Goal: Task Accomplishment & Management: Use online tool/utility

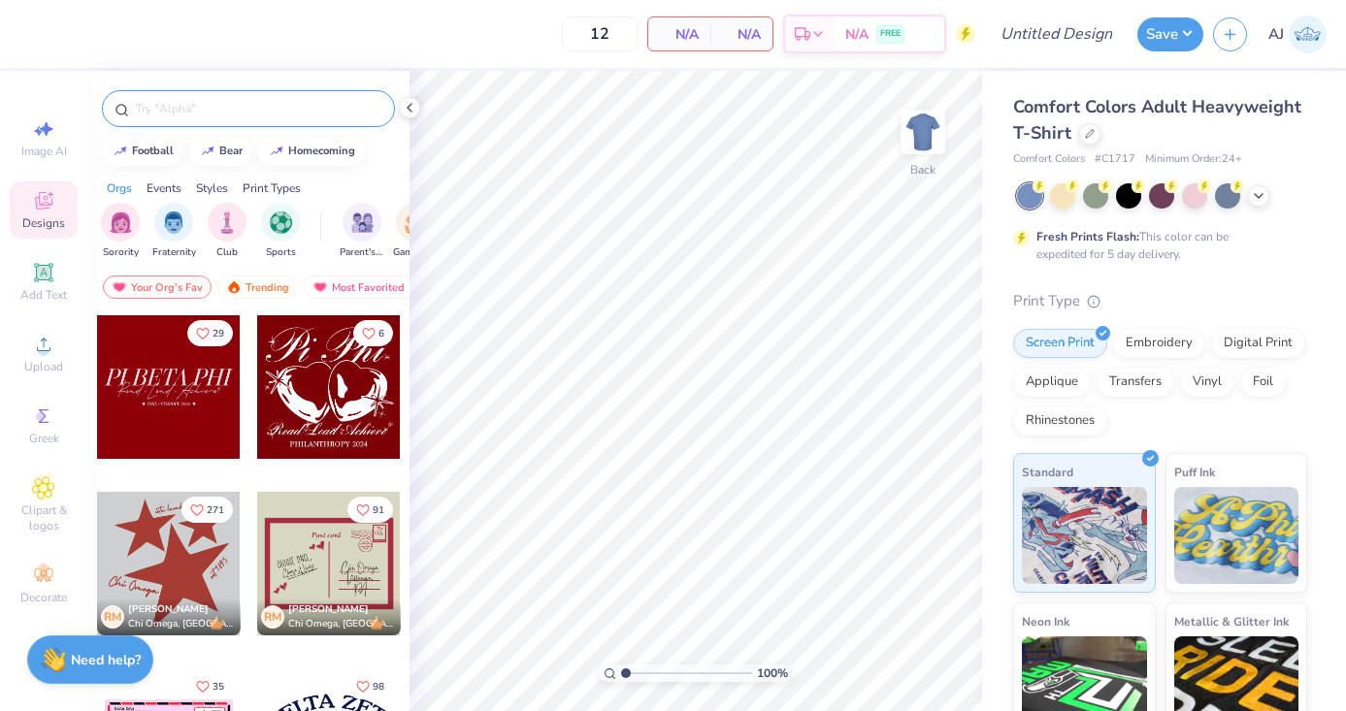
click at [332, 119] on div at bounding box center [248, 108] width 293 height 37
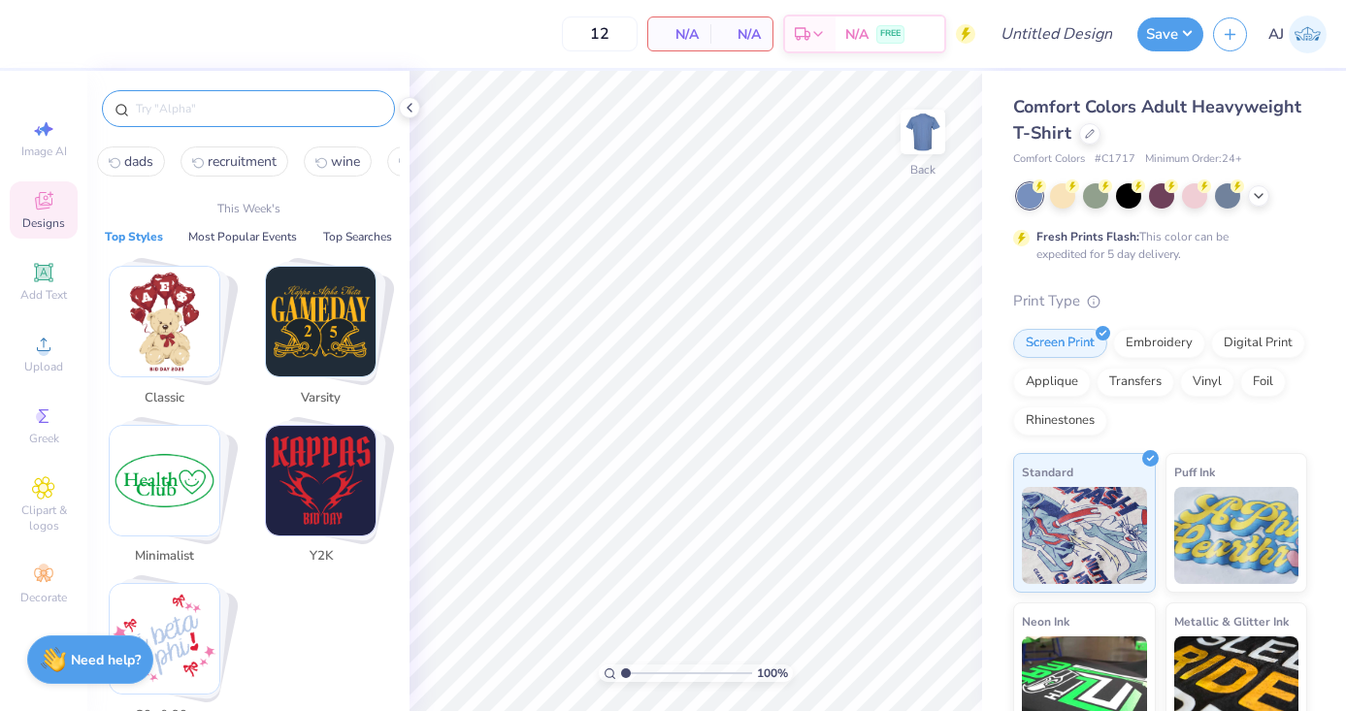
click at [246, 113] on input "text" at bounding box center [258, 108] width 248 height 19
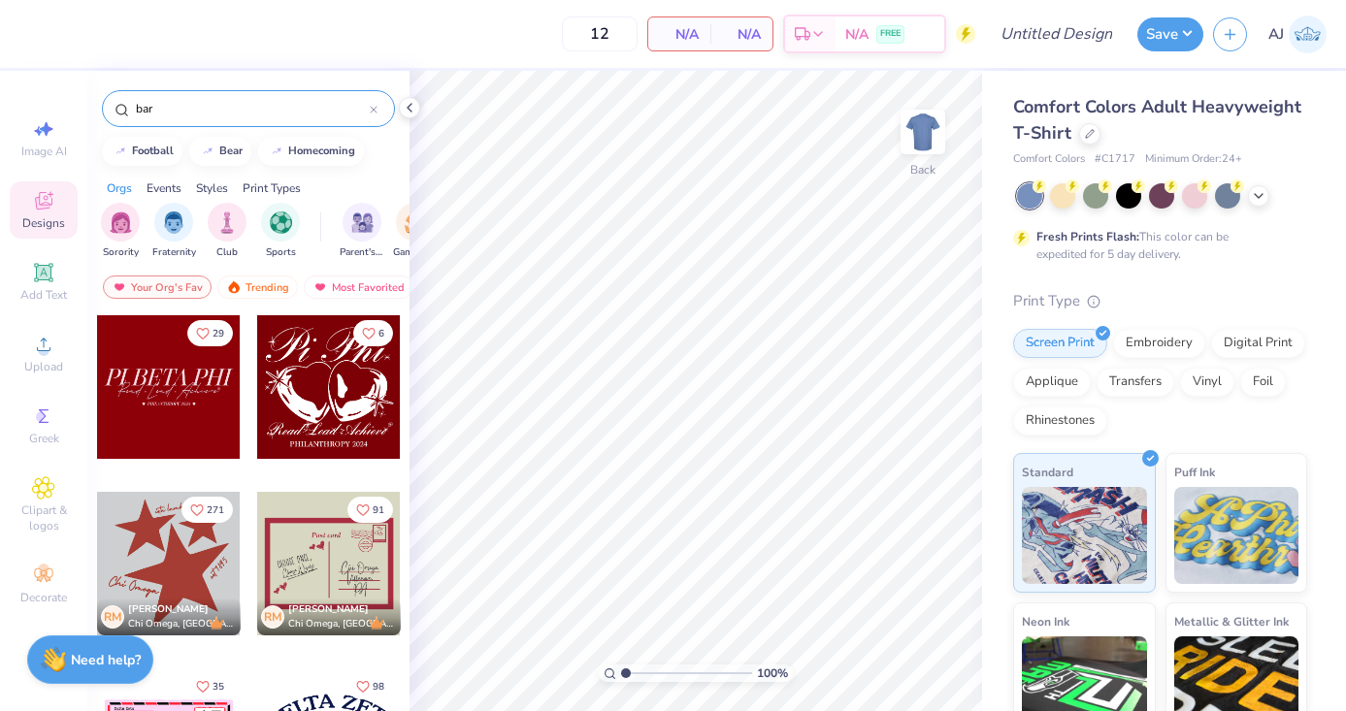
type input "bar"
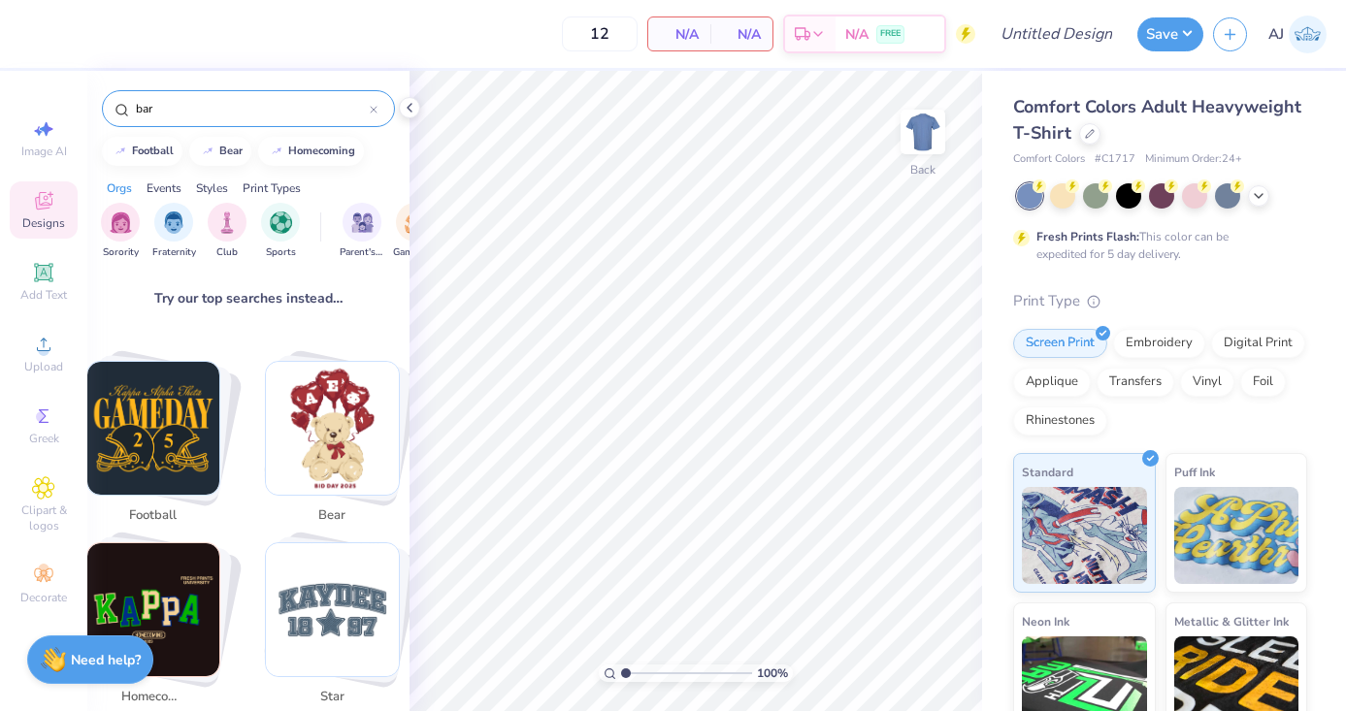
scroll to position [37, 0]
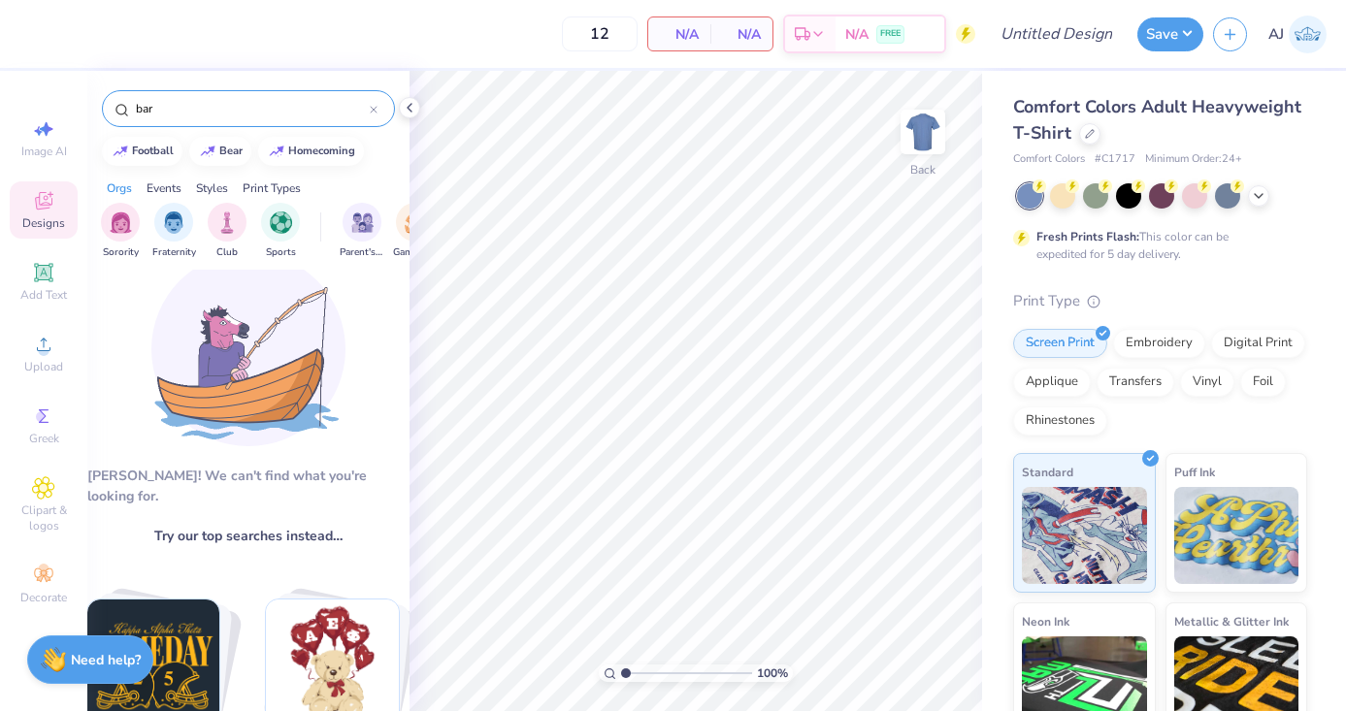
click at [164, 185] on div "Events" at bounding box center [164, 188] width 35 height 17
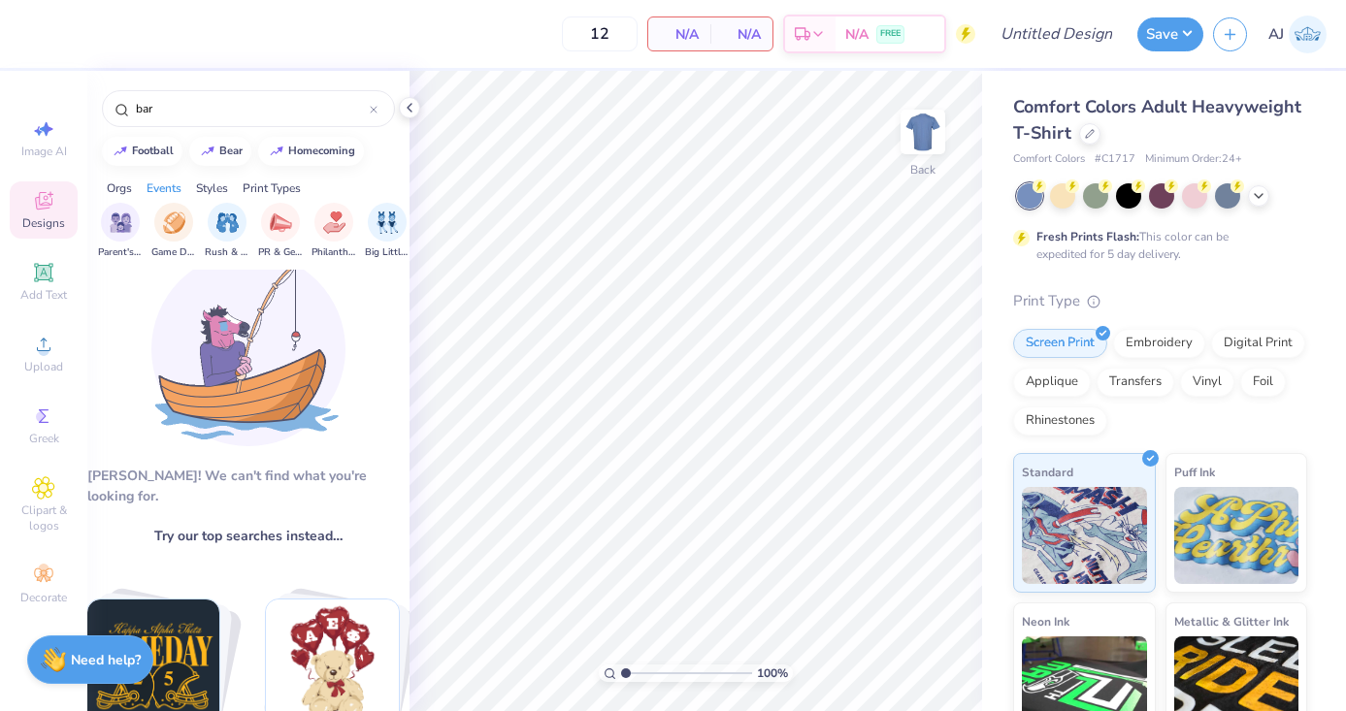
click at [215, 184] on div "Styles" at bounding box center [212, 188] width 32 height 17
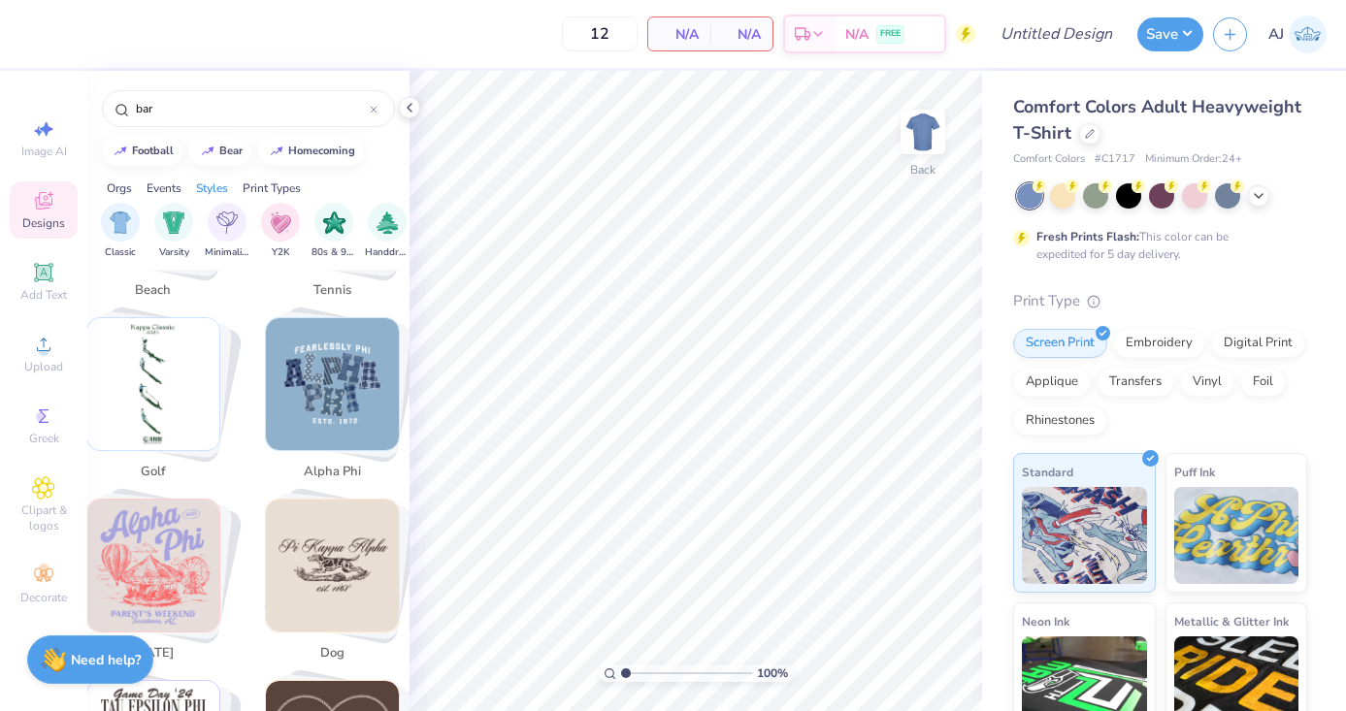
scroll to position [839, 0]
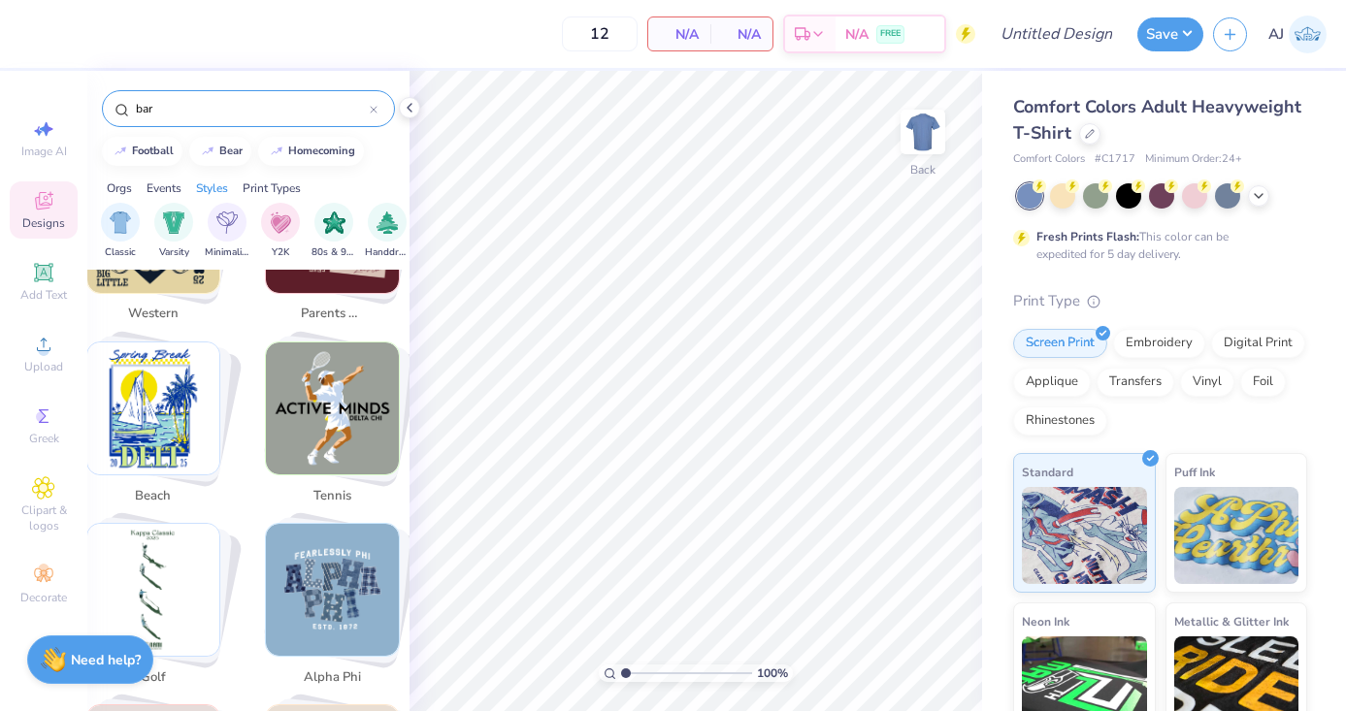
click at [378, 114] on div "bar" at bounding box center [248, 108] width 293 height 37
click at [373, 110] on icon at bounding box center [374, 110] width 6 height 6
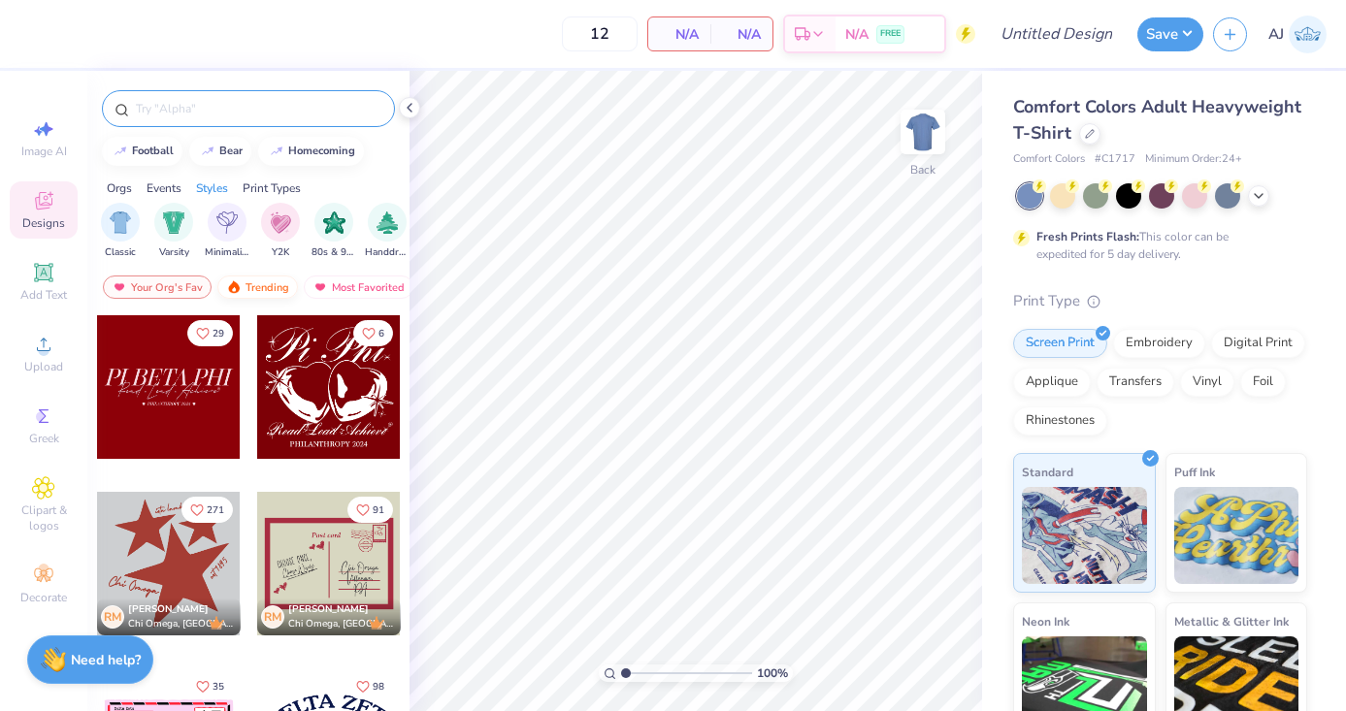
click at [262, 280] on div "Trending" at bounding box center [257, 287] width 81 height 23
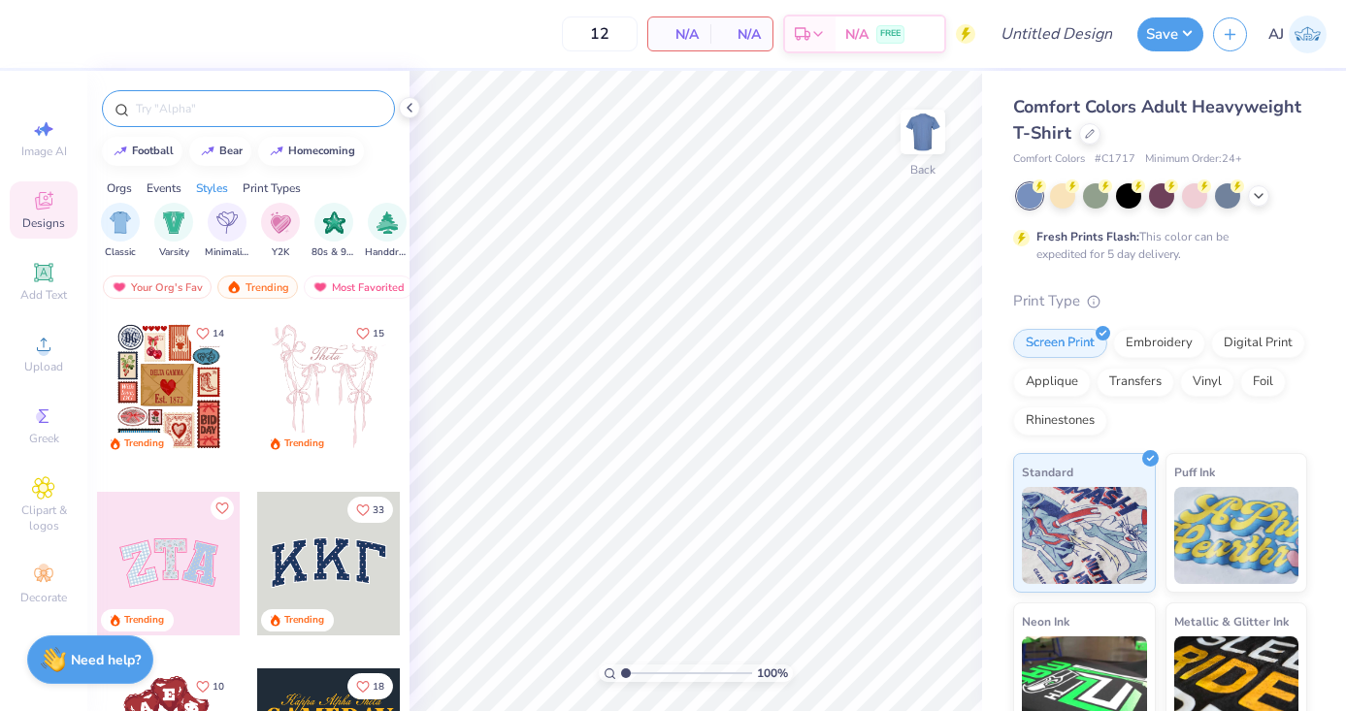
click at [270, 110] on input "text" at bounding box center [258, 108] width 248 height 19
type input "bar"
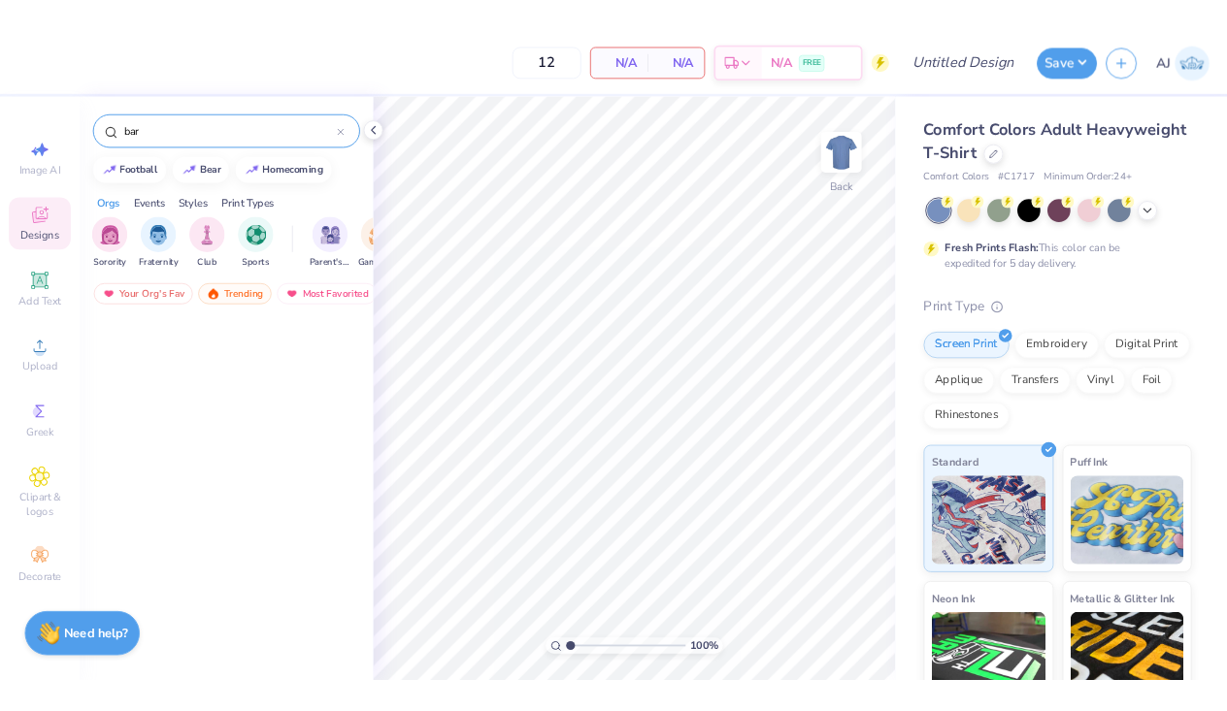
scroll to position [885, 0]
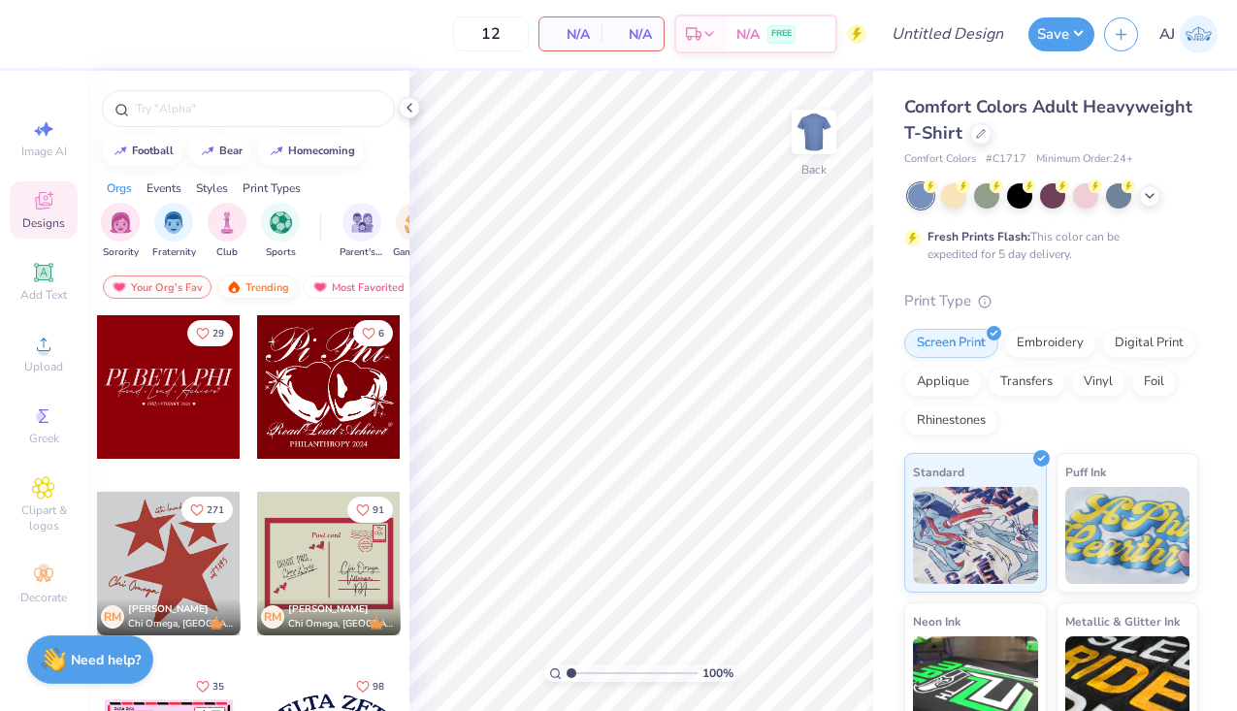
click at [231, 284] on img at bounding box center [234, 287] width 16 height 14
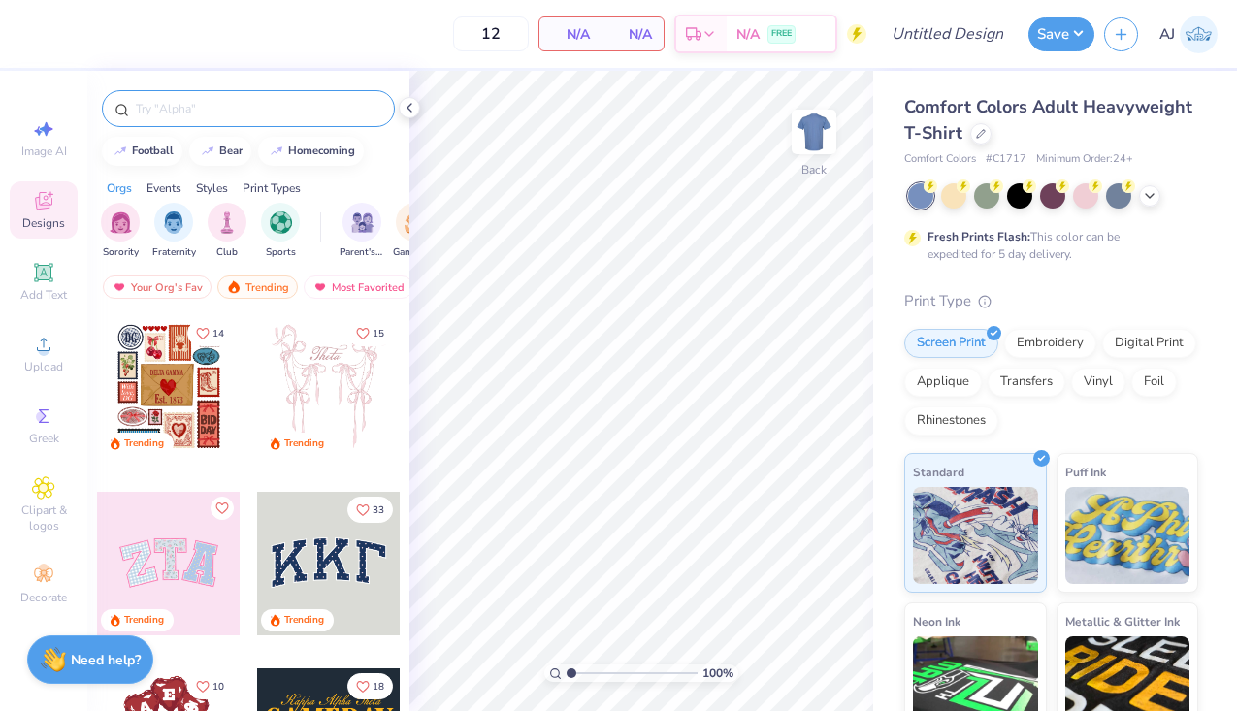
click at [211, 97] on div at bounding box center [248, 108] width 293 height 37
click at [207, 109] on input "text" at bounding box center [258, 108] width 248 height 19
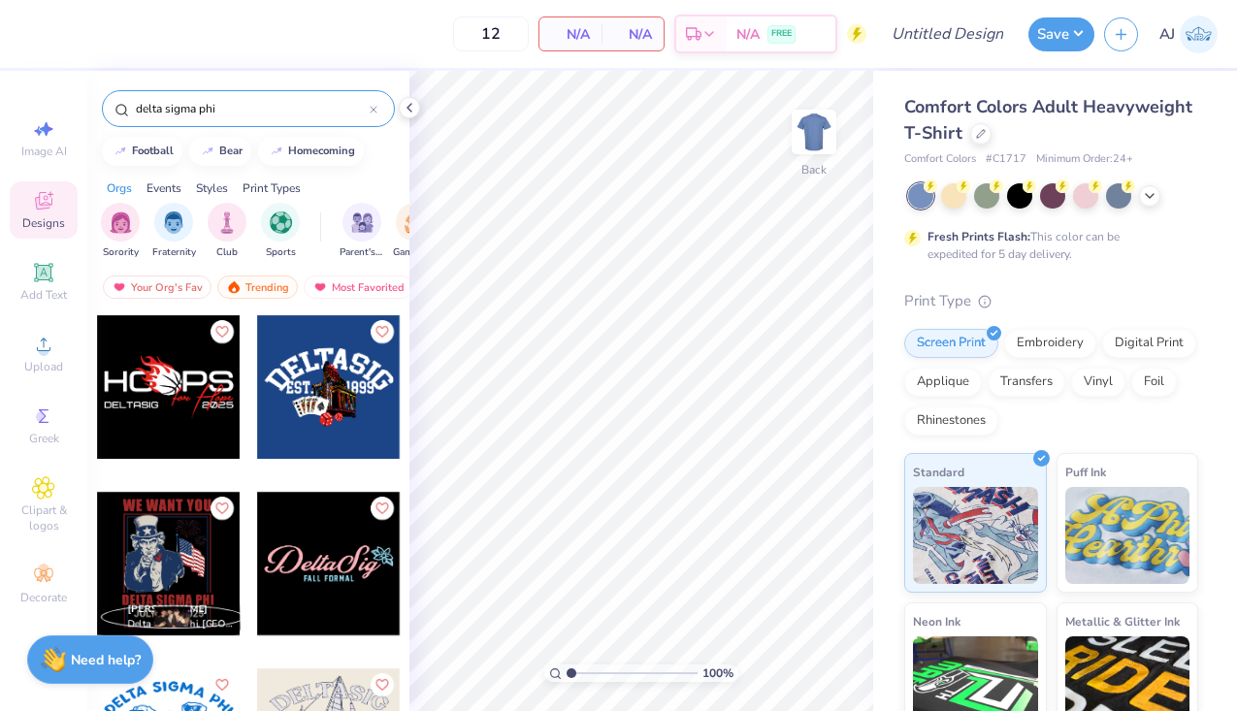
type input "delta sigma phi"
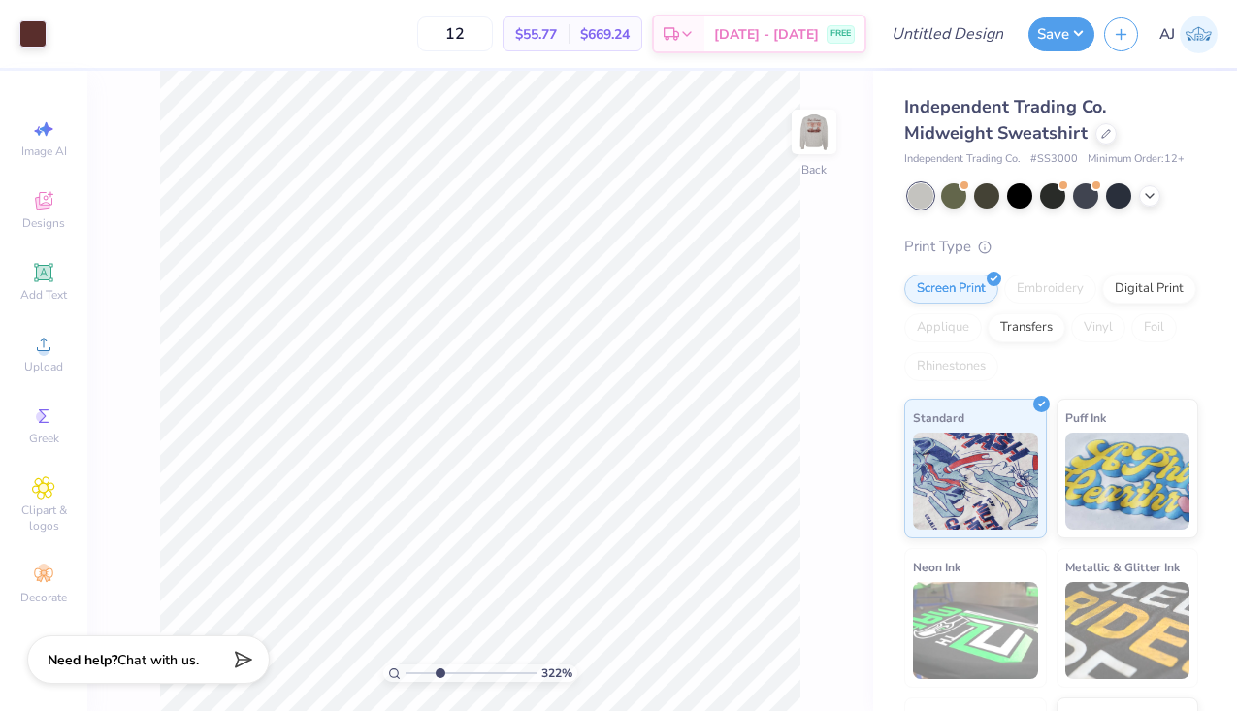
drag, startPoint x: 411, startPoint y: 677, endPoint x: 439, endPoint y: 676, distance: 28.2
type input "3.22"
click at [439, 676] on input "range" at bounding box center [471, 673] width 131 height 17
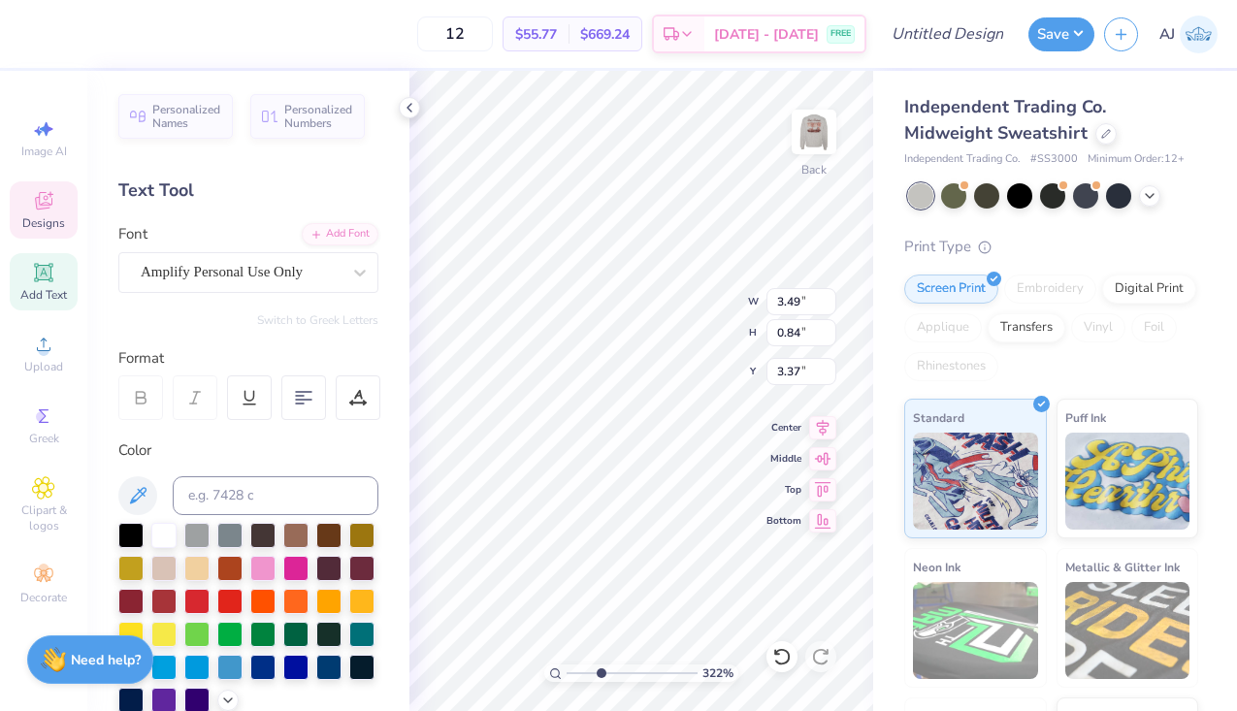
type textarea "T"
type textarea "Delta Sigma Phi"
drag, startPoint x: 605, startPoint y: 674, endPoint x: 567, endPoint y: 666, distance: 38.8
click at [567, 666] on input "range" at bounding box center [632, 673] width 131 height 17
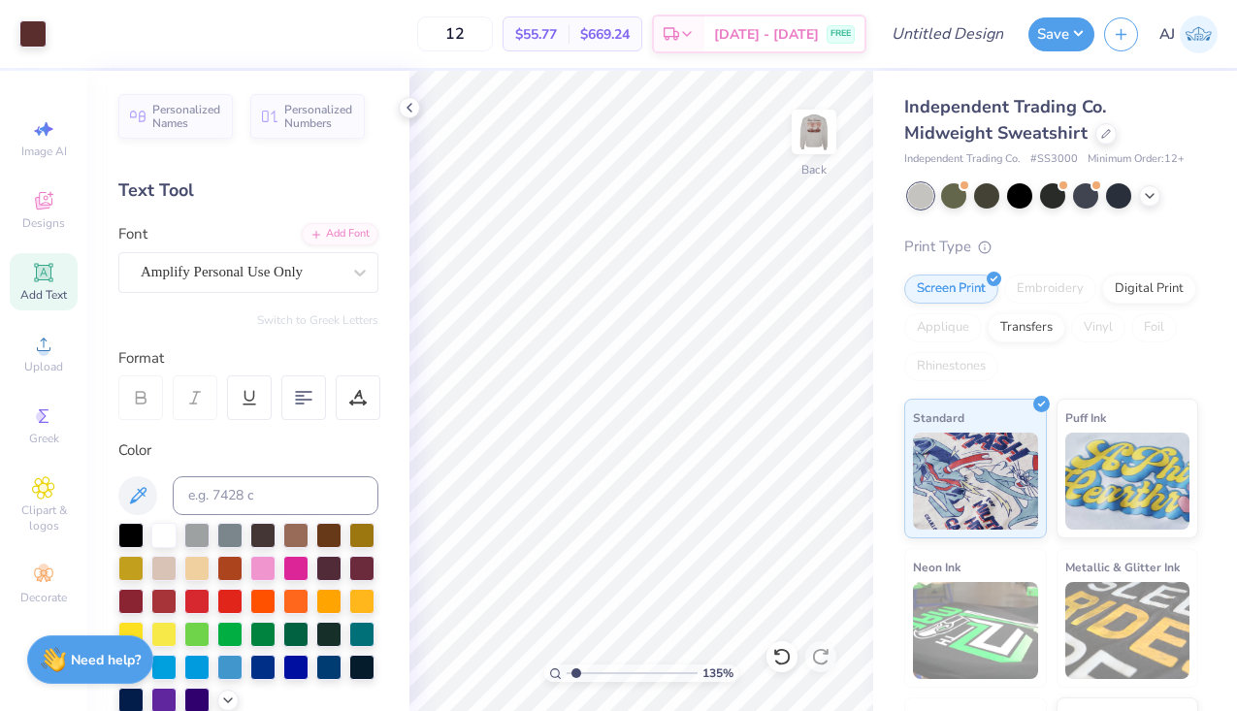
click at [575, 666] on input "range" at bounding box center [632, 673] width 131 height 17
type input "1.95"
click at [583, 672] on input "range" at bounding box center [632, 673] width 131 height 17
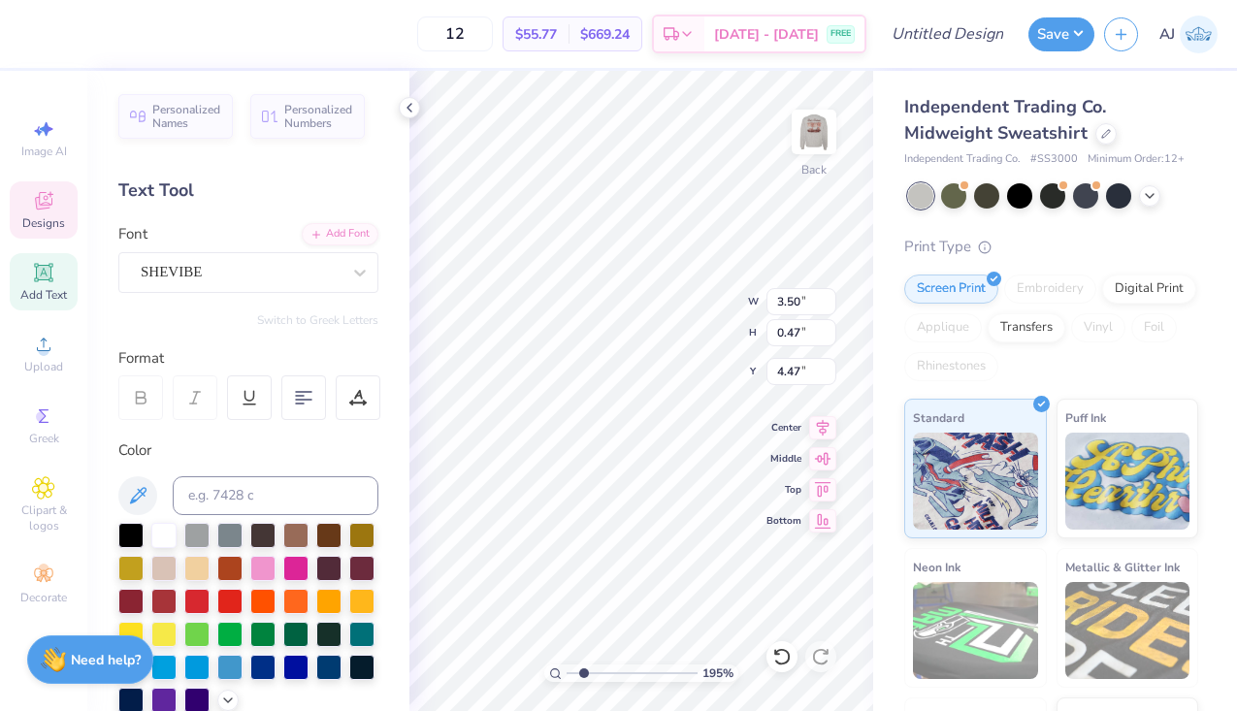
type input "4.07"
type input "0.55"
type input "4.39"
type input "5.81"
type input "5.94"
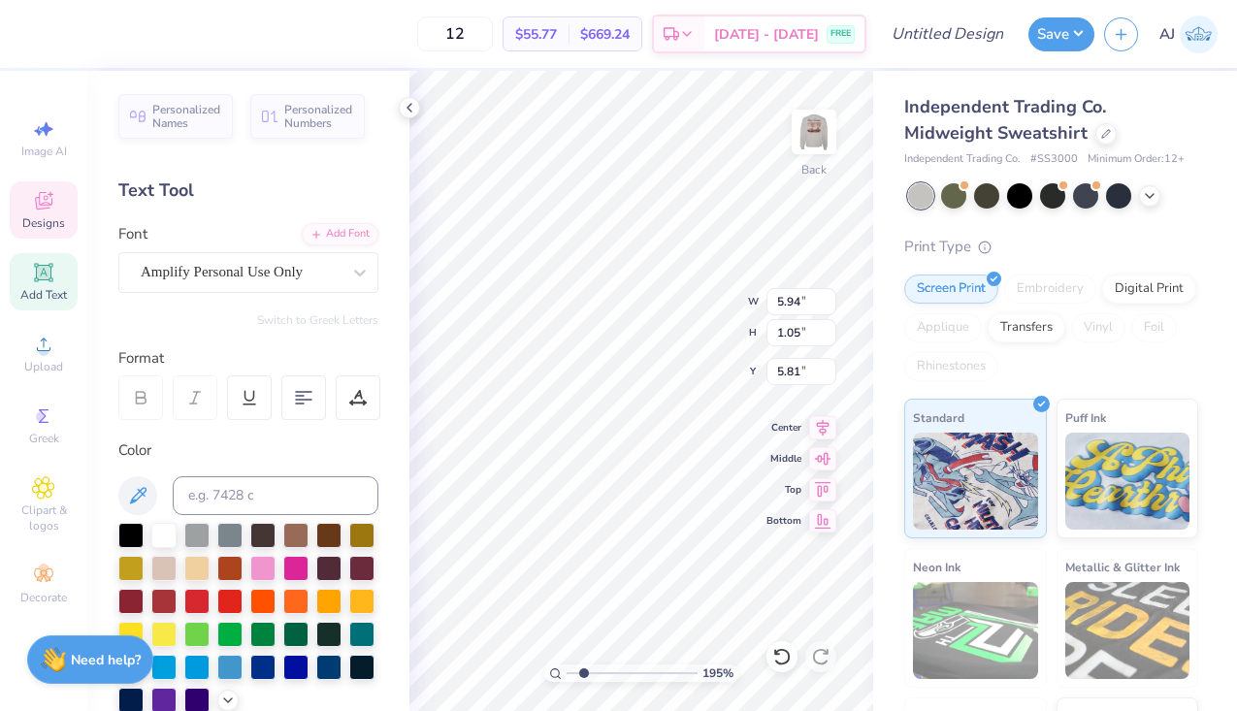
type input "1.05"
type input "3.00"
type input "6.05"
type input "0.06"
type input "3.28"
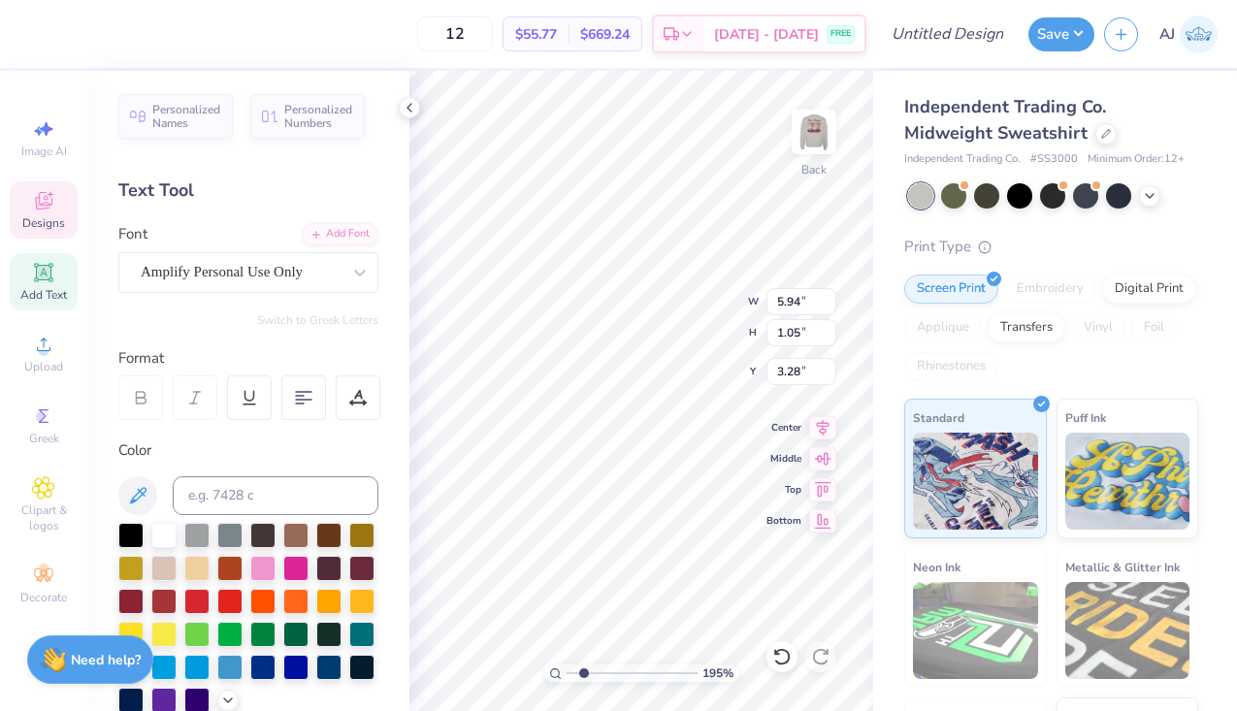
type input "4.07"
type input "0.55"
type input "4.56"
type textarea "Dad's Weekend 2025"
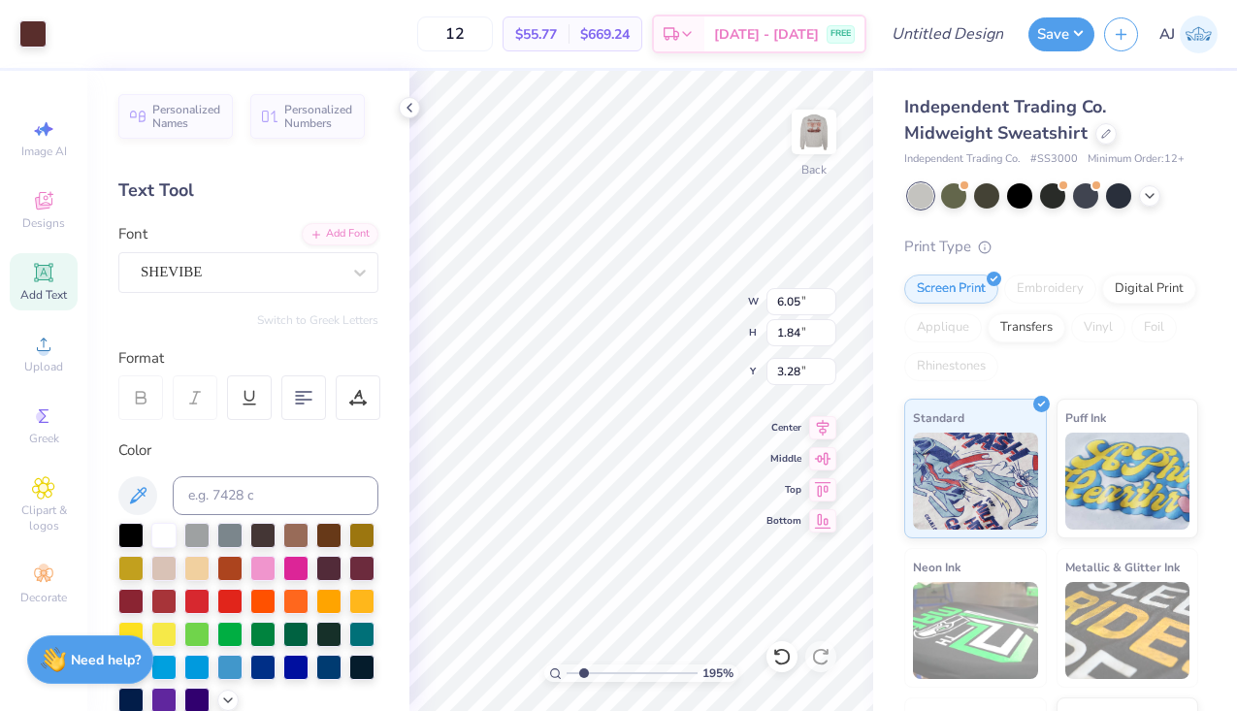
type input "3.00"
drag, startPoint x: 584, startPoint y: 674, endPoint x: 567, endPoint y: 669, distance: 18.4
type input "1"
click at [567, 669] on input "range" at bounding box center [632, 673] width 131 height 17
click at [718, 319] on div "100 % Back W 6.05 H 0.79 Y 4.05 Center Middle Top Bottom" at bounding box center [642, 391] width 464 height 641
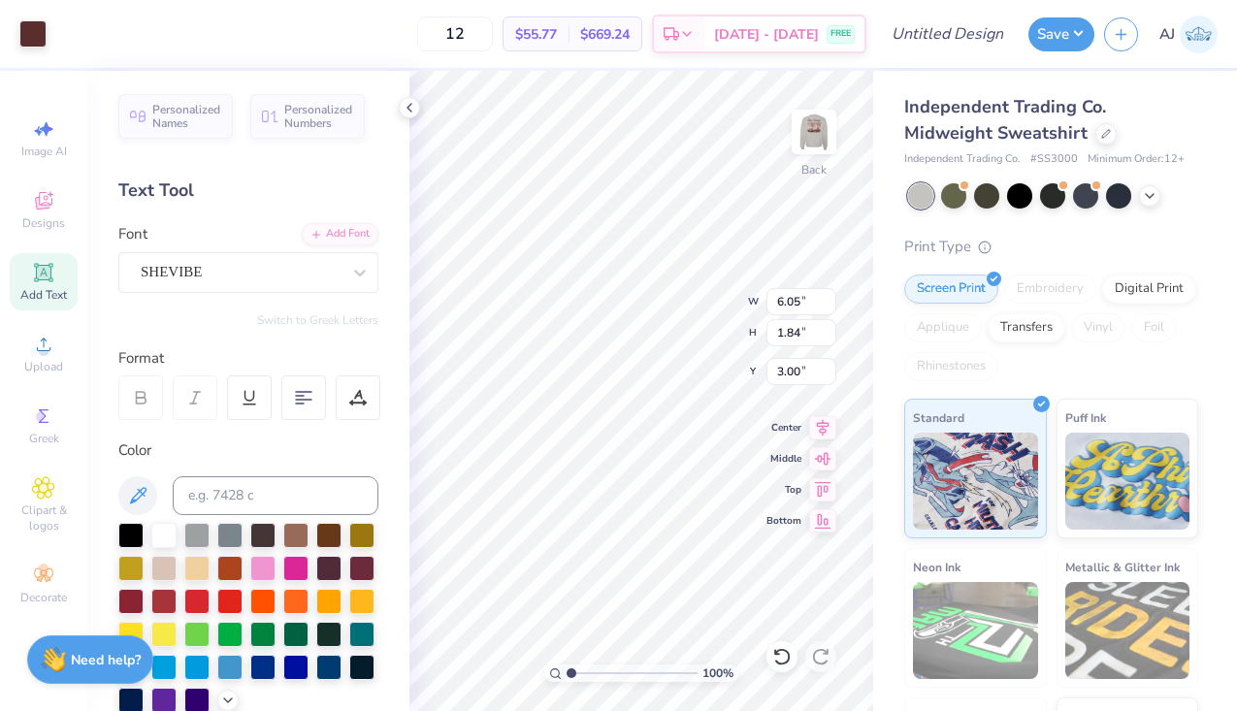
type input "4.89"
type input "1.48"
type input "3.35"
click at [829, 157] on img at bounding box center [814, 132] width 78 height 78
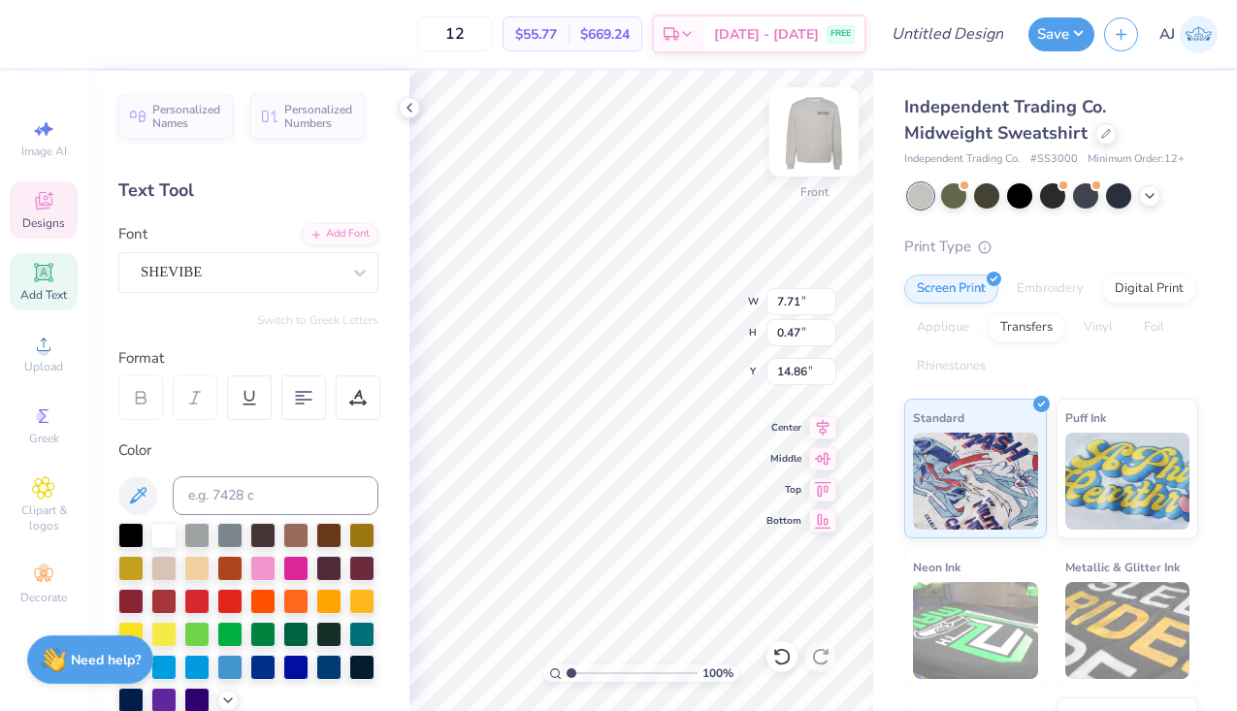
type textarea "Delta Sigma Phi"
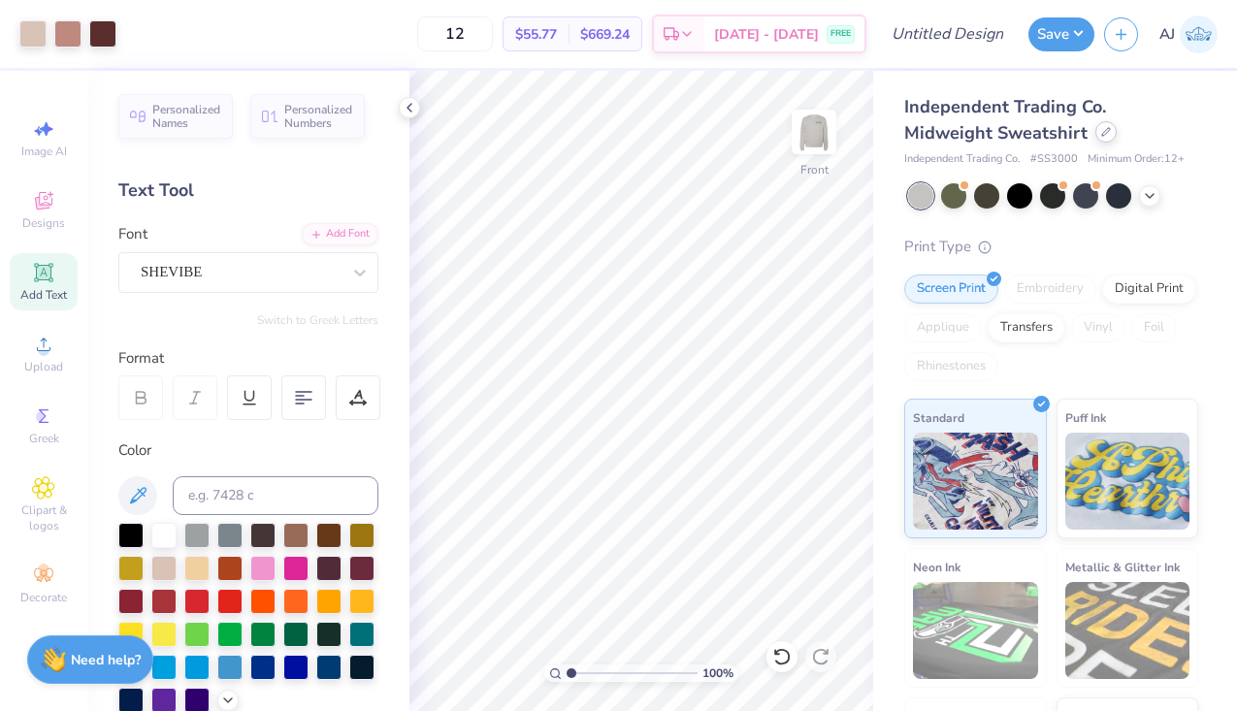
click at [1102, 136] on icon at bounding box center [1107, 132] width 10 height 10
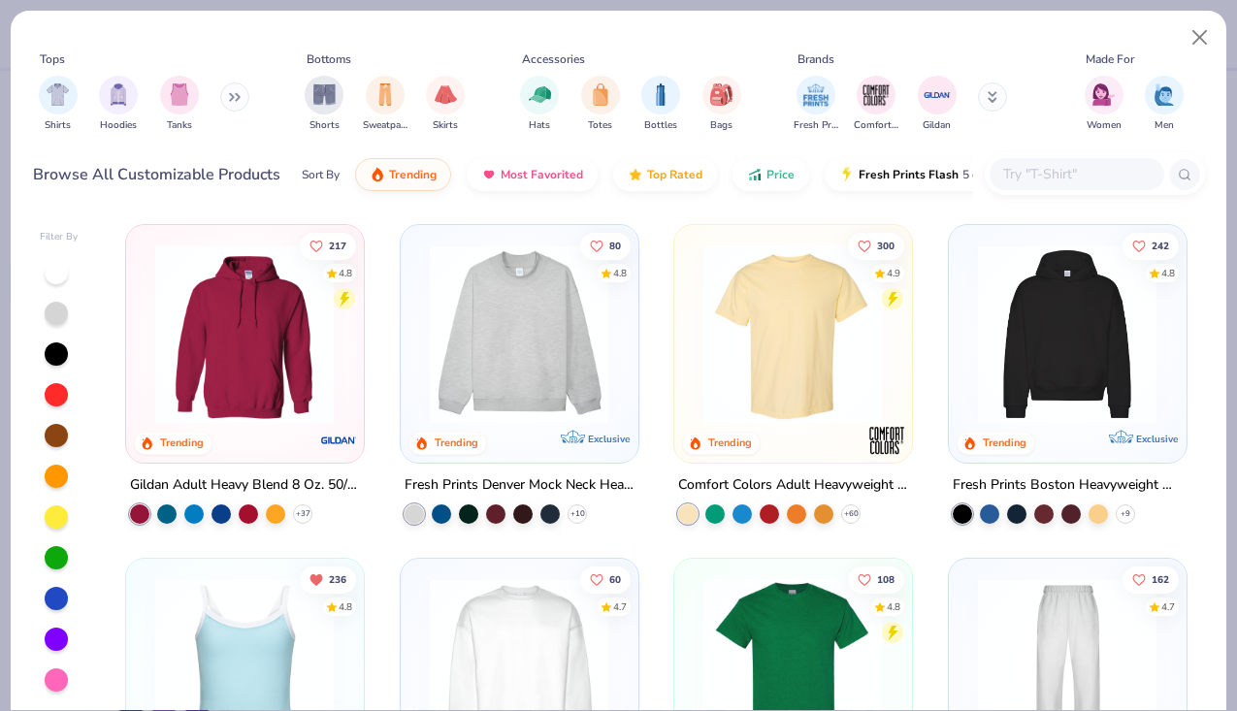
click at [821, 360] on img at bounding box center [793, 335] width 198 height 180
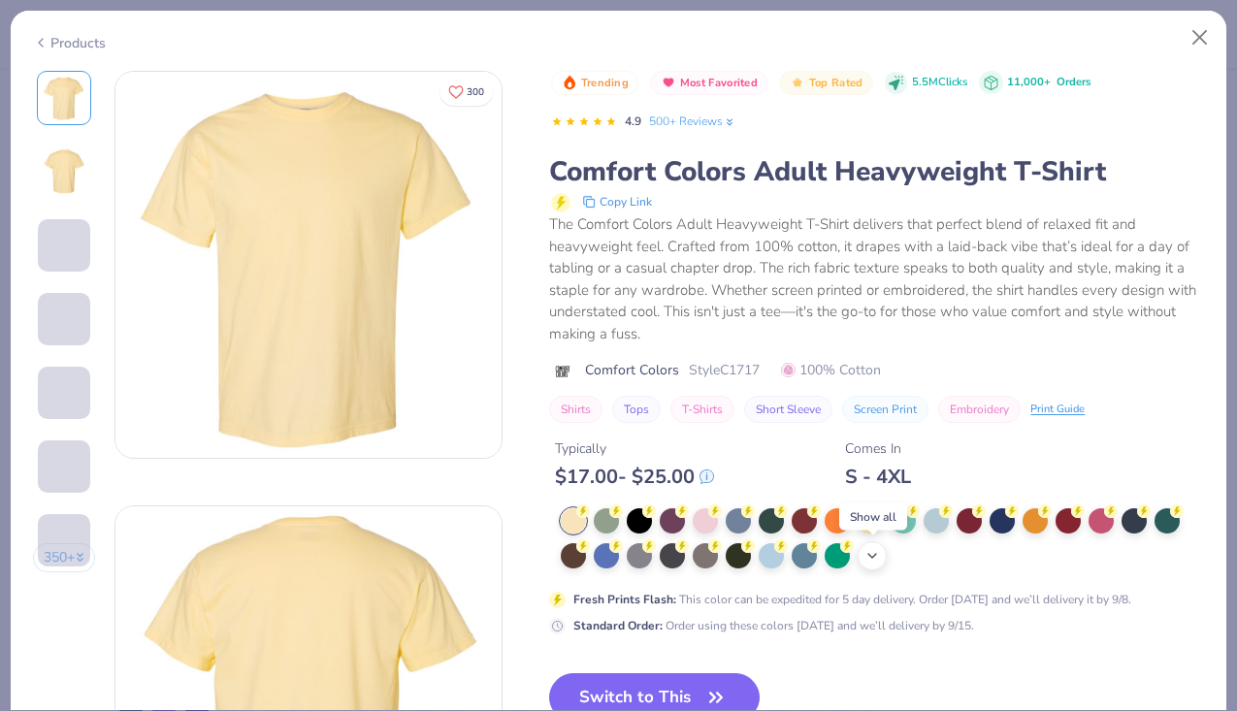
click at [875, 556] on polyline at bounding box center [873, 556] width 8 height 4
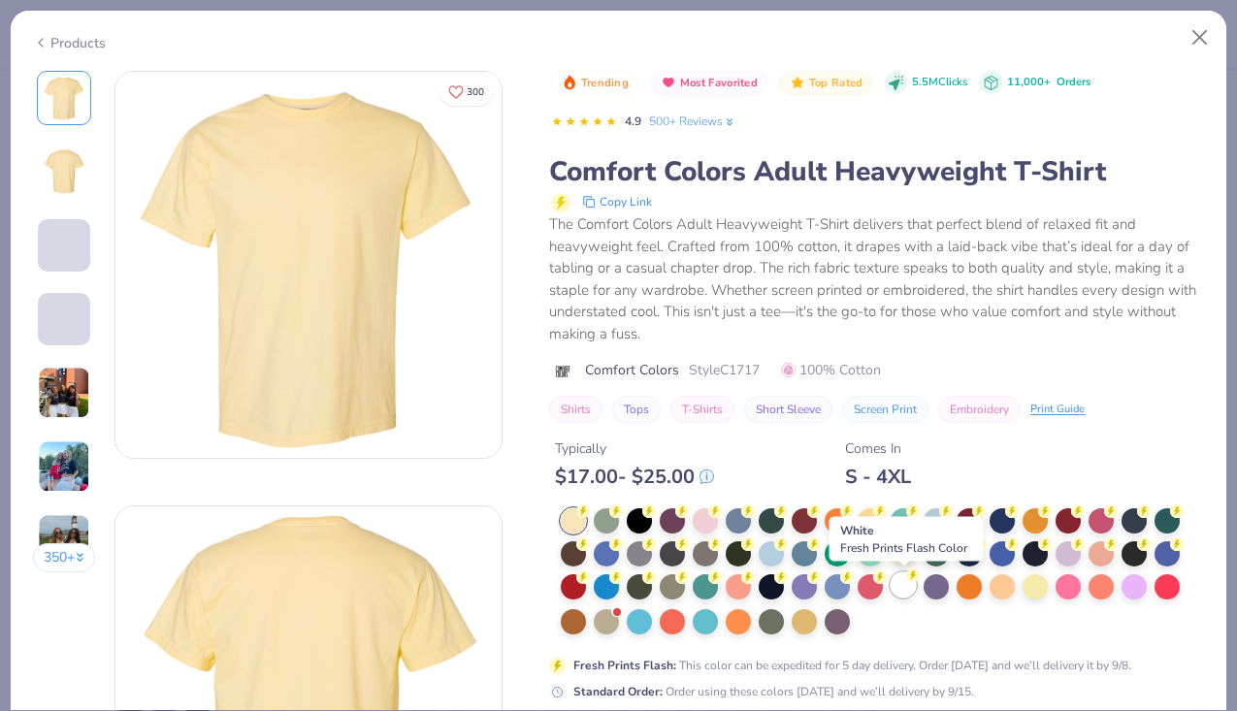
click at [905, 589] on div at bounding box center [903, 585] width 25 height 25
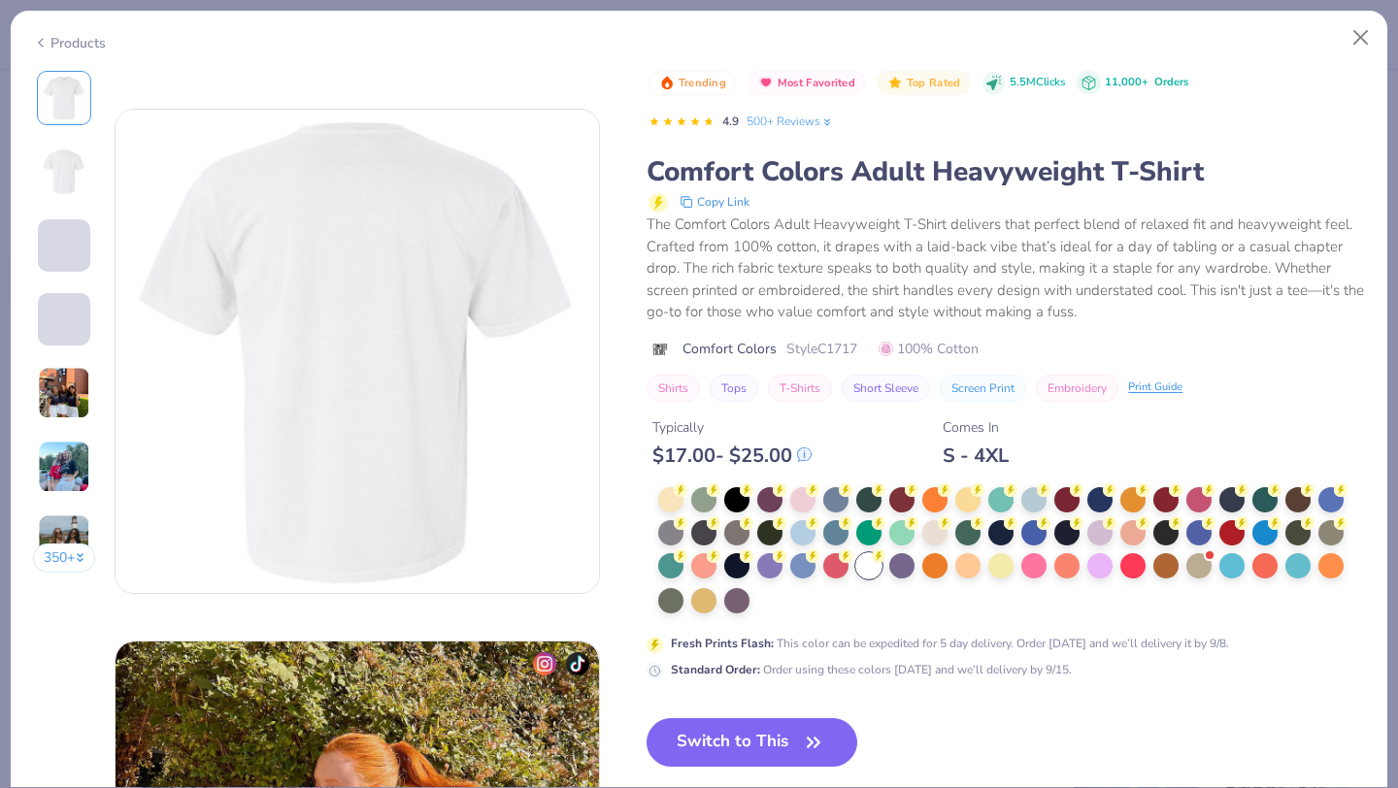
scroll to position [143, 0]
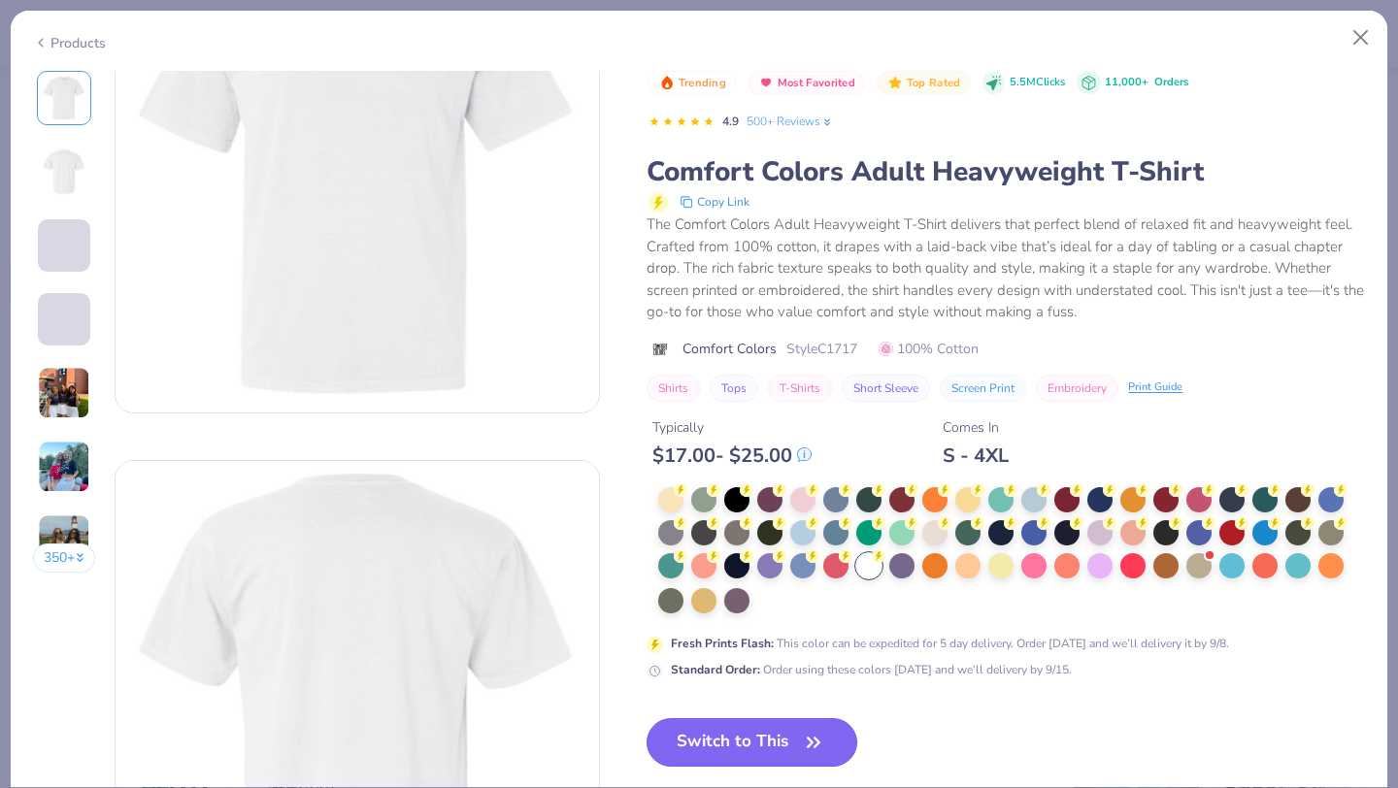
click at [743, 710] on button "Switch to This" at bounding box center [751, 742] width 211 height 49
click at [782, 710] on button "Switch to This" at bounding box center [751, 742] width 211 height 49
click at [759, 710] on button "Switch to This" at bounding box center [751, 742] width 211 height 49
click at [1236, 41] on button "Close" at bounding box center [1360, 37] width 37 height 37
click at [1236, 38] on button "Close" at bounding box center [1360, 37] width 37 height 37
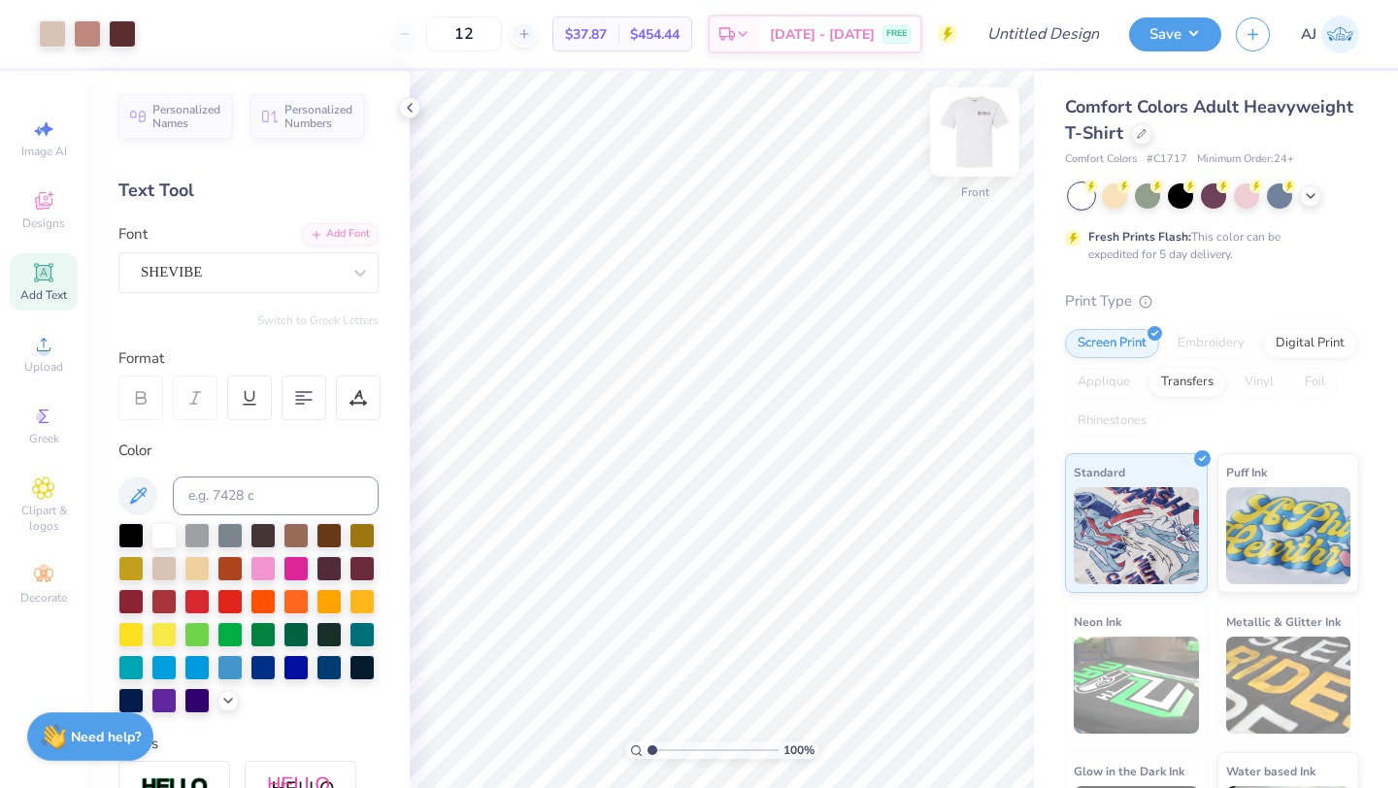
click at [983, 138] on img at bounding box center [975, 132] width 78 height 78
click at [488, 36] on input "12" at bounding box center [464, 33] width 76 height 35
click at [501, 38] on input "12" at bounding box center [464, 33] width 76 height 35
type input "1"
type input "40"
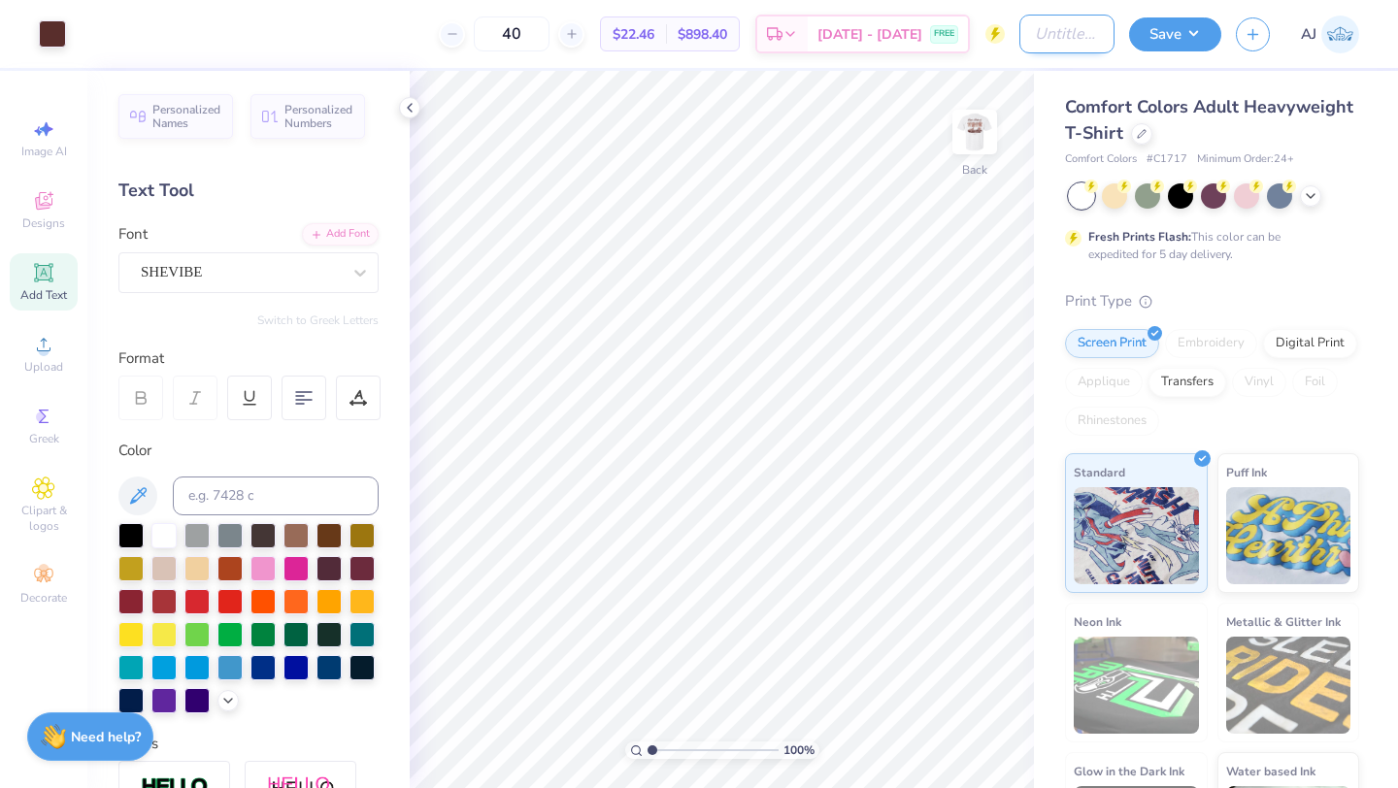
click at [1093, 31] on input "Design Title" at bounding box center [1066, 34] width 95 height 39
type input "dsig dads wknd"
click at [1191, 48] on button "Save" at bounding box center [1175, 32] width 92 height 34
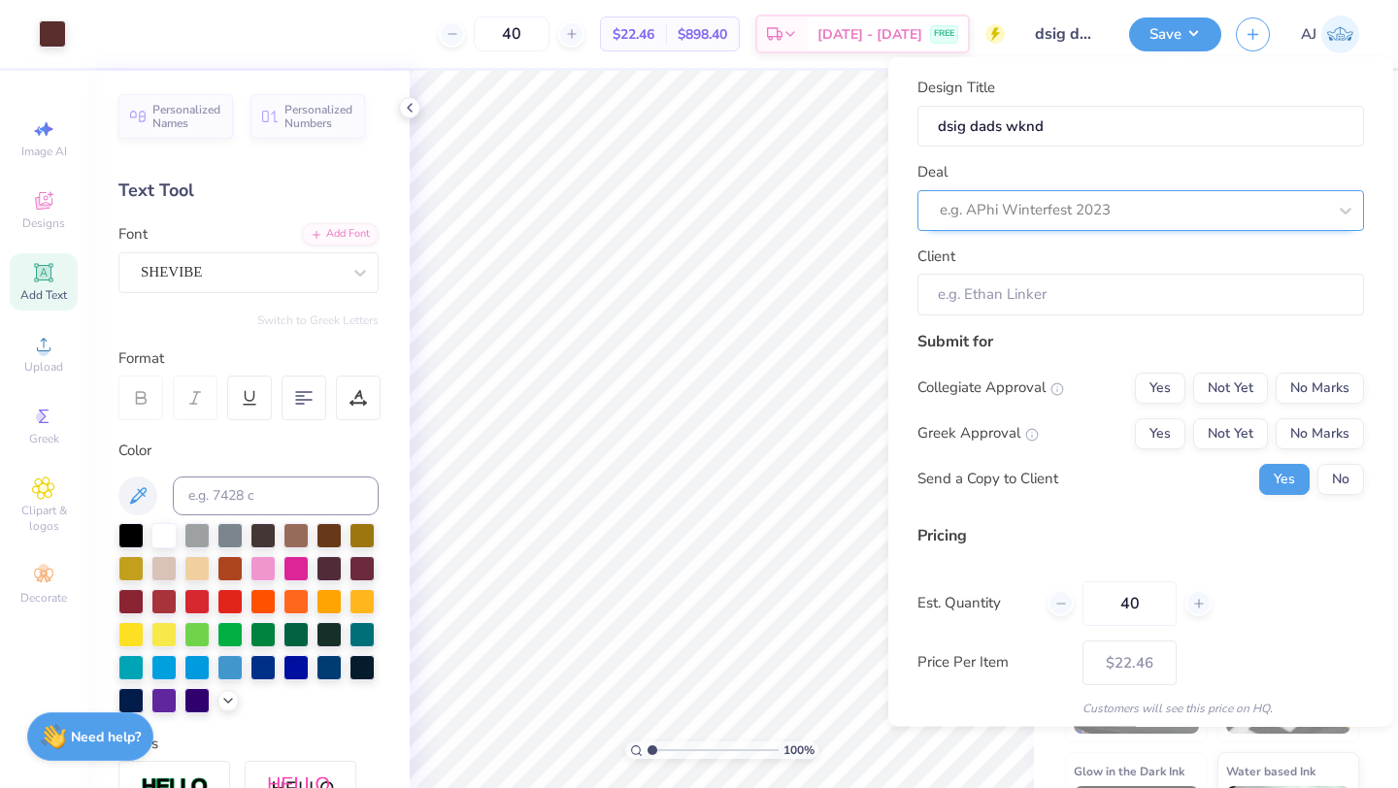
click at [1071, 201] on div at bounding box center [1132, 210] width 386 height 26
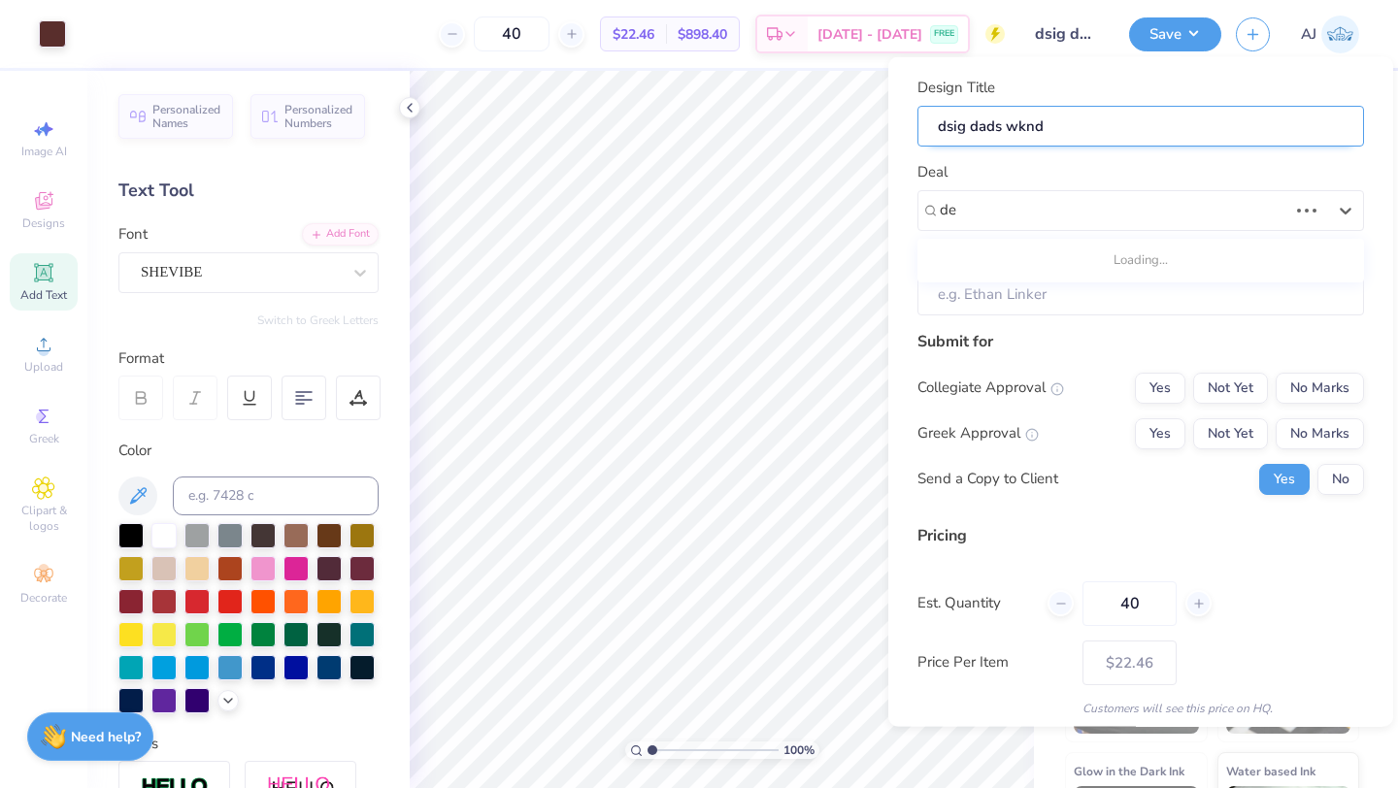
type input "d"
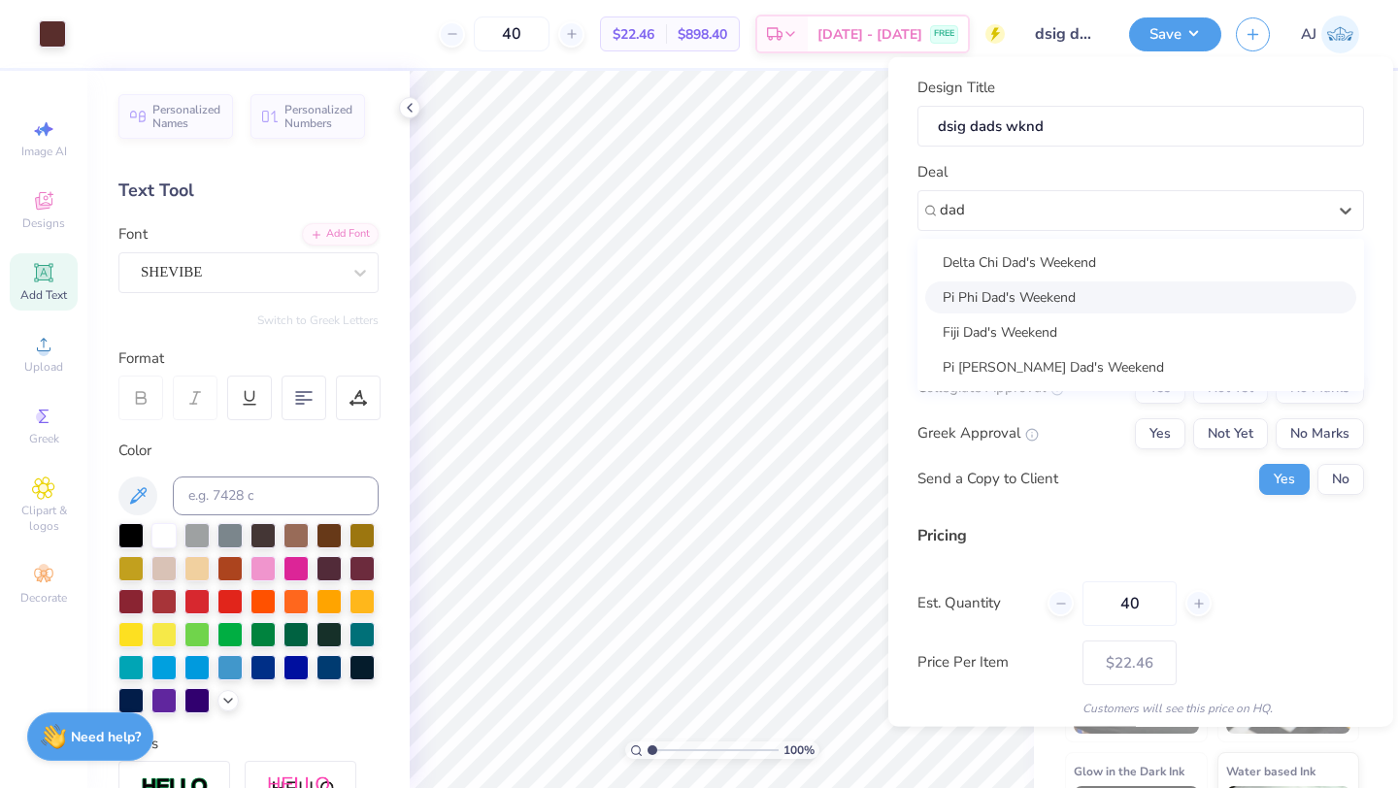
type input "dad"
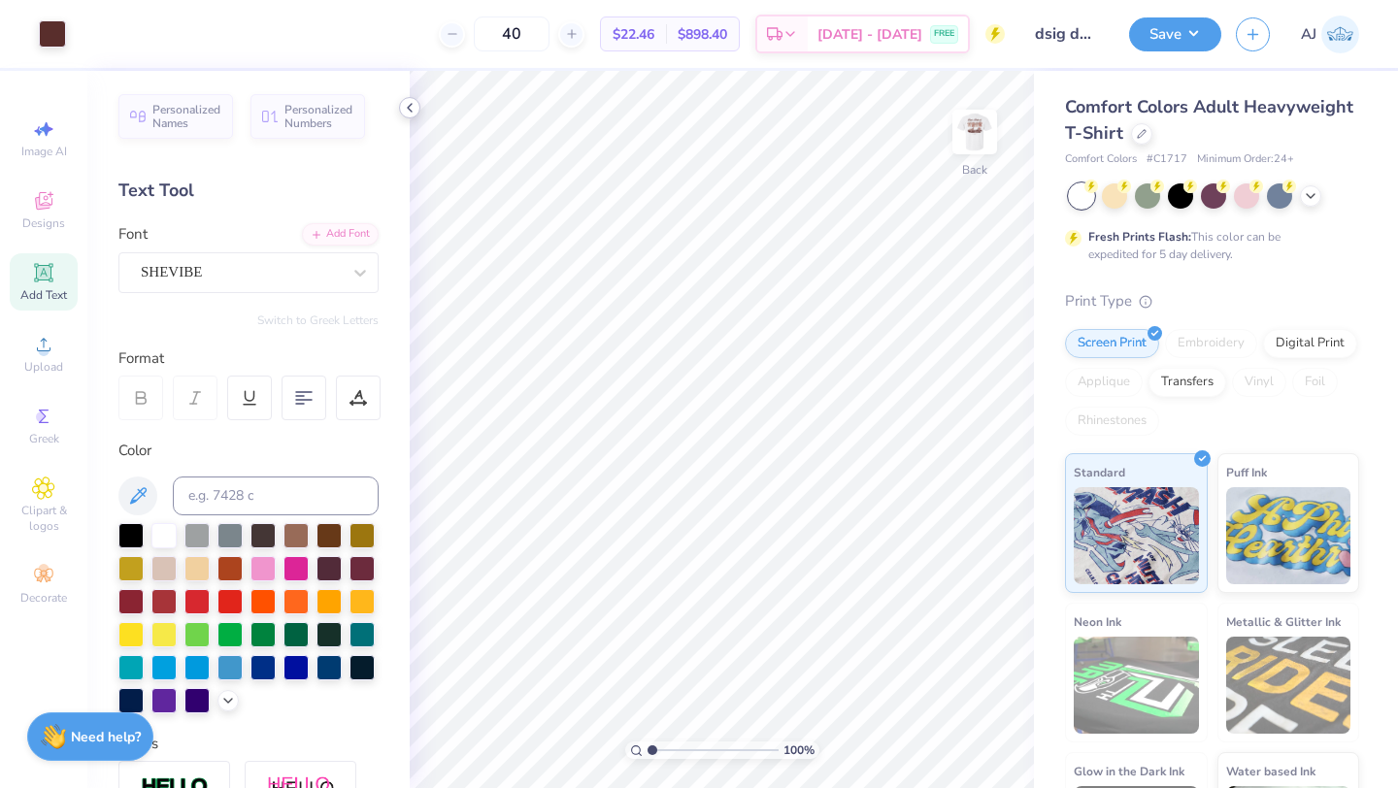
click at [411, 107] on icon at bounding box center [410, 108] width 16 height 16
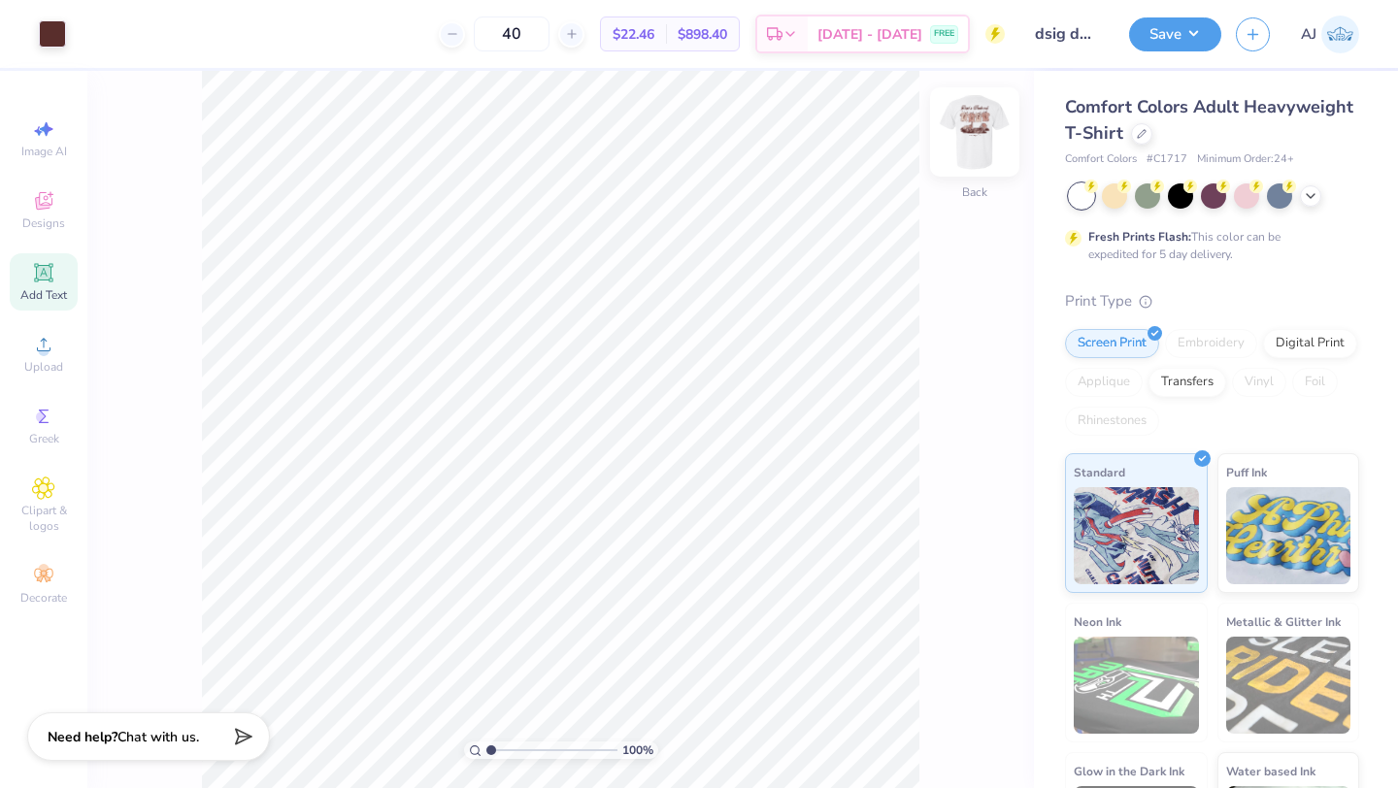
click at [984, 143] on img at bounding box center [975, 132] width 78 height 78
click at [1193, 41] on button "Save" at bounding box center [1175, 32] width 92 height 34
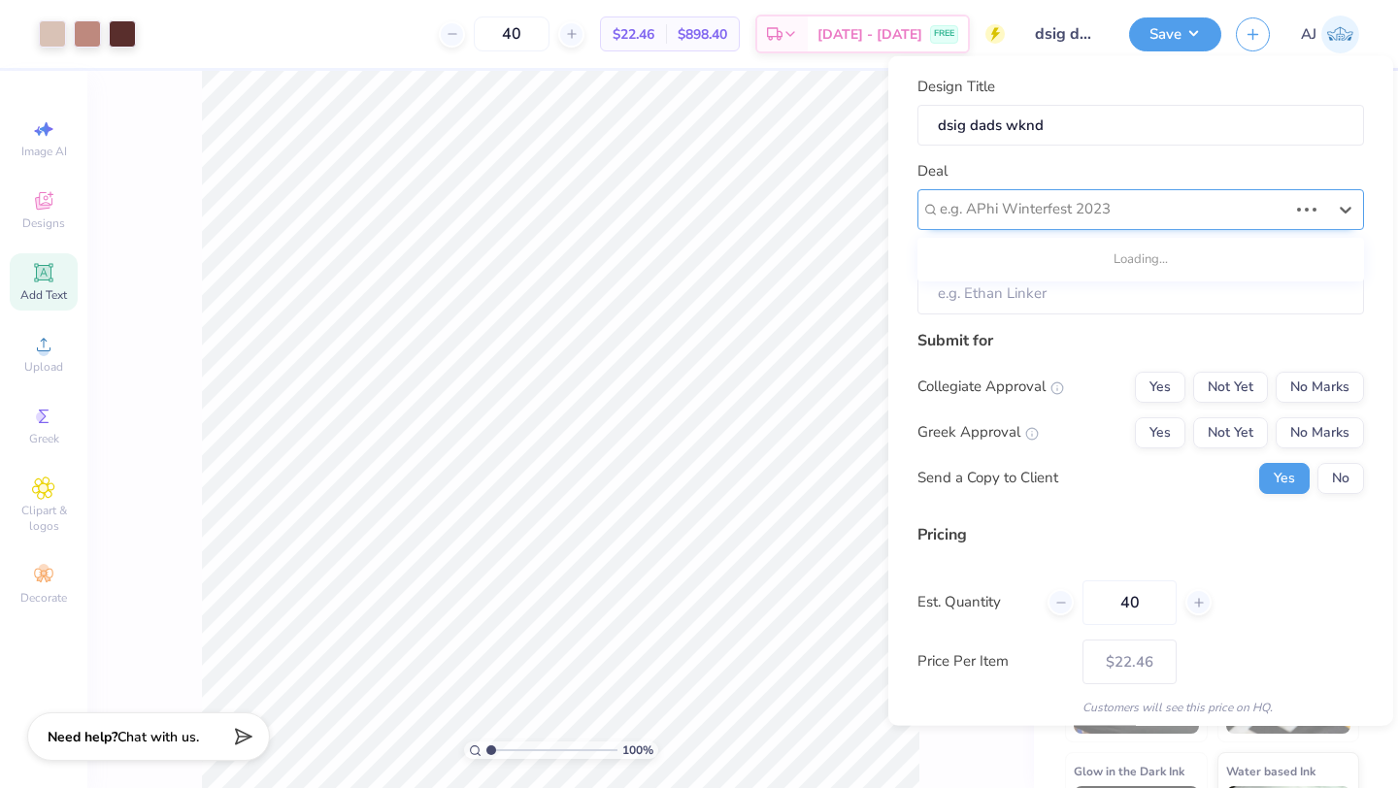
click at [1069, 201] on div at bounding box center [1112, 209] width 347 height 26
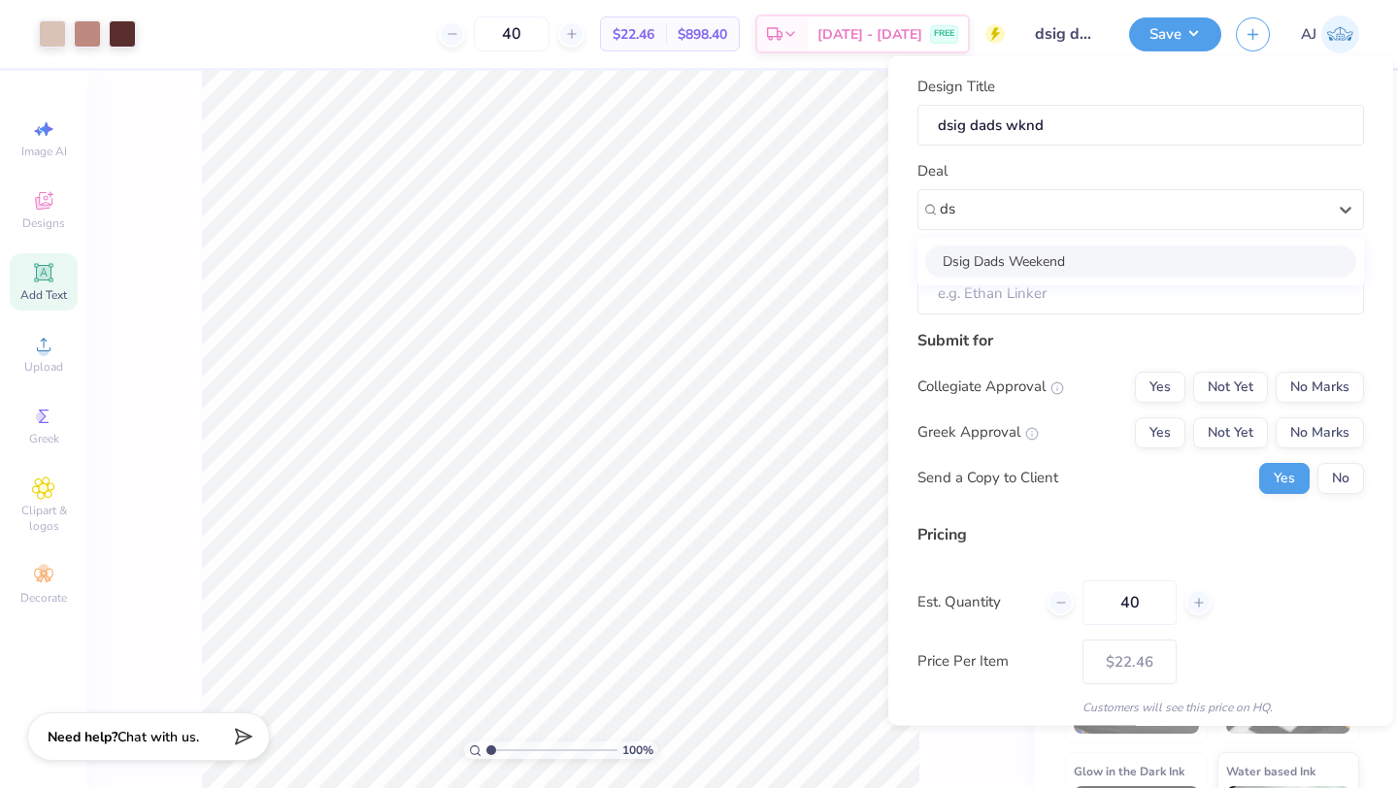
click at [997, 264] on div "Dsig Dads Weekend" at bounding box center [1140, 261] width 431 height 32
type input "ds"
type input "Henry Mccarty"
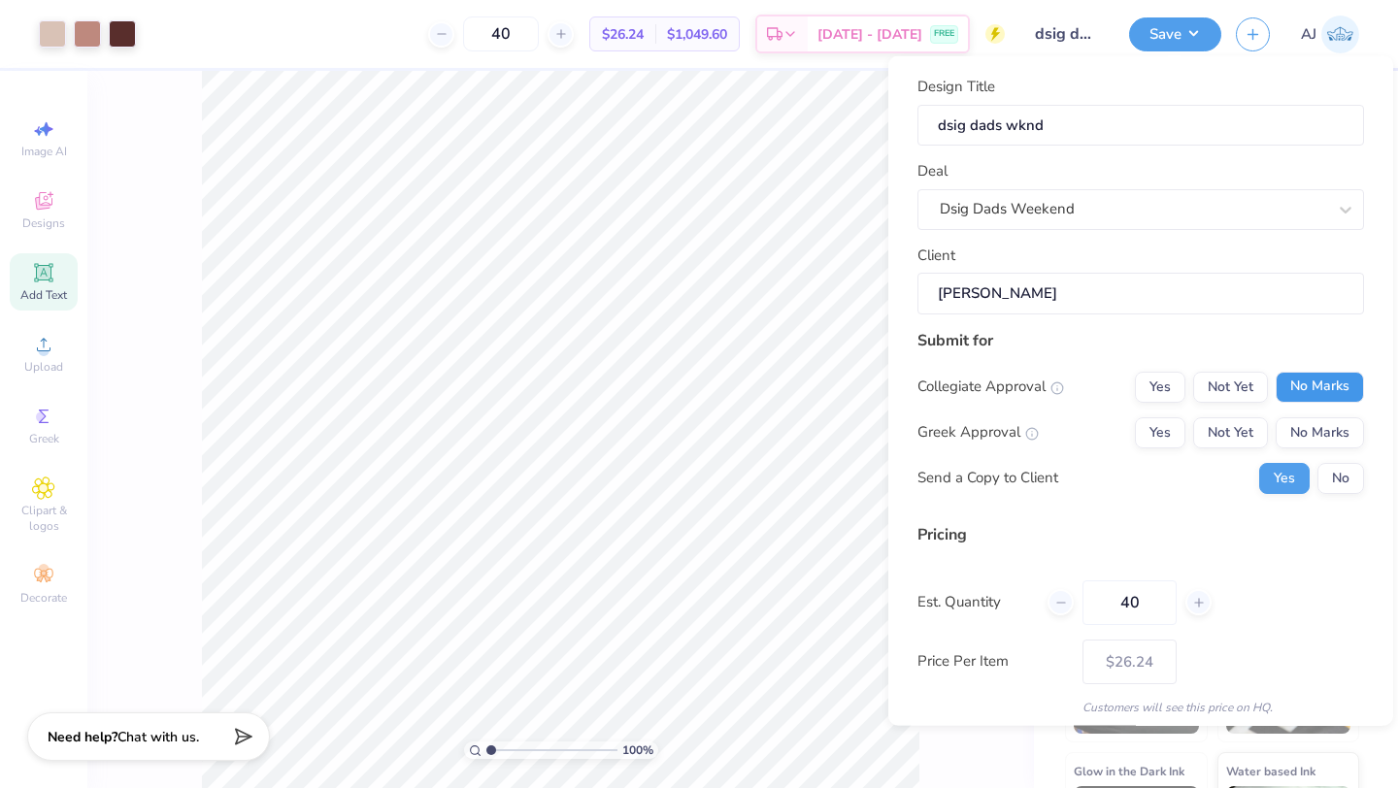
click at [1236, 390] on button "No Marks" at bounding box center [1319, 386] width 88 height 31
click at [1144, 427] on button "Yes" at bounding box center [1159, 431] width 50 height 31
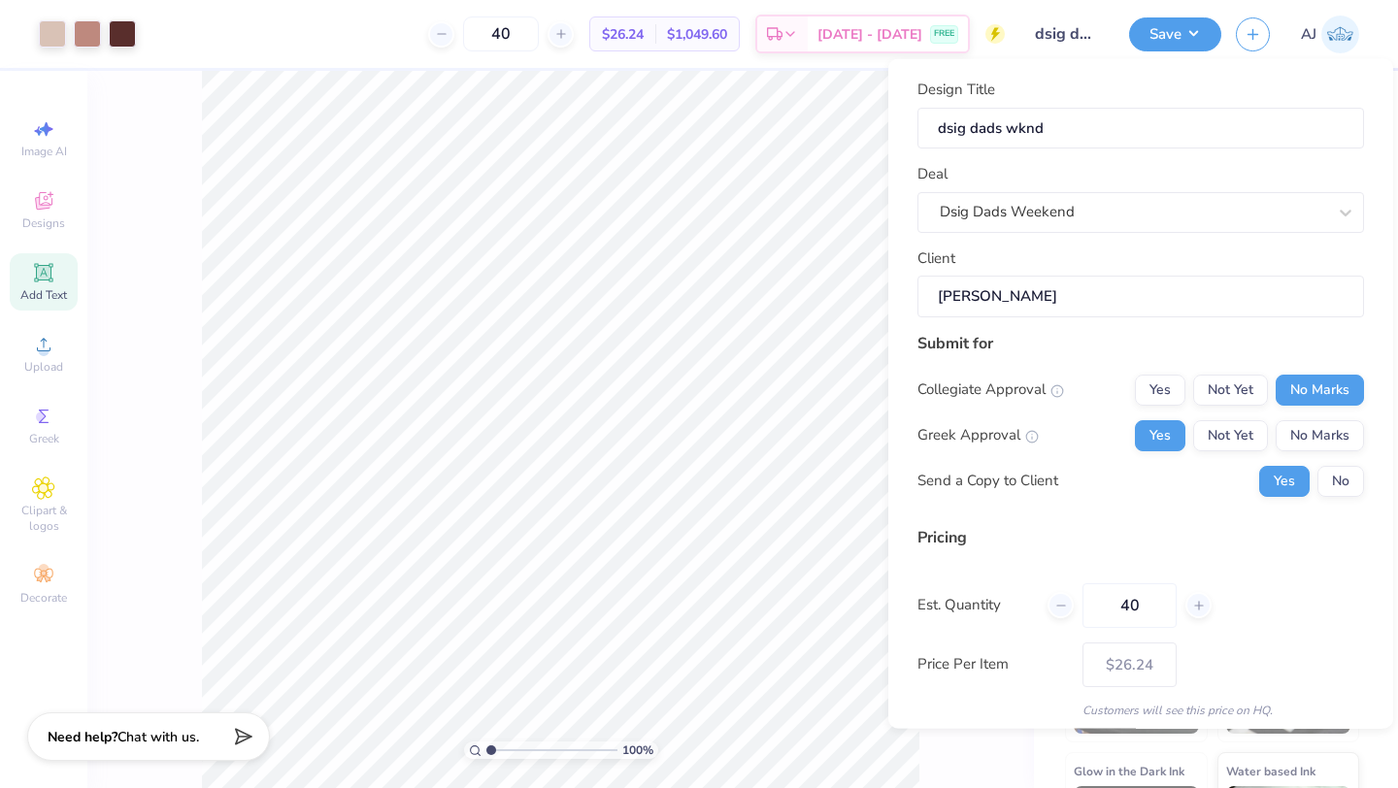
scroll to position [70, 0]
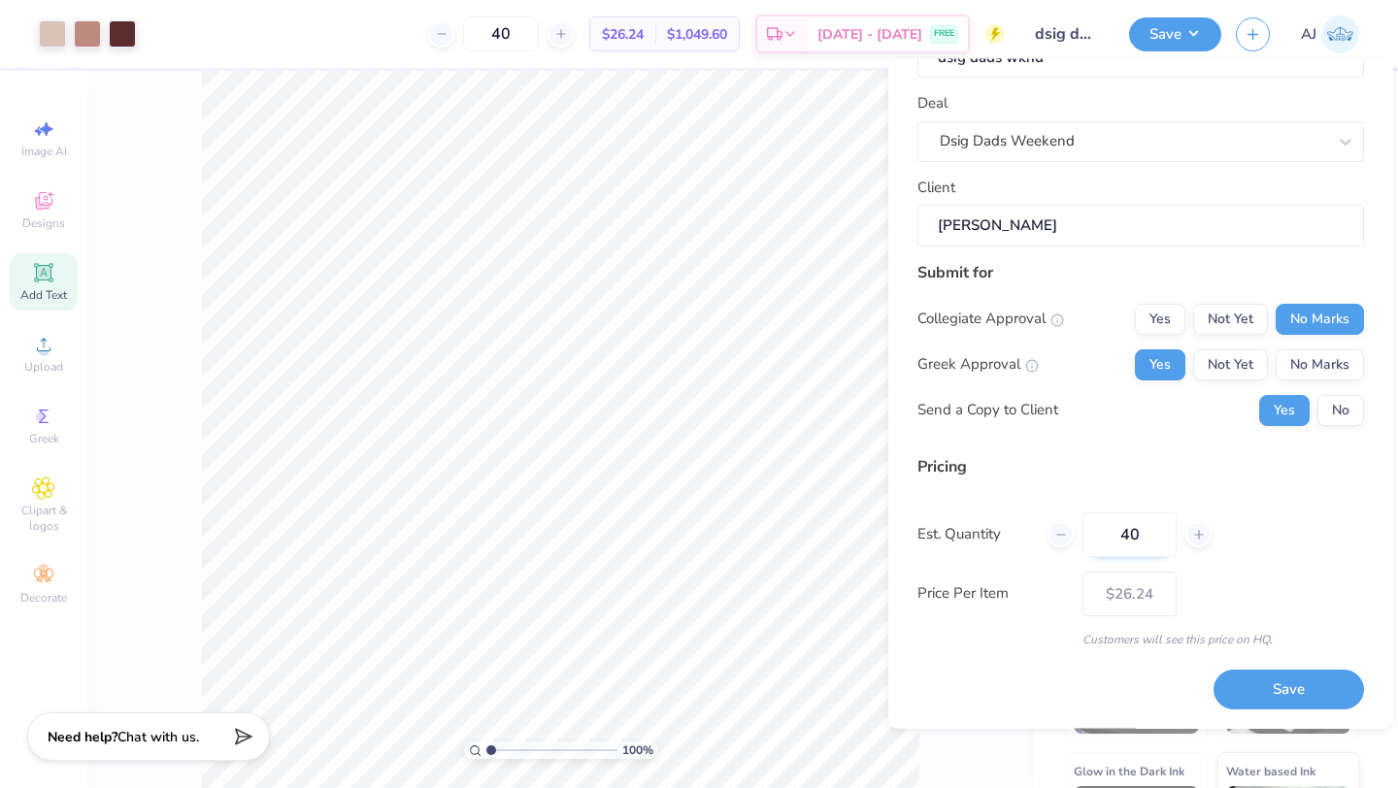
click at [1158, 541] on input "40" at bounding box center [1129, 534] width 94 height 45
click at [1236, 689] on button "Save" at bounding box center [1288, 691] width 150 height 40
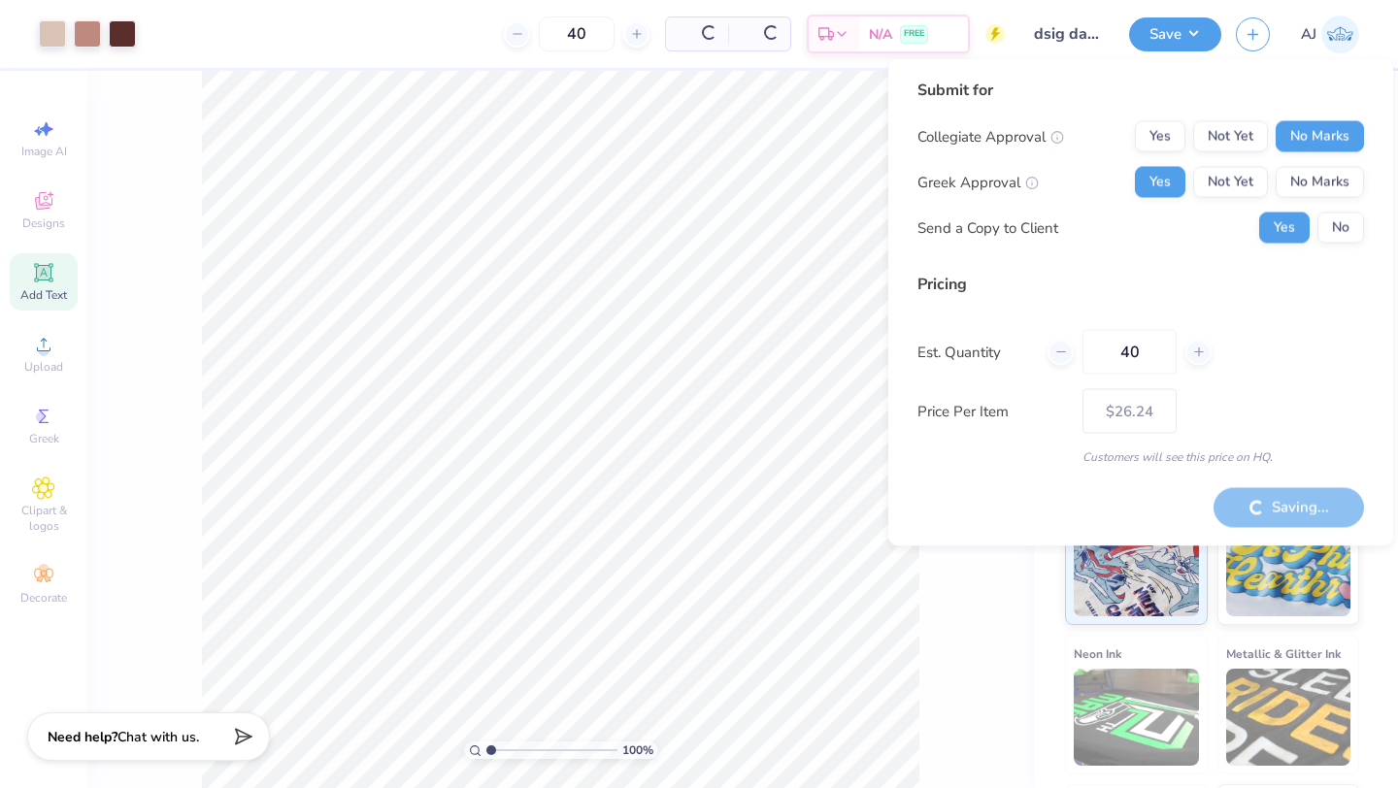
type input "– –"
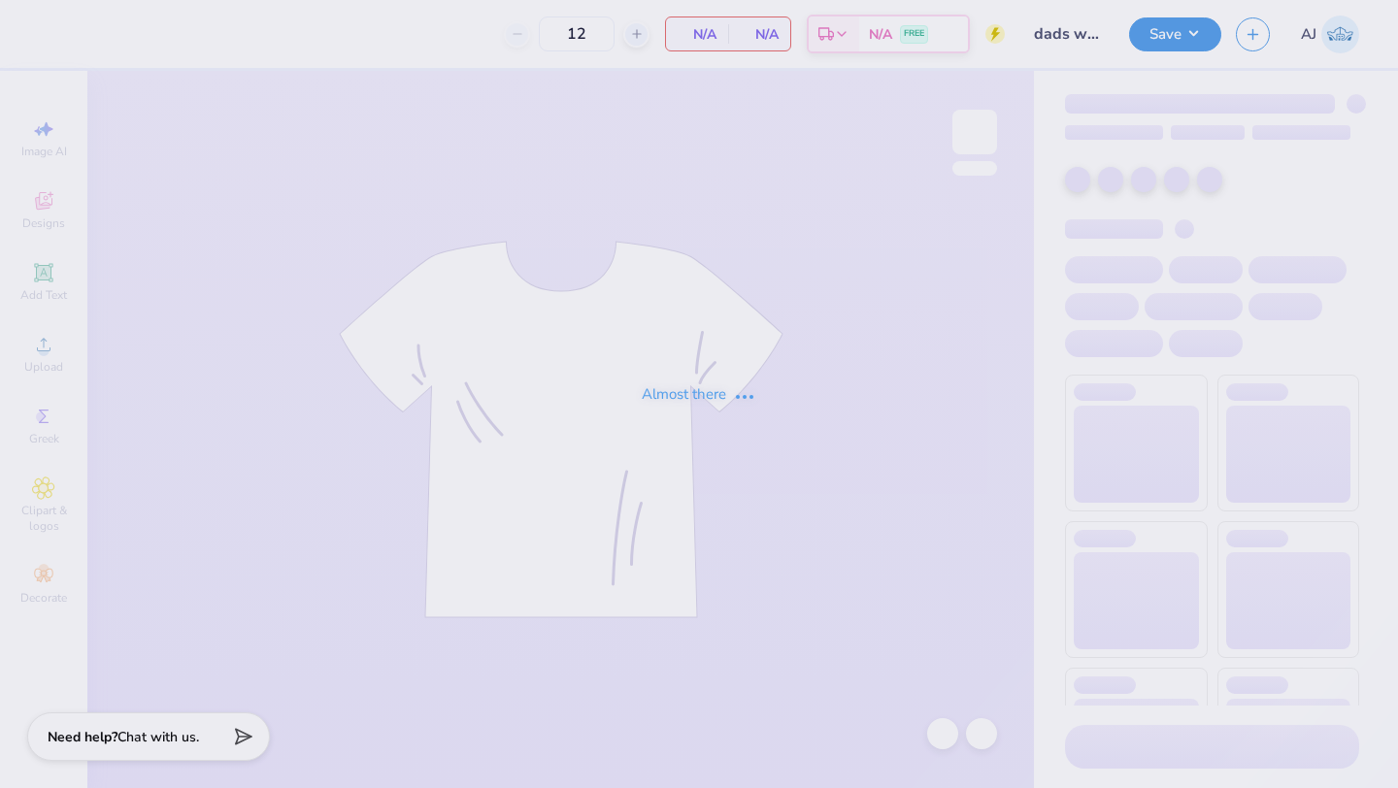
type input "dads weekend"
type input "50"
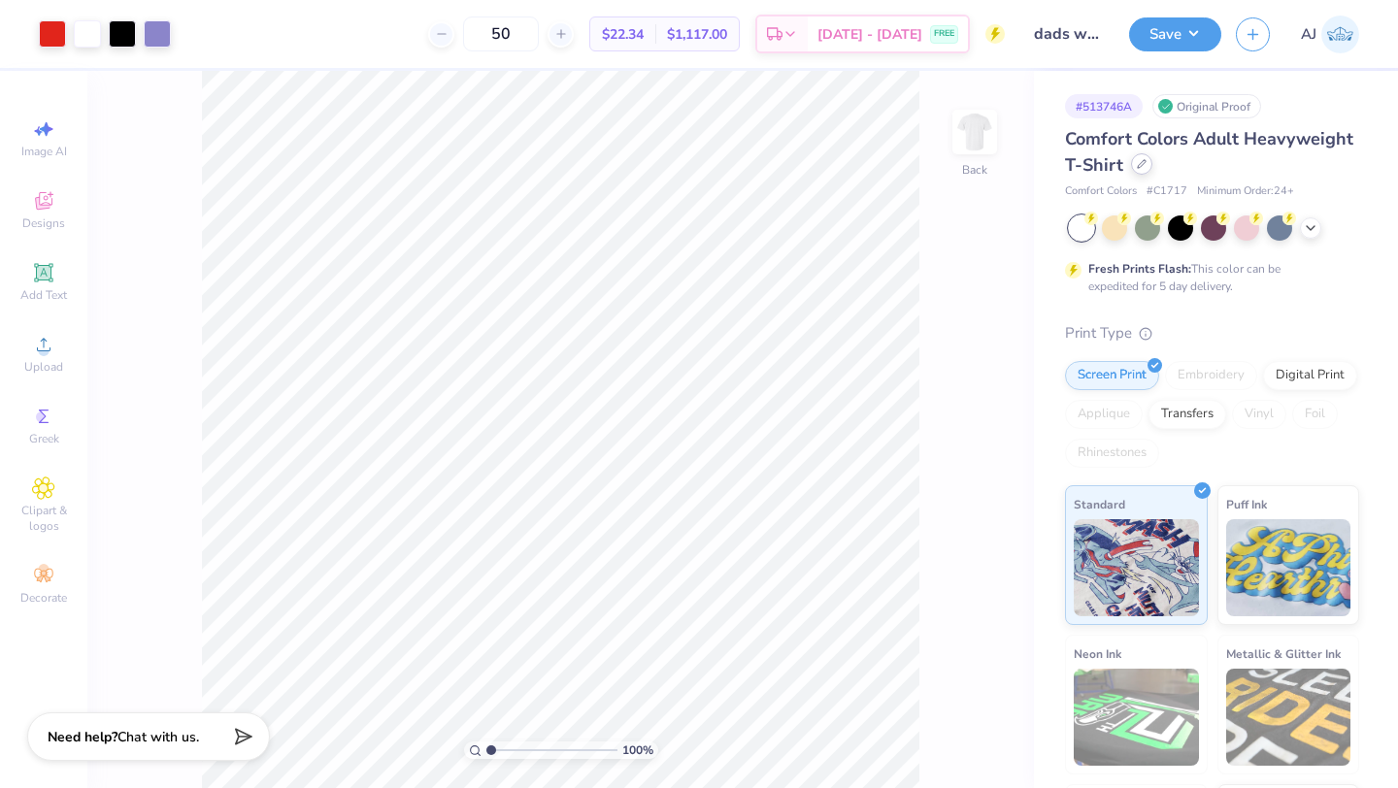
click at [1132, 160] on div at bounding box center [1141, 163] width 21 height 21
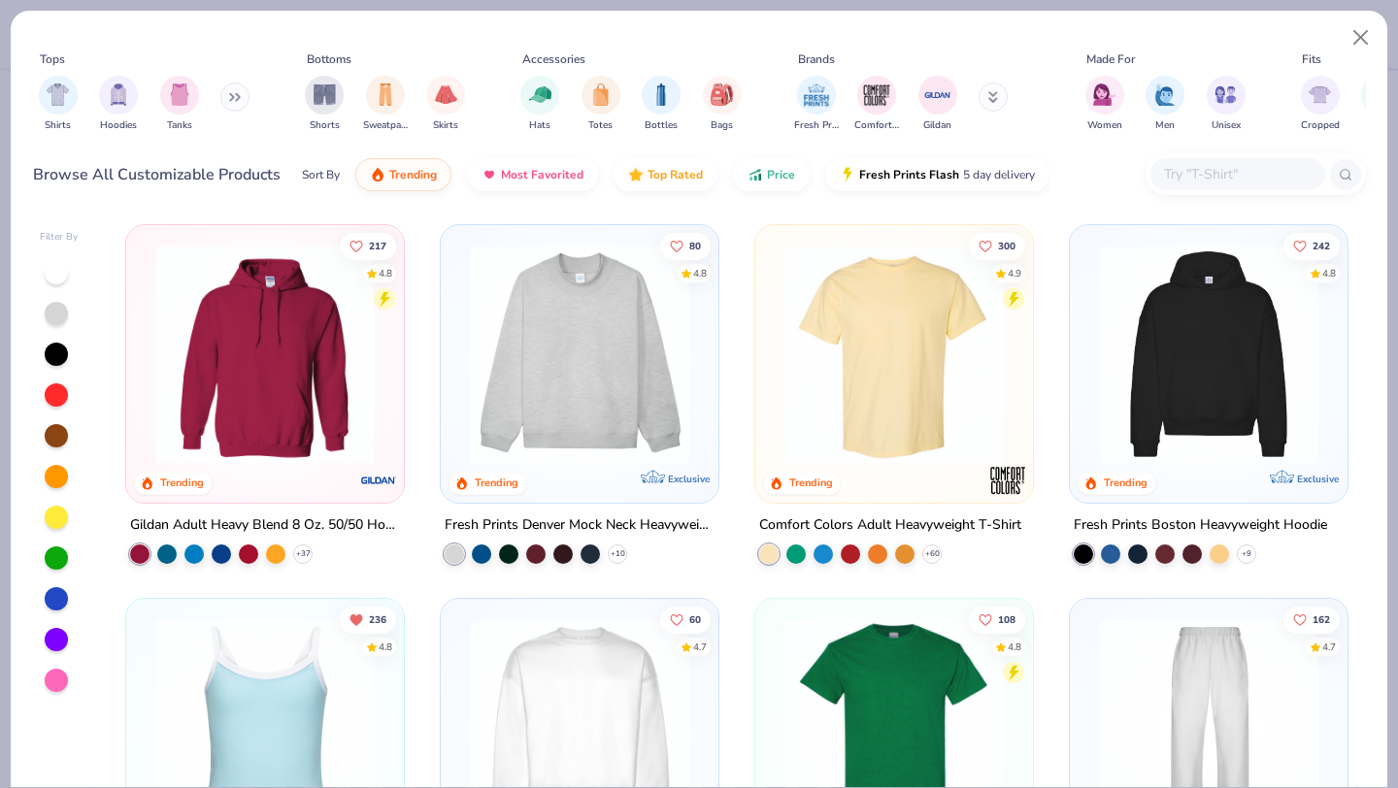
click at [1216, 181] on input "text" at bounding box center [1236, 174] width 149 height 22
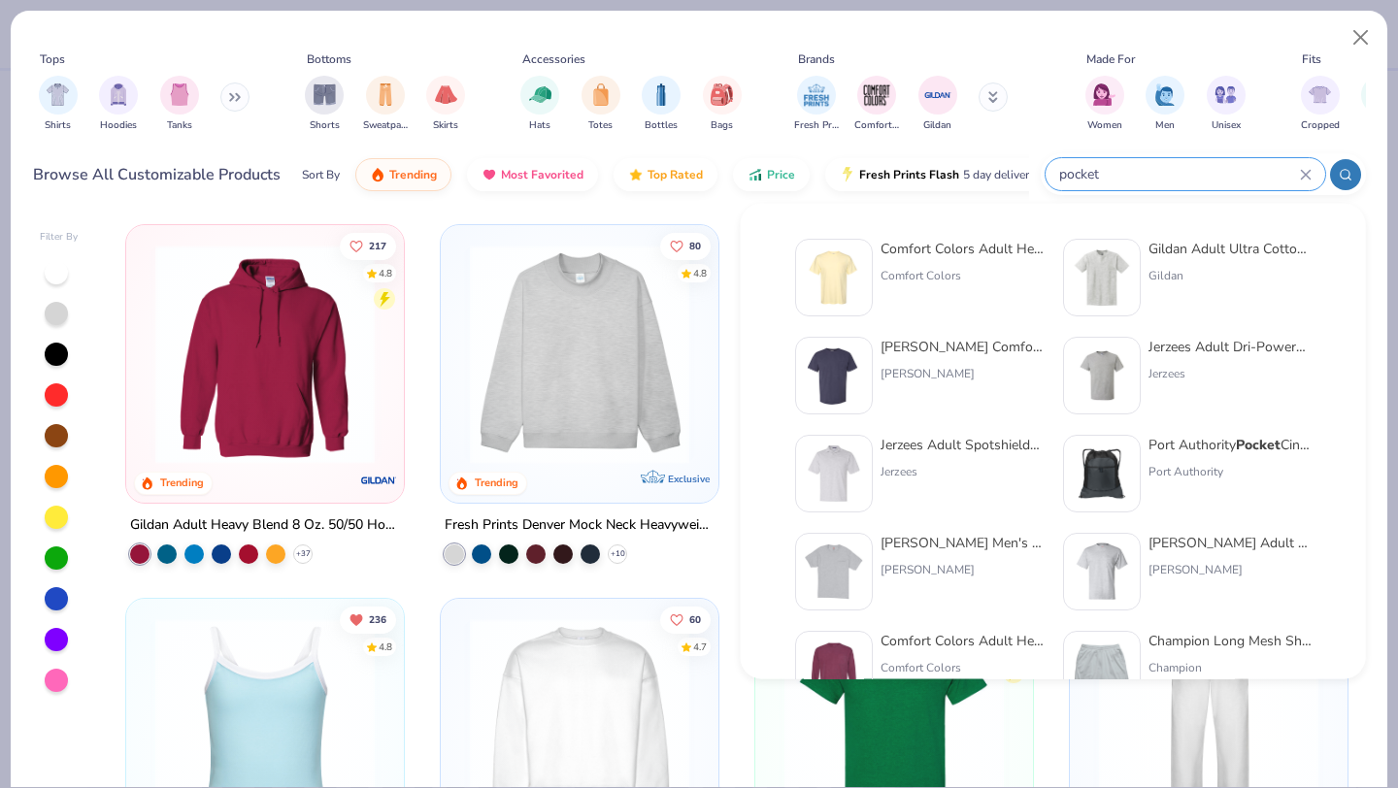
type input "pocket"
click at [934, 268] on div "Comfort Colors" at bounding box center [961, 275] width 163 height 17
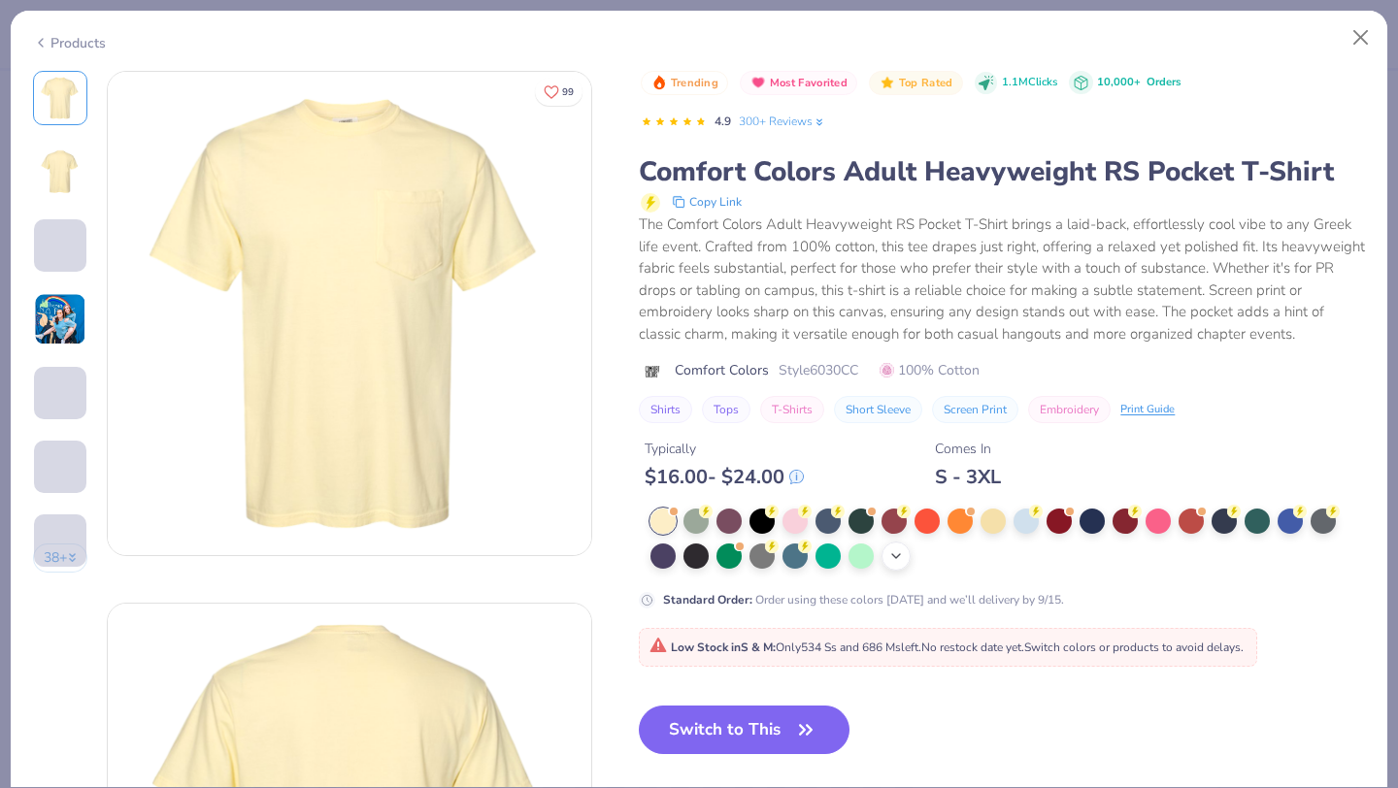
click at [895, 550] on icon at bounding box center [896, 556] width 16 height 16
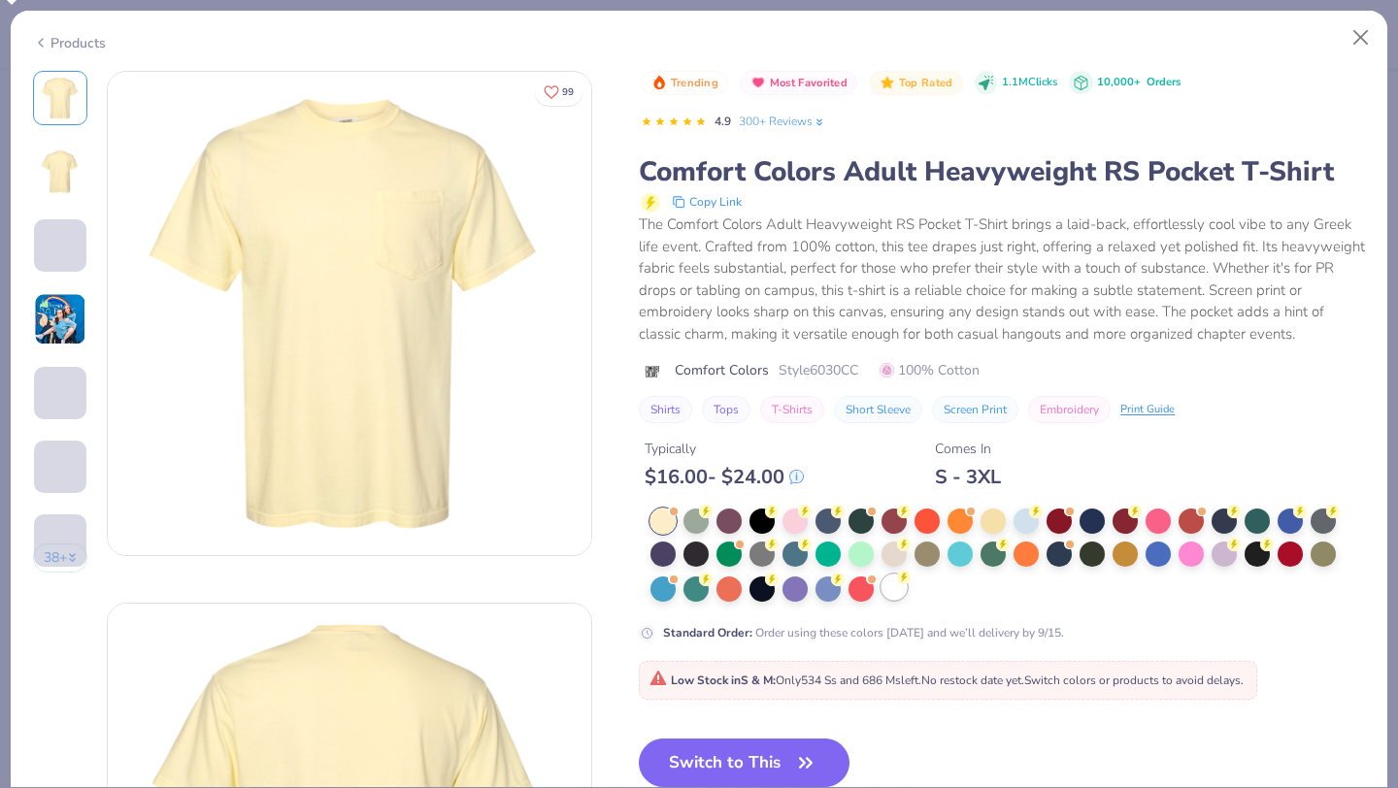
click at [899, 587] on div at bounding box center [893, 587] width 25 height 25
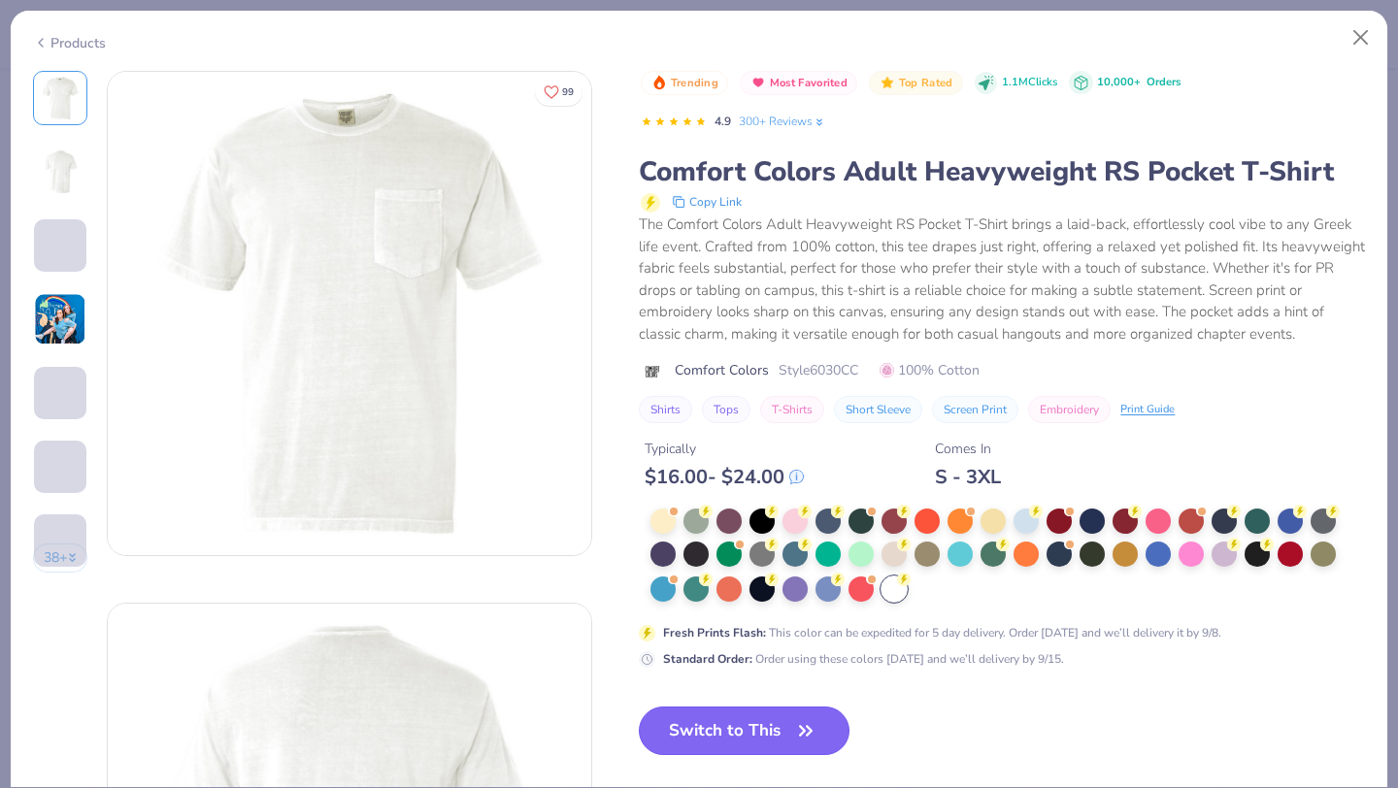
click at [724, 731] on button "Switch to This" at bounding box center [744, 731] width 211 height 49
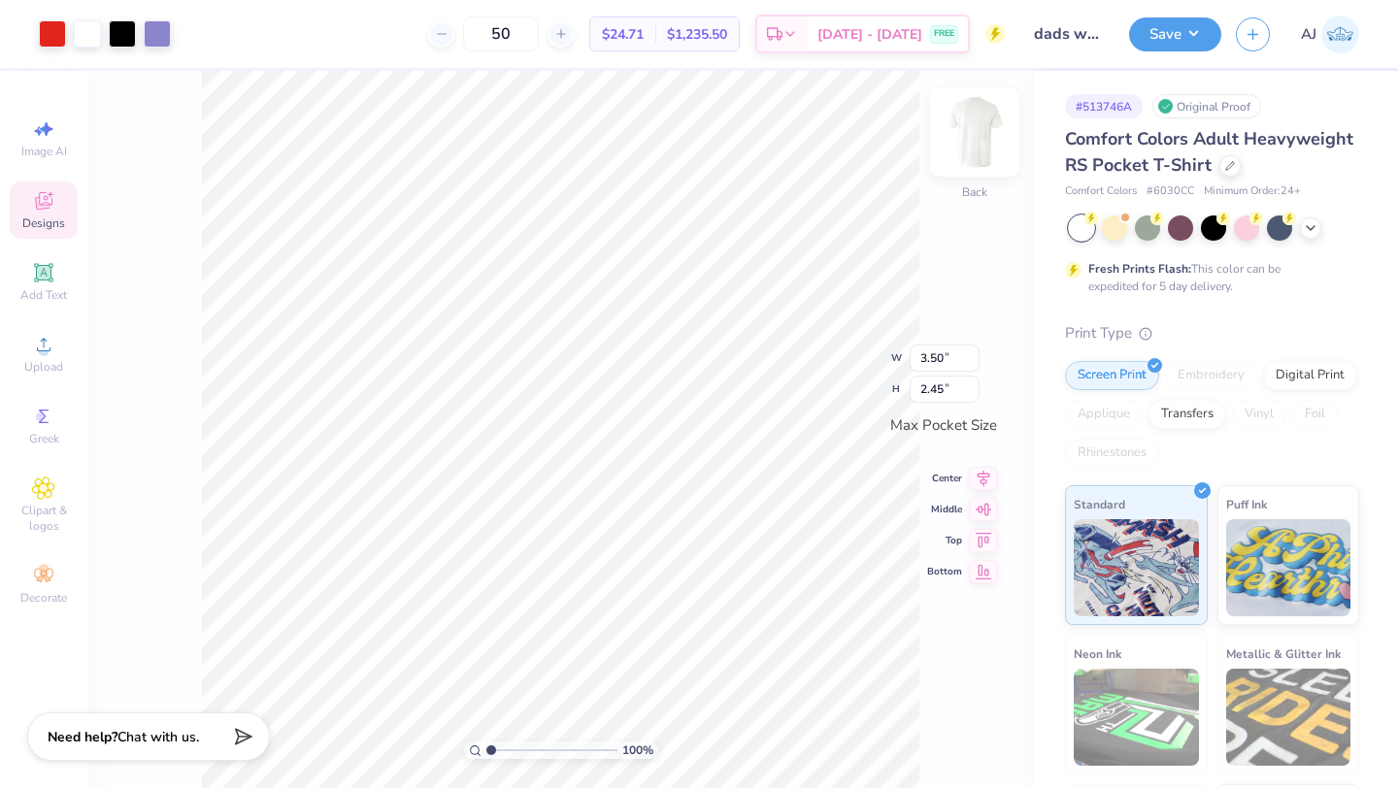
click at [990, 145] on img at bounding box center [975, 132] width 78 height 78
type input "11.24"
type input "7.29"
type input "5.11"
type input "11.69"
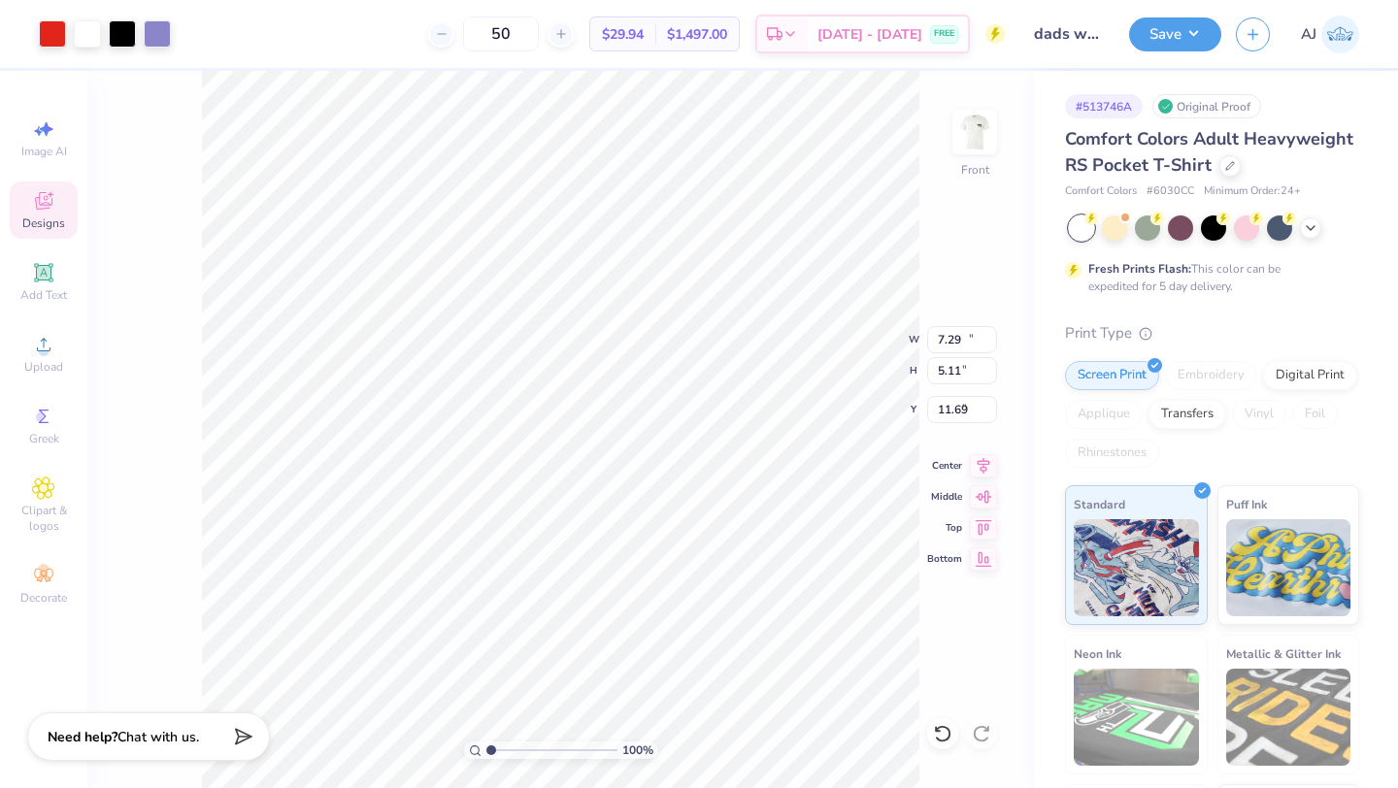
type input "11.72"
type input "8.22"
type input "4.21"
click at [994, 153] on img at bounding box center [975, 132] width 78 height 78
drag, startPoint x: 493, startPoint y: 748, endPoint x: 526, endPoint y: 731, distance: 37.3
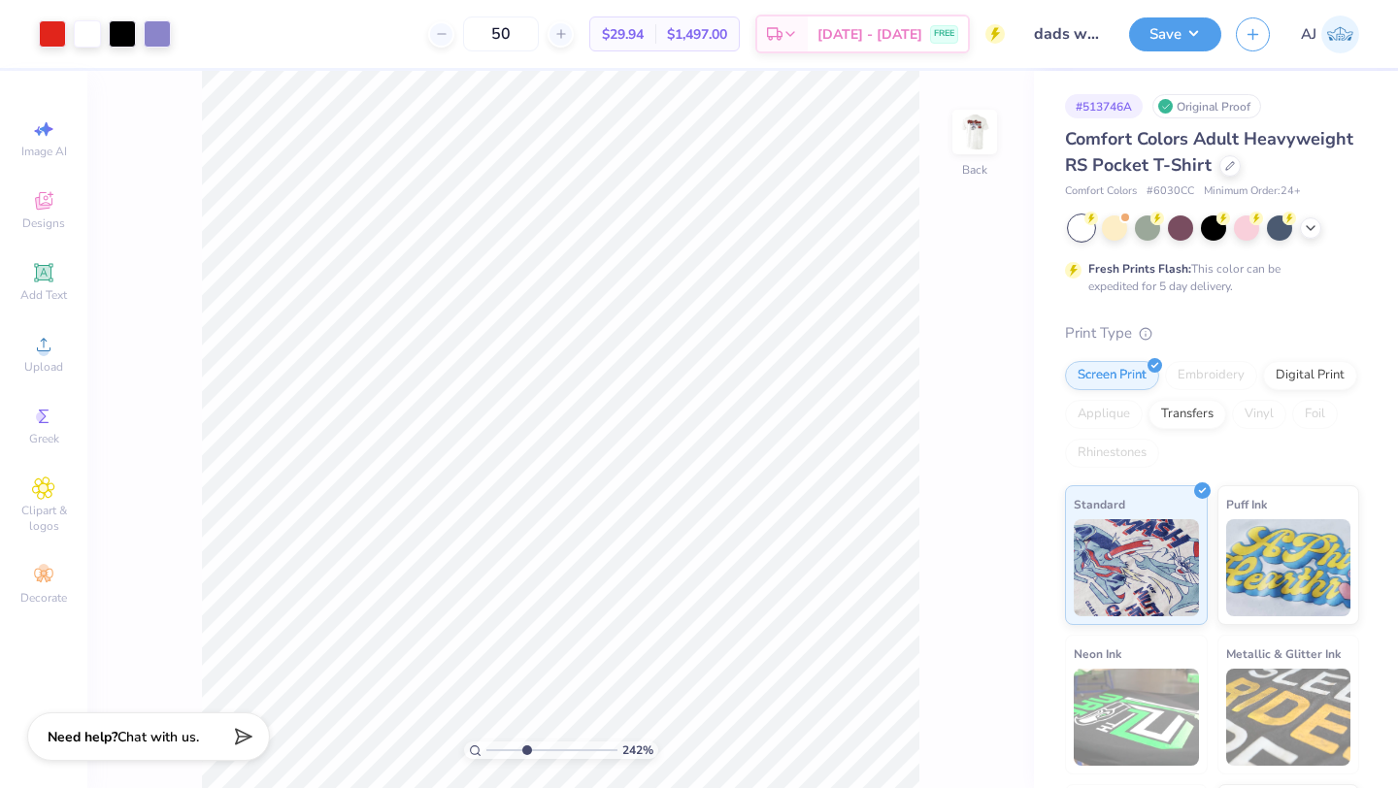
type input "3.75"
click at [526, 741] on input "range" at bounding box center [551, 749] width 131 height 17
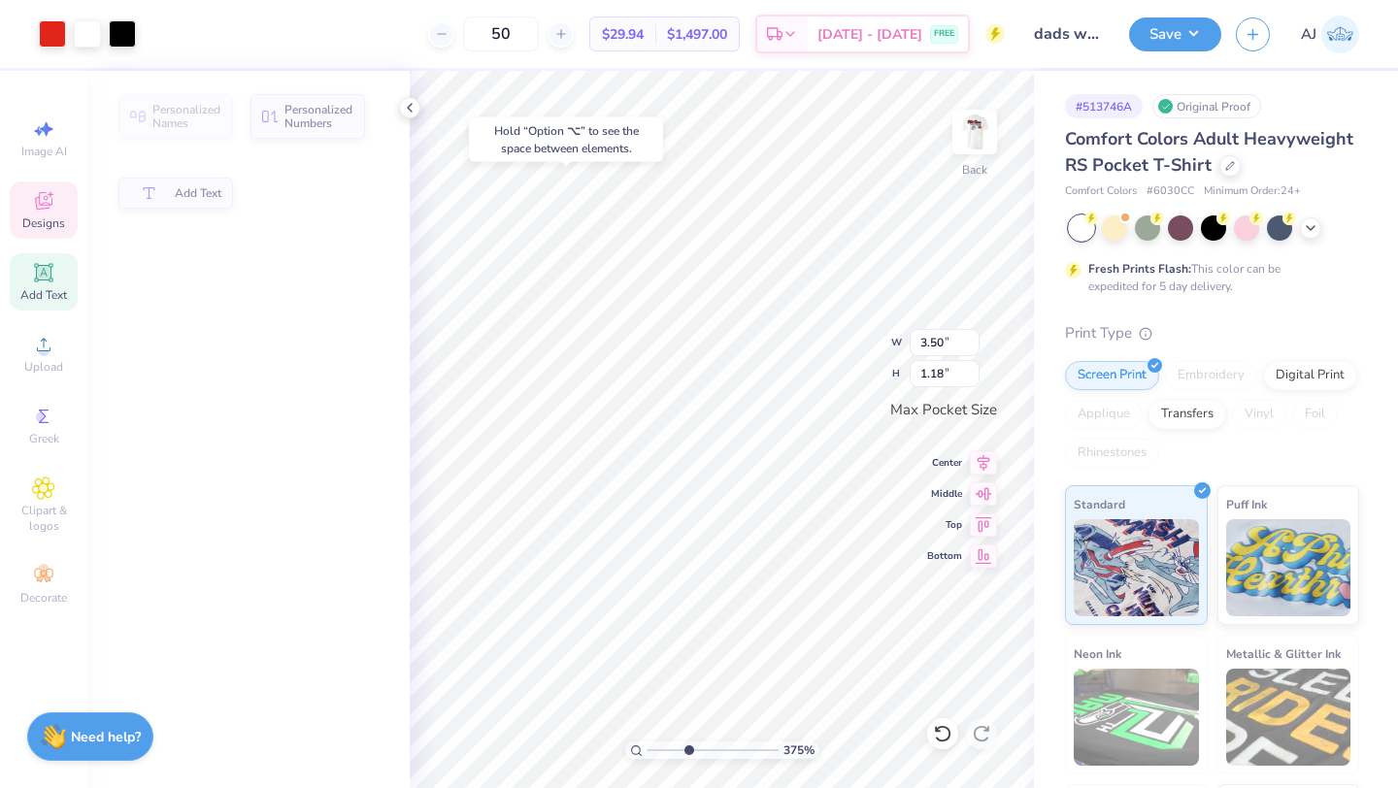
type input "1.18"
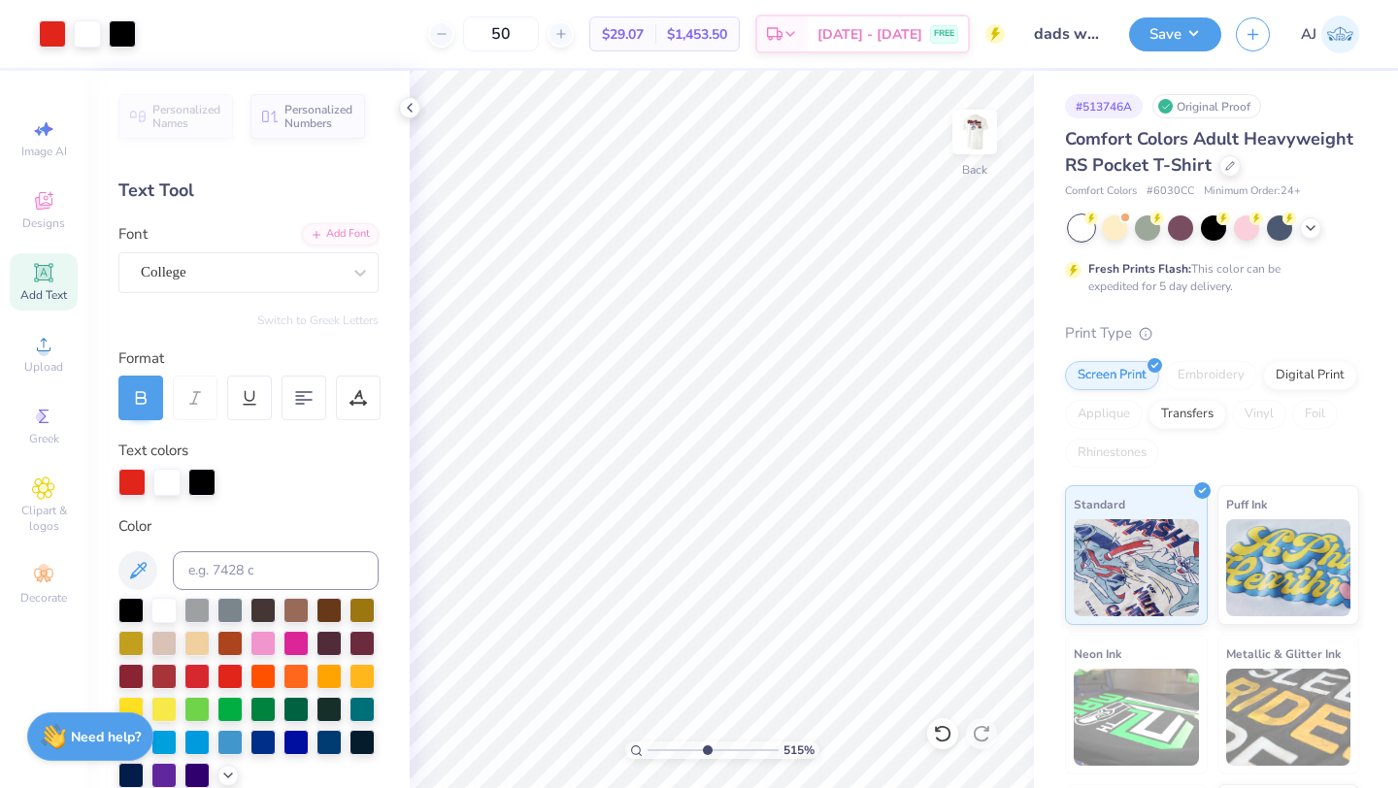
drag, startPoint x: 694, startPoint y: 753, endPoint x: 706, endPoint y: 753, distance: 11.6
type input "5.15"
click at [706, 753] on input "range" at bounding box center [712, 749] width 131 height 17
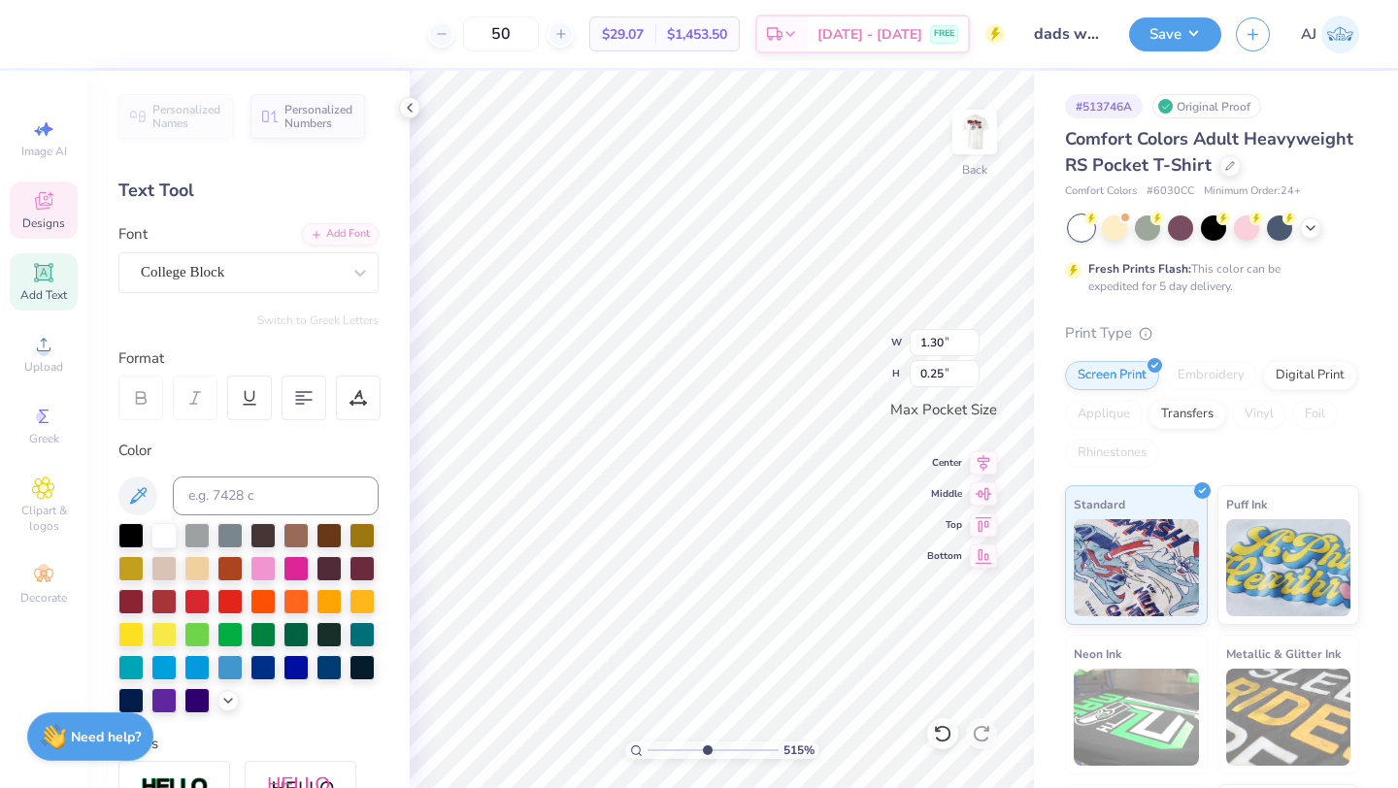
scroll to position [0, 1]
type textarea "DAD'S WEEKEND"
type input "1.56"
type input "0.18"
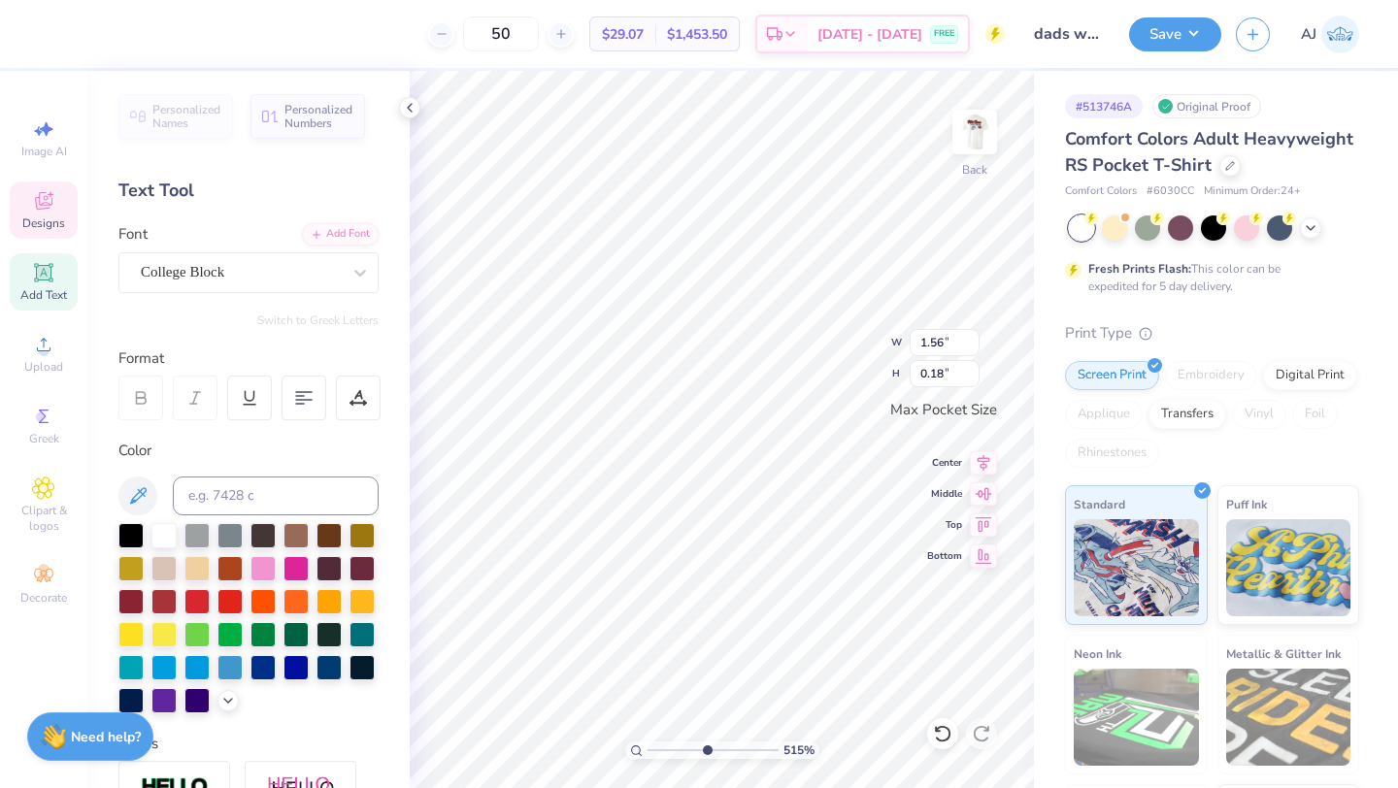
scroll to position [0, 6]
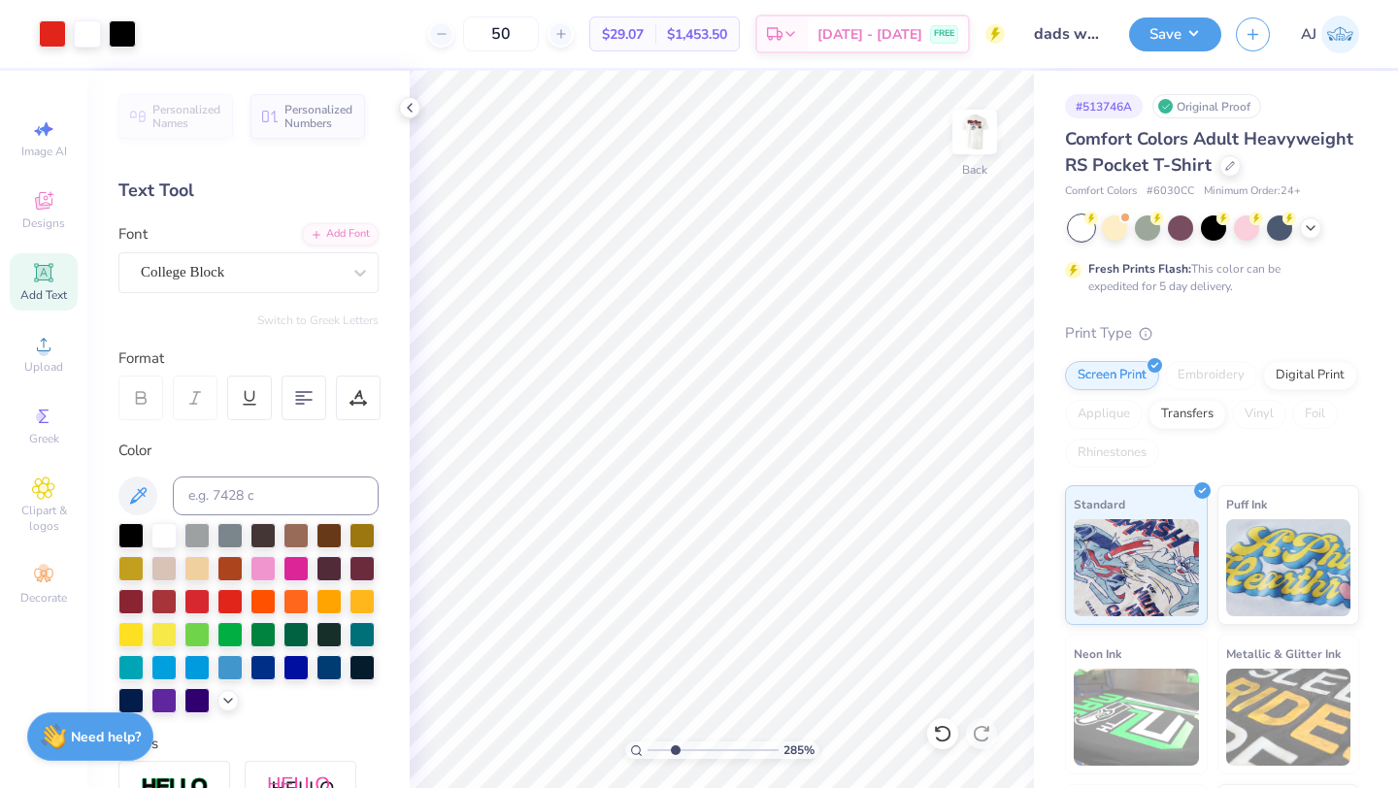
drag, startPoint x: 711, startPoint y: 747, endPoint x: 674, endPoint y: 747, distance: 37.8
click at [674, 747] on input "range" at bounding box center [712, 749] width 131 height 17
drag, startPoint x: 675, startPoint y: 753, endPoint x: 621, endPoint y: 753, distance: 54.3
type input "1"
click at [647, 753] on input "range" at bounding box center [712, 749] width 131 height 17
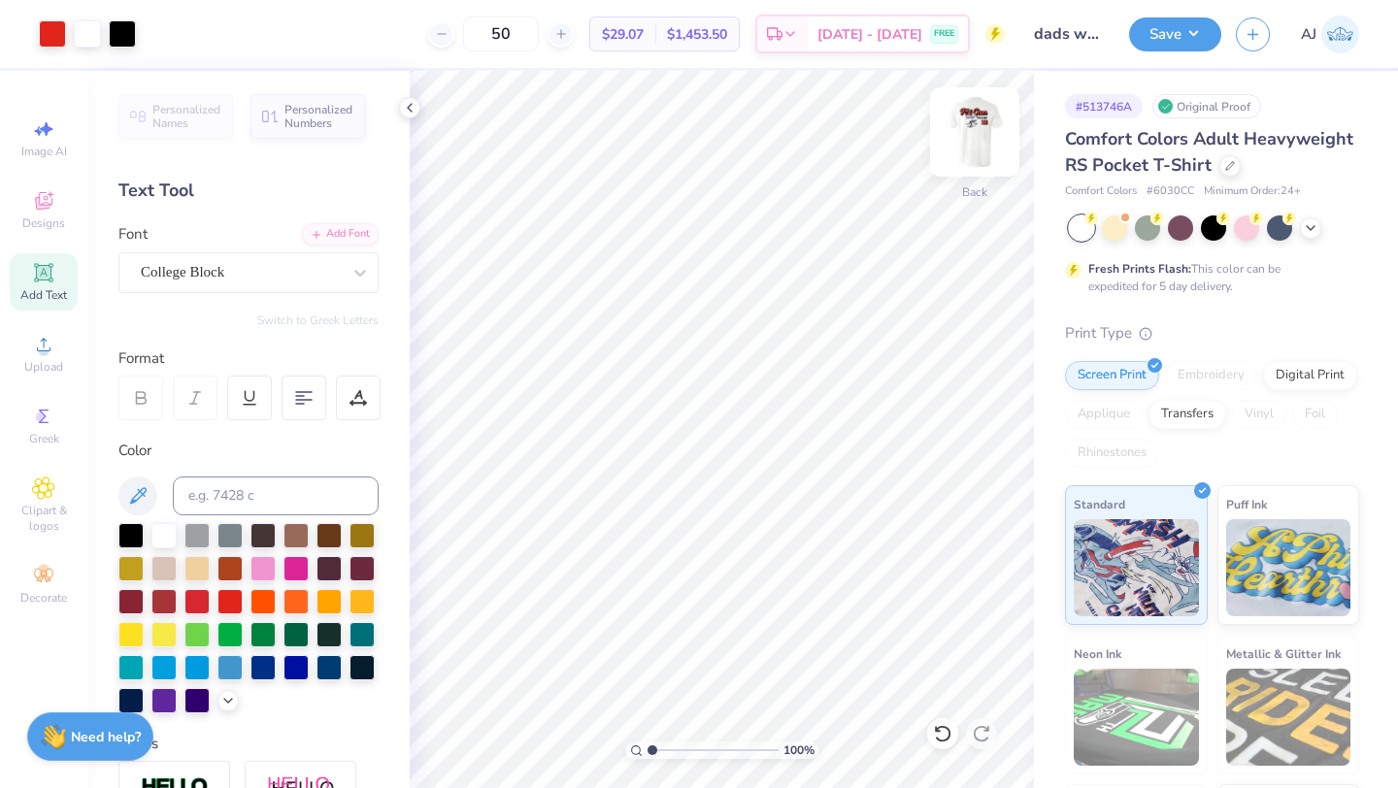
click at [983, 115] on img at bounding box center [975, 132] width 78 height 78
click at [1223, 172] on div at bounding box center [1229, 163] width 21 height 21
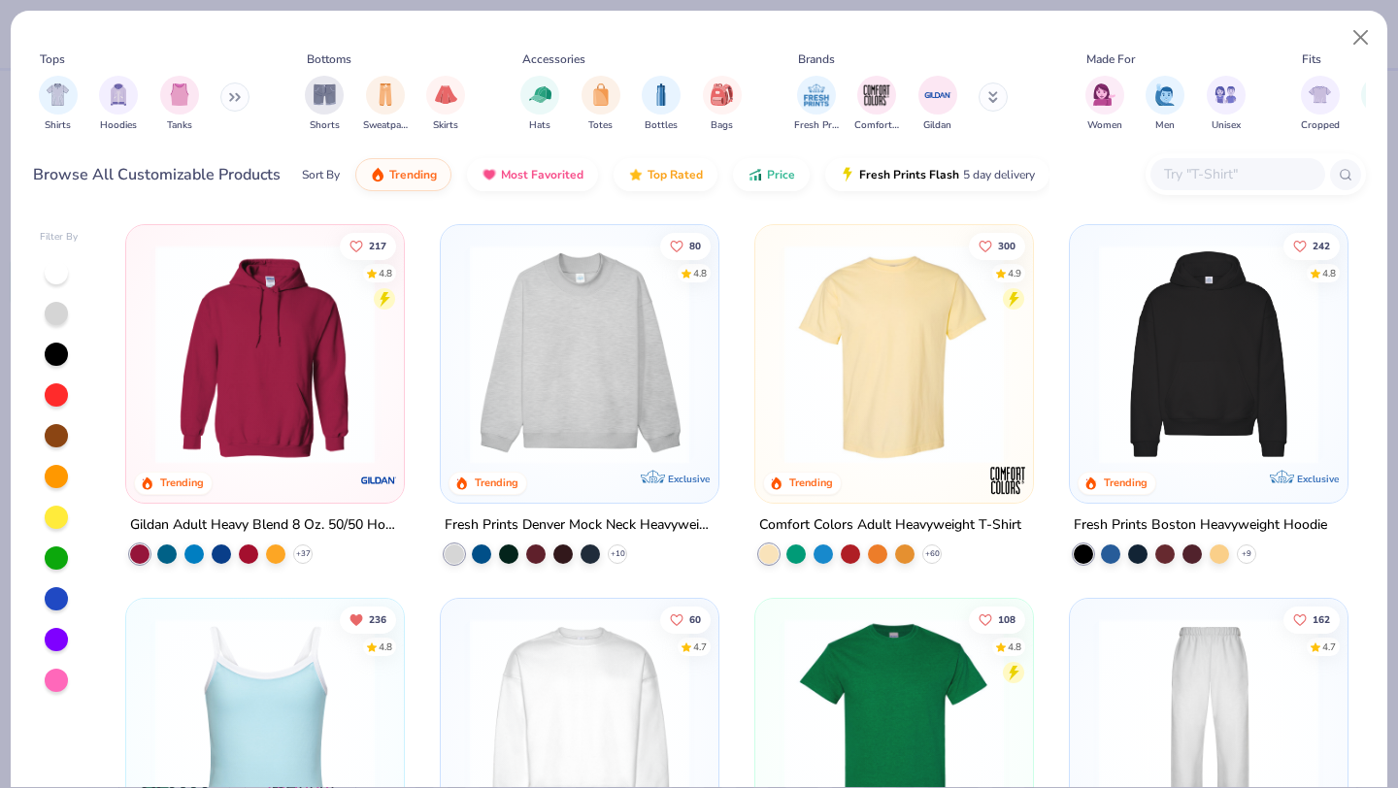
click at [1256, 177] on input "text" at bounding box center [1236, 174] width 149 height 22
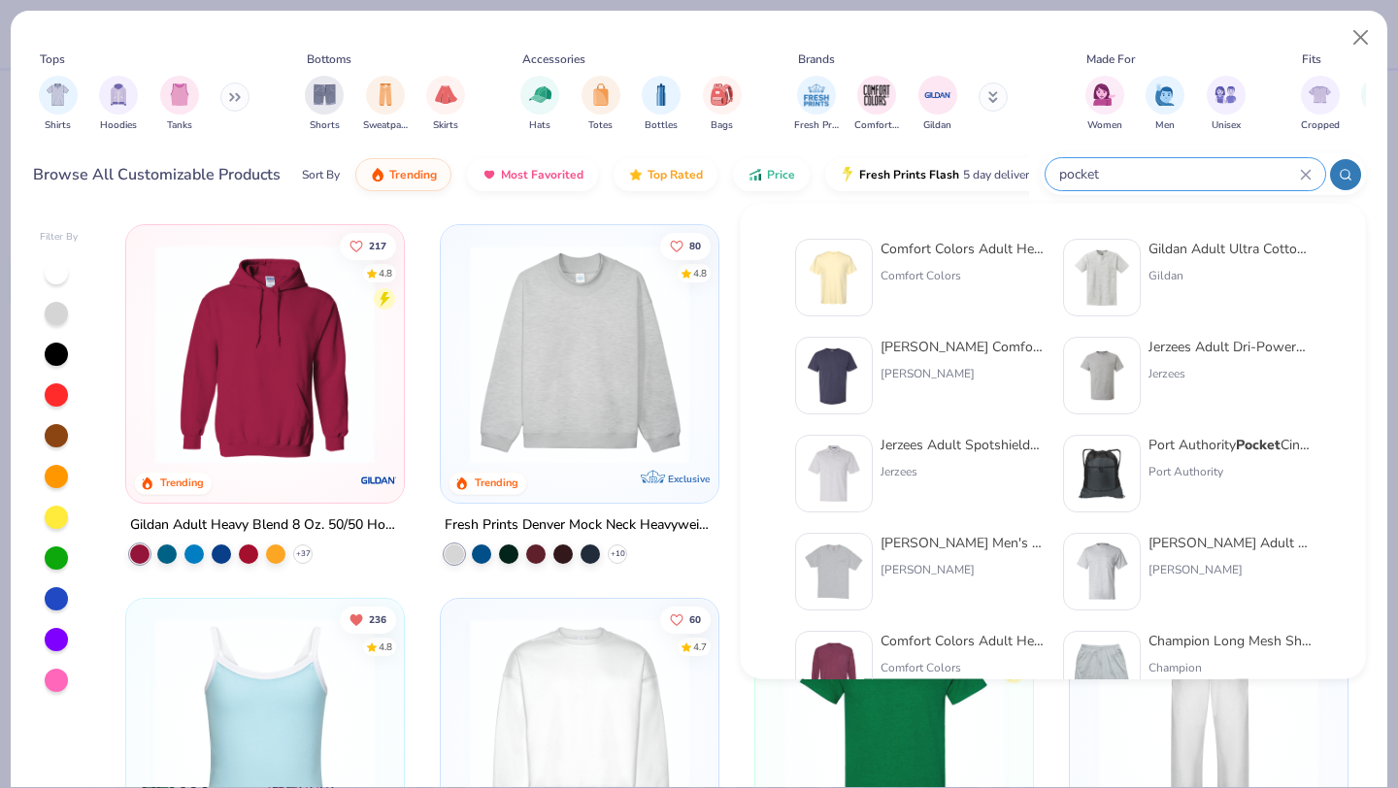
type input "pocket"
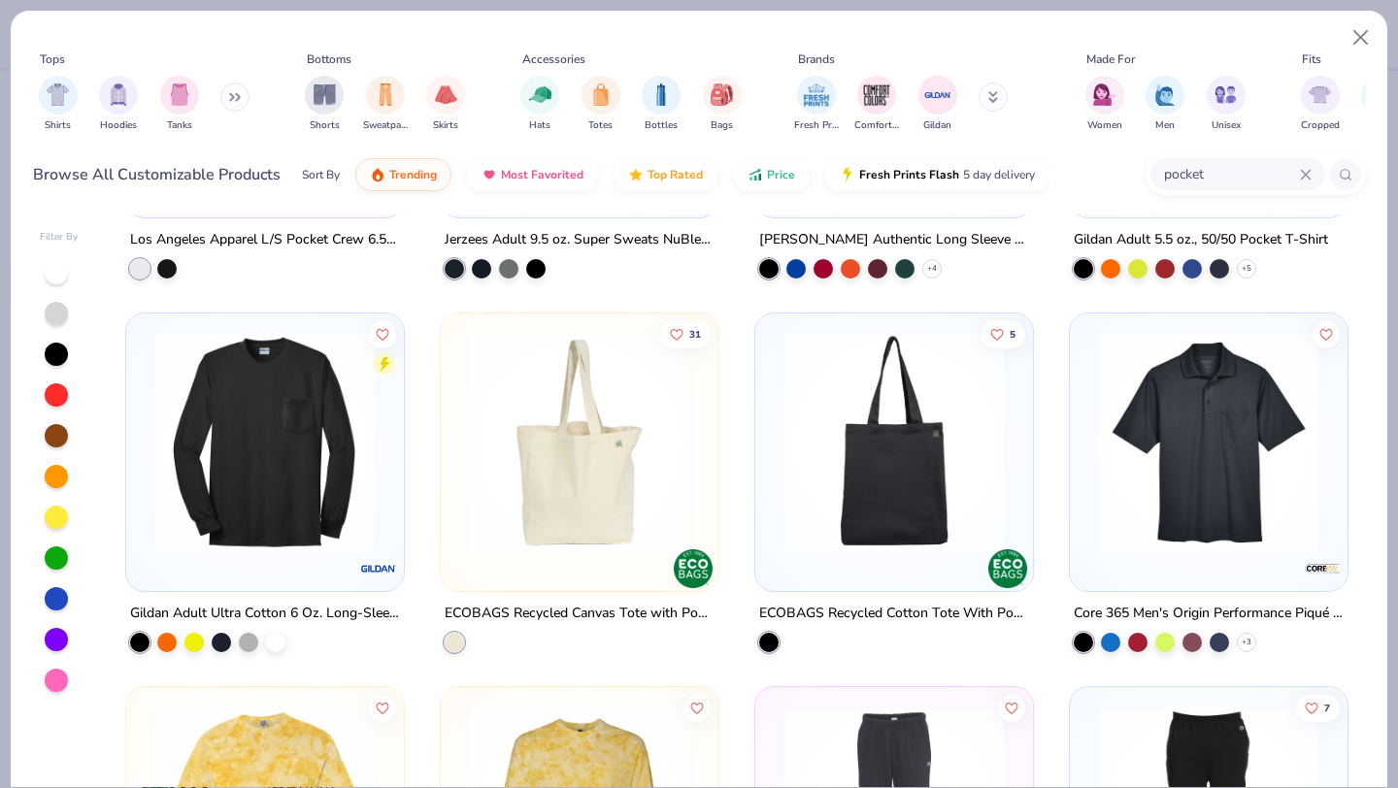
scroll to position [1422, 0]
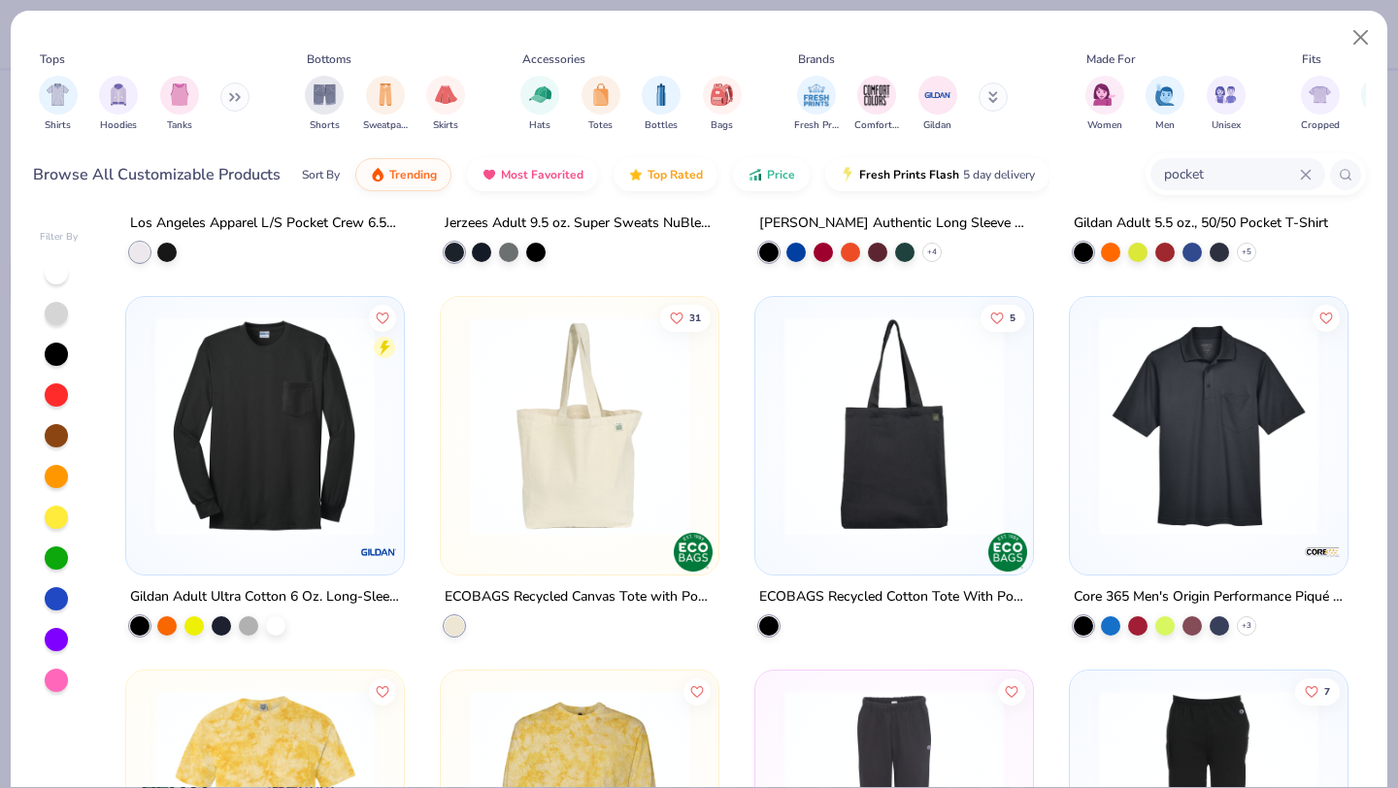
click at [197, 439] on img at bounding box center [265, 425] width 239 height 219
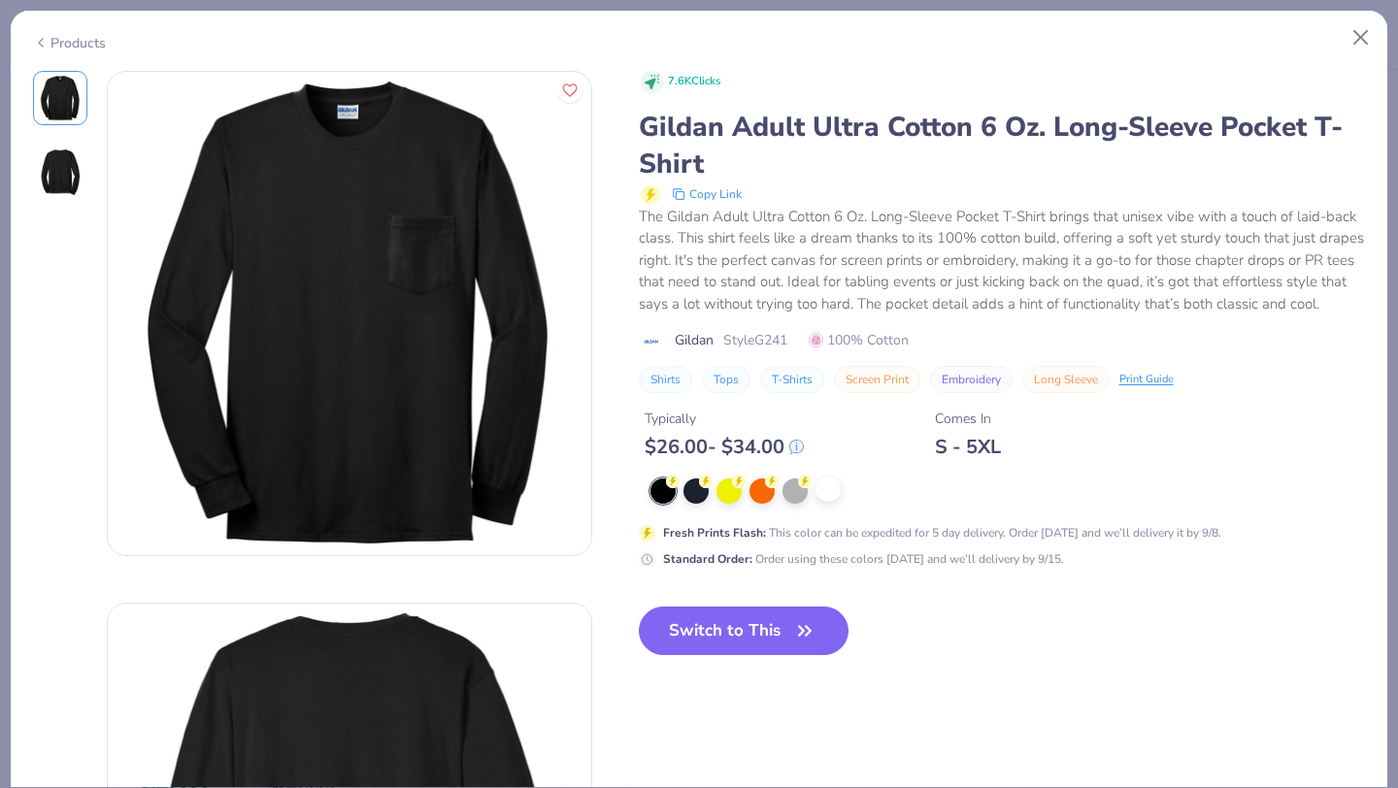
click at [839, 501] on div at bounding box center [827, 489] width 25 height 25
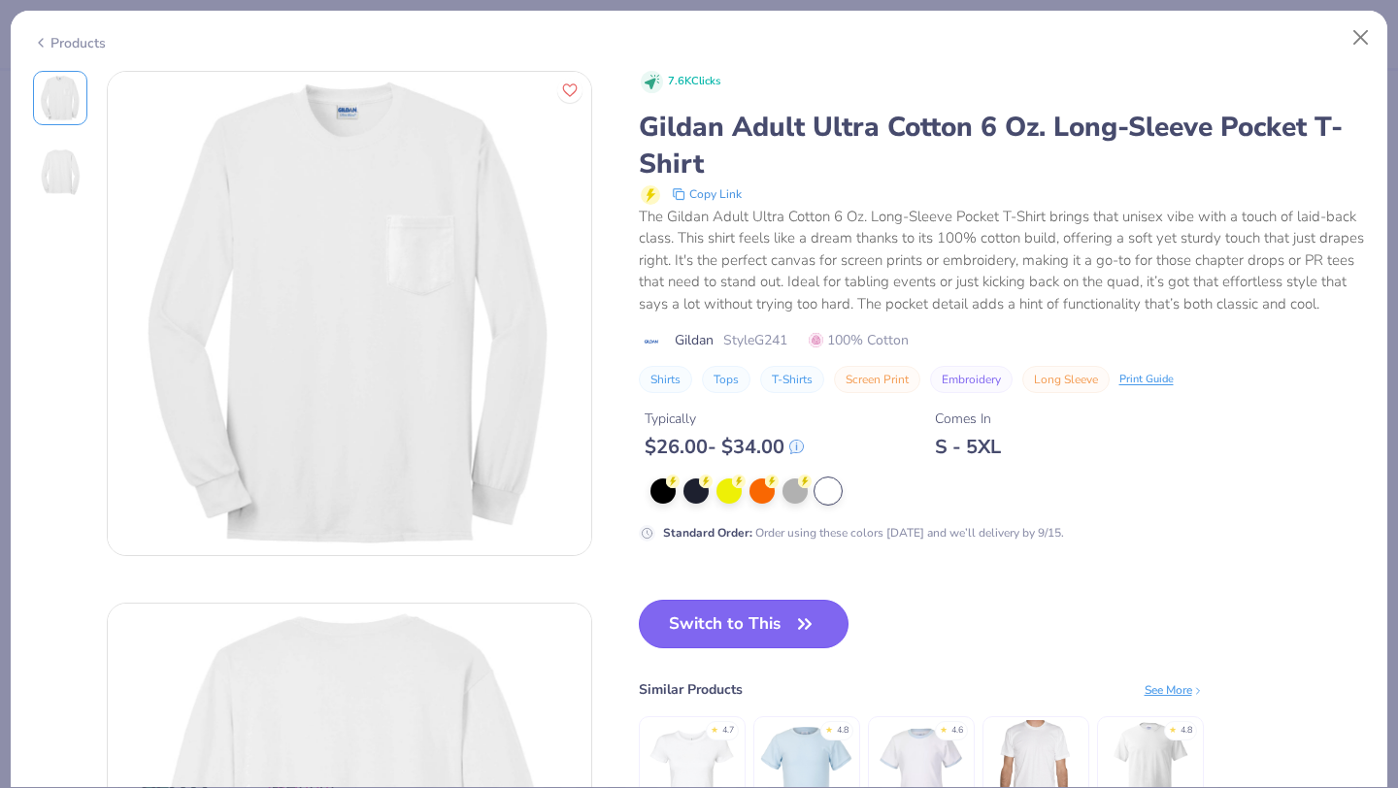
click at [779, 625] on button "Switch to This" at bounding box center [744, 624] width 211 height 49
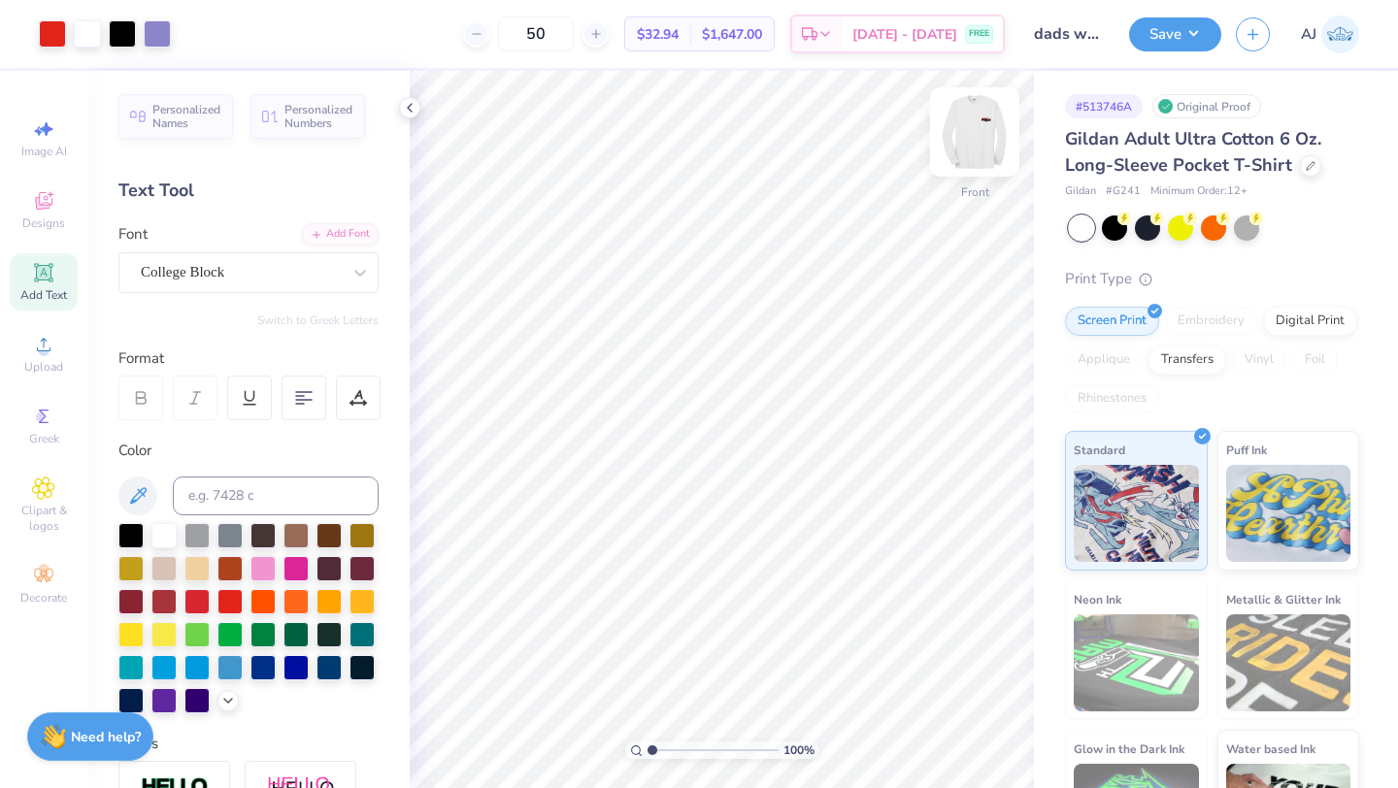
click at [977, 151] on img at bounding box center [975, 132] width 78 height 78
drag, startPoint x: 649, startPoint y: 746, endPoint x: 608, endPoint y: 746, distance: 40.8
click at [647, 746] on input "range" at bounding box center [712, 749] width 131 height 17
click at [969, 119] on img at bounding box center [975, 132] width 78 height 78
click at [1184, 40] on button "Save" at bounding box center [1175, 32] width 92 height 34
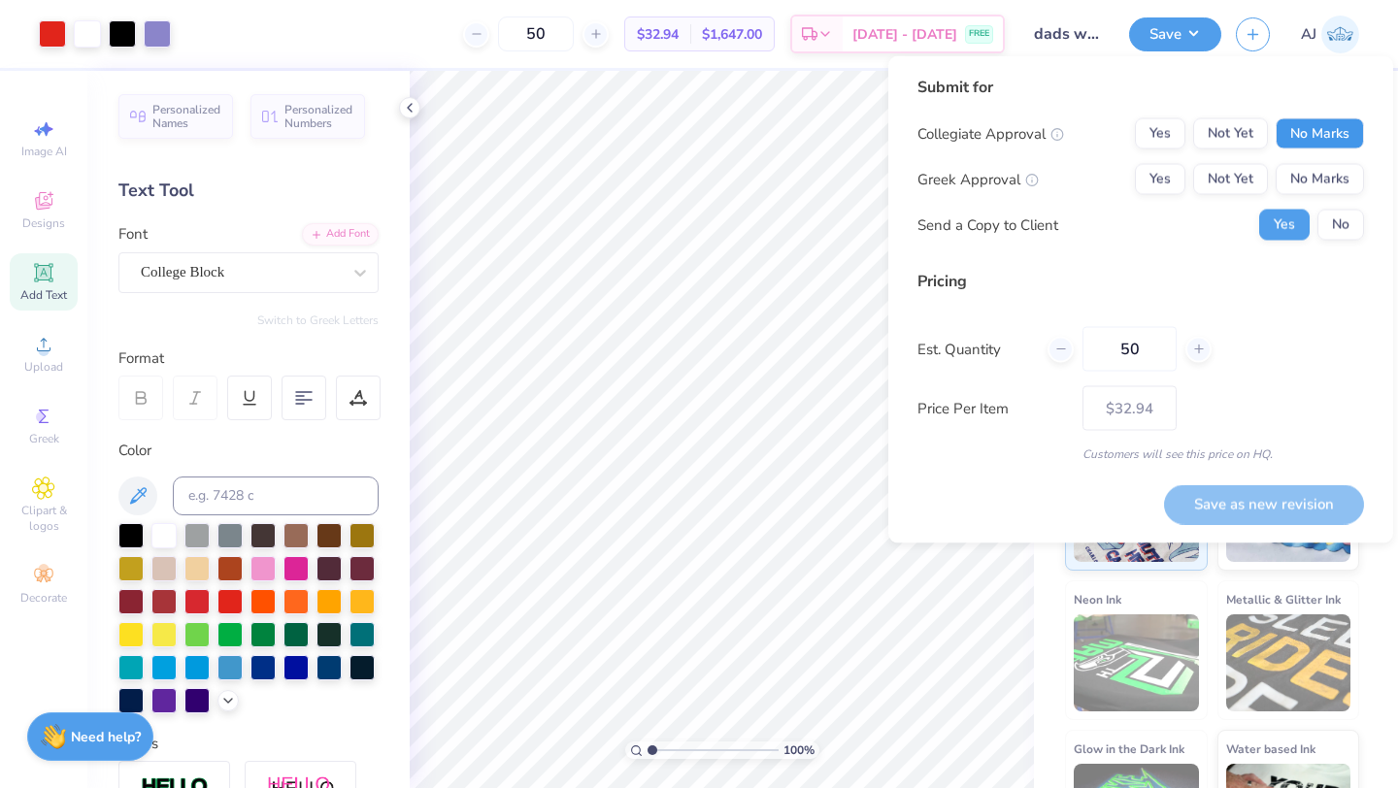
click at [1340, 145] on button "No Marks" at bounding box center [1319, 133] width 88 height 31
click at [1178, 181] on button "Yes" at bounding box center [1159, 179] width 50 height 31
click at [1340, 231] on button "No" at bounding box center [1340, 225] width 47 height 31
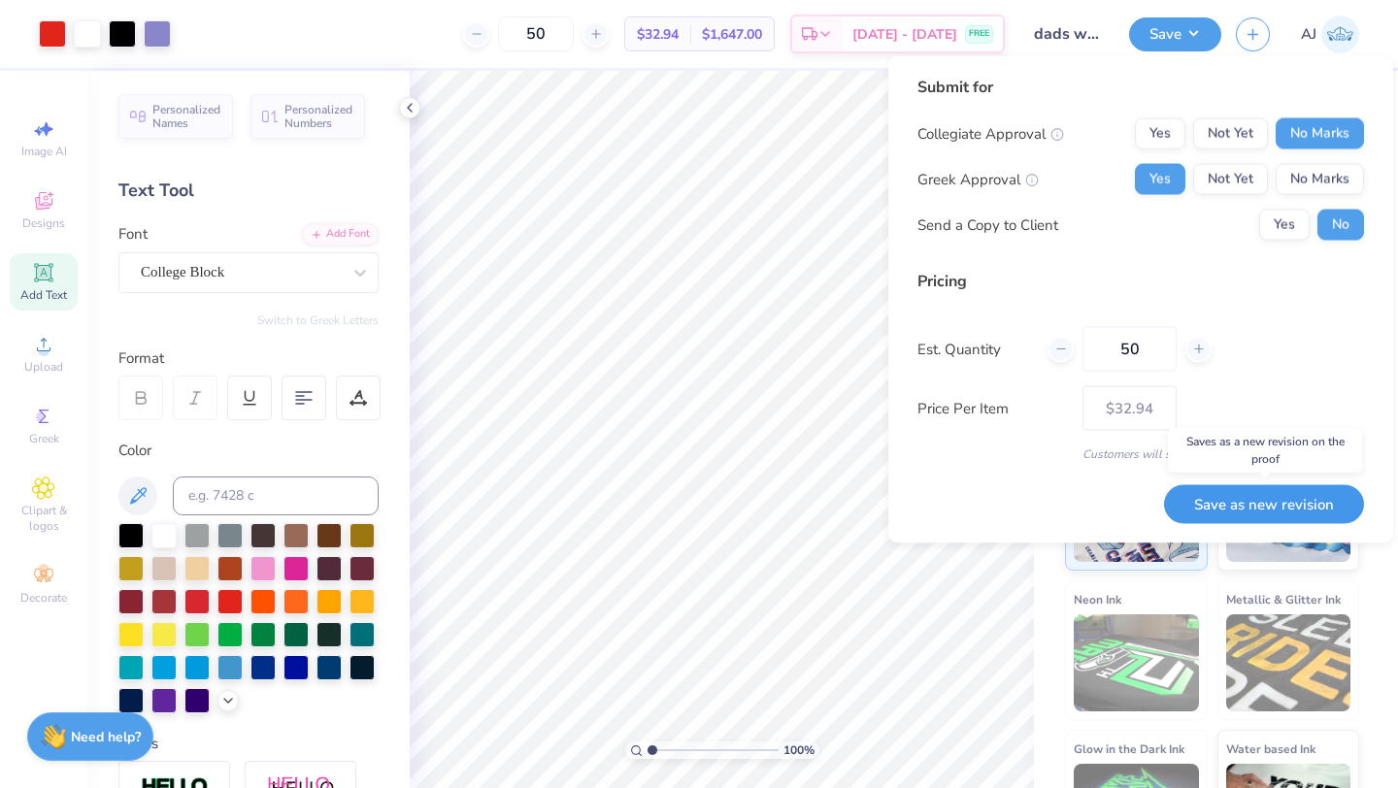
click at [1231, 497] on button "Save as new revision" at bounding box center [1264, 504] width 200 height 40
type input "$32.94"
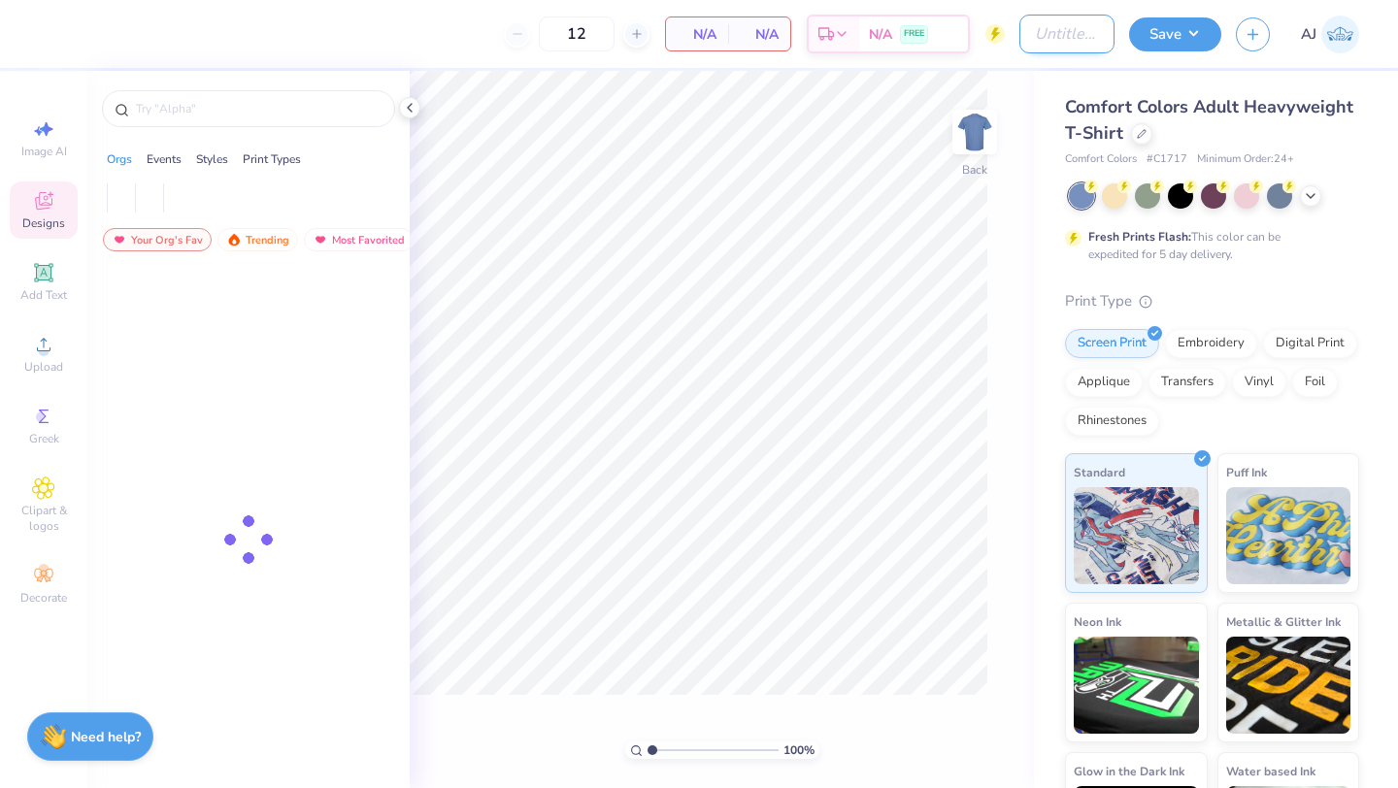
click at [1051, 37] on input "Design Title" at bounding box center [1066, 34] width 95 height 39
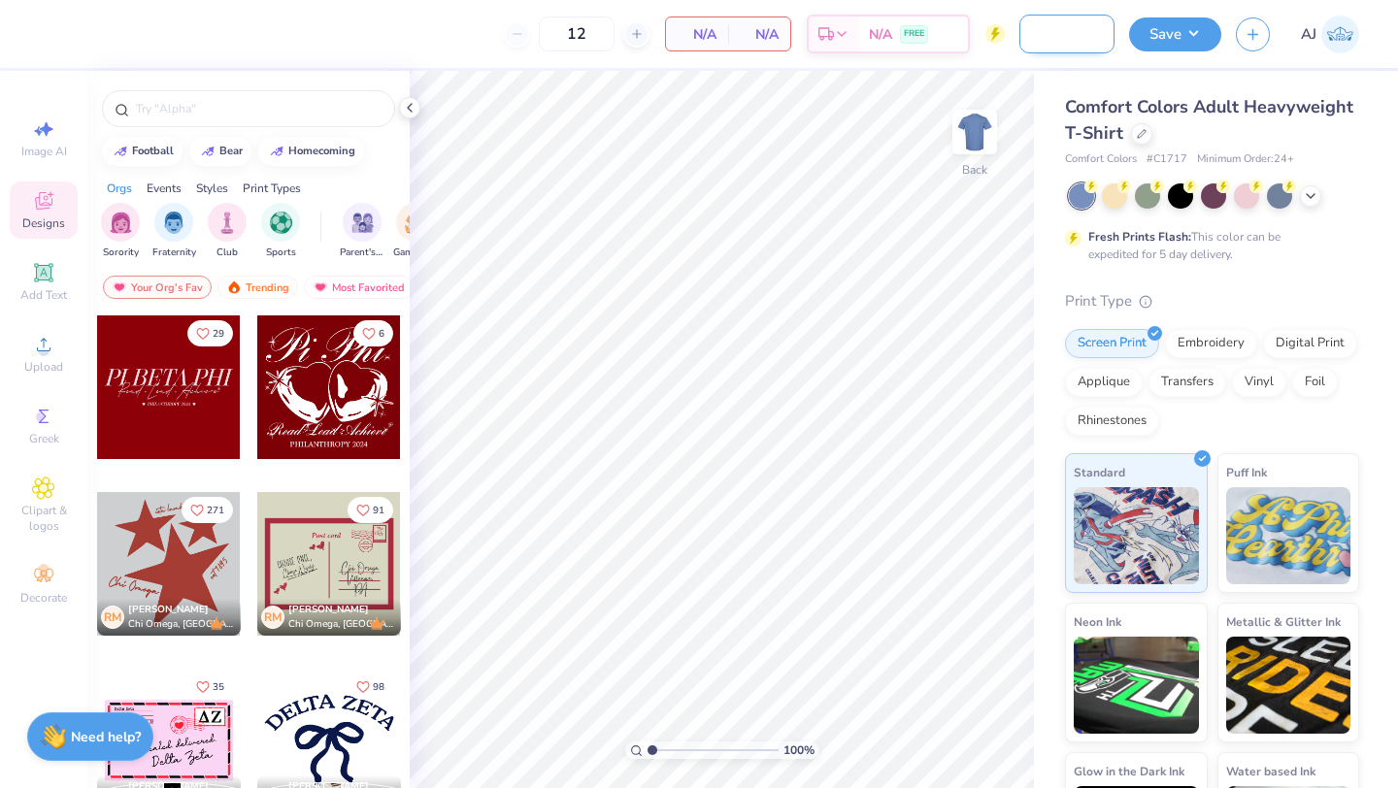
scroll to position [0, 93]
type input "[GEOGRAPHIC_DATA] for literacy"
click at [242, 117] on input "text" at bounding box center [258, 108] width 248 height 19
click at [237, 292] on img at bounding box center [234, 287] width 16 height 14
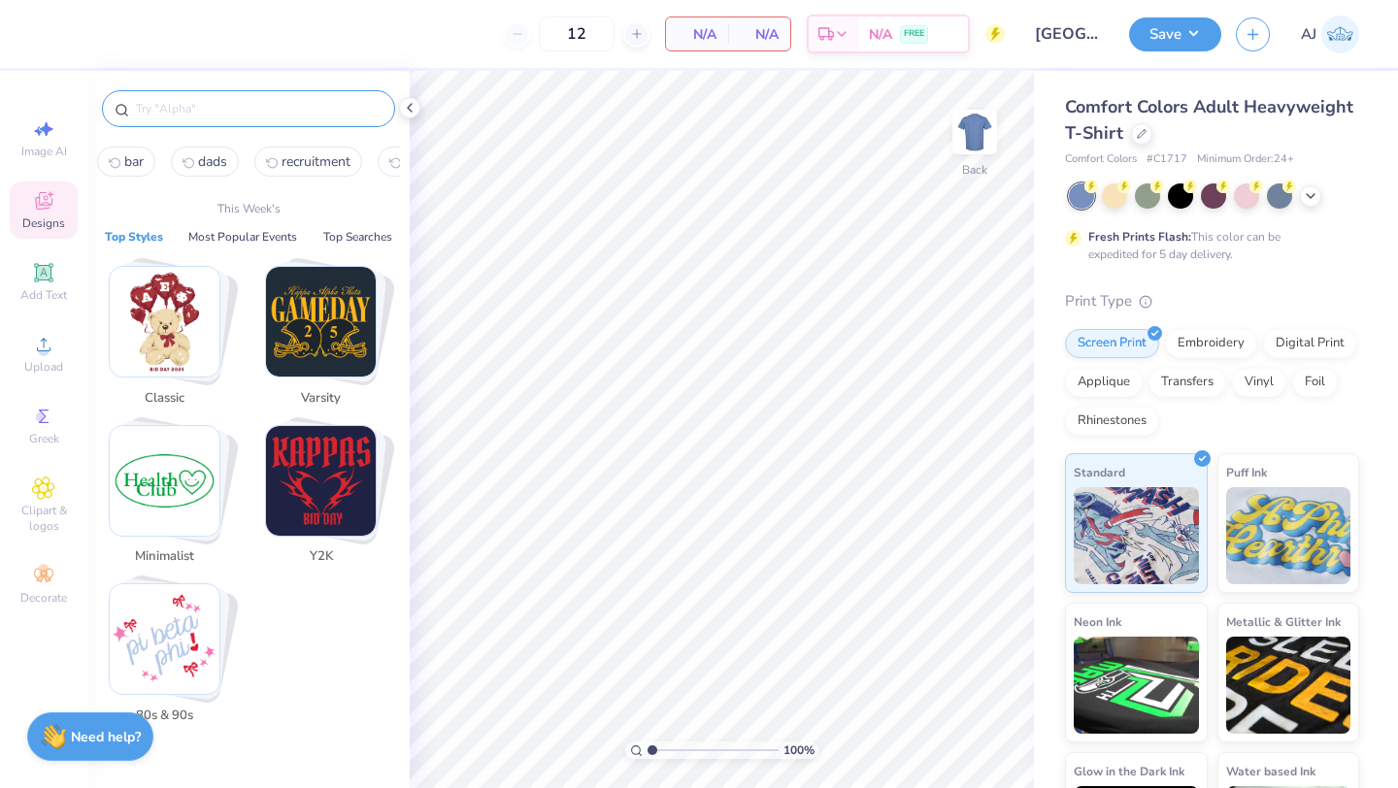
click at [245, 111] on input "text" at bounding box center [258, 108] width 248 height 19
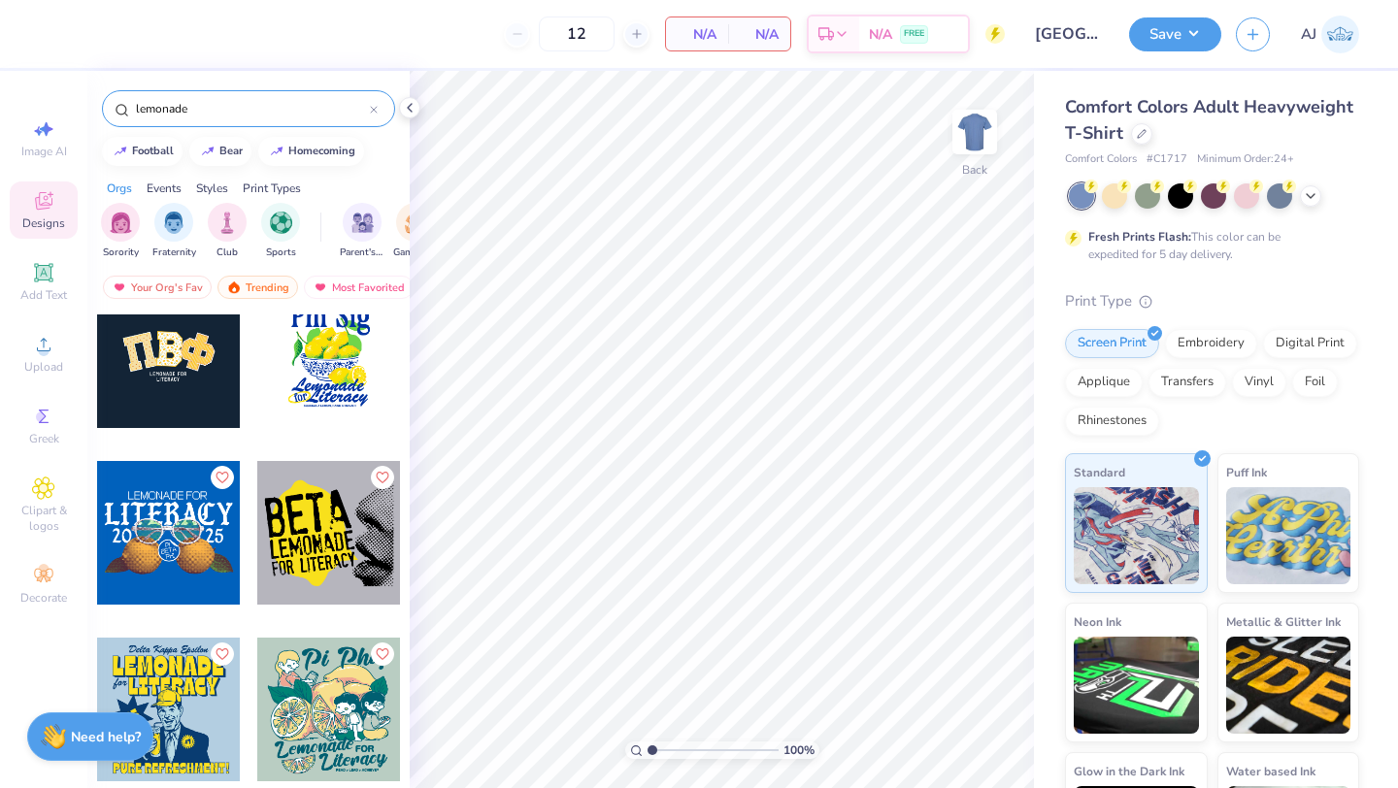
scroll to position [32, 0]
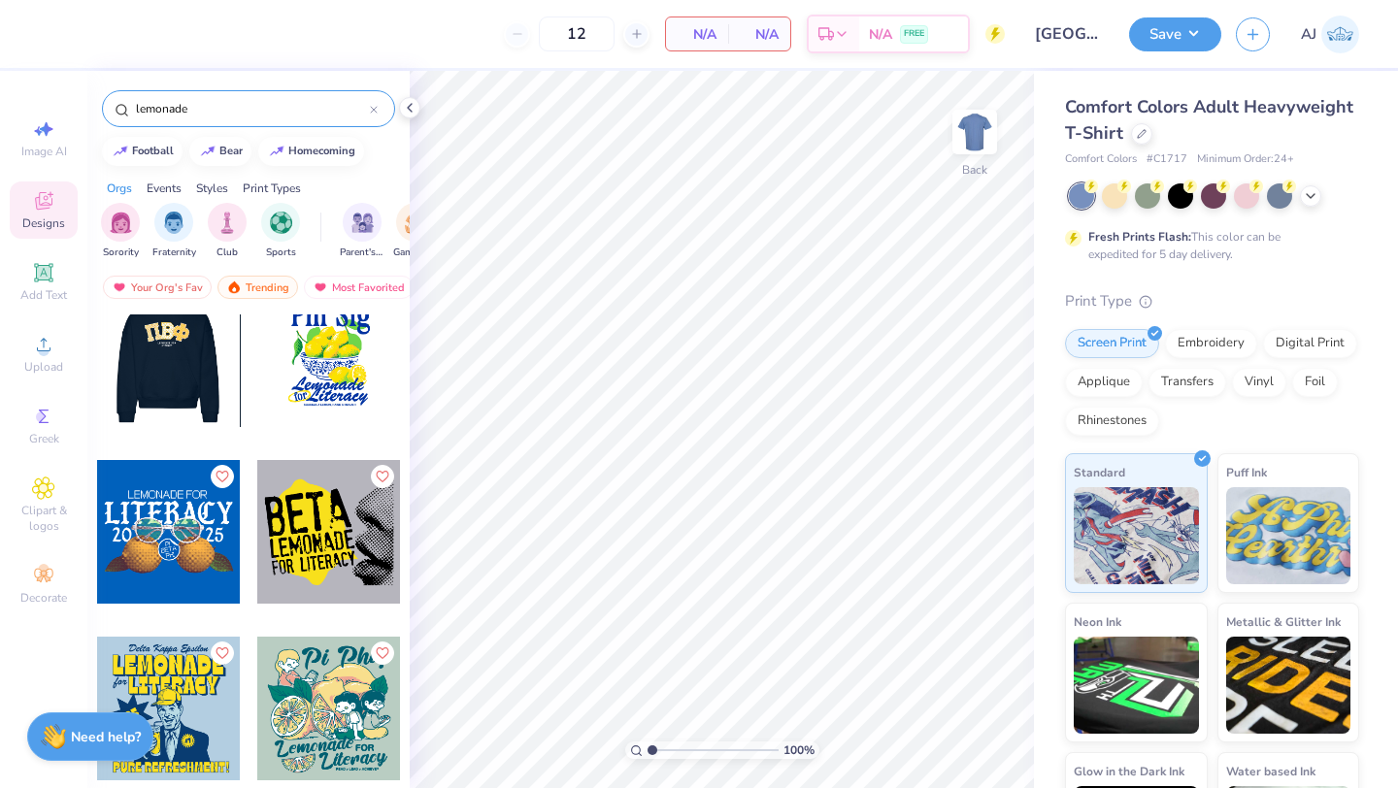
type input "lemonade"
click at [202, 382] on div at bounding box center [168, 355] width 144 height 144
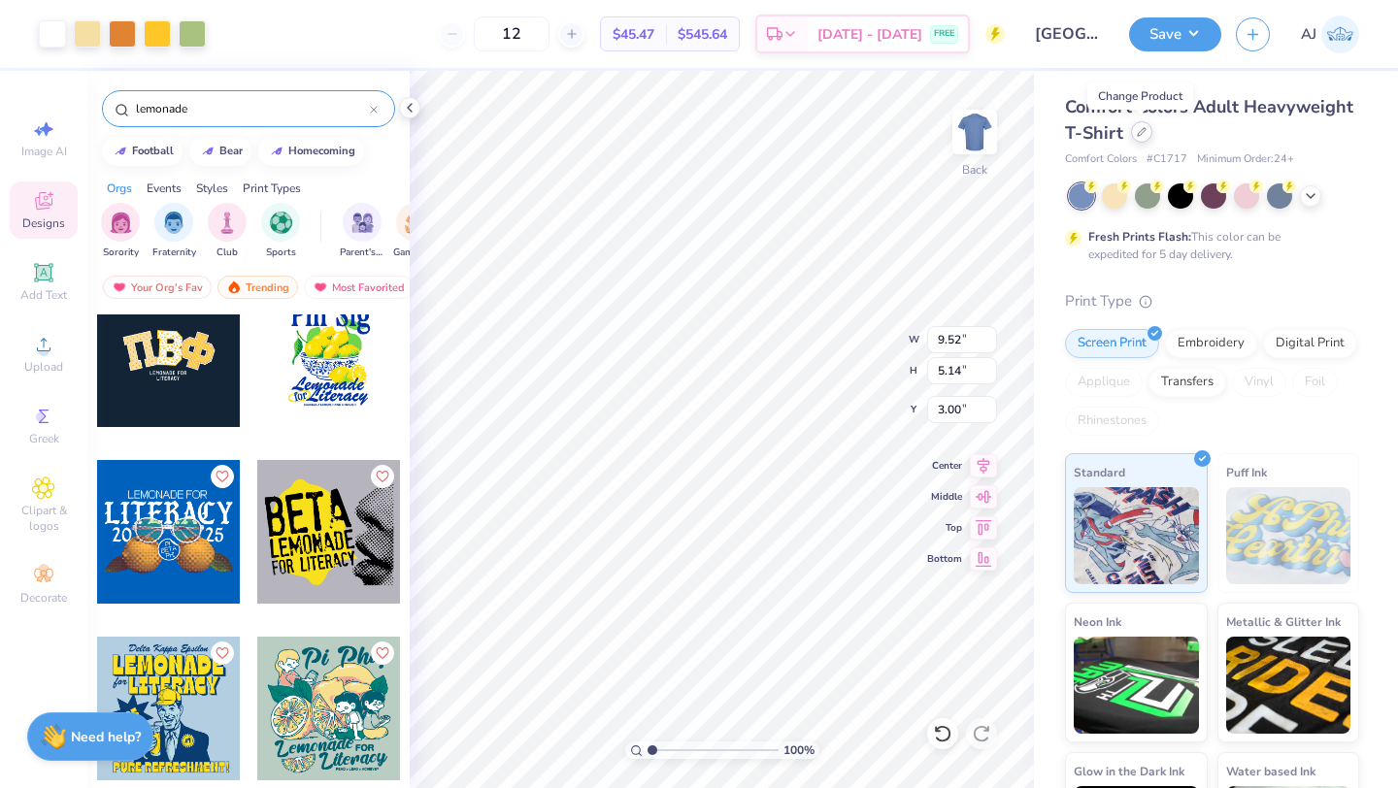
click at [1135, 138] on div at bounding box center [1141, 131] width 21 height 21
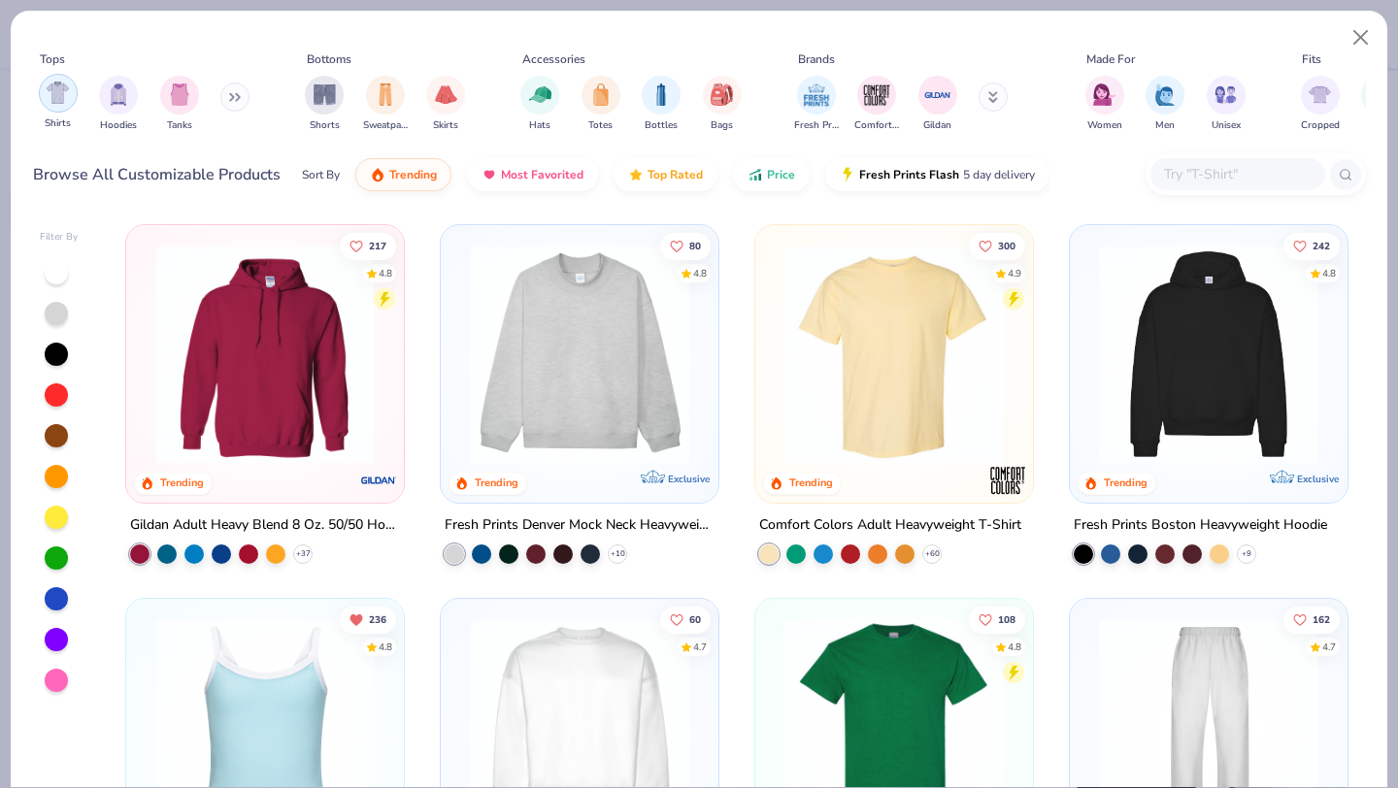
click at [66, 107] on div "filter for Shirts" at bounding box center [58, 93] width 39 height 39
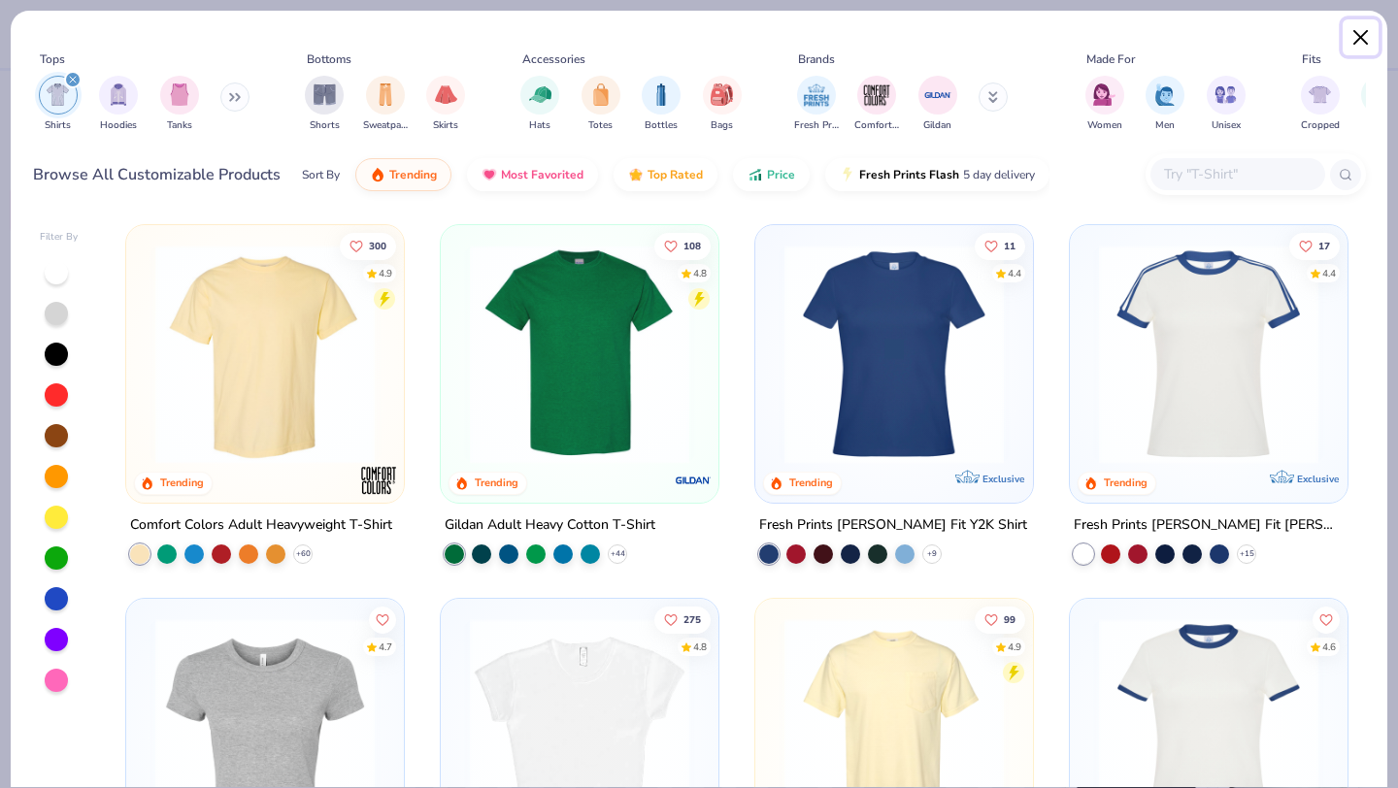
click at [1360, 38] on button "Close" at bounding box center [1360, 37] width 37 height 37
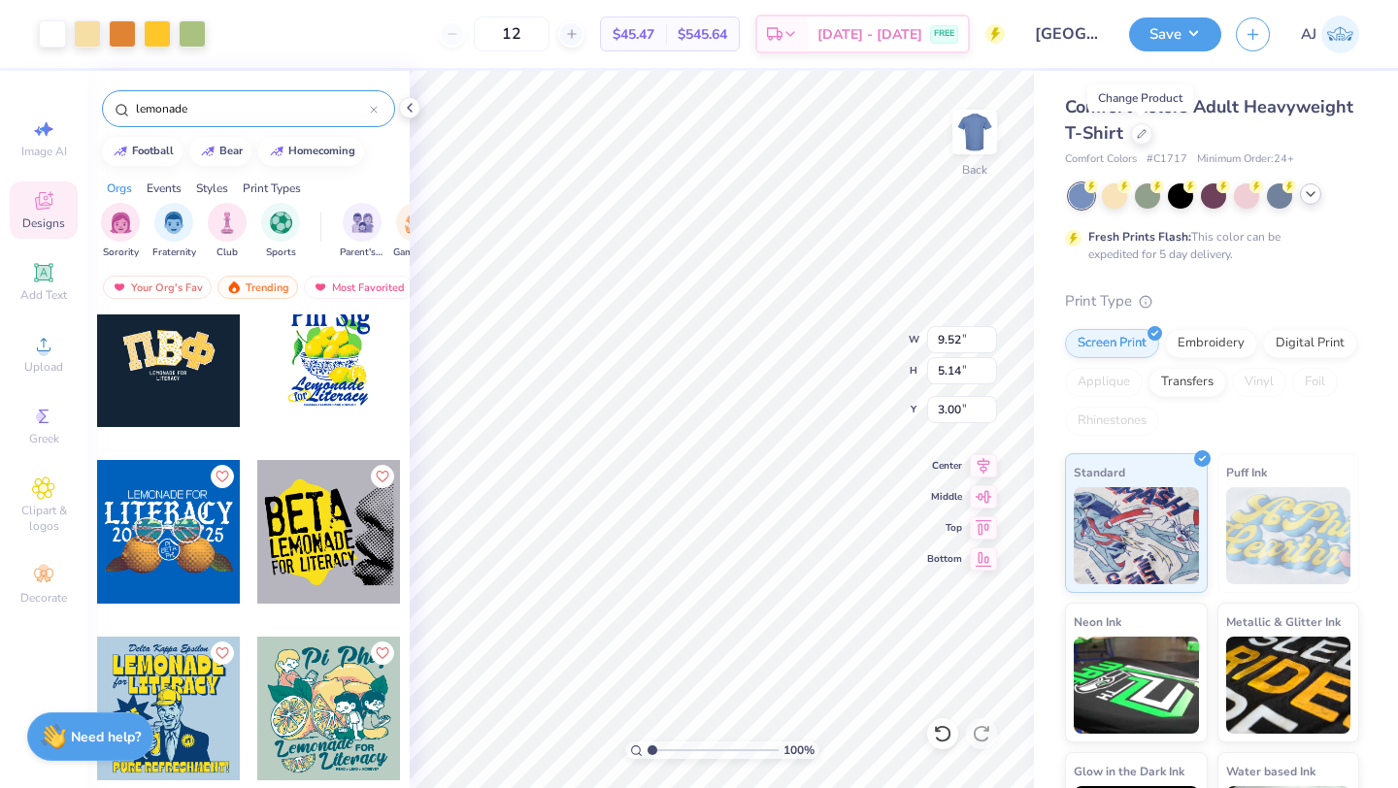
click at [1302, 196] on icon at bounding box center [1310, 194] width 16 height 16
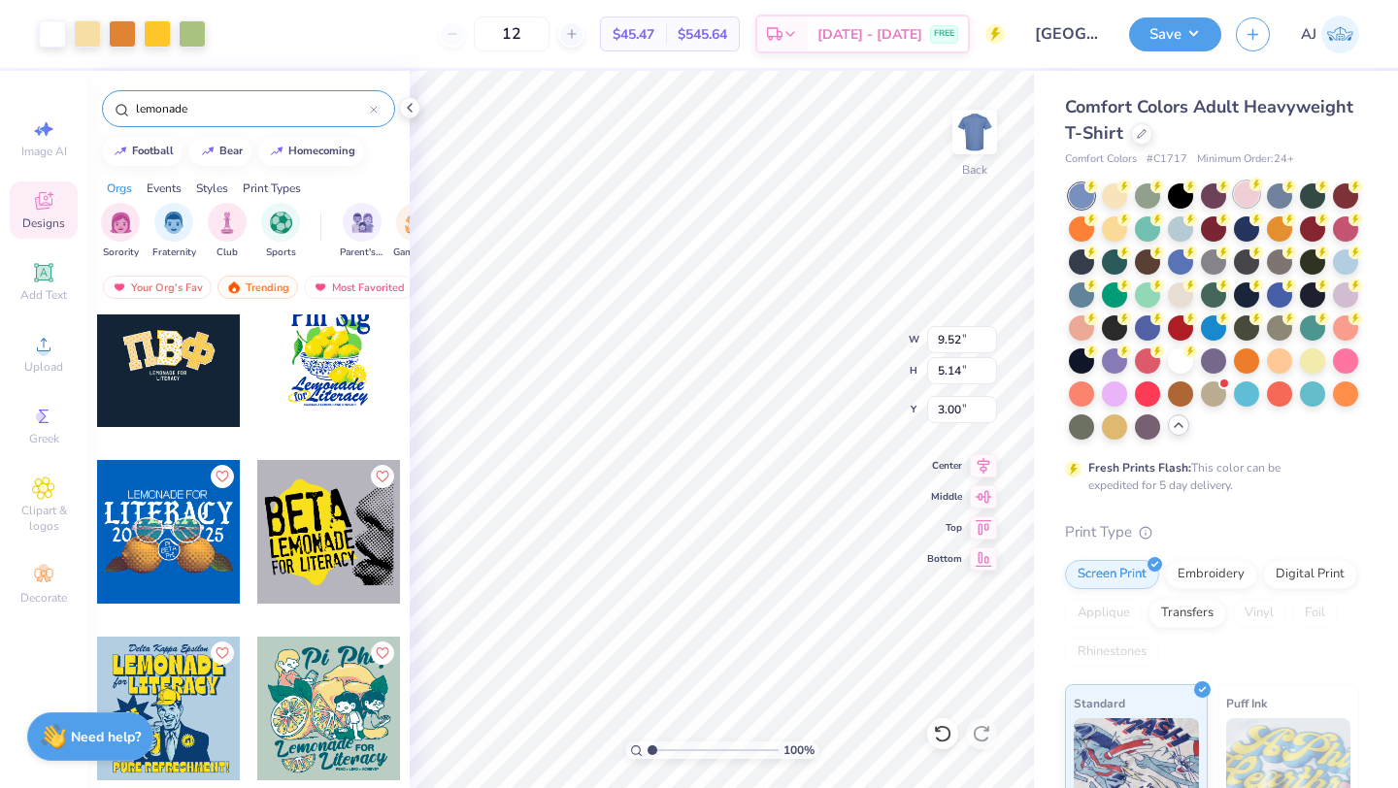
click at [1236, 204] on div at bounding box center [1245, 193] width 25 height 25
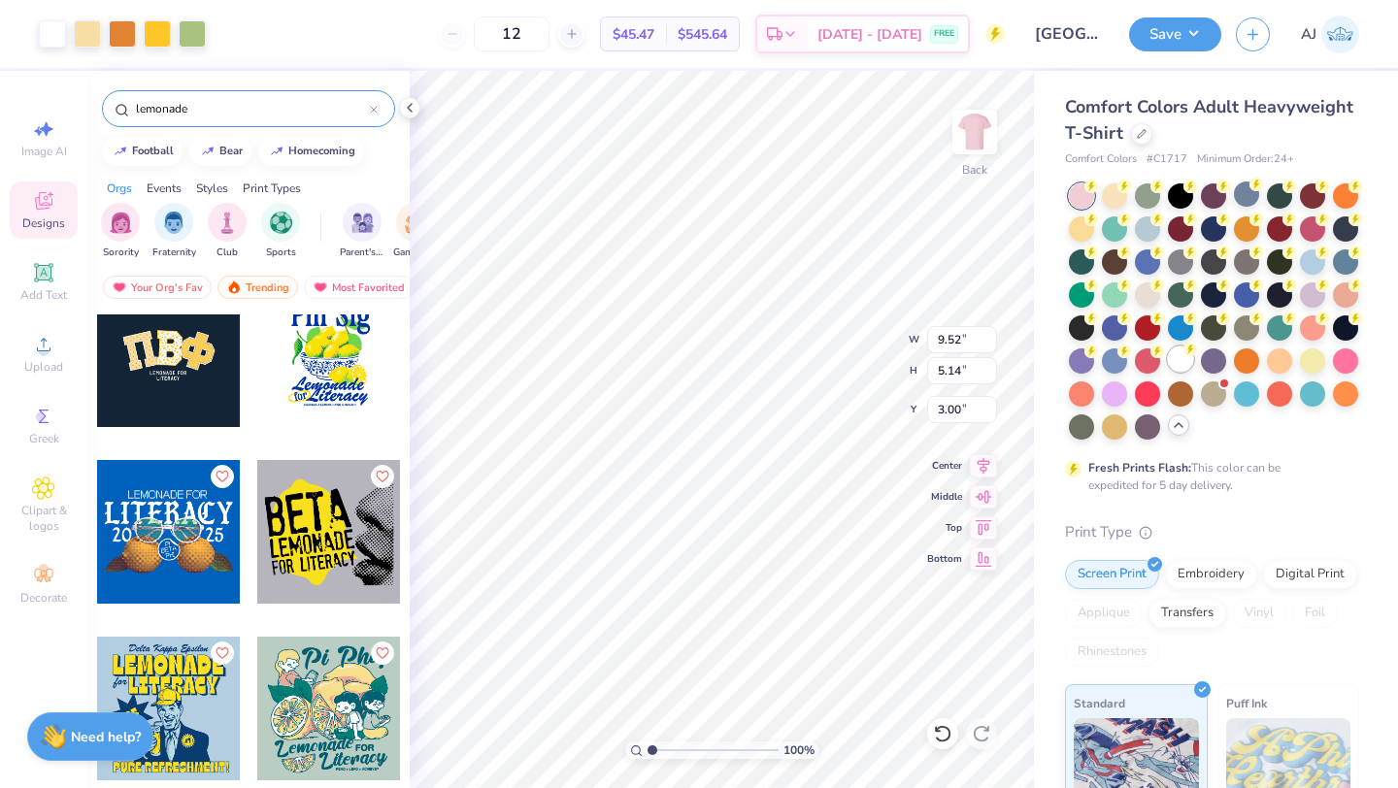
click at [1187, 363] on div at bounding box center [1179, 358] width 25 height 25
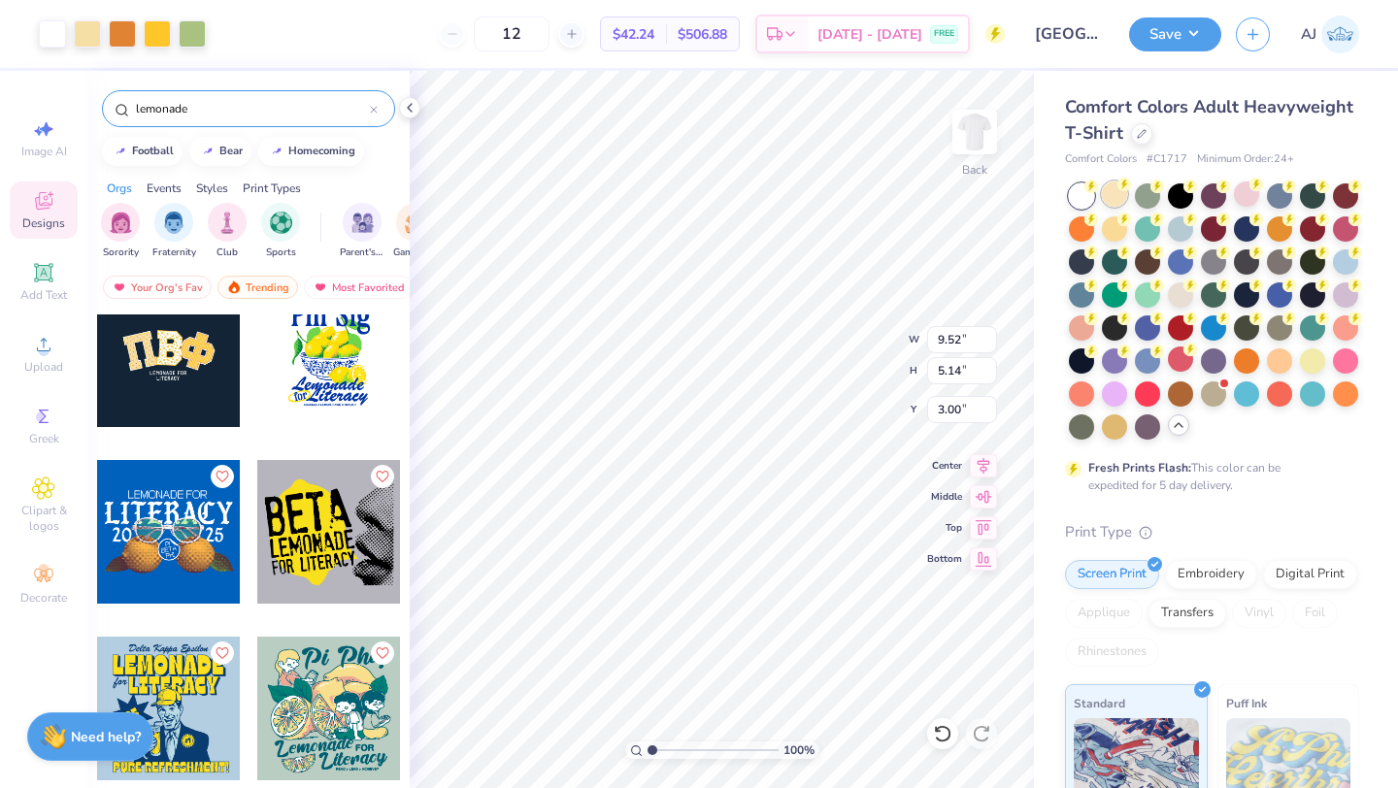
click at [1117, 204] on div at bounding box center [1114, 193] width 25 height 25
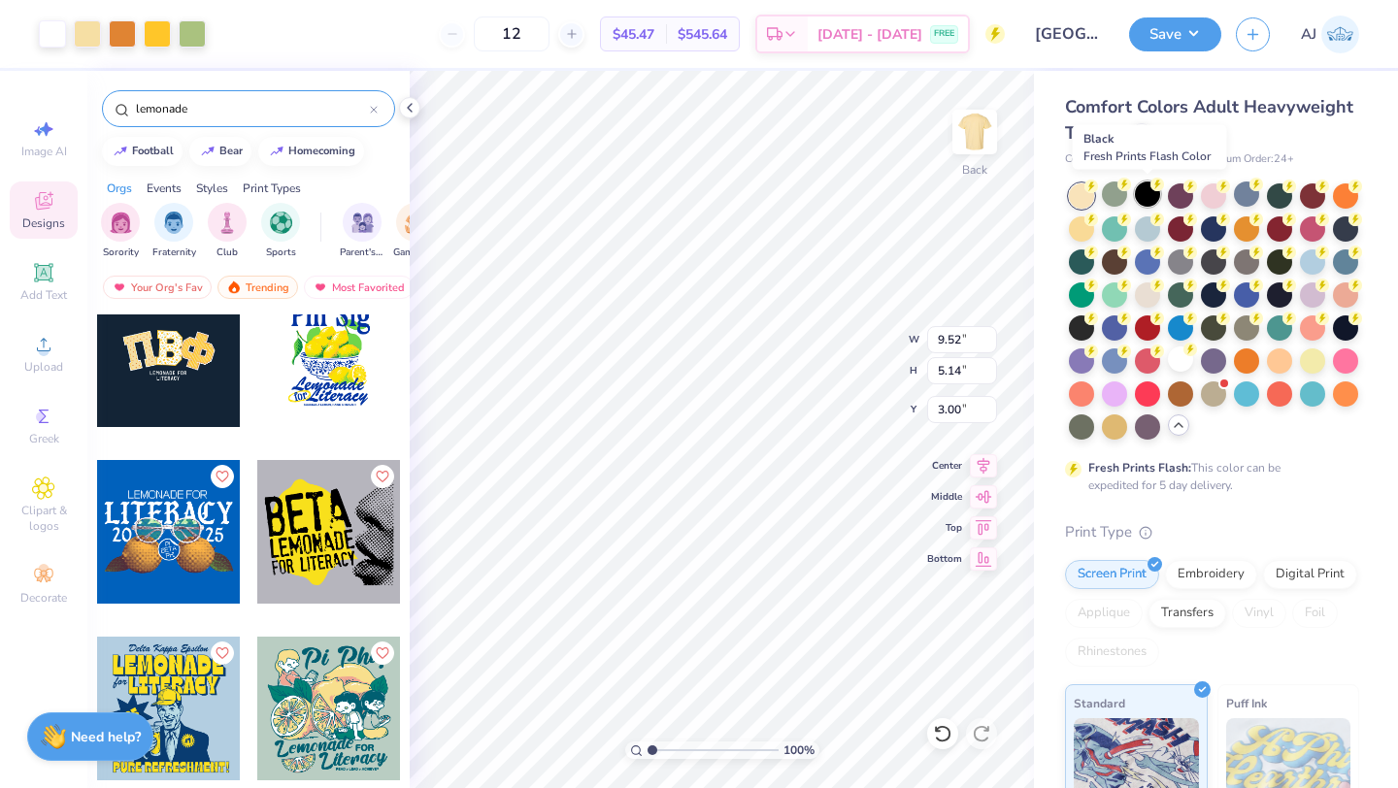
click at [1141, 201] on div at bounding box center [1146, 193] width 25 height 25
click at [1178, 198] on div at bounding box center [1179, 193] width 25 height 25
click at [1215, 199] on div at bounding box center [1212, 193] width 25 height 25
click at [1253, 199] on div at bounding box center [1245, 193] width 25 height 25
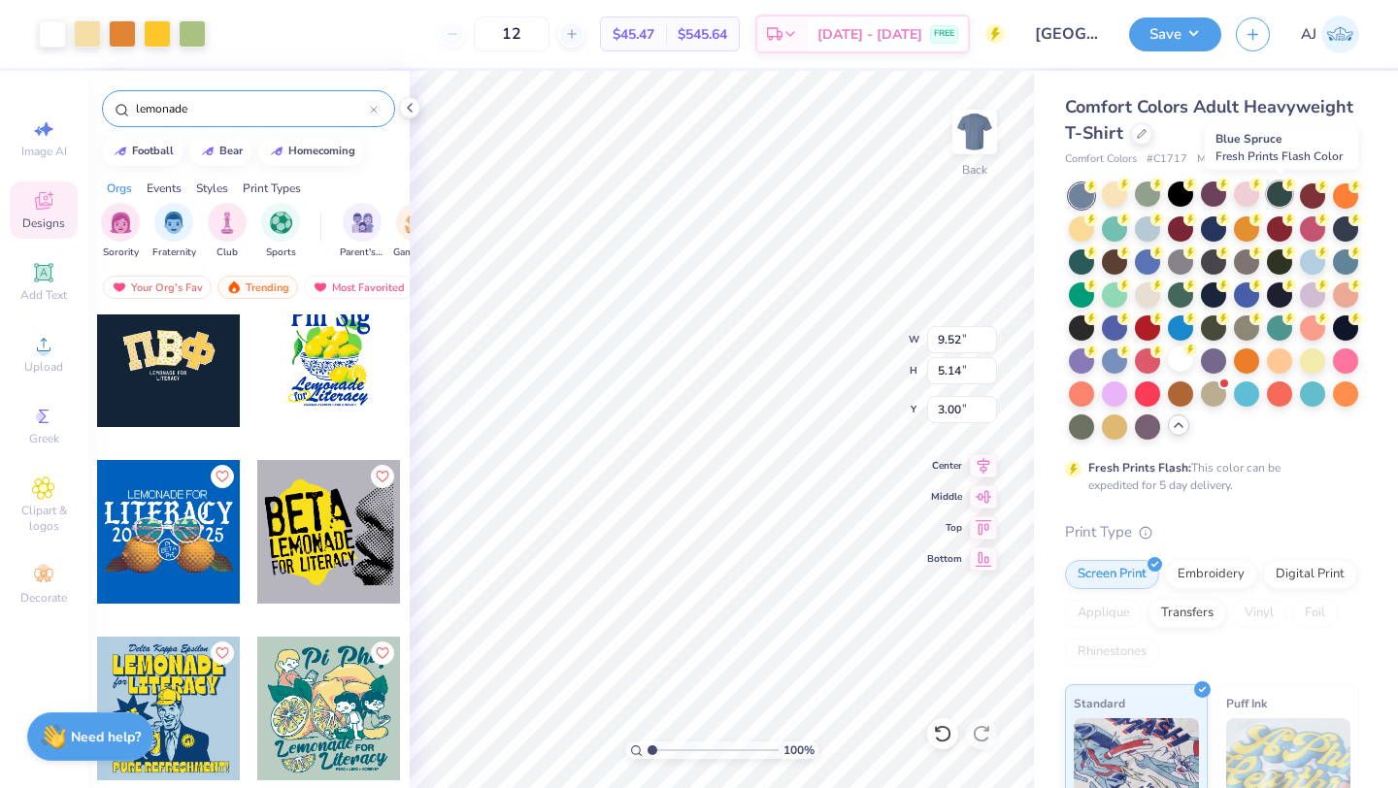
click at [1271, 198] on div at bounding box center [1278, 193] width 25 height 25
click at [1308, 198] on div at bounding box center [1311, 193] width 25 height 25
click at [1329, 196] on div at bounding box center [1214, 311] width 290 height 256
click at [1351, 197] on div at bounding box center [1344, 193] width 25 height 25
click at [1084, 235] on div at bounding box center [1081, 226] width 25 height 25
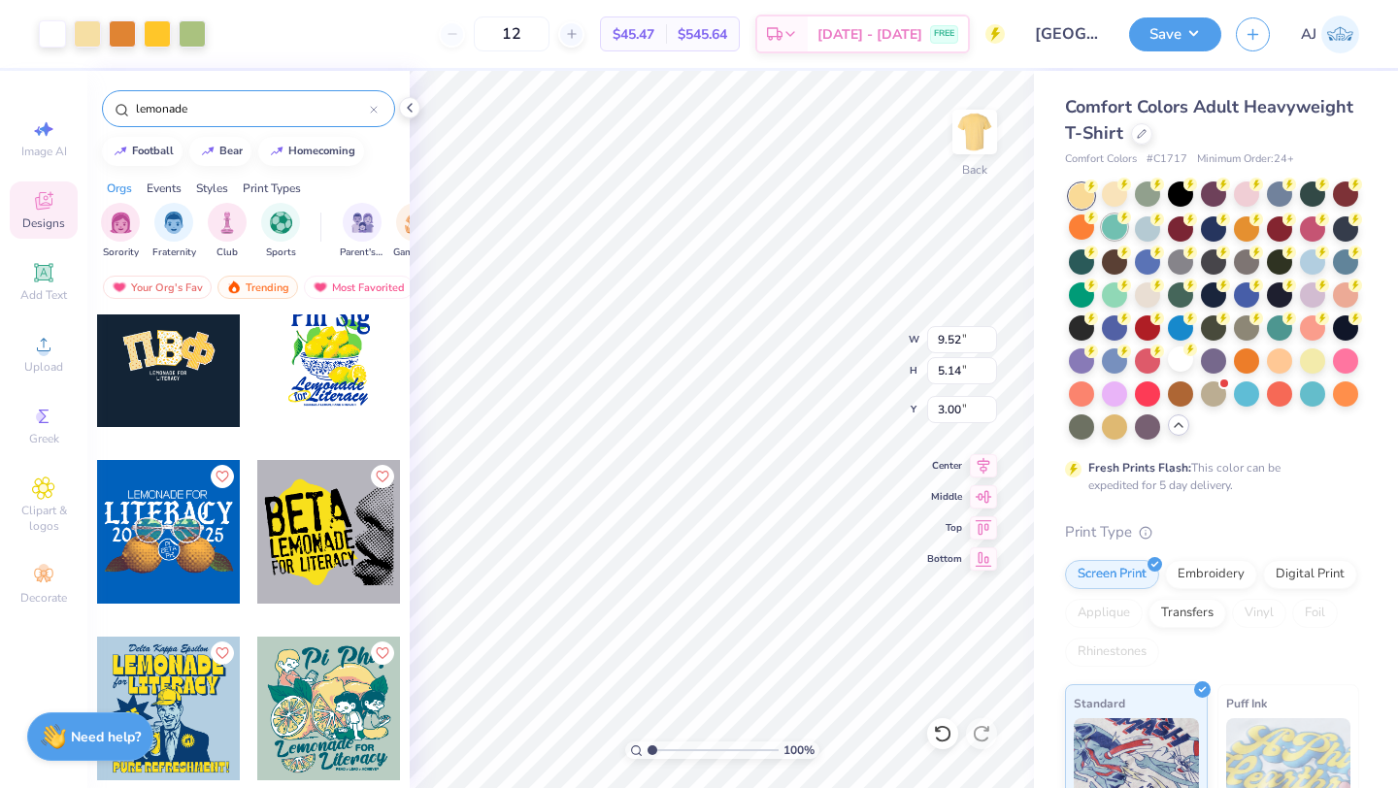
click at [1106, 235] on div at bounding box center [1114, 226] width 25 height 25
click at [1138, 230] on div at bounding box center [1146, 226] width 25 height 25
click at [1178, 226] on div at bounding box center [1179, 226] width 25 height 25
click at [1177, 262] on div at bounding box center [1179, 259] width 25 height 25
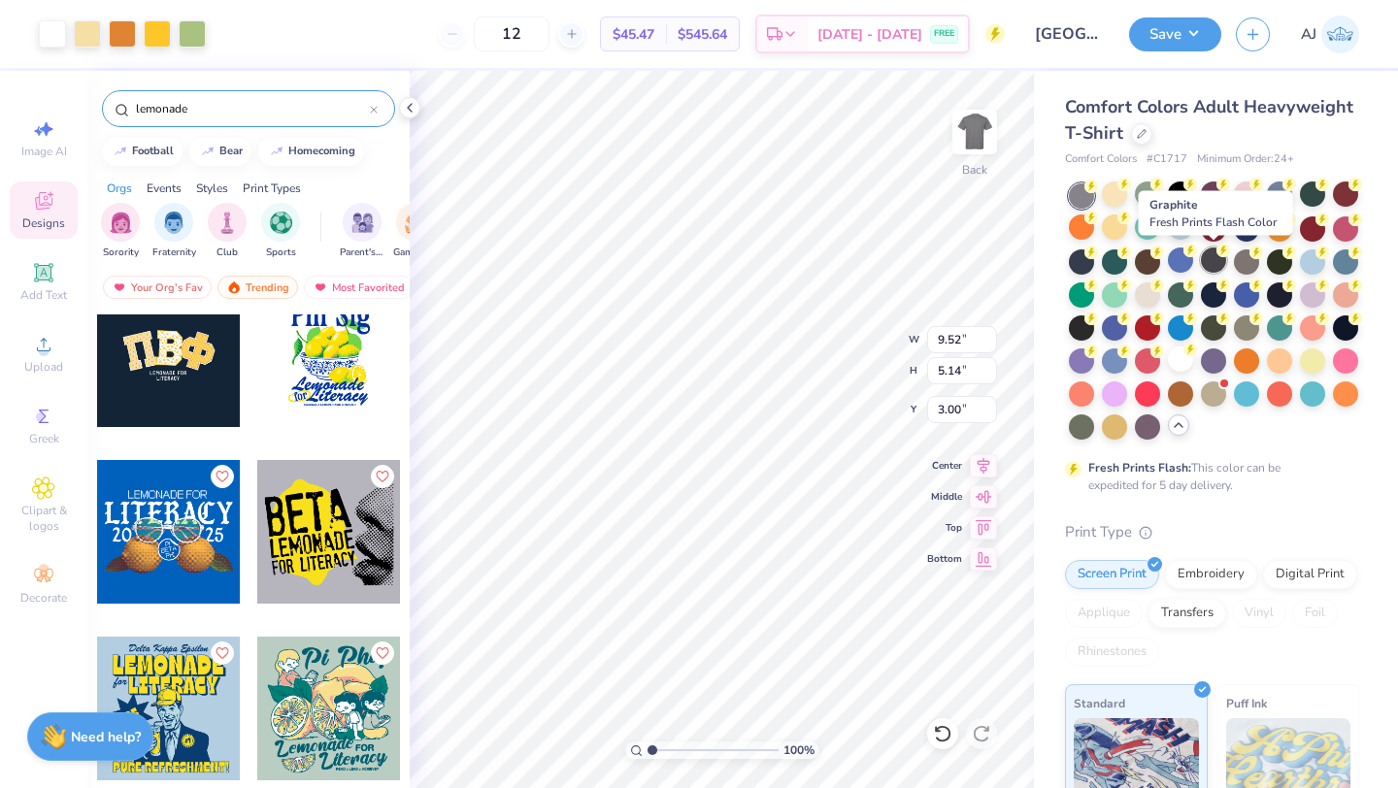
click at [1215, 262] on div at bounding box center [1212, 259] width 25 height 25
click at [1241, 262] on div at bounding box center [1245, 259] width 25 height 25
click at [1301, 359] on div at bounding box center [1311, 358] width 25 height 25
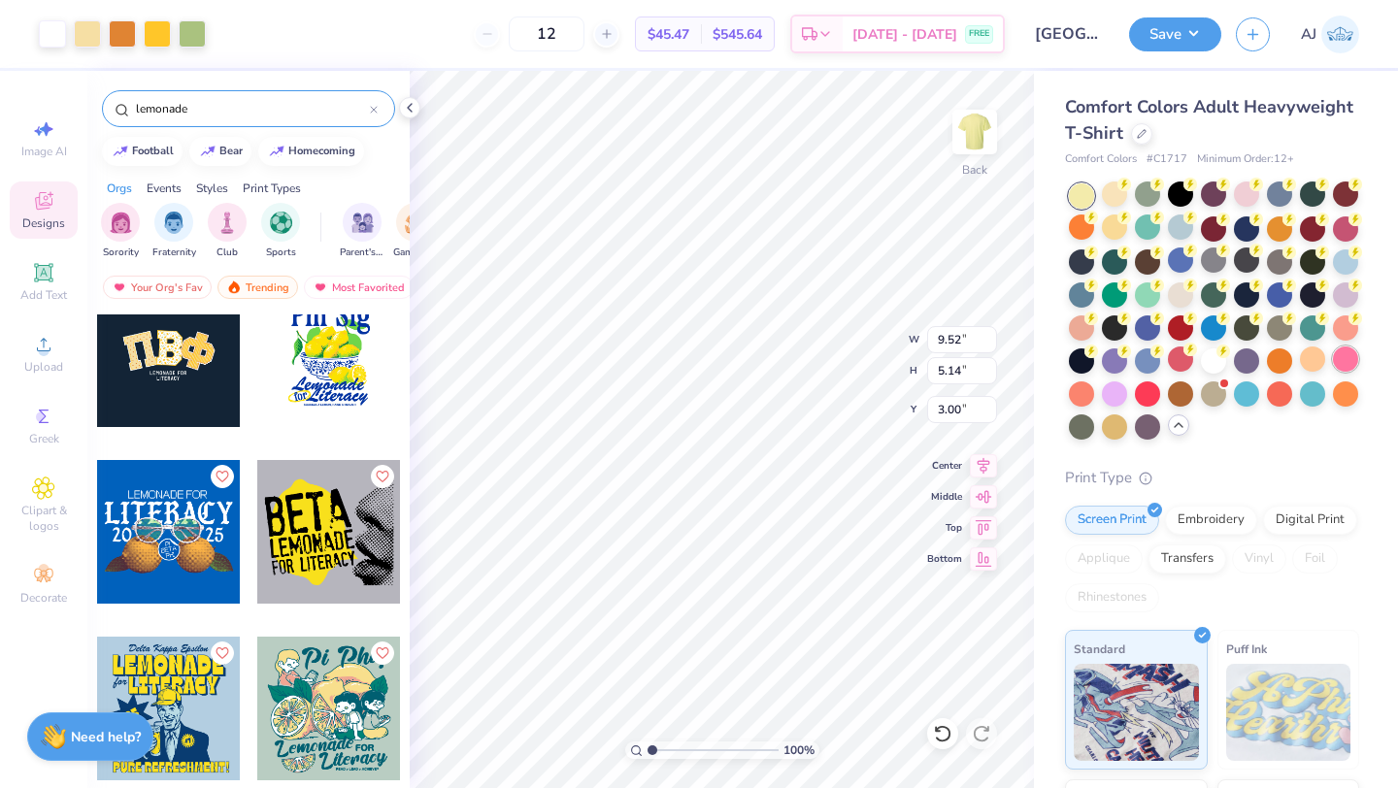
click at [1350, 367] on div at bounding box center [1344, 358] width 25 height 25
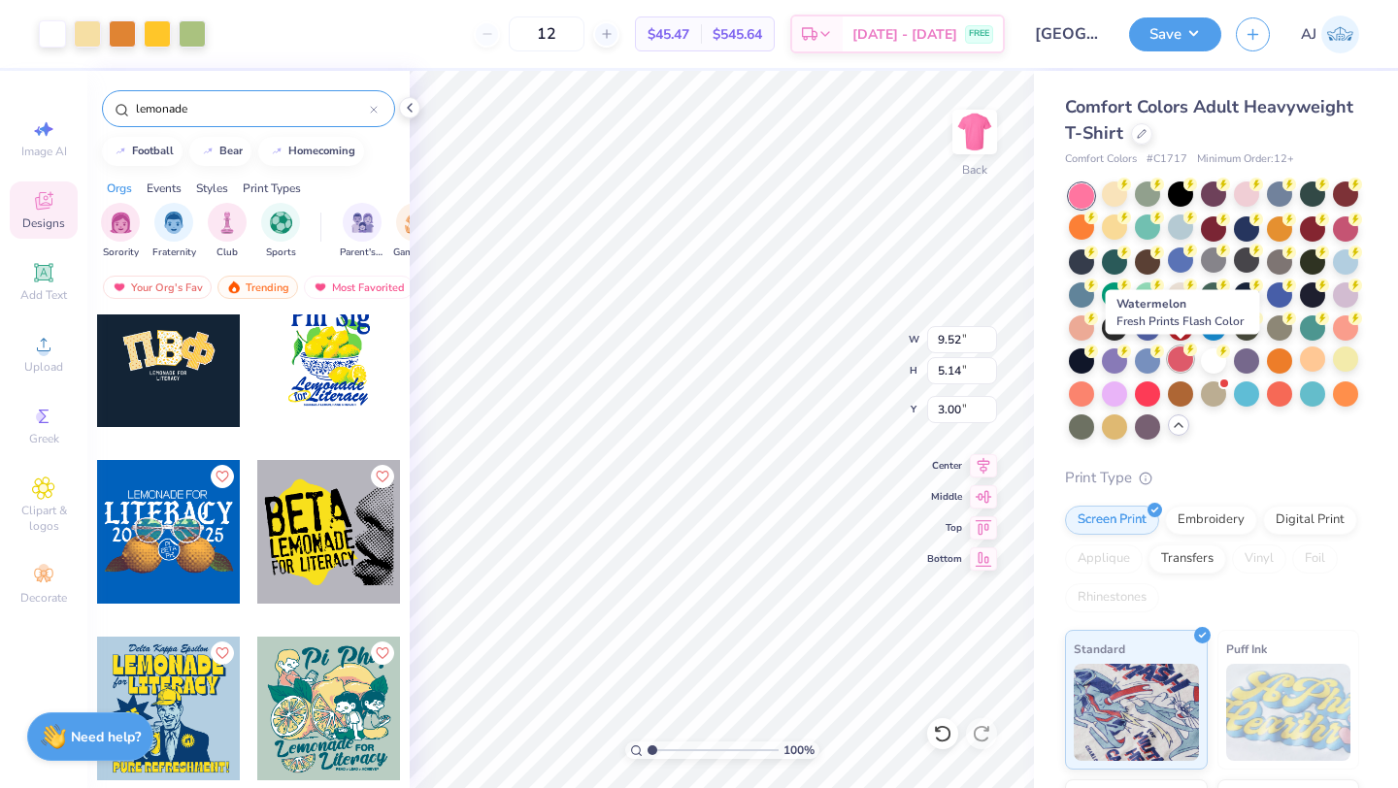
click at [1178, 356] on div at bounding box center [1179, 358] width 25 height 25
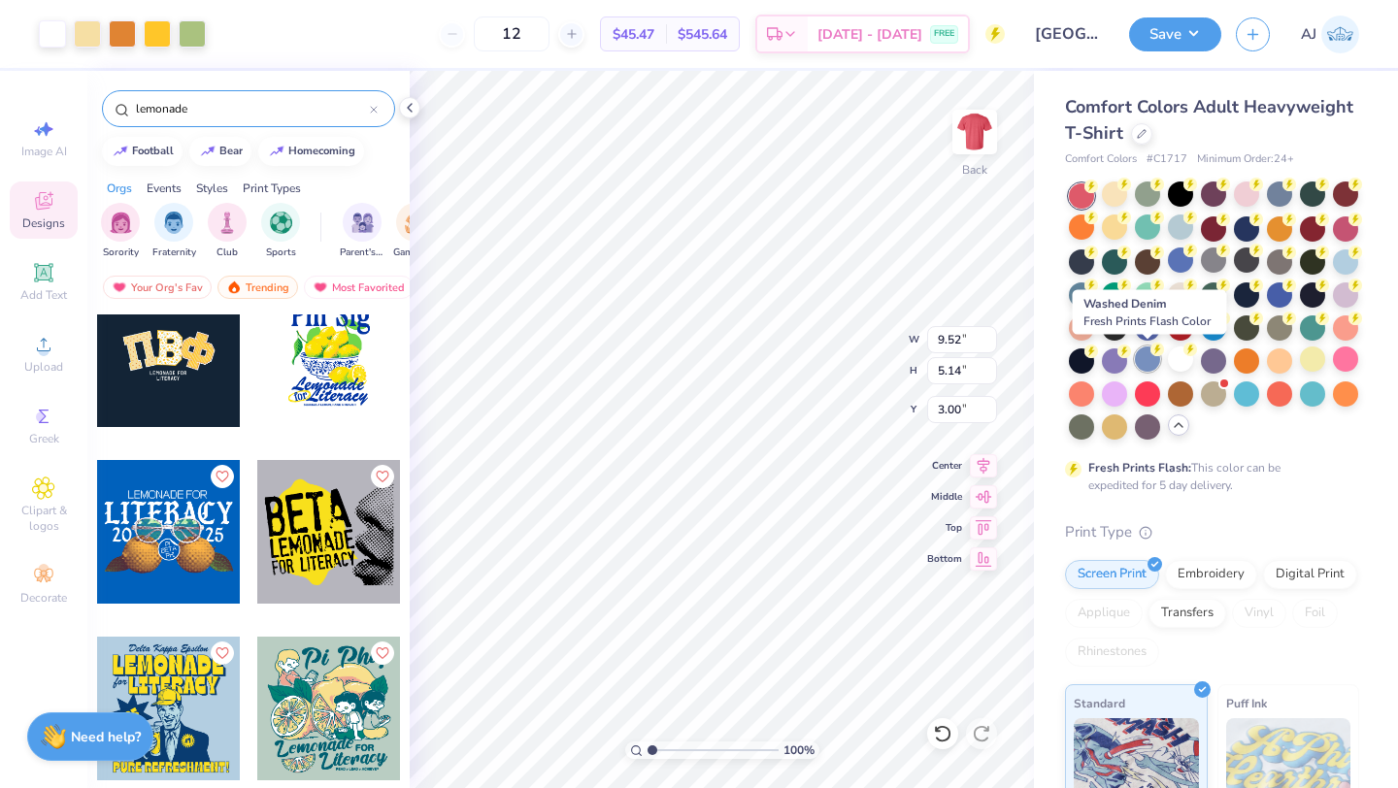
click at [1136, 368] on div at bounding box center [1146, 358] width 25 height 25
click at [1117, 369] on div at bounding box center [1114, 358] width 25 height 25
click at [1083, 369] on div at bounding box center [1081, 358] width 25 height 25
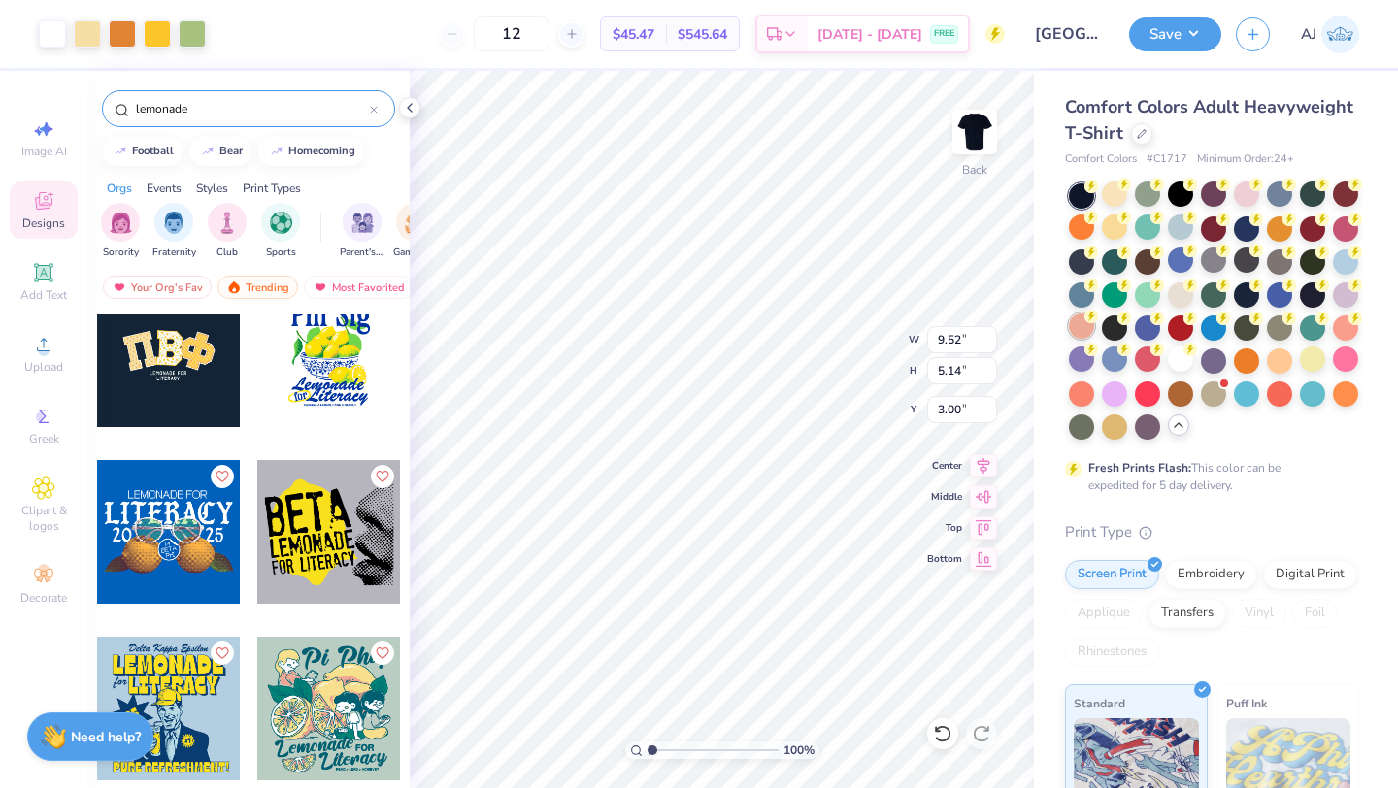
click at [1082, 338] on div at bounding box center [1081, 325] width 25 height 25
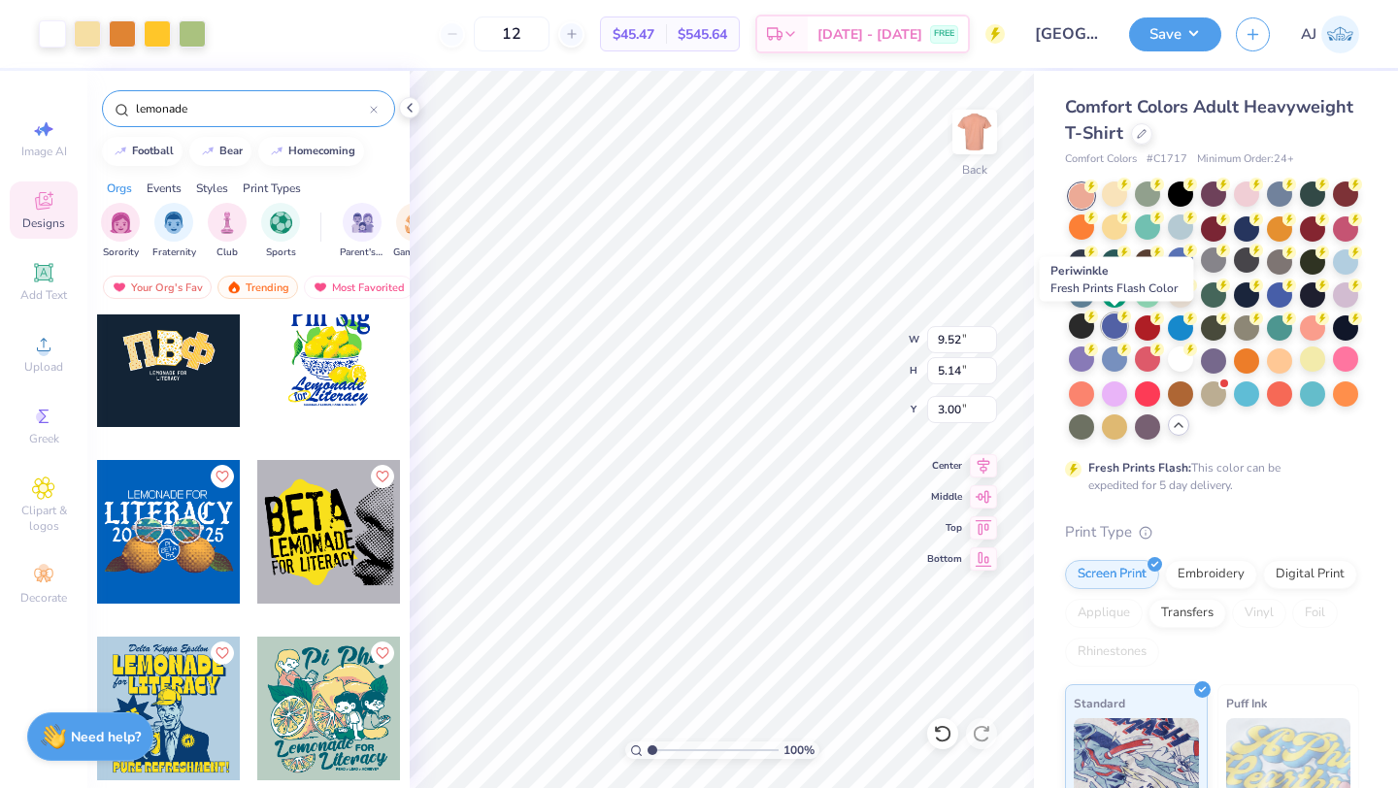
click at [1119, 328] on div at bounding box center [1114, 325] width 25 height 25
click at [1082, 325] on div at bounding box center [1081, 325] width 25 height 25
click at [1177, 302] on div at bounding box center [1179, 292] width 25 height 25
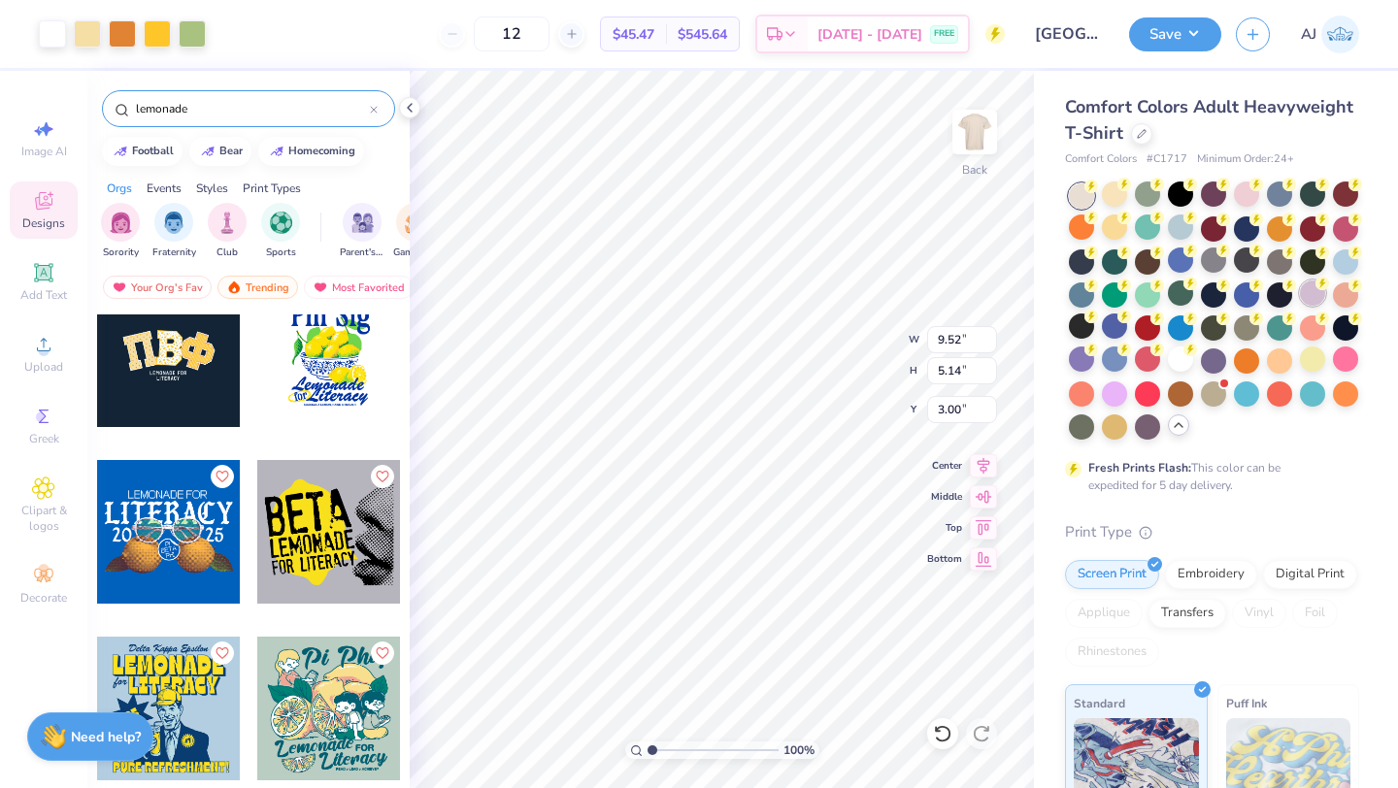
click at [1317, 296] on div at bounding box center [1311, 292] width 25 height 25
click at [1142, 131] on icon at bounding box center [1141, 132] width 8 height 8
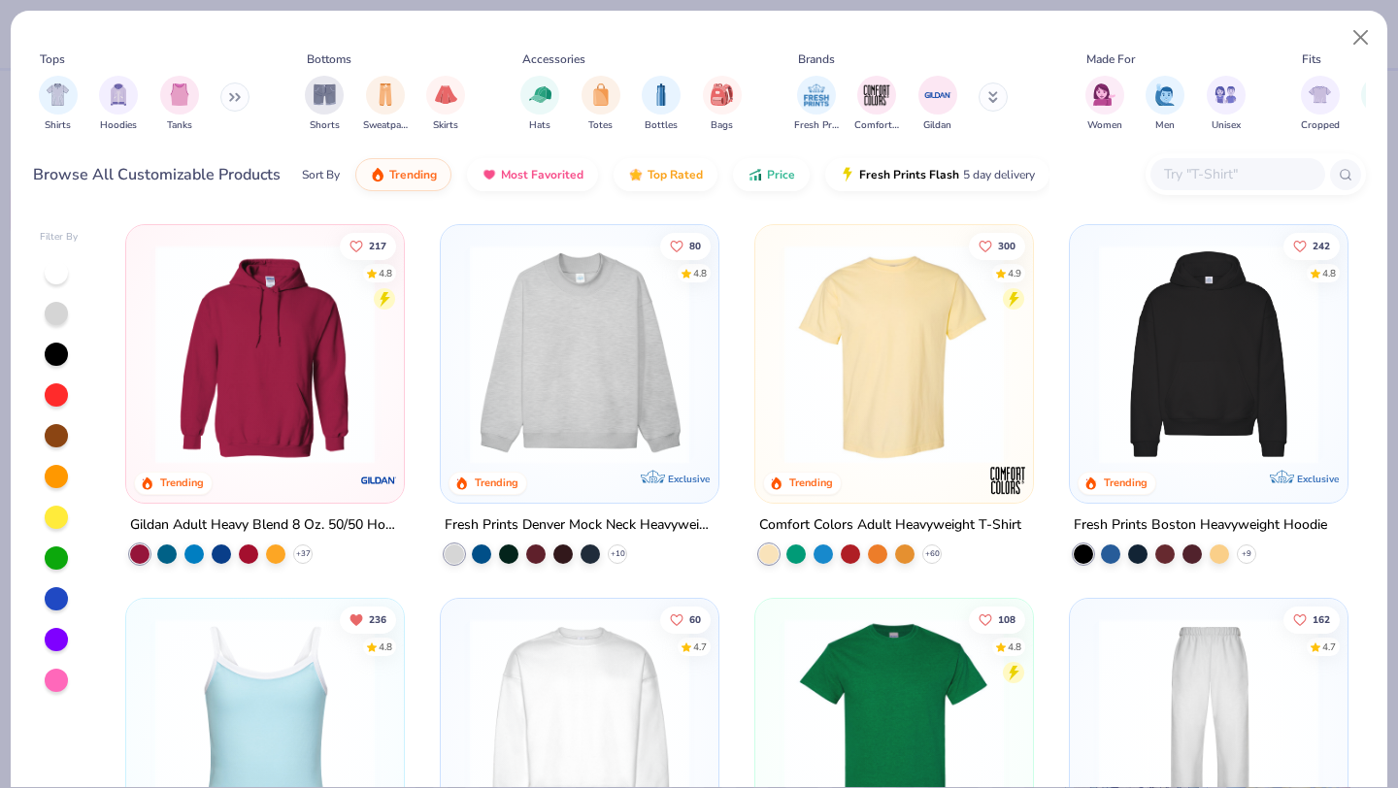
click at [1182, 177] on input "text" at bounding box center [1236, 174] width 149 height 22
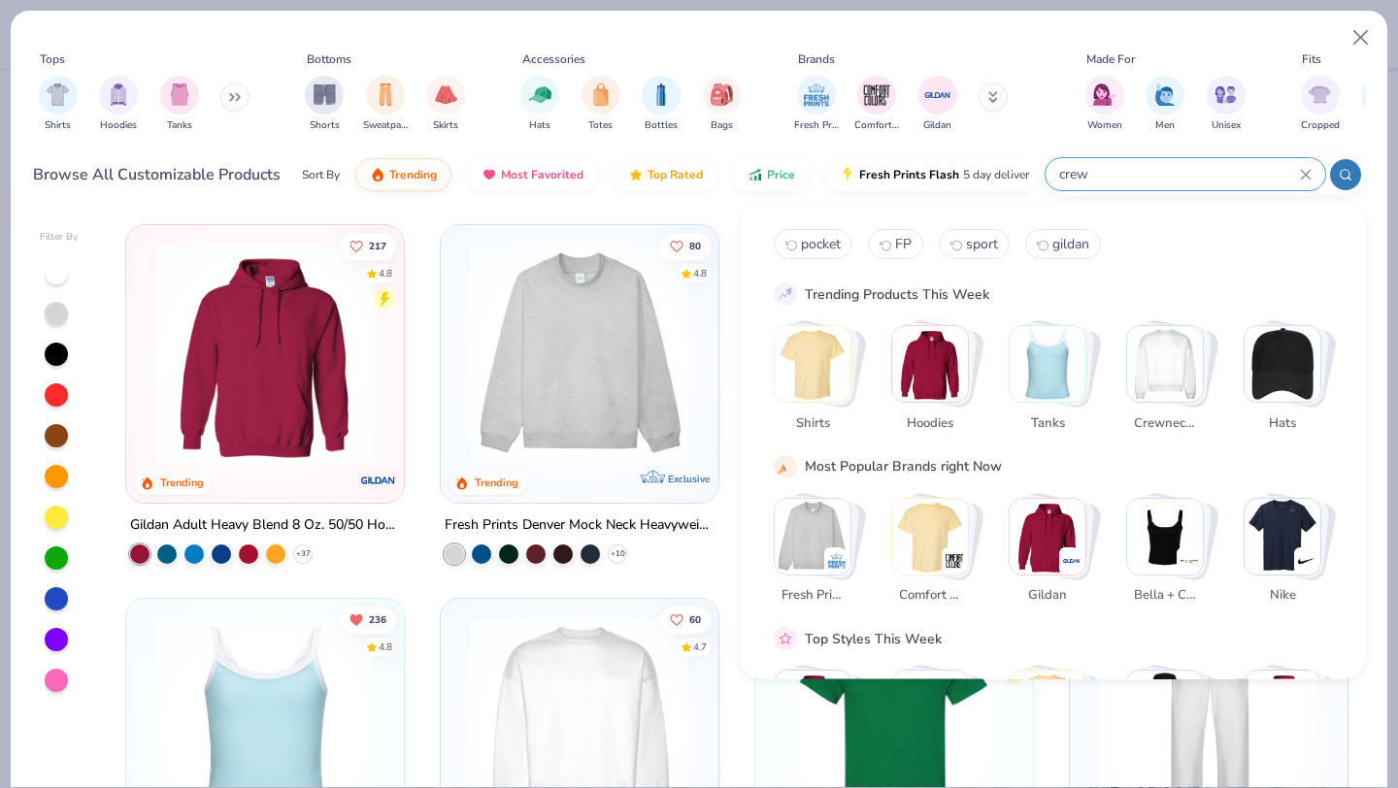
type input "crew"
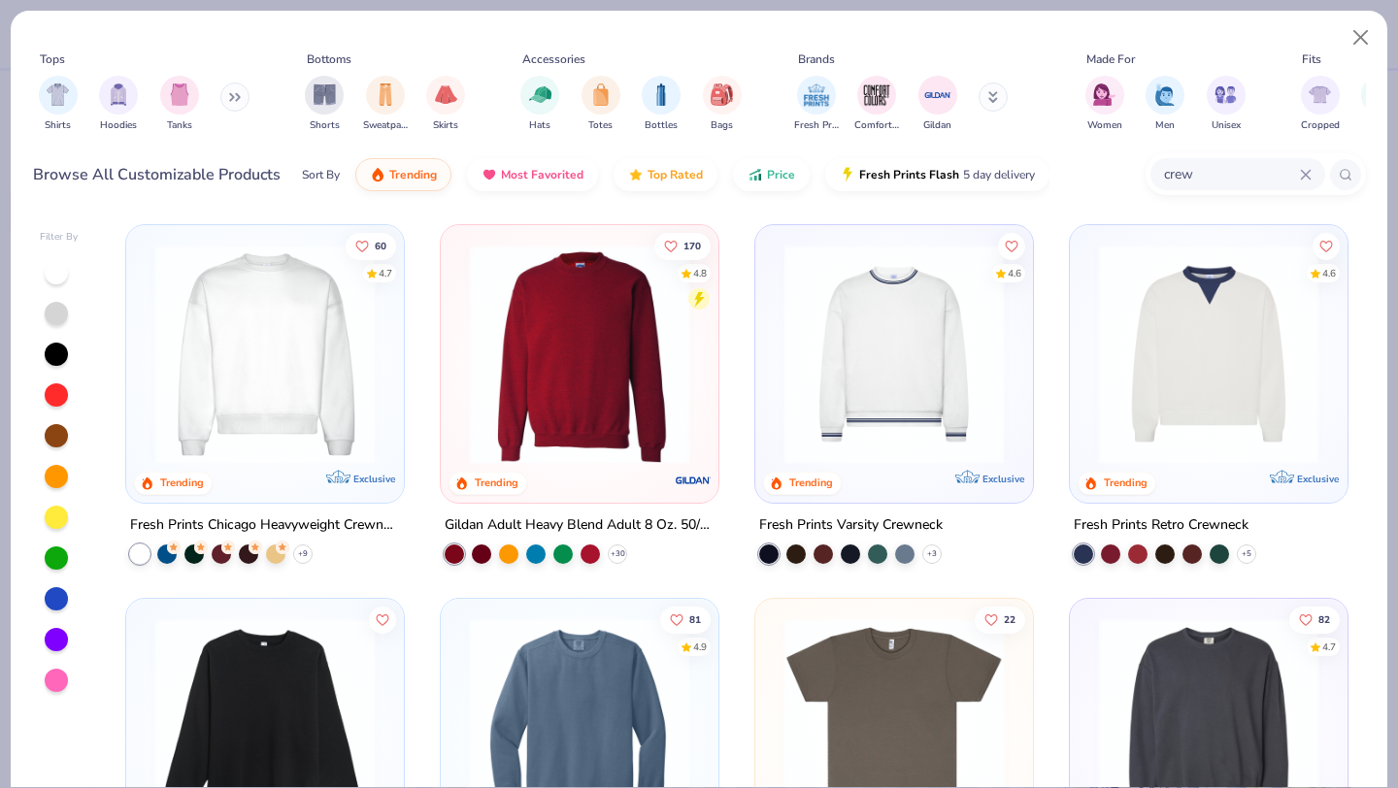
click at [625, 378] on img at bounding box center [579, 354] width 239 height 219
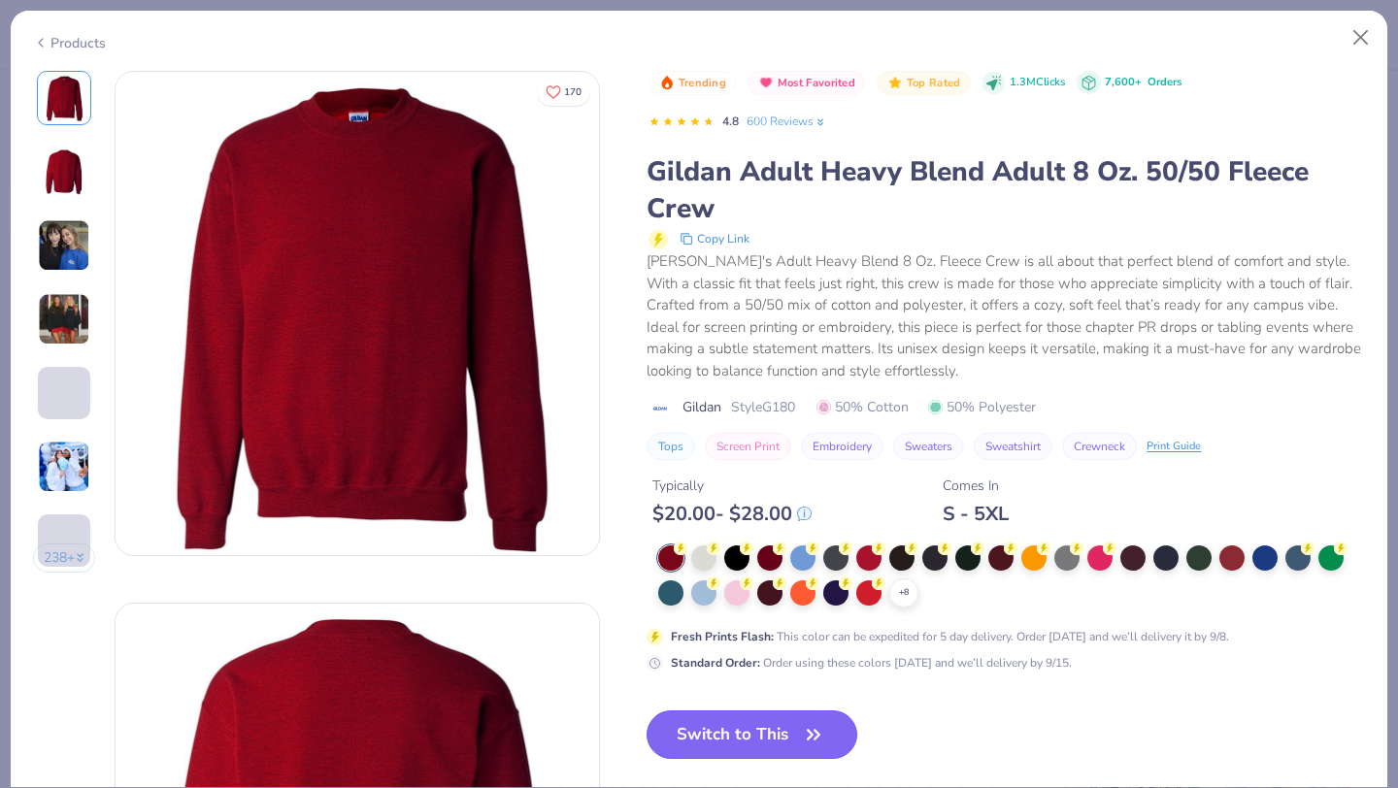
click at [798, 739] on button "Switch to This" at bounding box center [751, 734] width 211 height 49
click at [714, 735] on button "Switch to This" at bounding box center [751, 734] width 211 height 49
click at [787, 733] on button "Switch to This" at bounding box center [751, 734] width 211 height 49
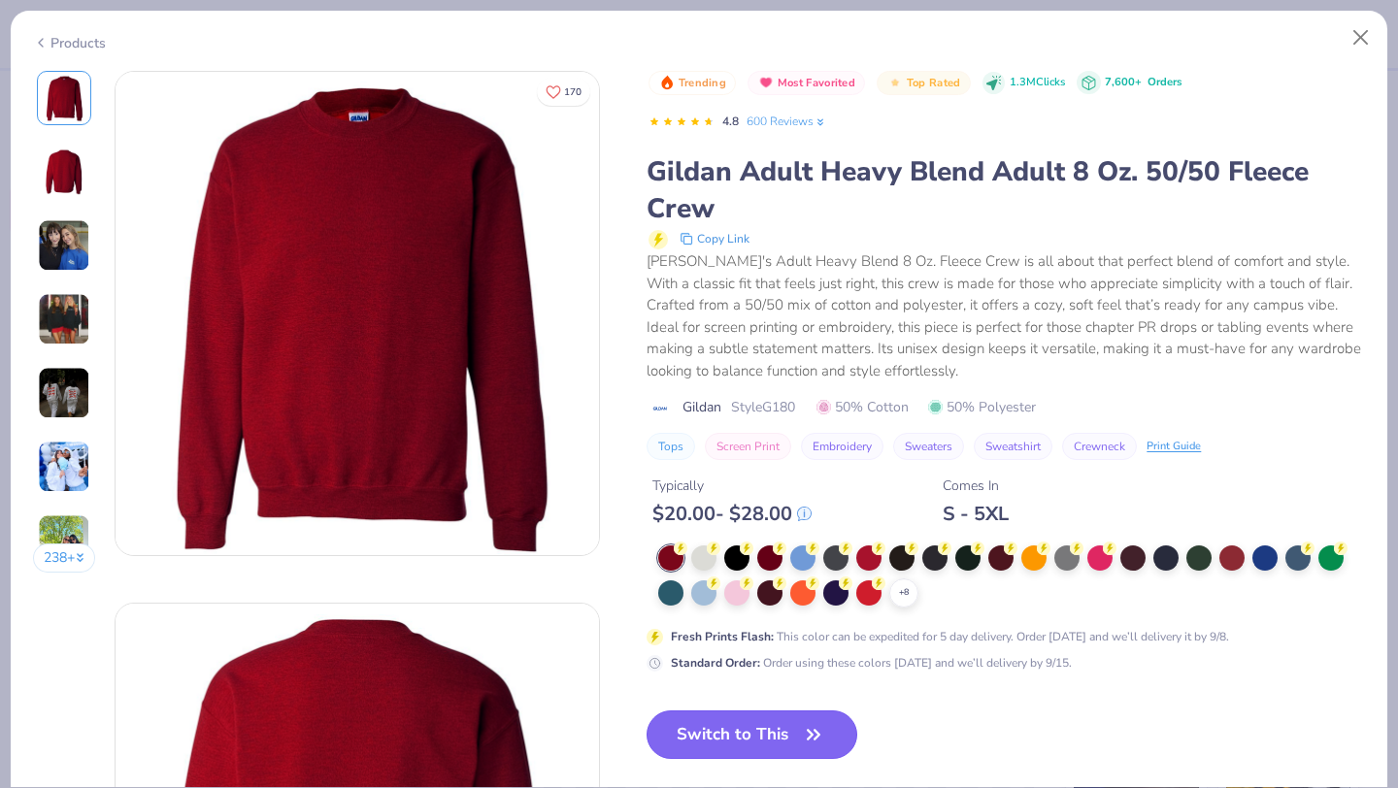
click at [788, 728] on button "Switch to This" at bounding box center [751, 734] width 211 height 49
click at [899, 594] on icon at bounding box center [904, 593] width 16 height 16
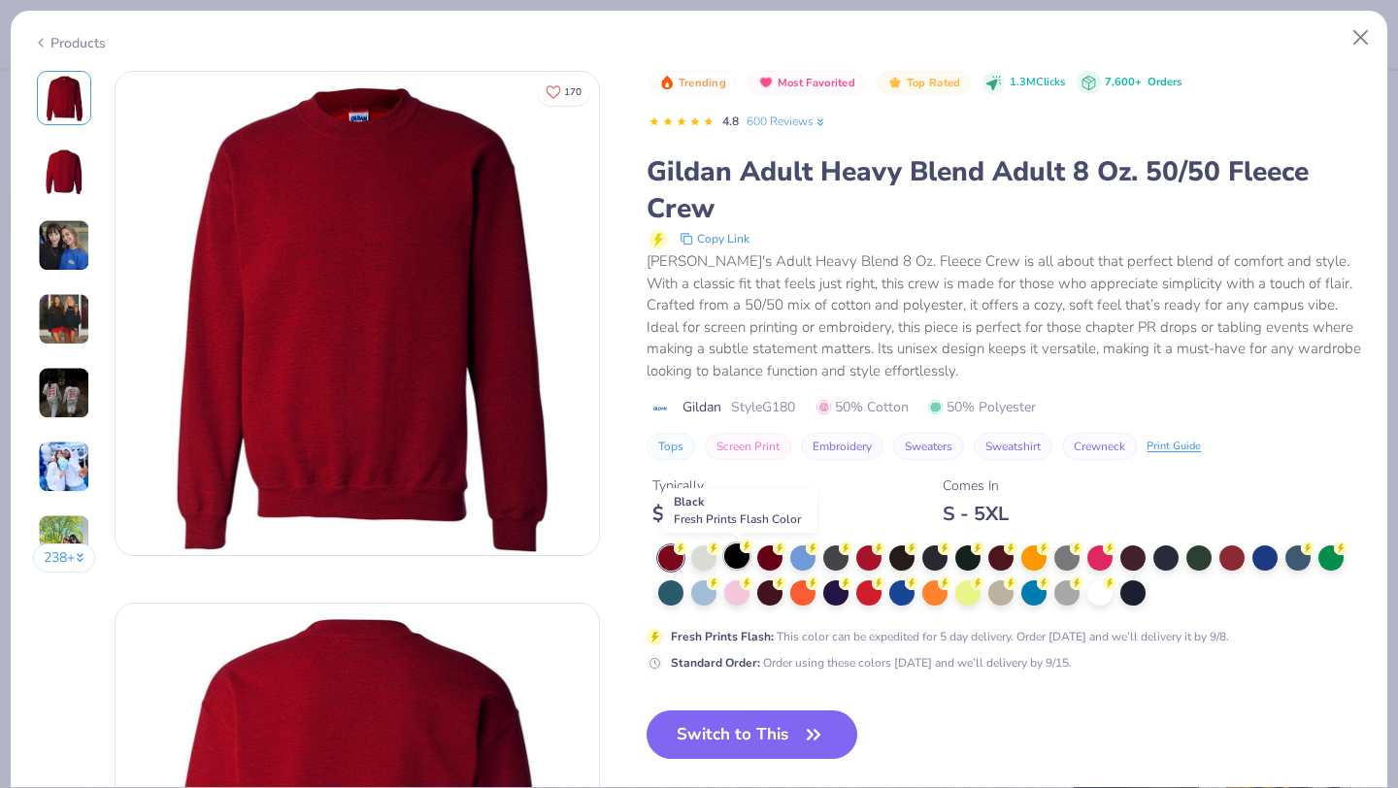
scroll to position [113, 0]
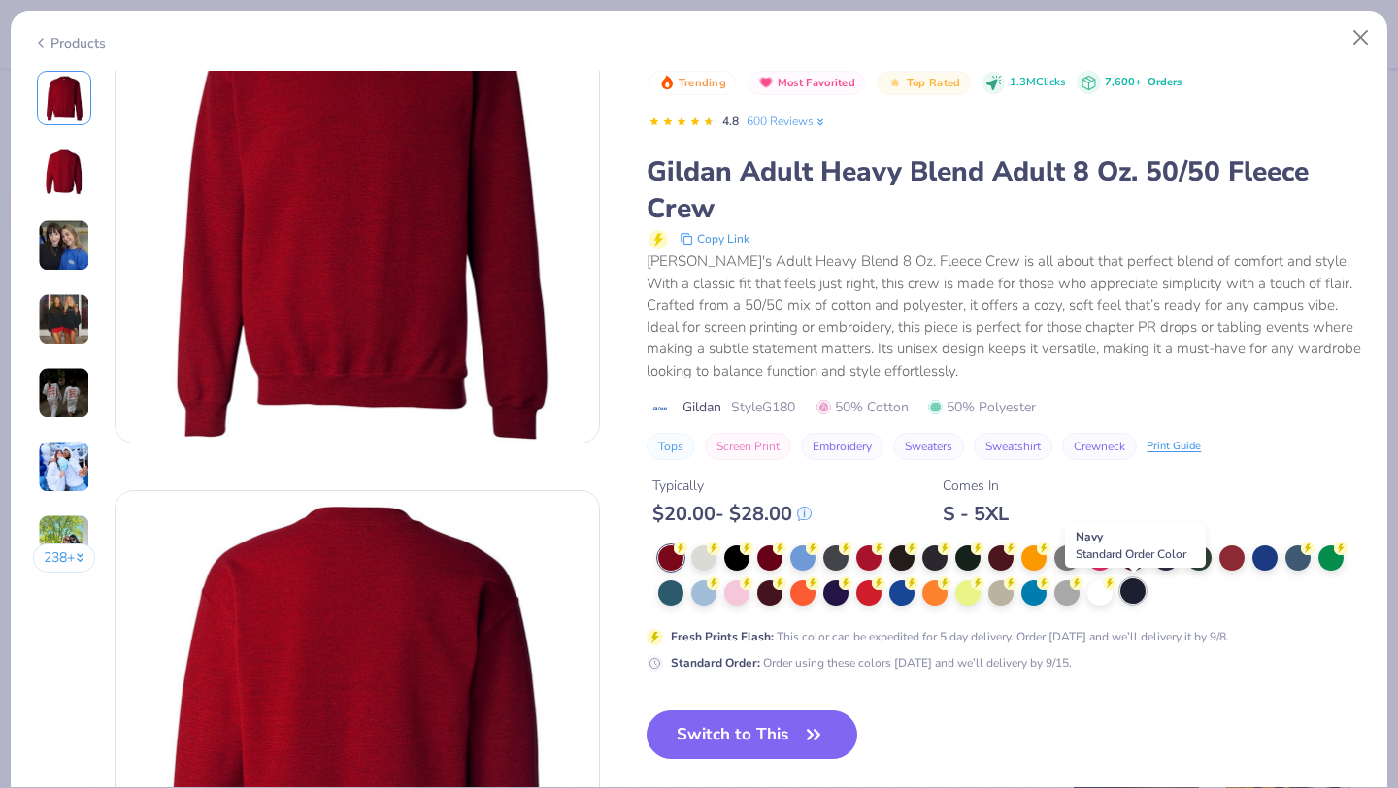
click at [1140, 591] on div at bounding box center [1132, 590] width 25 height 25
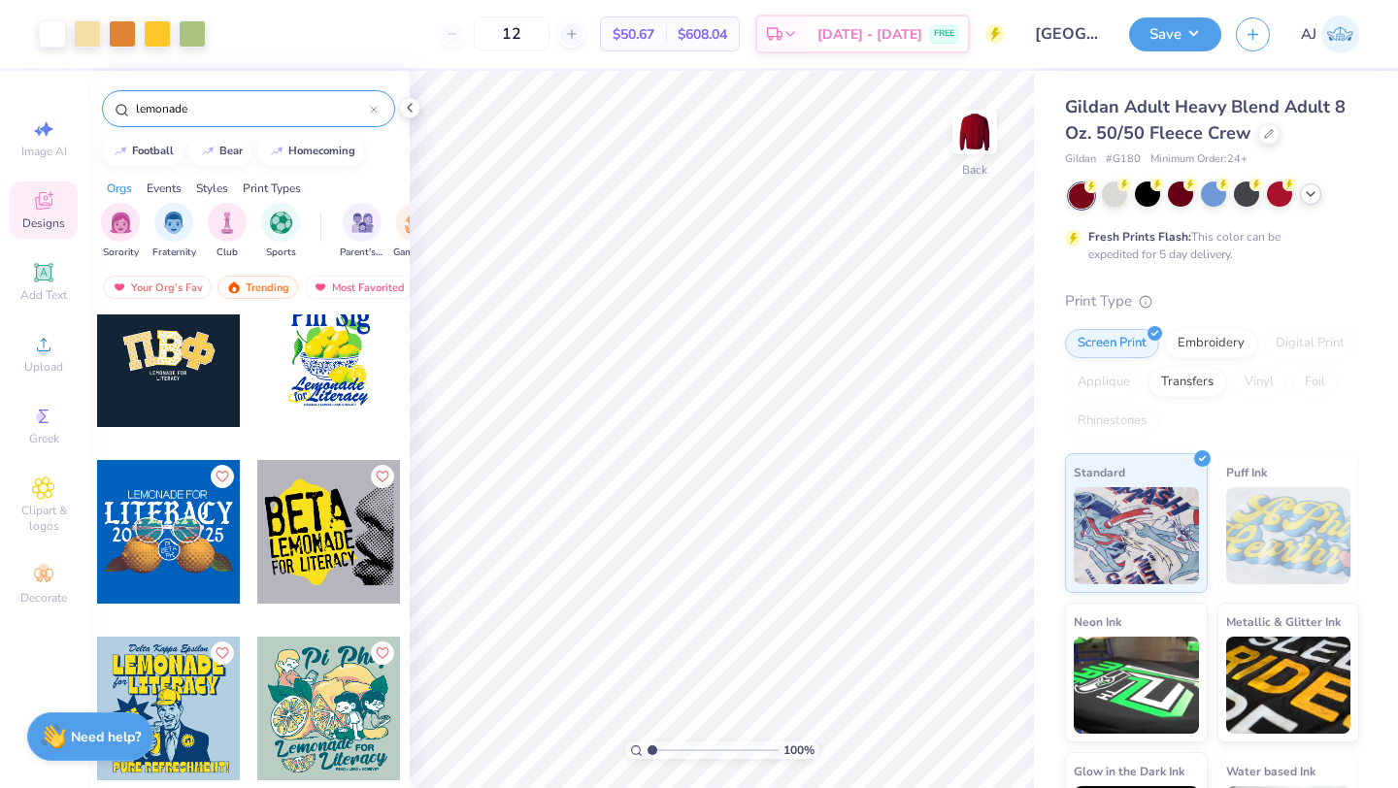
click at [1312, 193] on polyline at bounding box center [1310, 194] width 8 height 4
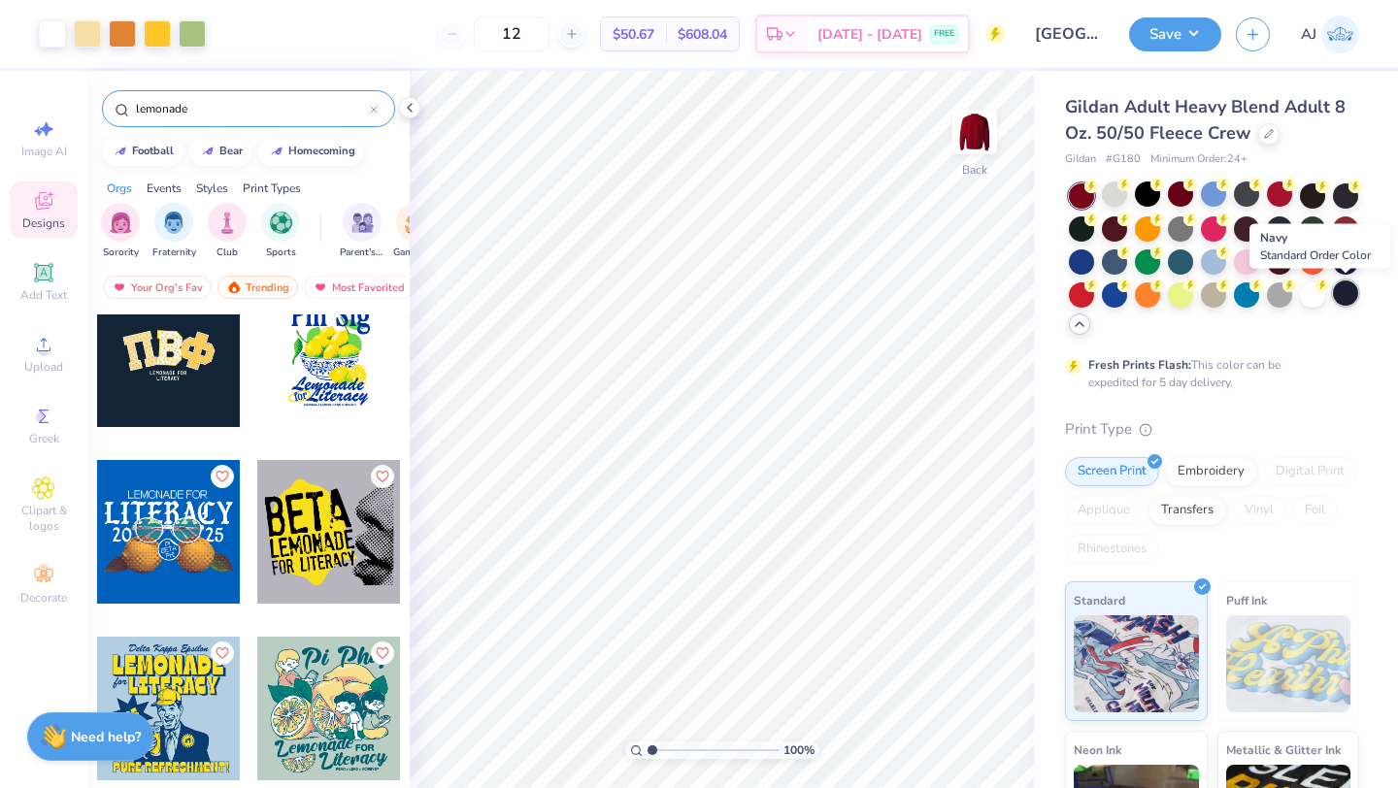
click at [1339, 291] on div at bounding box center [1344, 292] width 25 height 25
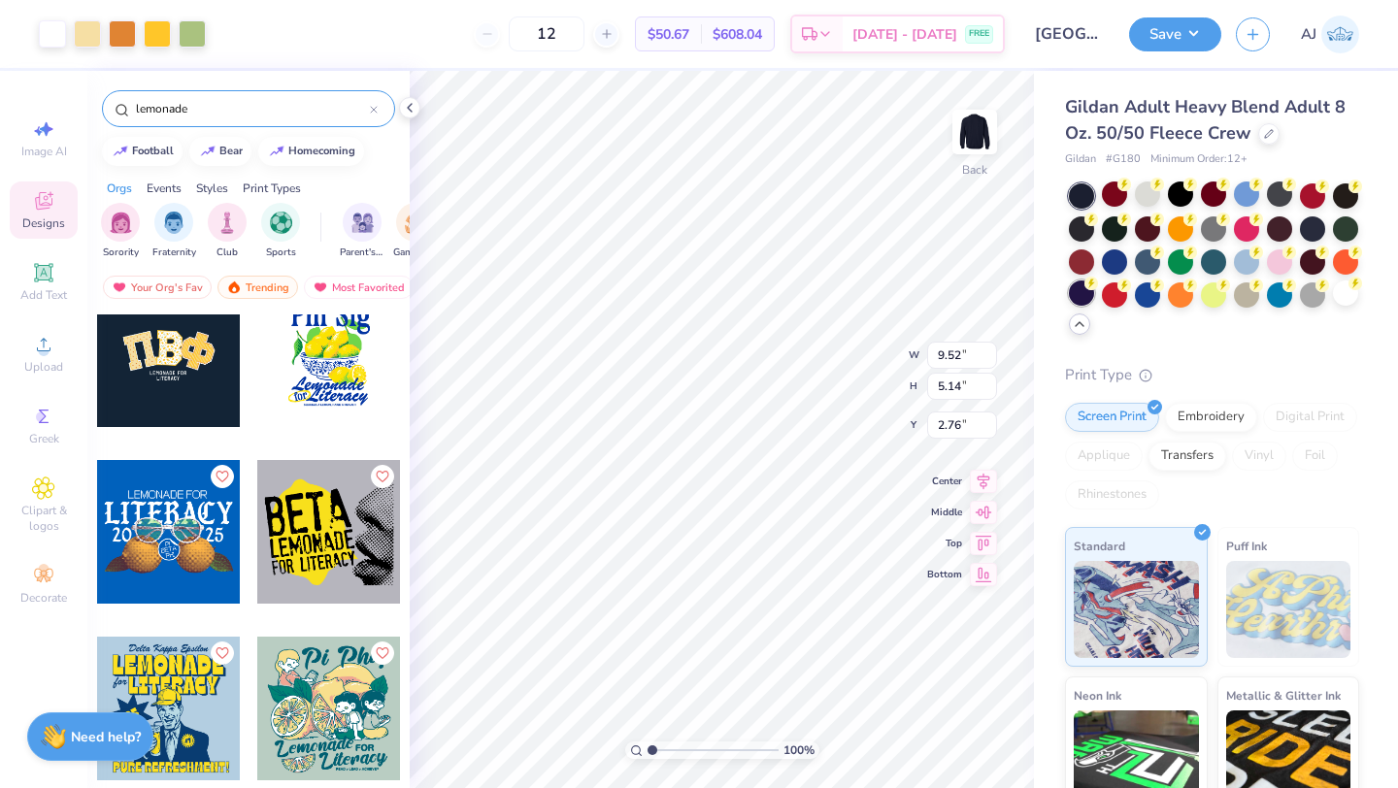
type input "3.00"
click at [1156, 202] on div at bounding box center [1146, 193] width 25 height 25
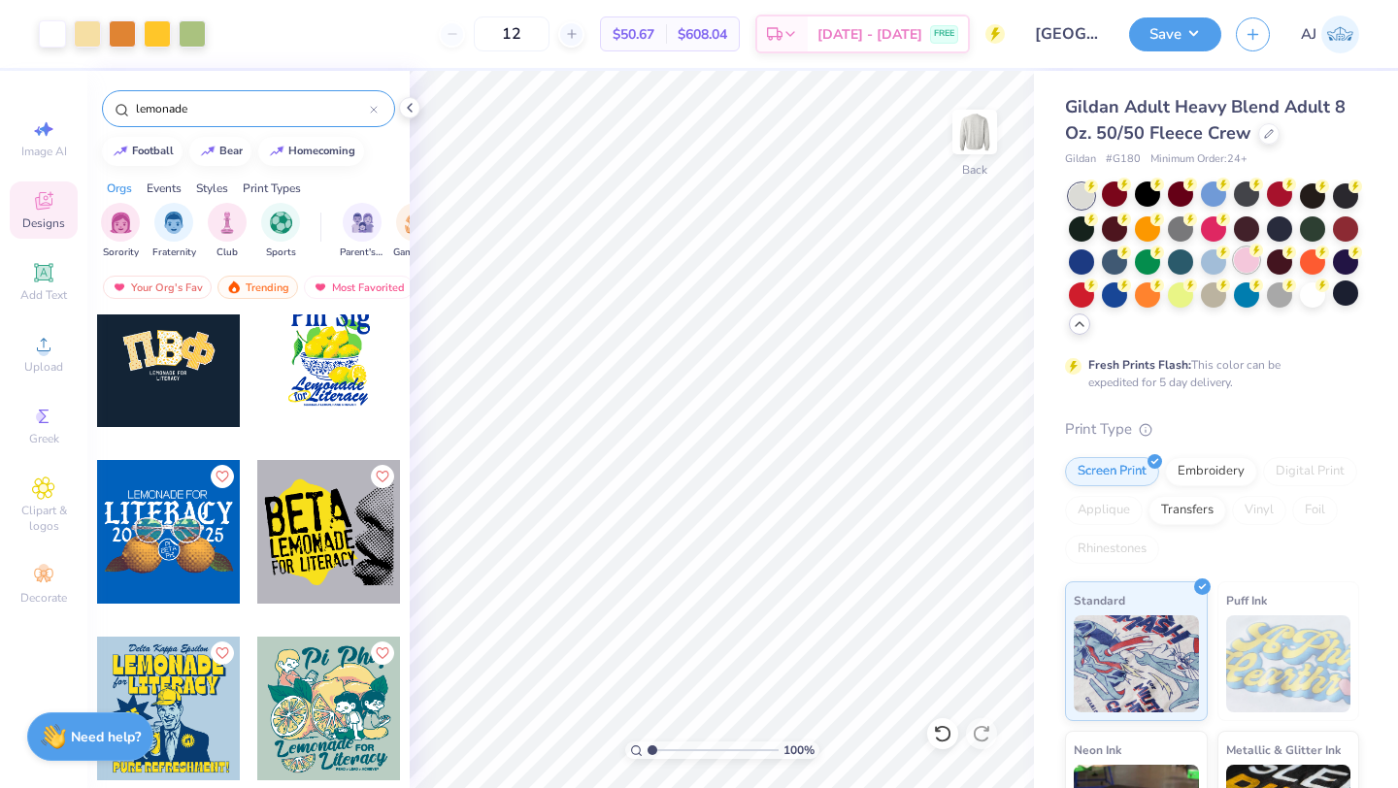
click at [1257, 264] on div at bounding box center [1245, 259] width 25 height 25
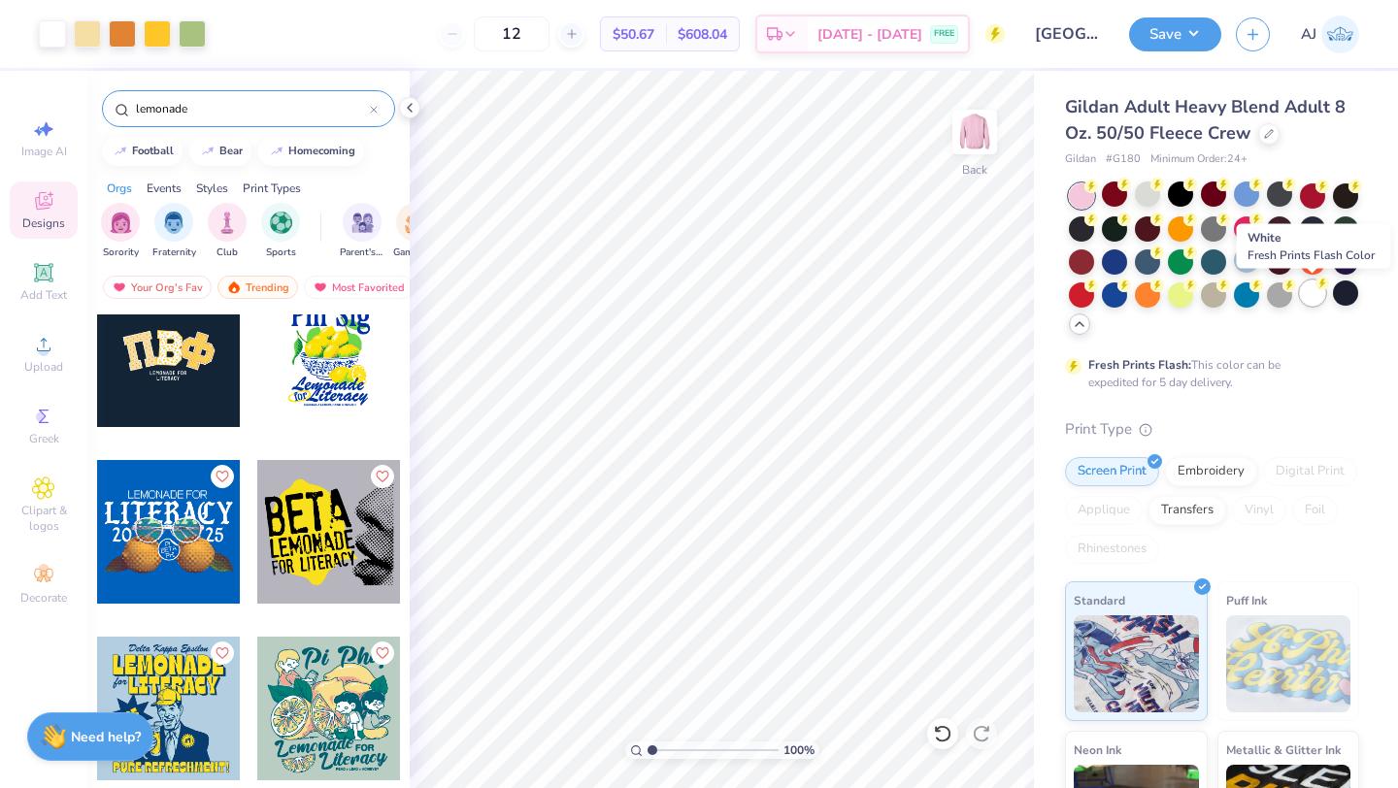
click at [1314, 295] on div at bounding box center [1311, 292] width 25 height 25
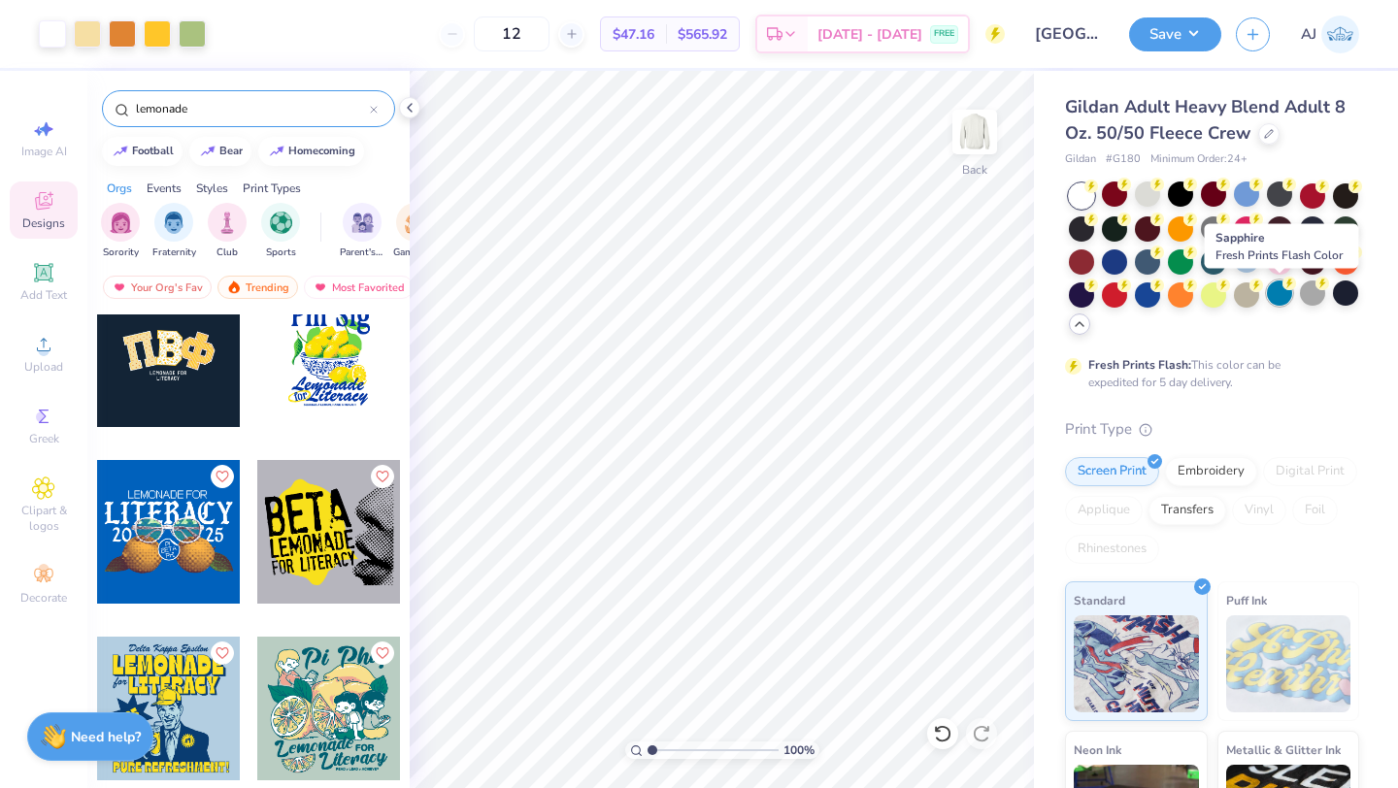
click at [1267, 298] on div at bounding box center [1278, 292] width 25 height 25
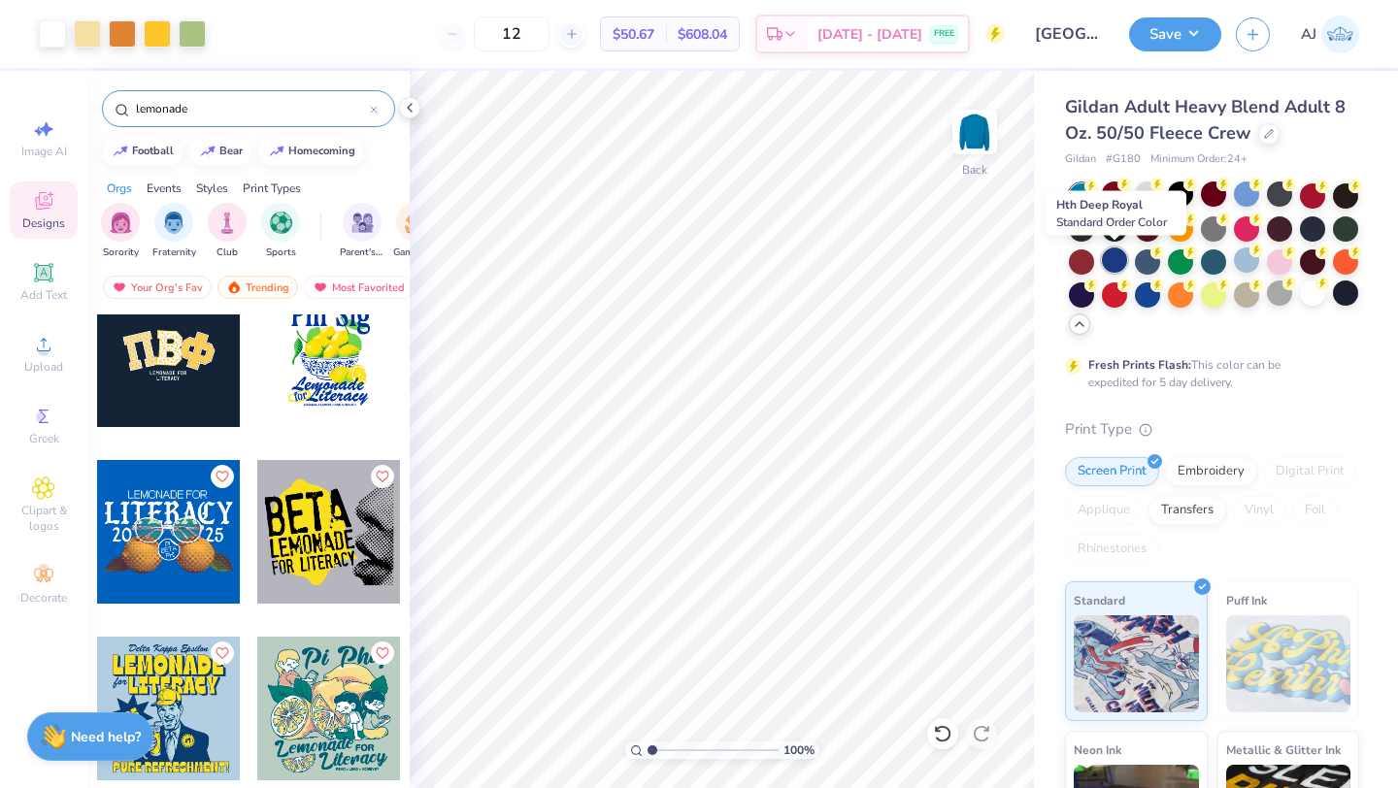
click at [1122, 260] on div at bounding box center [1114, 259] width 25 height 25
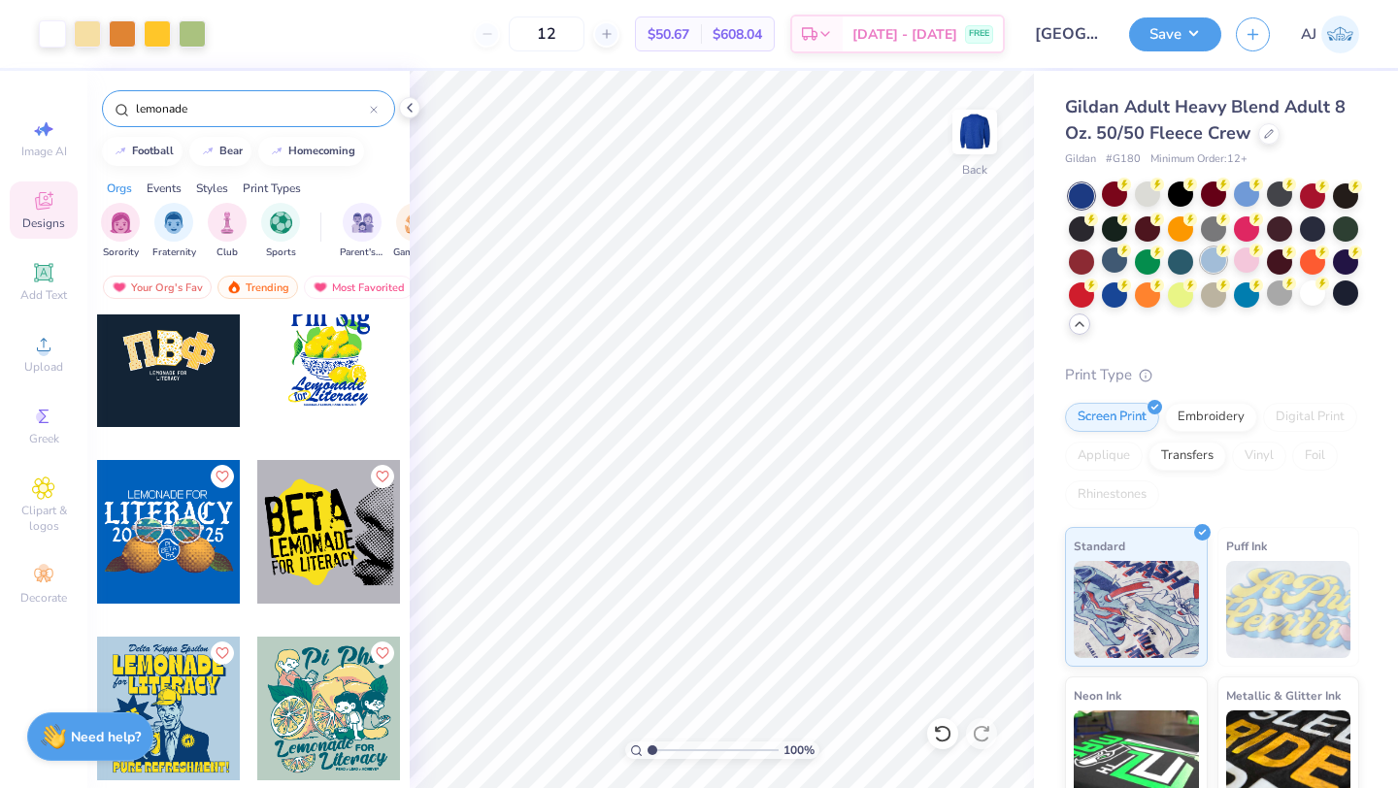
click at [1213, 262] on div at bounding box center [1212, 259] width 25 height 25
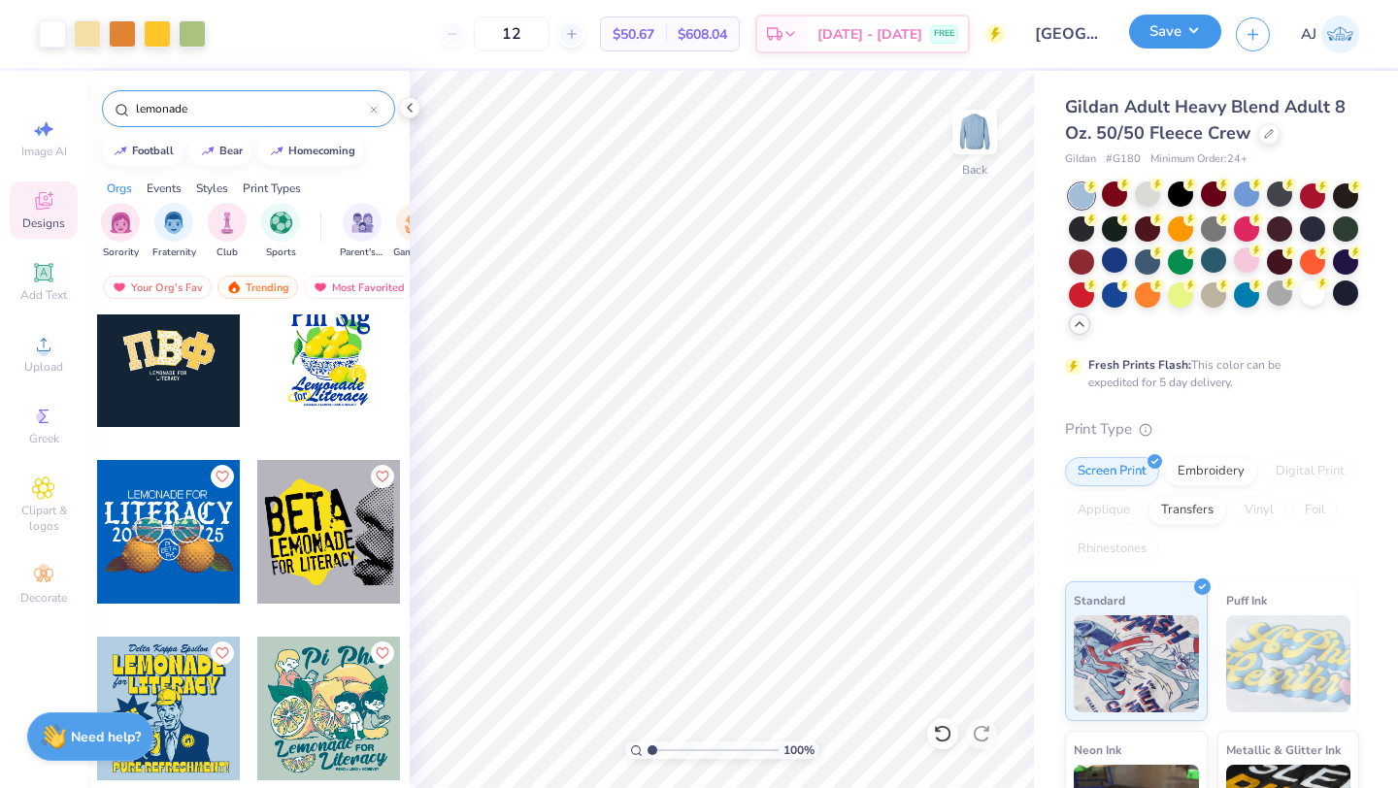
click at [1200, 47] on button "Save" at bounding box center [1175, 32] width 92 height 34
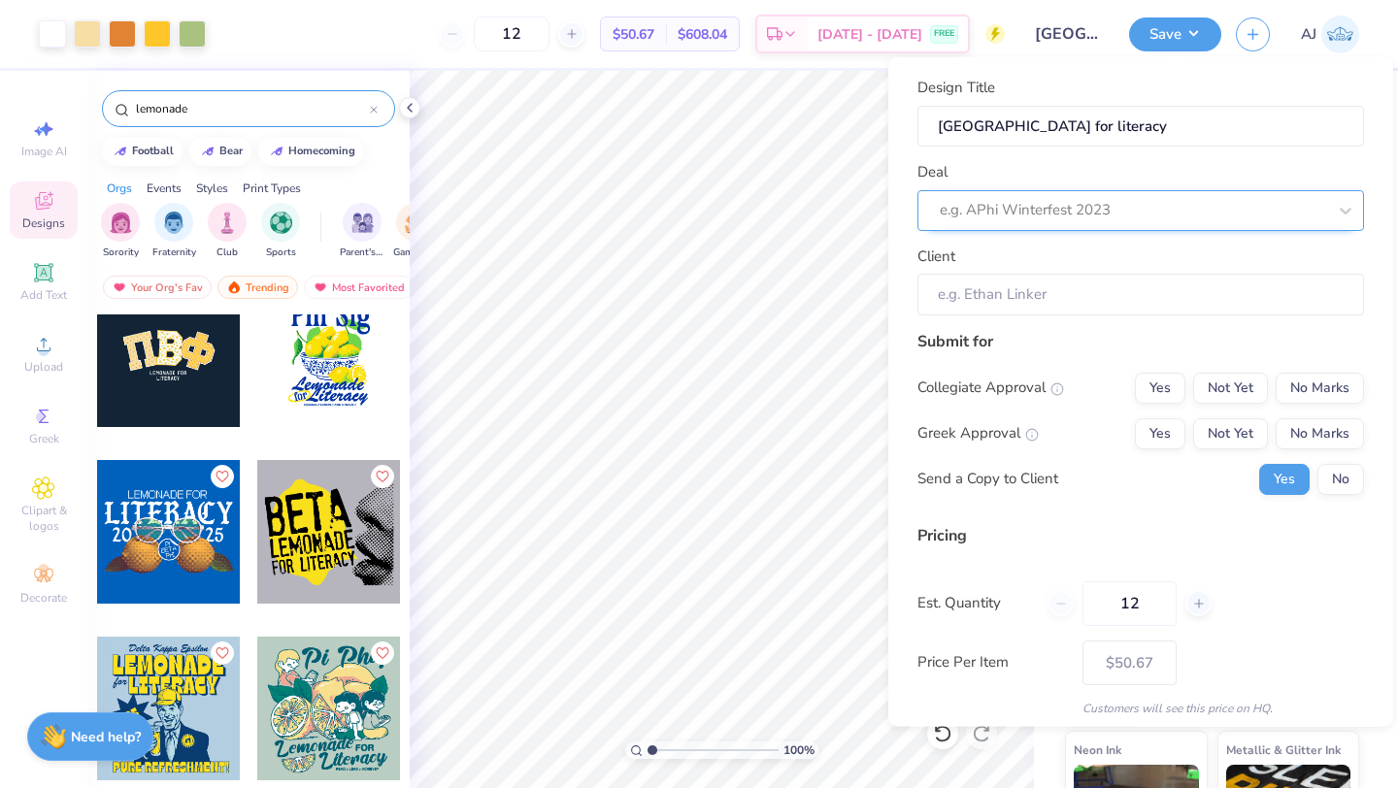
click at [1102, 220] on div at bounding box center [1132, 210] width 386 height 26
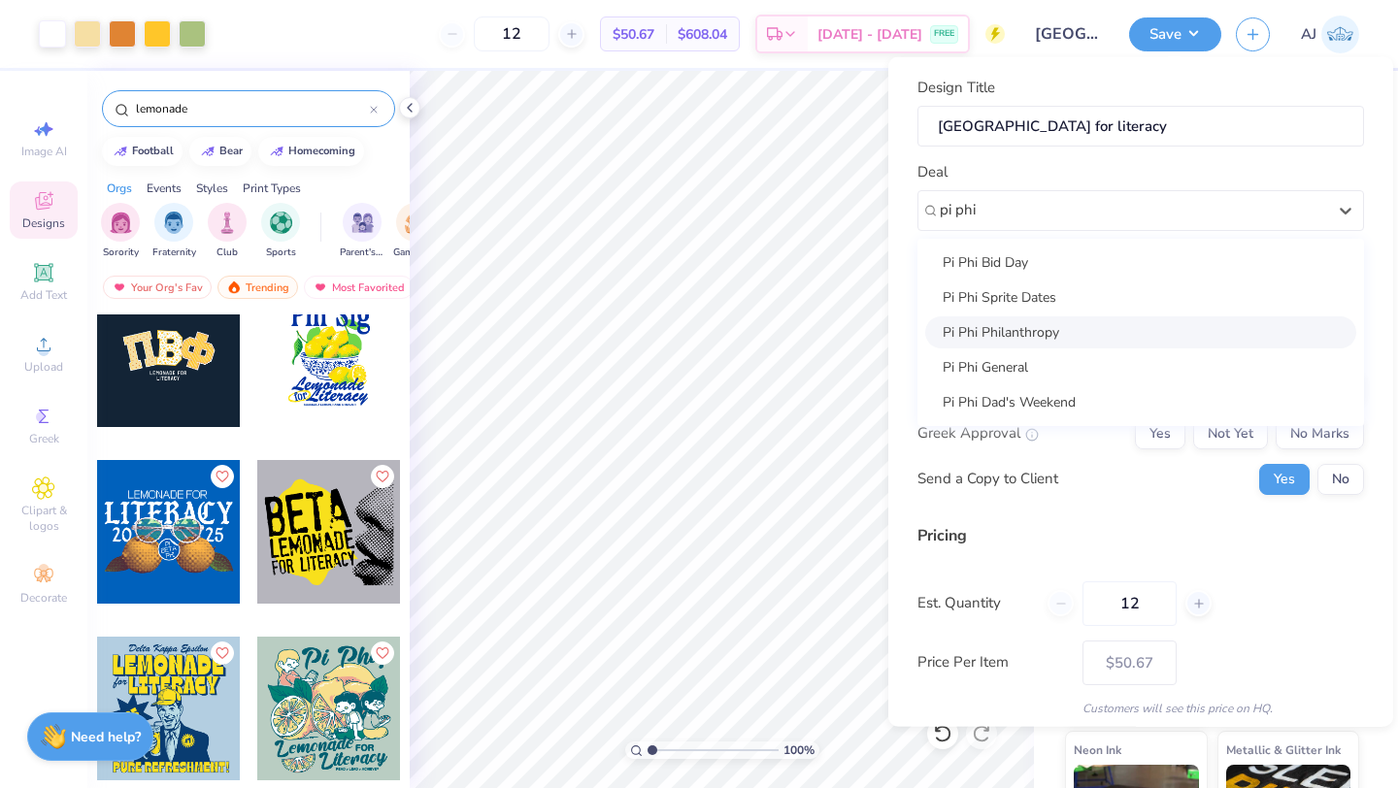
click at [1056, 321] on div "Pi Phi Philanthropy" at bounding box center [1140, 331] width 431 height 32
type input "pi phi"
type input "Alena Lerakis"
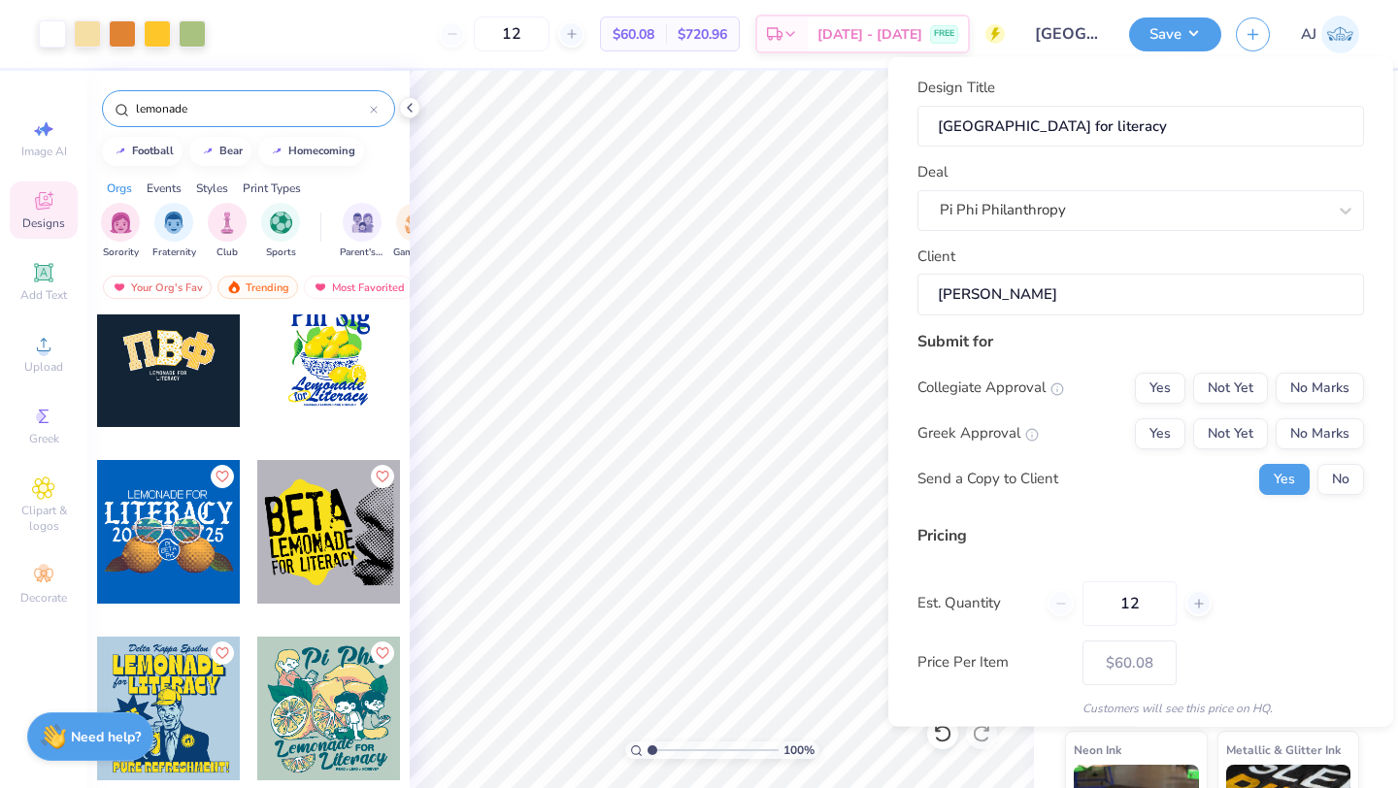
click at [1047, 297] on input "Alena Lerakis" at bounding box center [1140, 295] width 446 height 42
click at [1310, 397] on button "No Marks" at bounding box center [1319, 387] width 88 height 31
click at [1161, 428] on button "Yes" at bounding box center [1159, 432] width 50 height 31
type input "$60.08"
click at [1320, 474] on button "No" at bounding box center [1340, 478] width 47 height 31
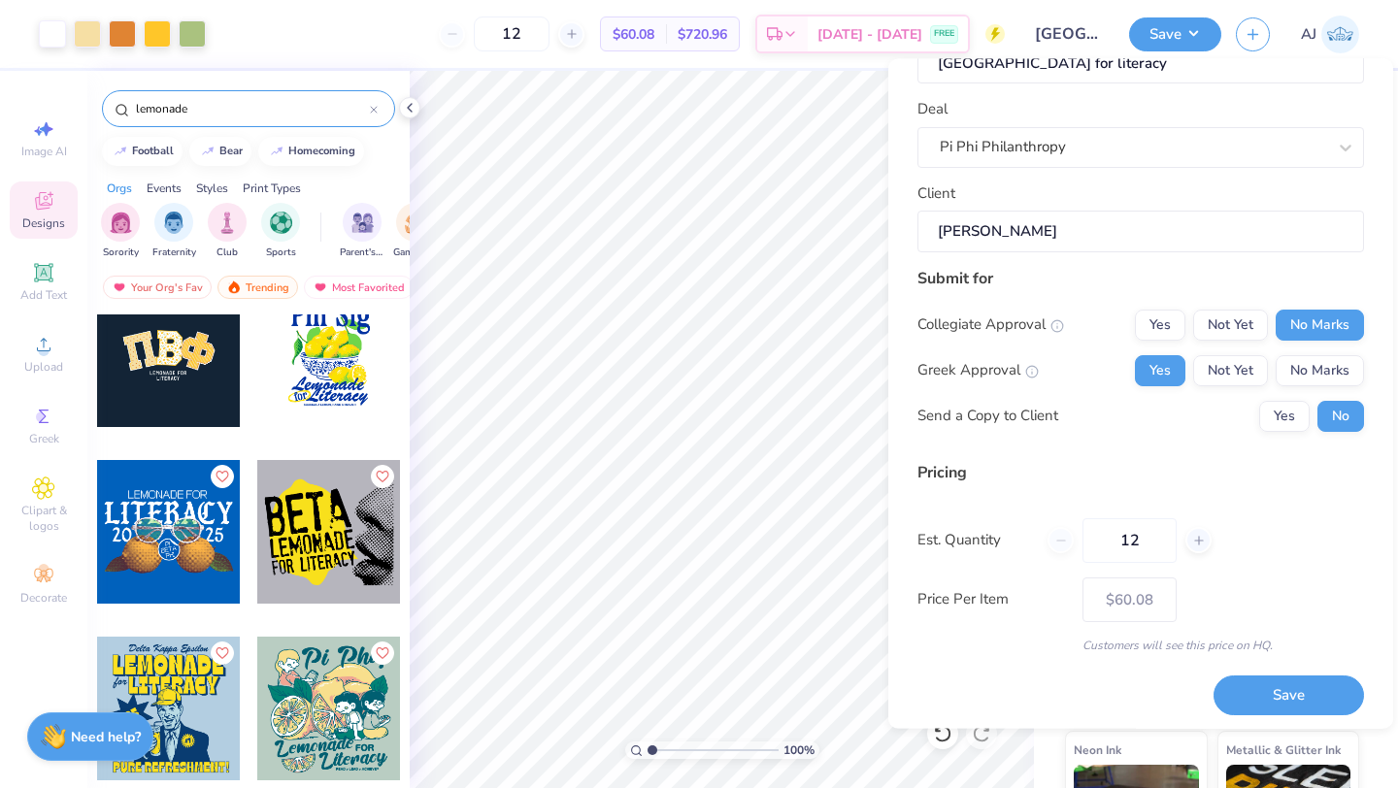
scroll to position [69, 0]
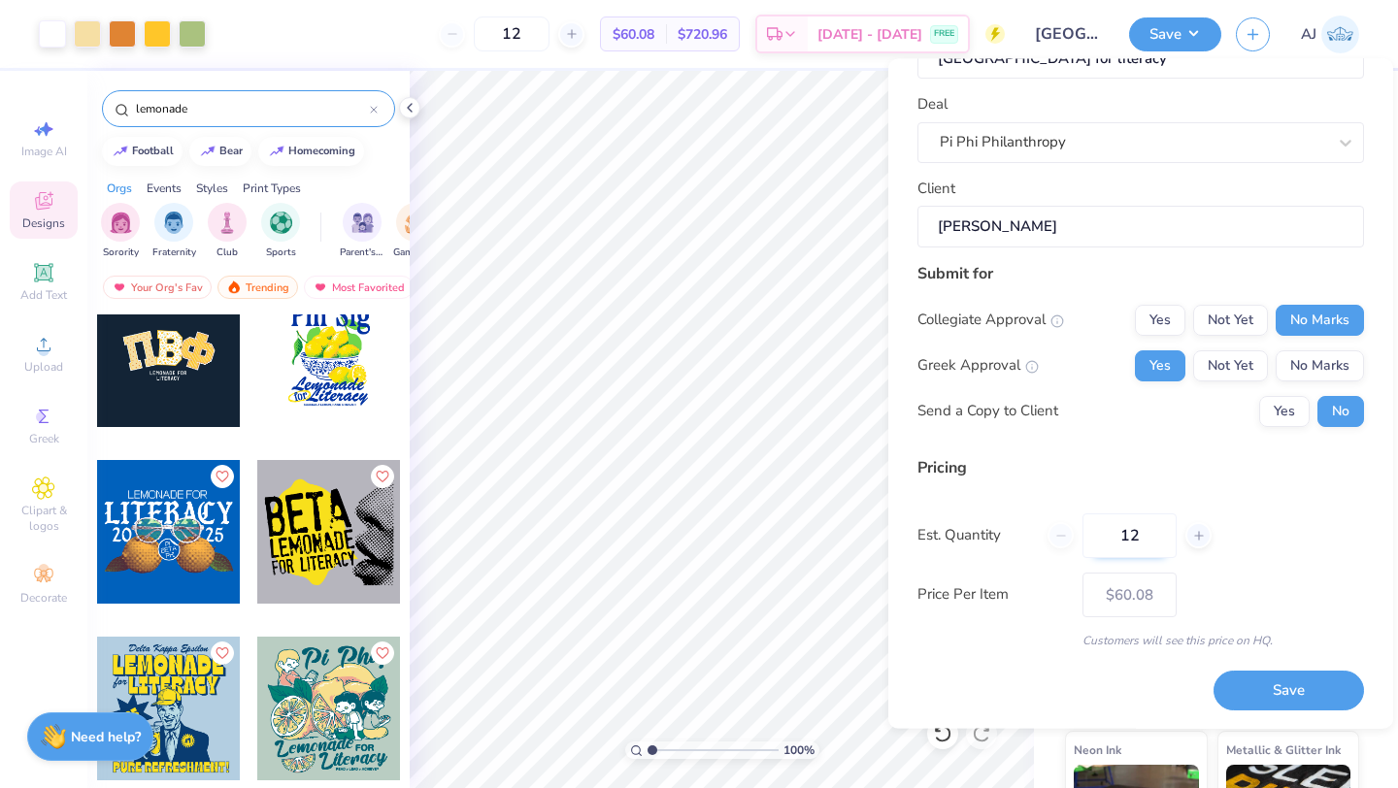
click at [1142, 540] on input "12" at bounding box center [1129, 535] width 94 height 45
type input "1"
type input "0"
type input "030"
type input "30"
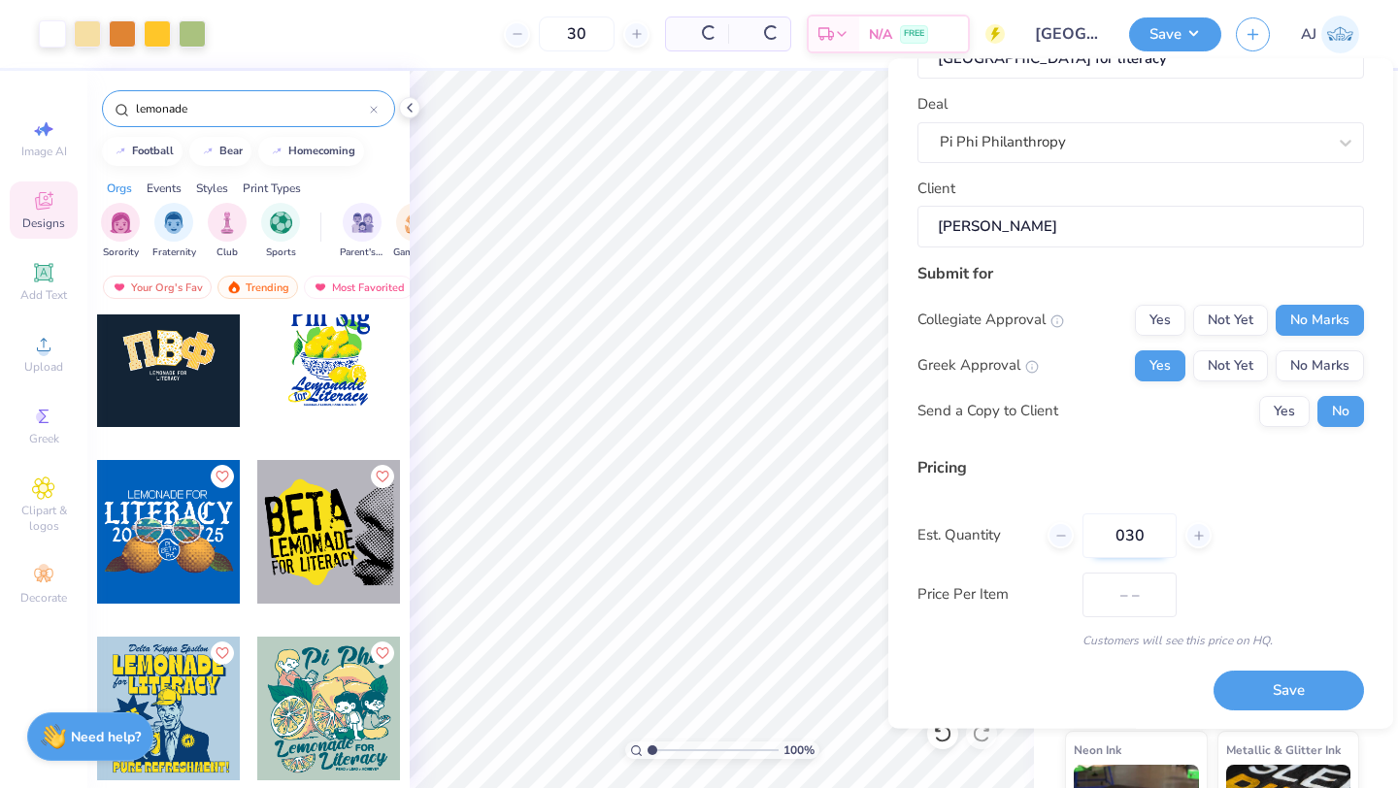
type input "$37.00"
type input "0"
type input "035"
type input "35"
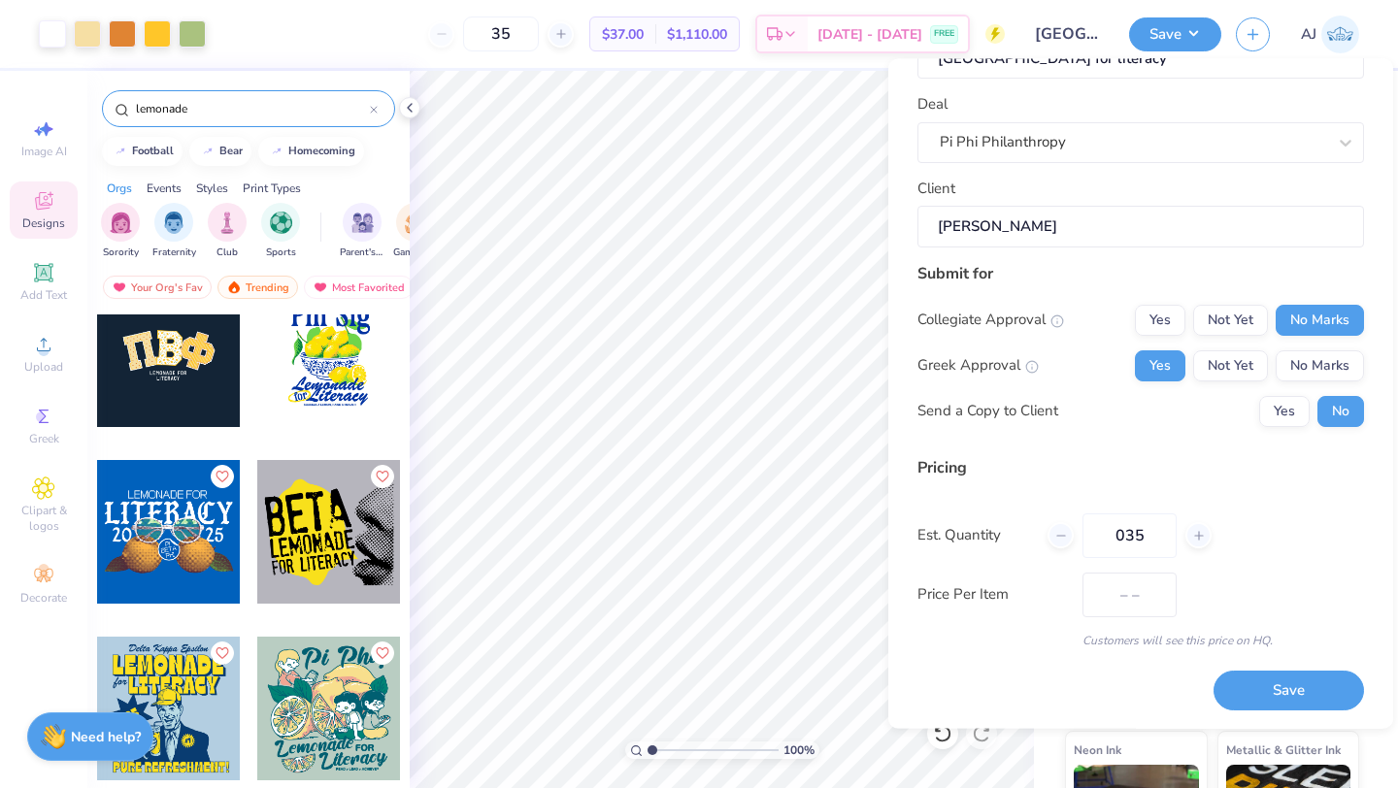
type input "$35.99"
type input "035"
click at [1252, 686] on button "Save" at bounding box center [1288, 692] width 150 height 40
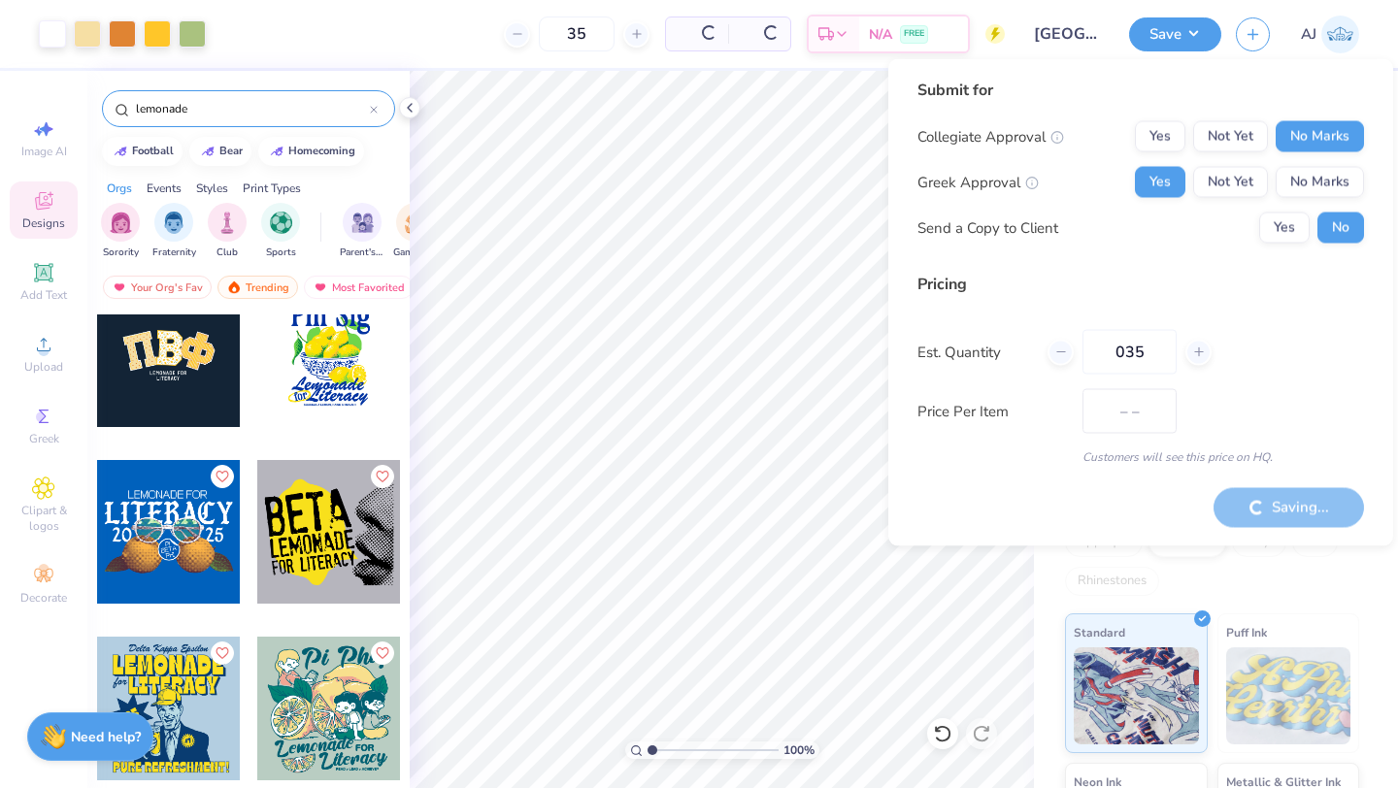
type input "$30.35"
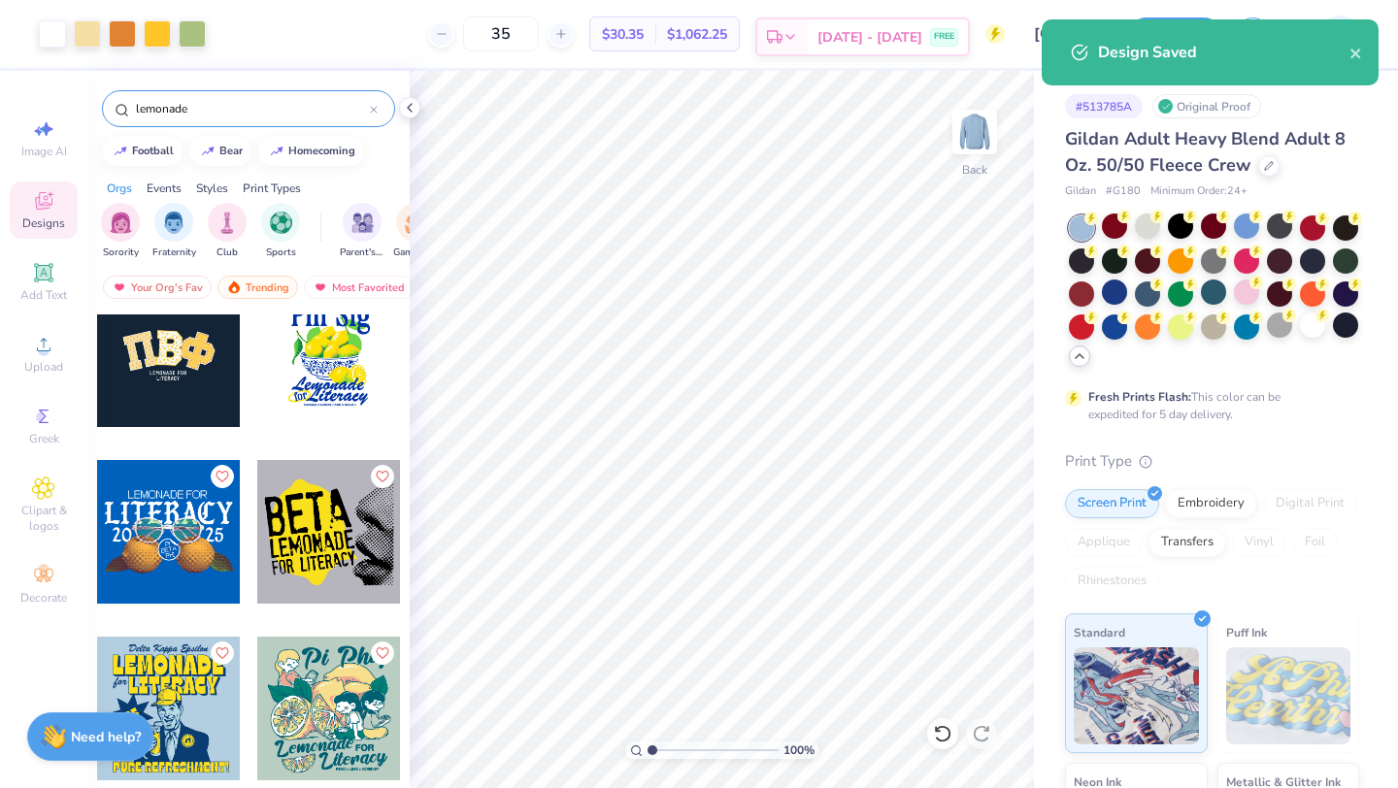
click at [874, 38] on span "[DATE] - [DATE]" at bounding box center [869, 37] width 105 height 20
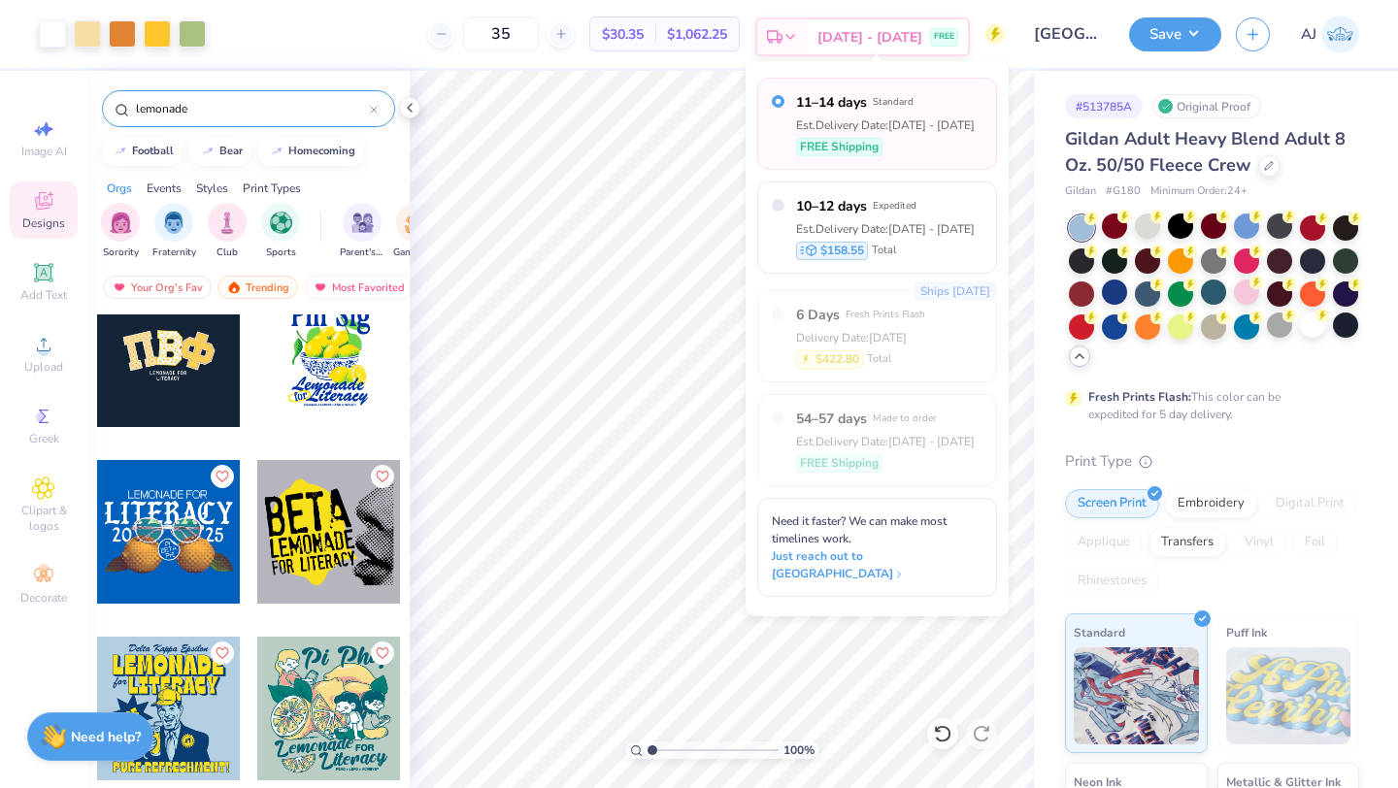
click at [932, 45] on div "FREE" at bounding box center [944, 37] width 28 height 18
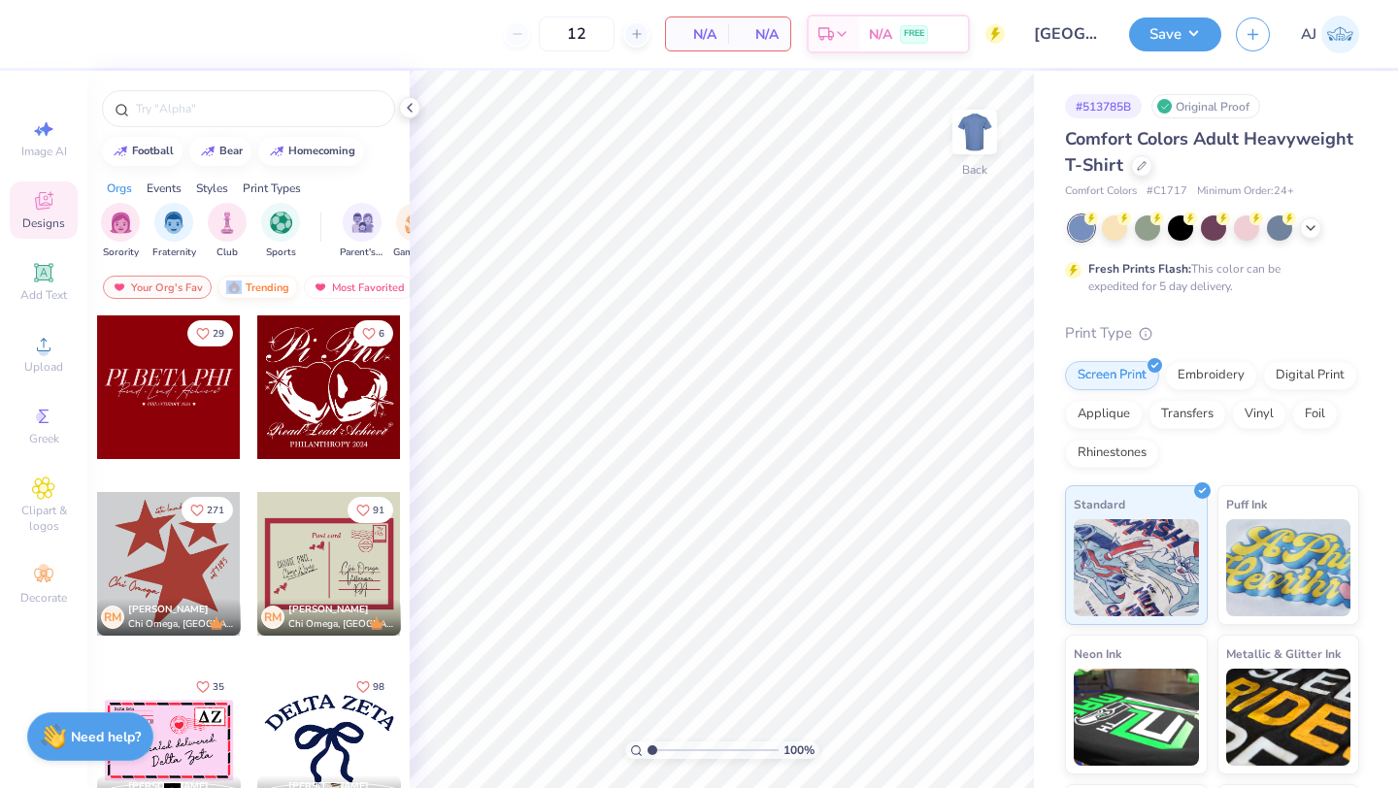
click at [243, 283] on div "Trending" at bounding box center [257, 287] width 81 height 23
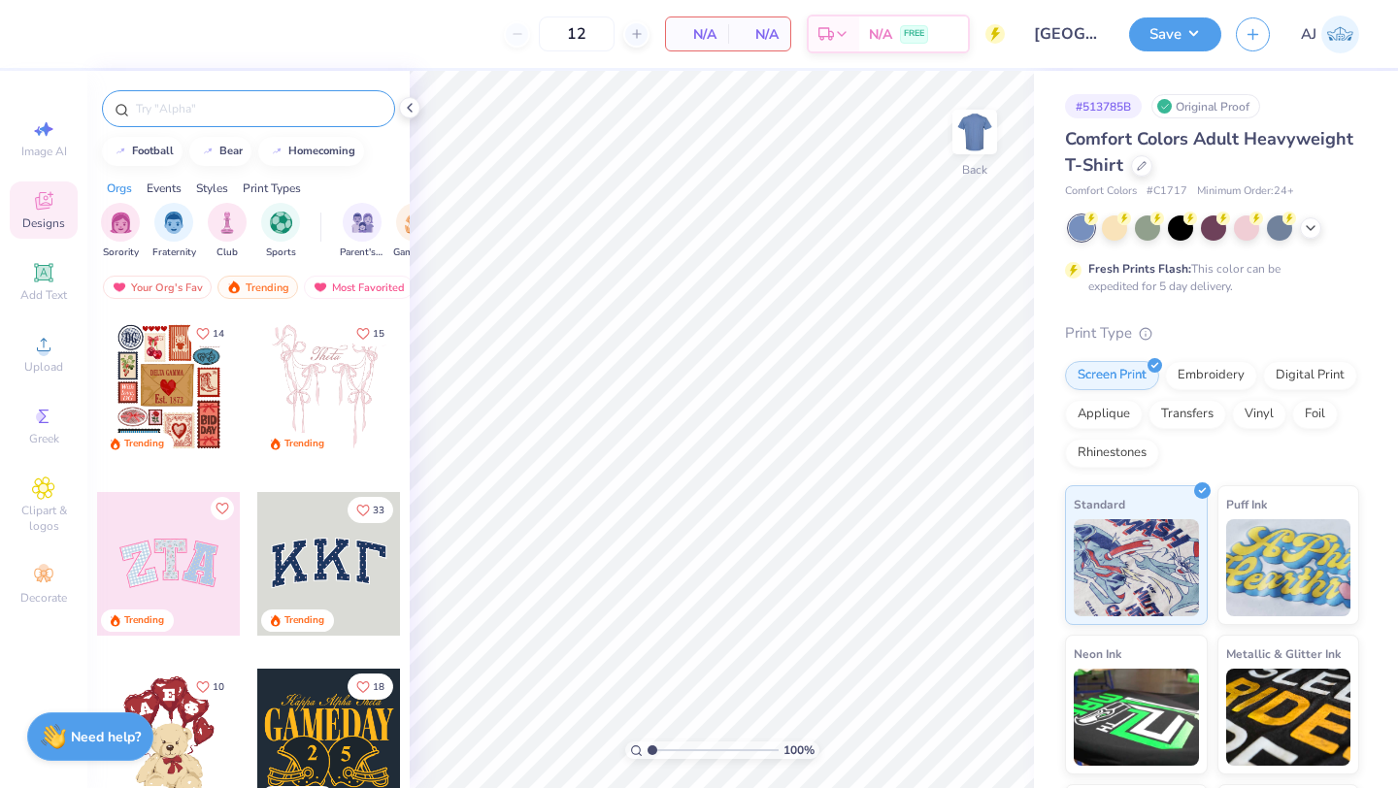
click at [227, 115] on input "text" at bounding box center [258, 108] width 248 height 19
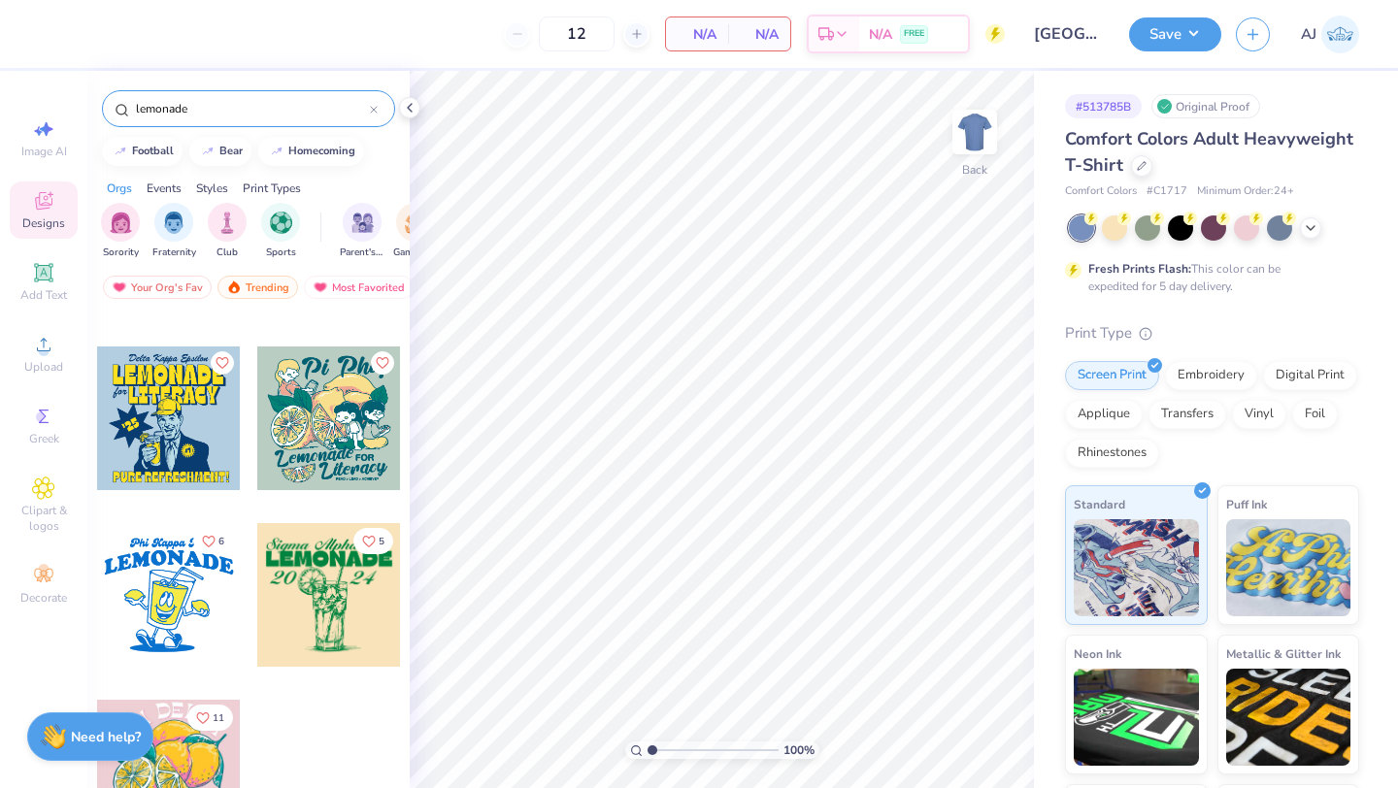
scroll to position [337, 0]
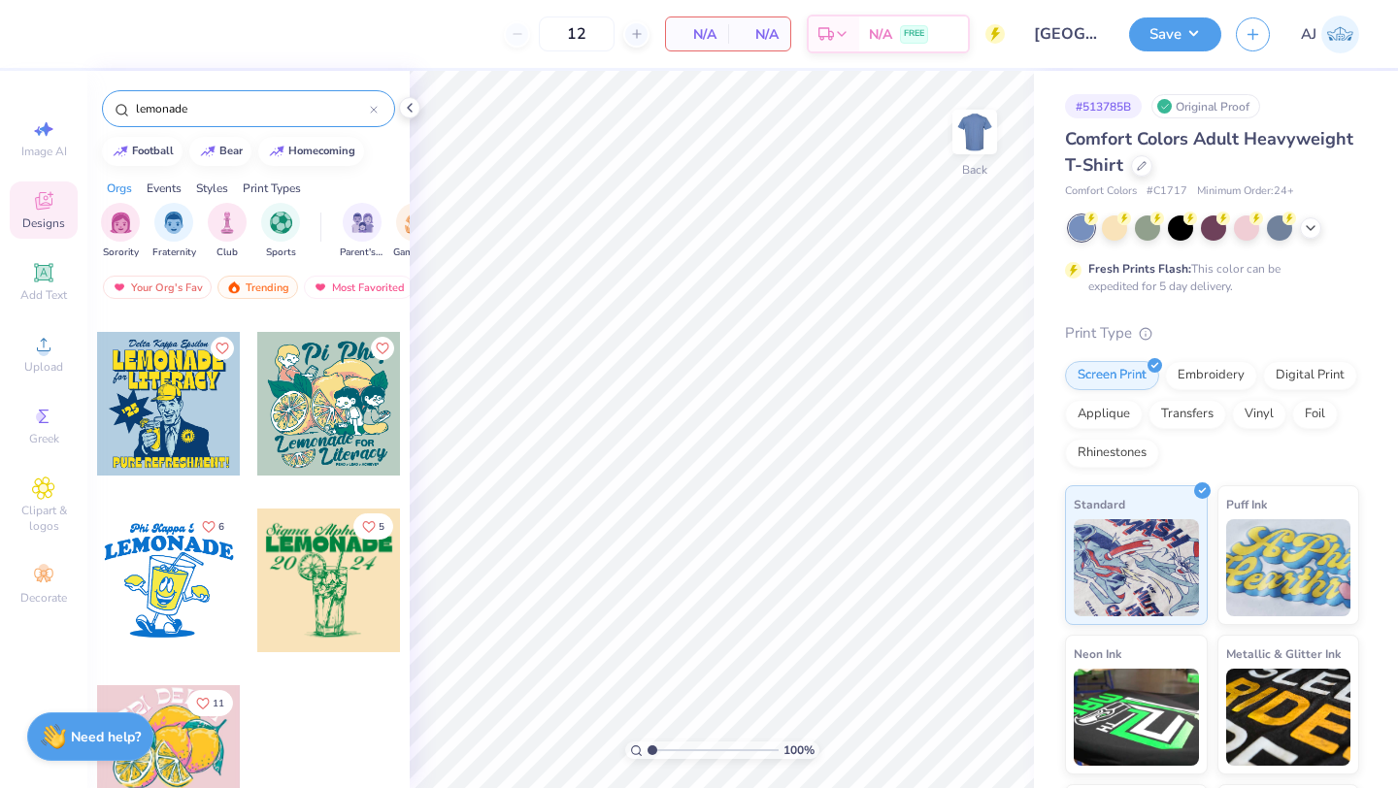
click at [252, 102] on input "lemonade" at bounding box center [252, 108] width 236 height 19
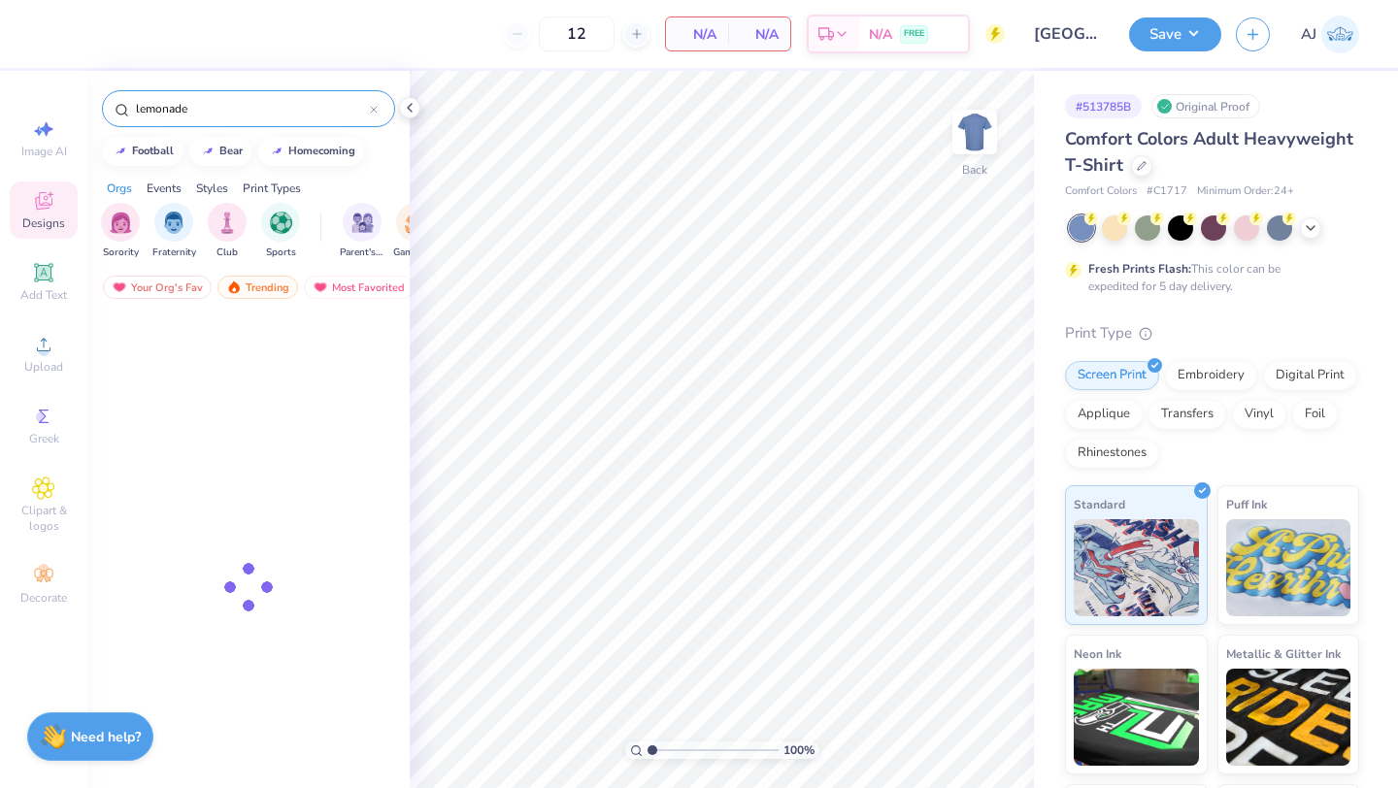
click at [252, 102] on input "lemonade" at bounding box center [252, 108] width 236 height 19
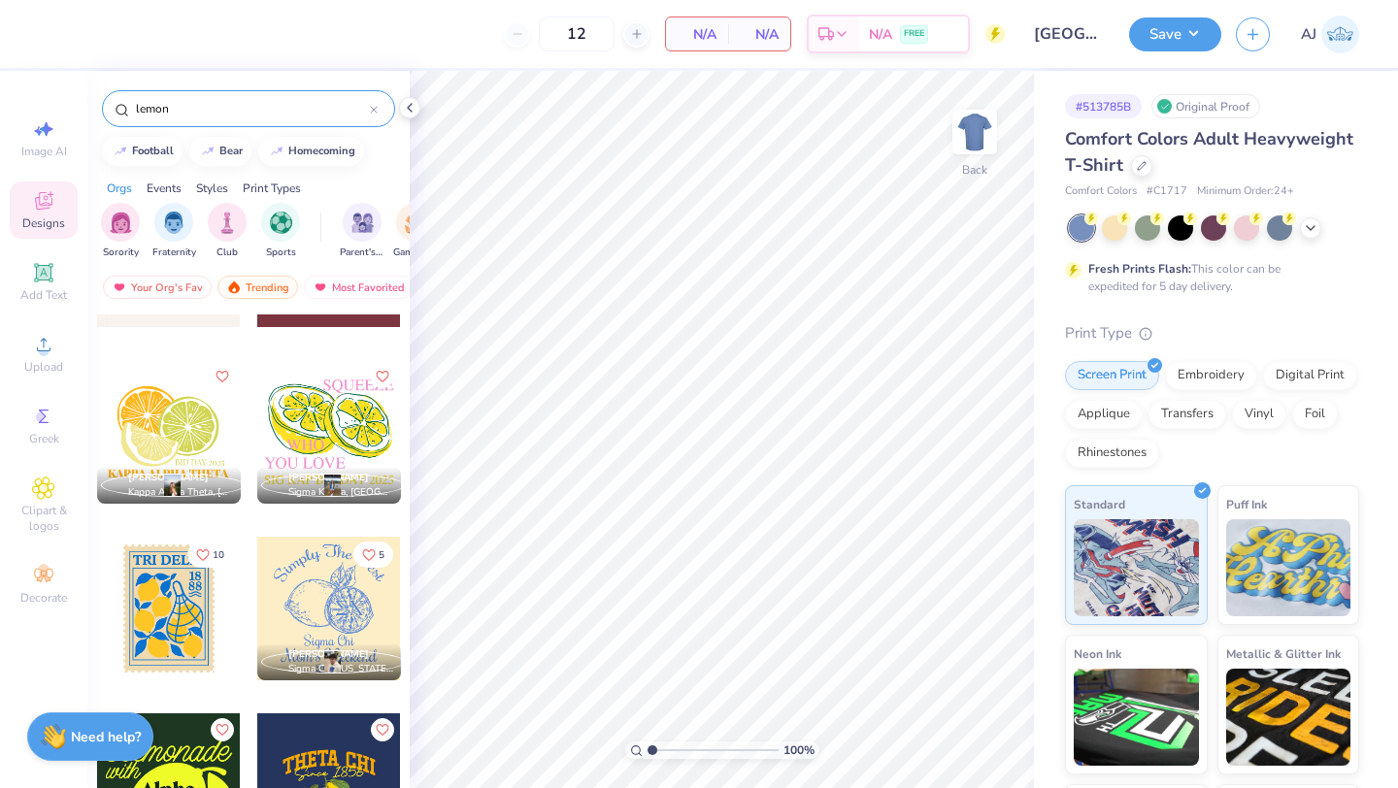
scroll to position [305, 0]
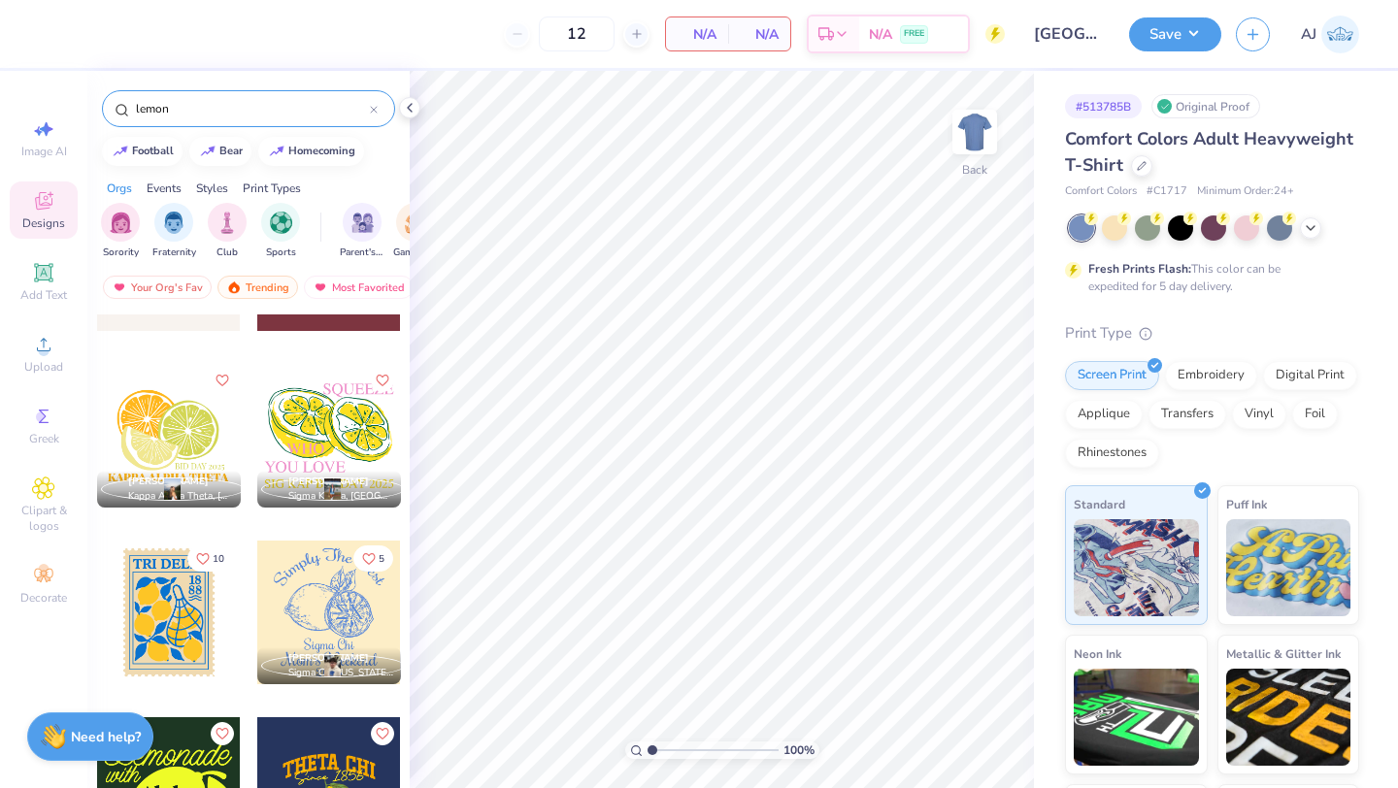
type input "lemon"
click at [305, 444] on div at bounding box center [329, 436] width 144 height 144
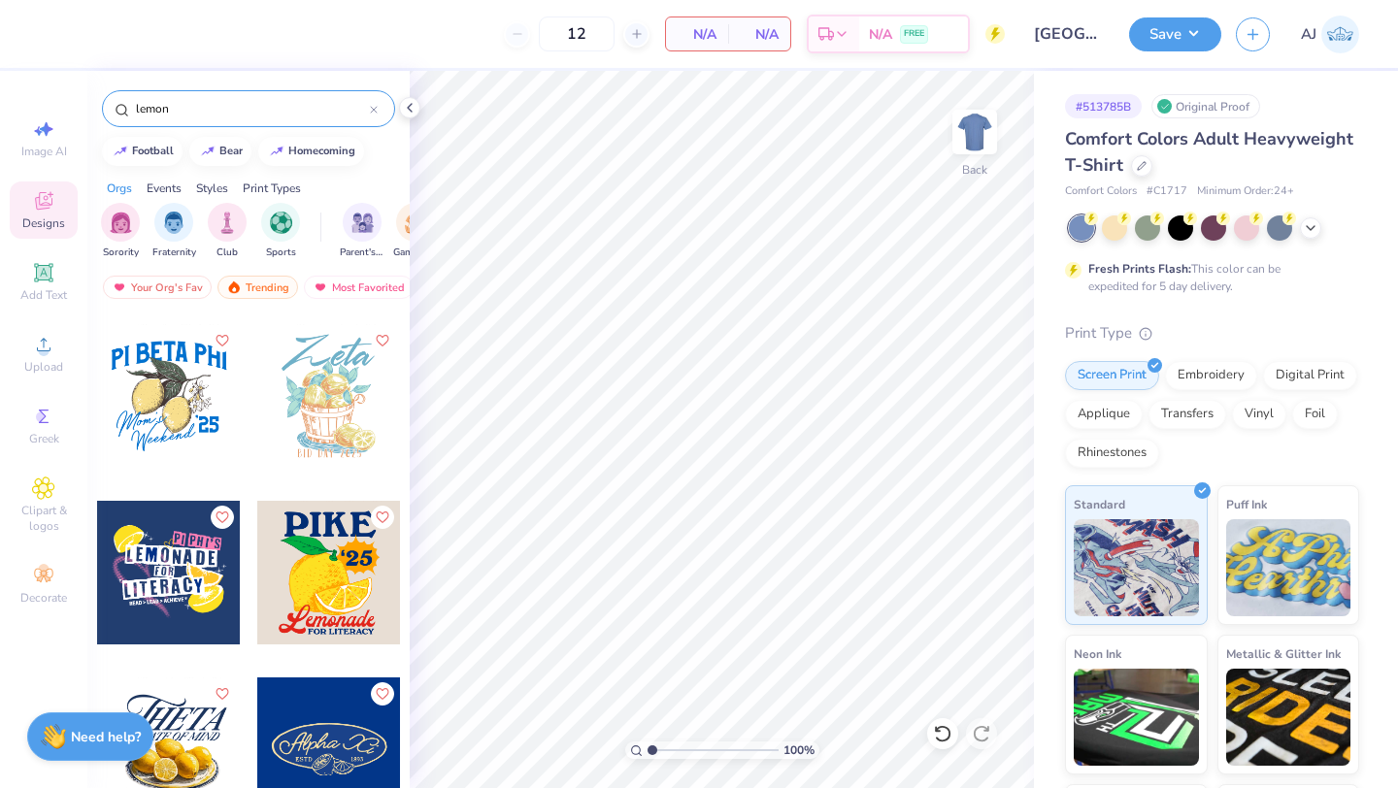
scroll to position [1406, 0]
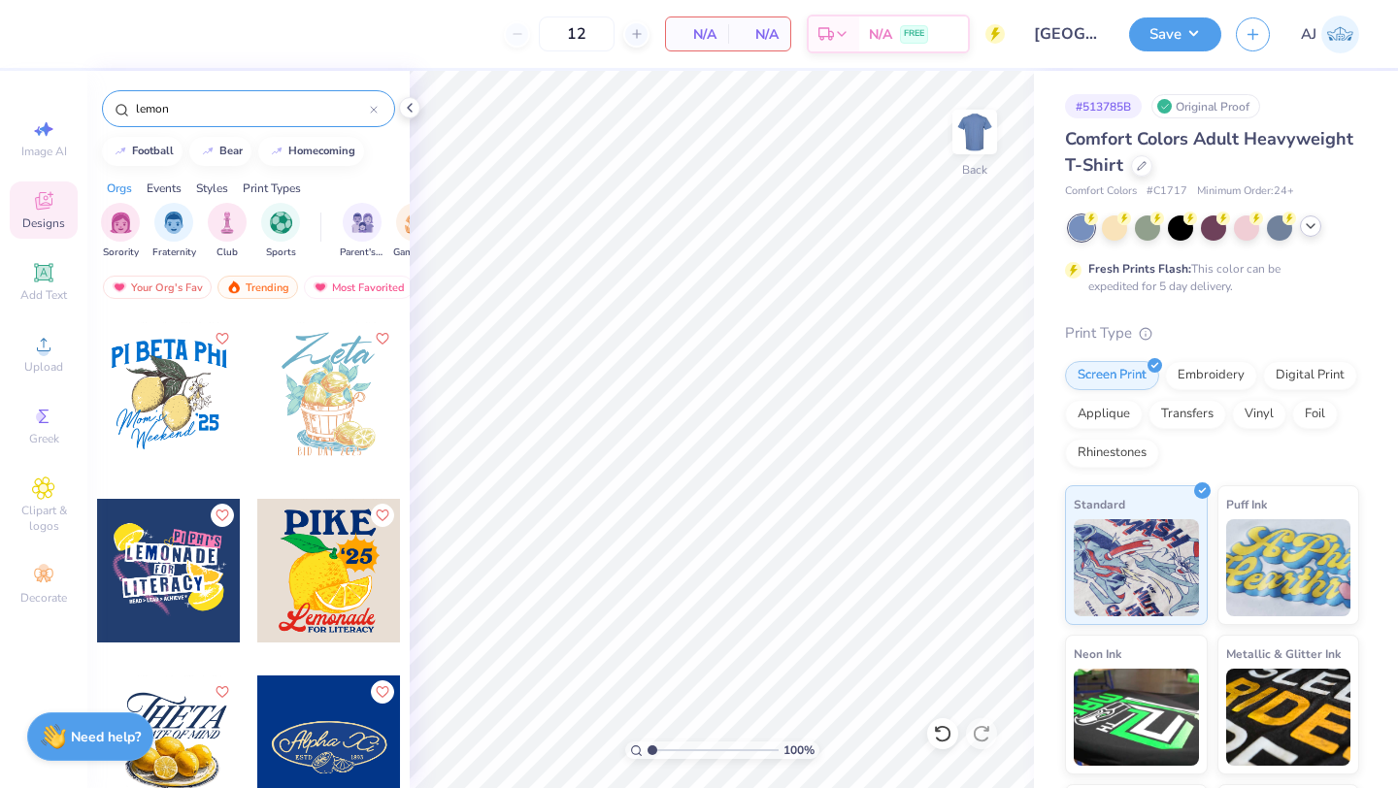
click at [1307, 219] on icon at bounding box center [1310, 226] width 16 height 16
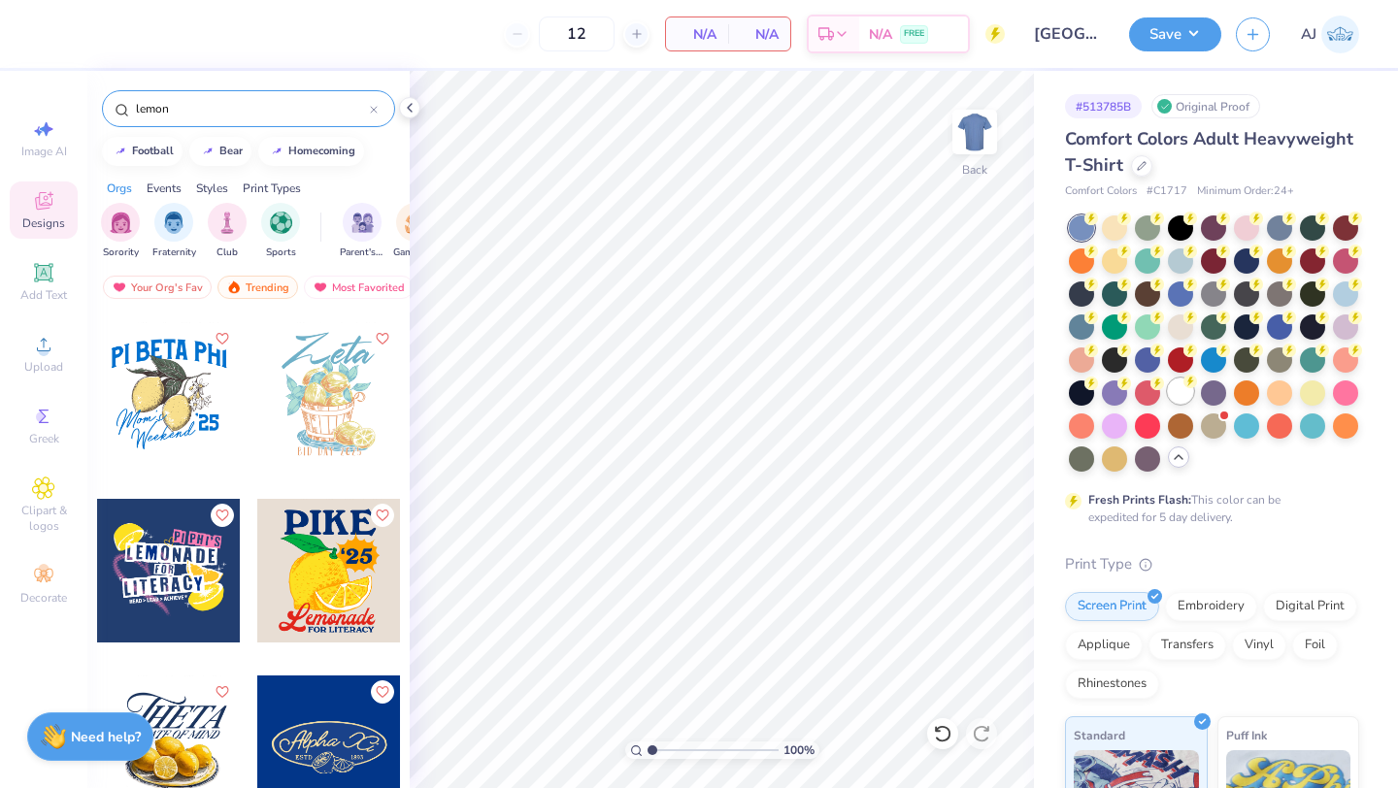
click at [1182, 391] on div at bounding box center [1179, 390] width 25 height 25
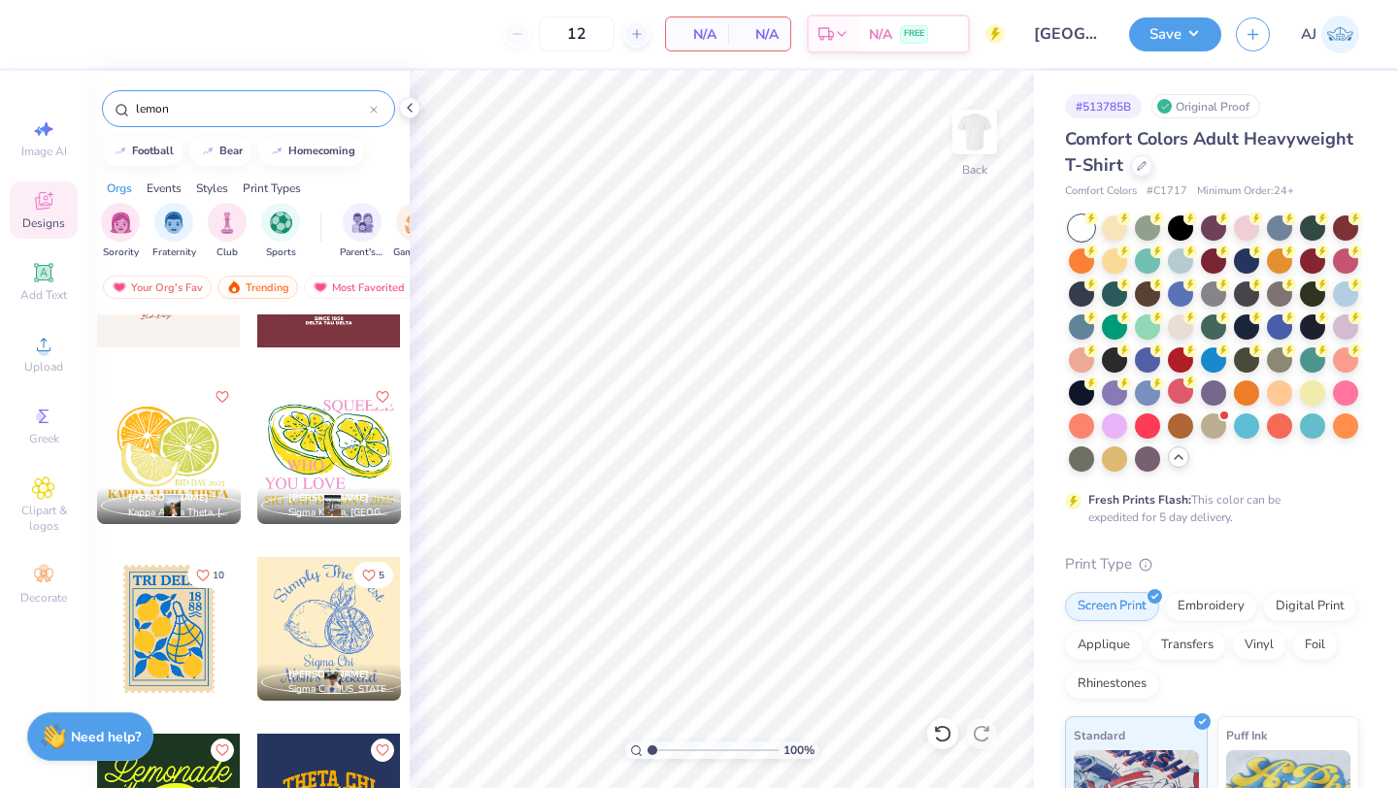
scroll to position [283, 0]
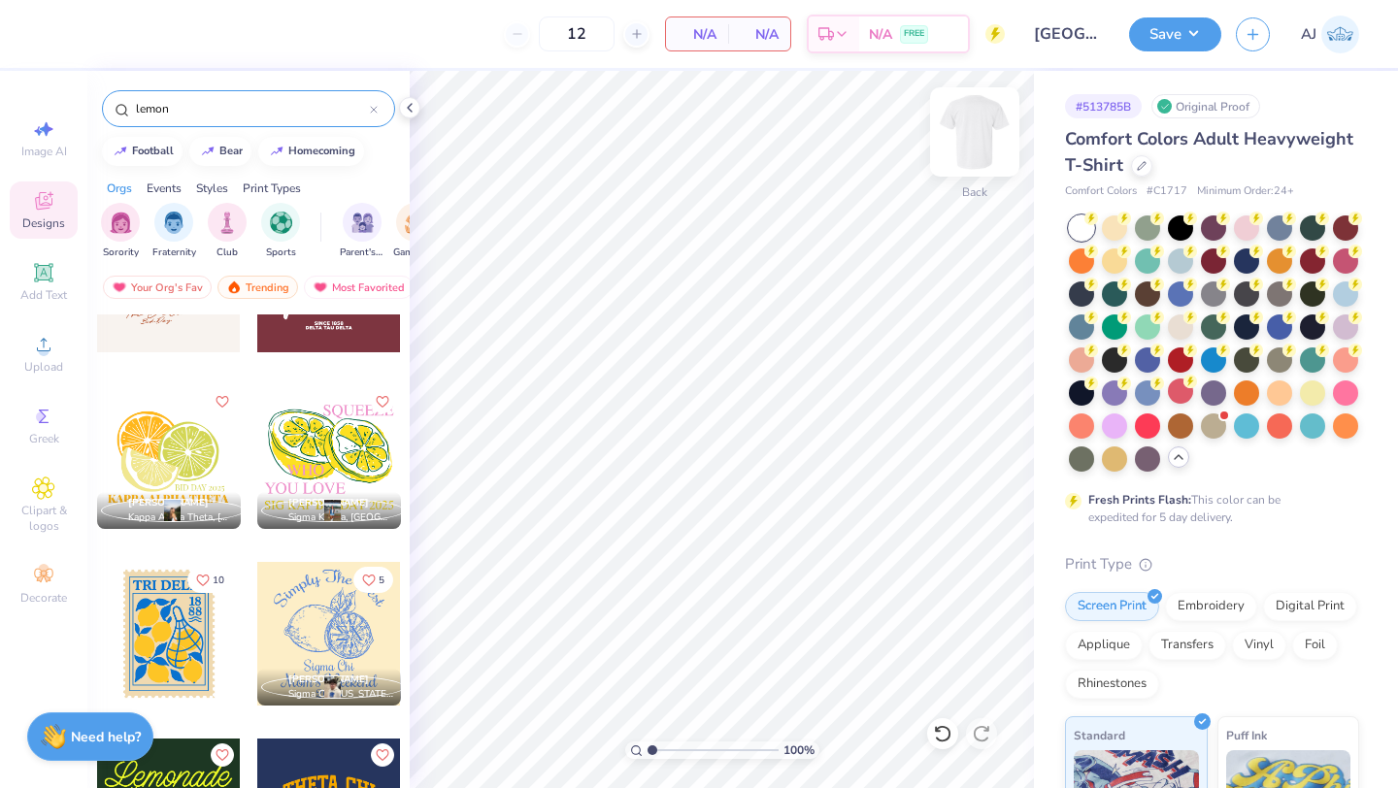
click at [958, 137] on img at bounding box center [975, 132] width 78 height 78
click at [312, 458] on div at bounding box center [329, 457] width 144 height 144
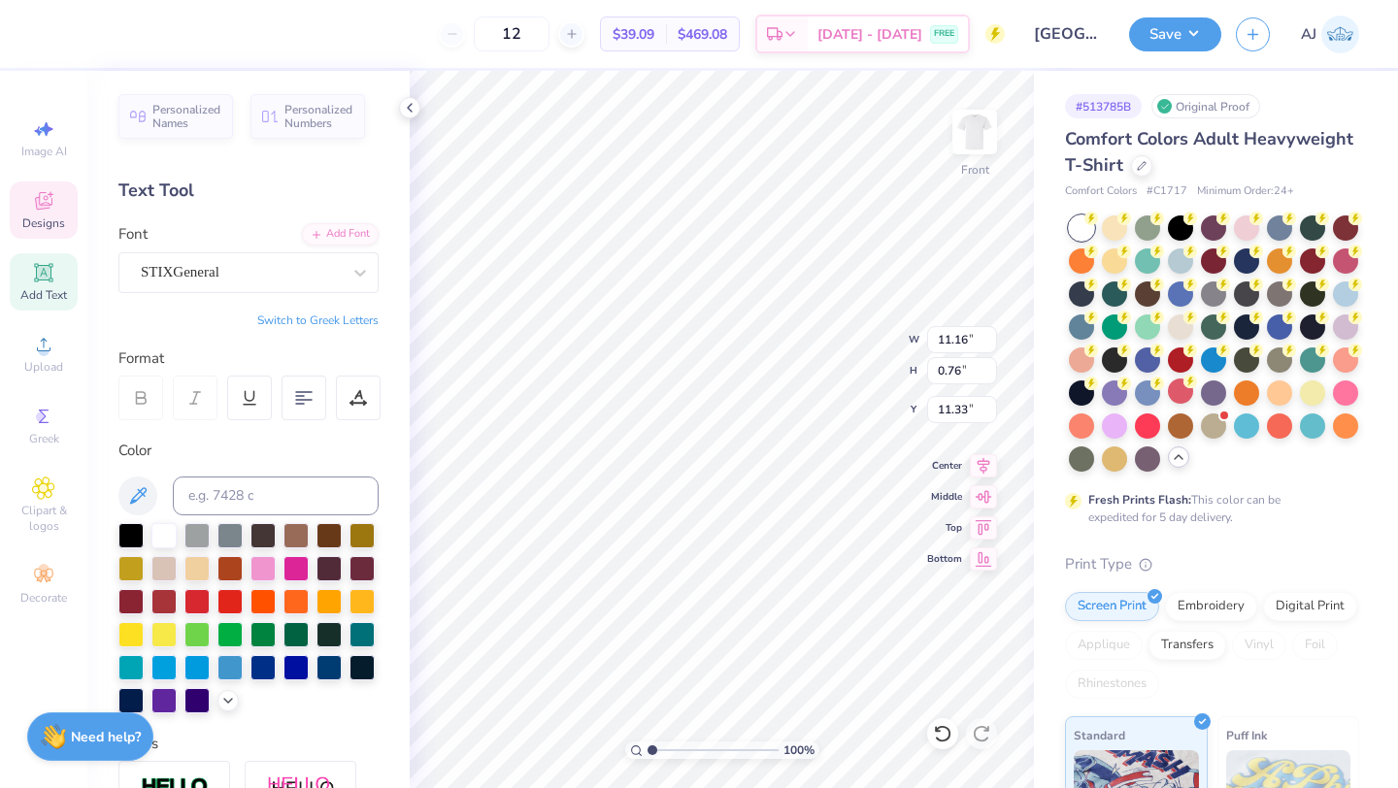
scroll to position [0, 0]
type textarea "[PERSON_NAME] LEMONADE FOR LITERACY"
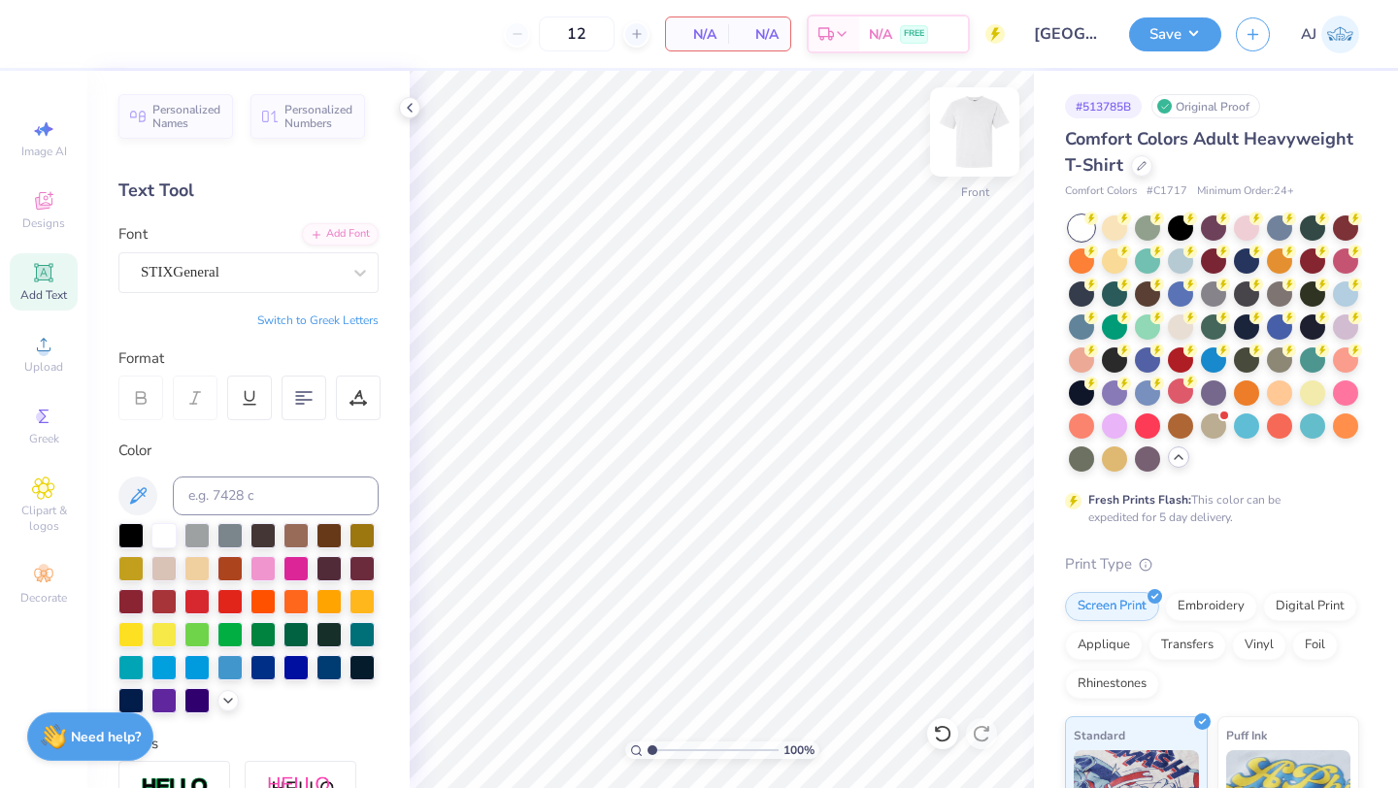
click at [964, 126] on img at bounding box center [975, 132] width 78 height 78
click at [46, 214] on div "Designs" at bounding box center [44, 209] width 68 height 57
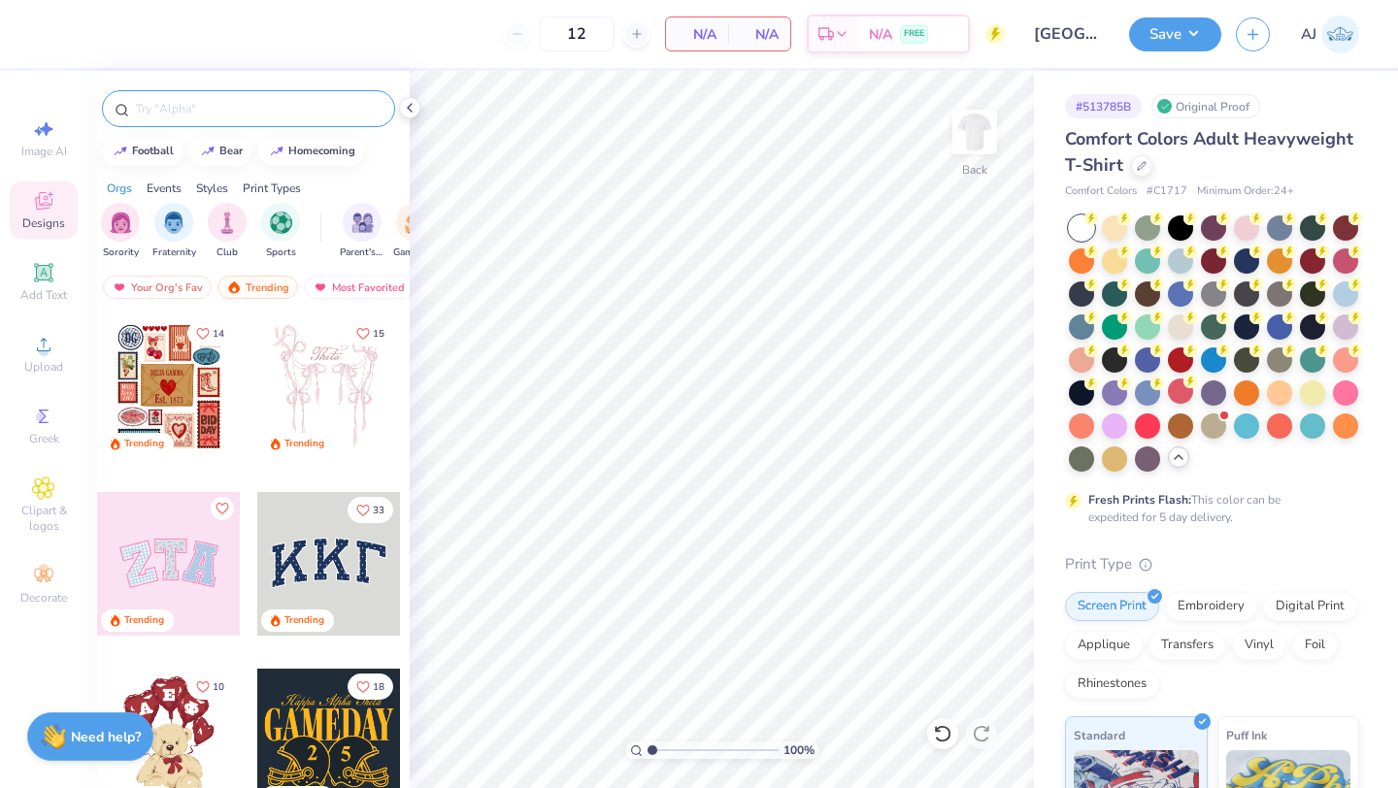
click at [220, 102] on input "text" at bounding box center [258, 108] width 248 height 19
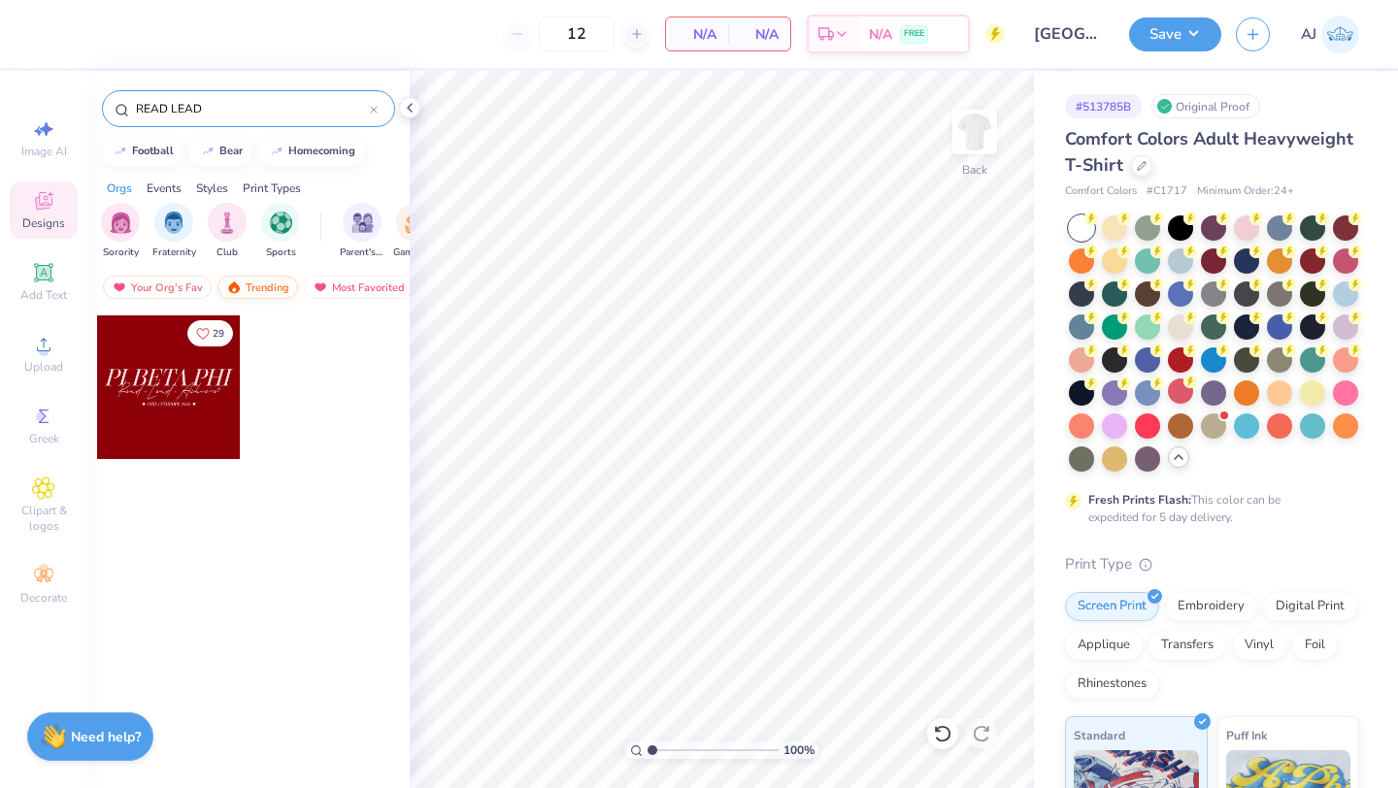
click at [243, 290] on div "Trending" at bounding box center [257, 287] width 81 height 23
click at [350, 291] on div "Most Favorited" at bounding box center [359, 287] width 110 height 23
click at [332, 289] on div "Newest" at bounding box center [344, 287] width 74 height 23
click at [286, 121] on div "READ LEAD" at bounding box center [248, 108] width 293 height 37
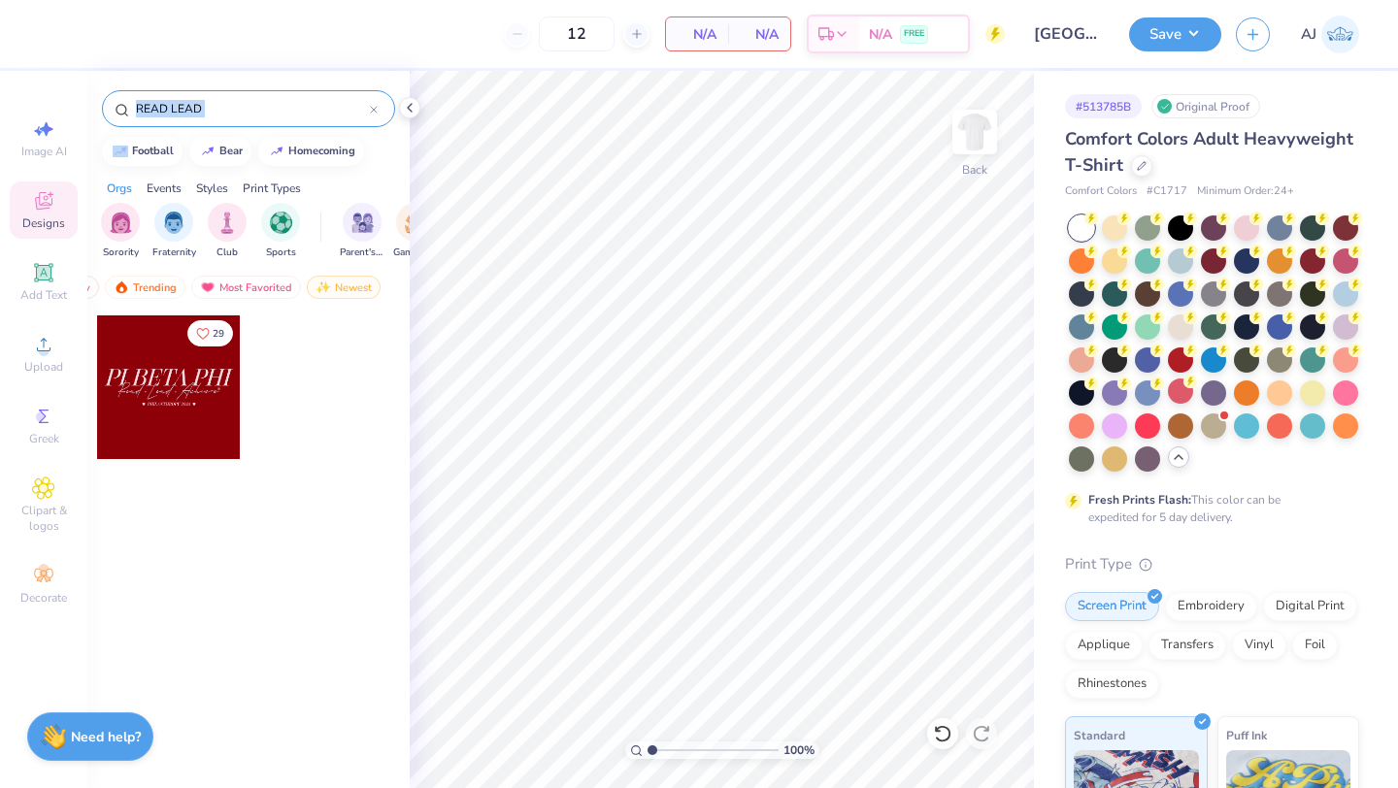
click at [286, 121] on div "READ LEAD" at bounding box center [248, 108] width 293 height 37
click at [286, 118] on div "READ LEAD" at bounding box center [248, 108] width 293 height 37
click at [280, 114] on input "READ LEAD" at bounding box center [252, 108] width 236 height 19
type input "R"
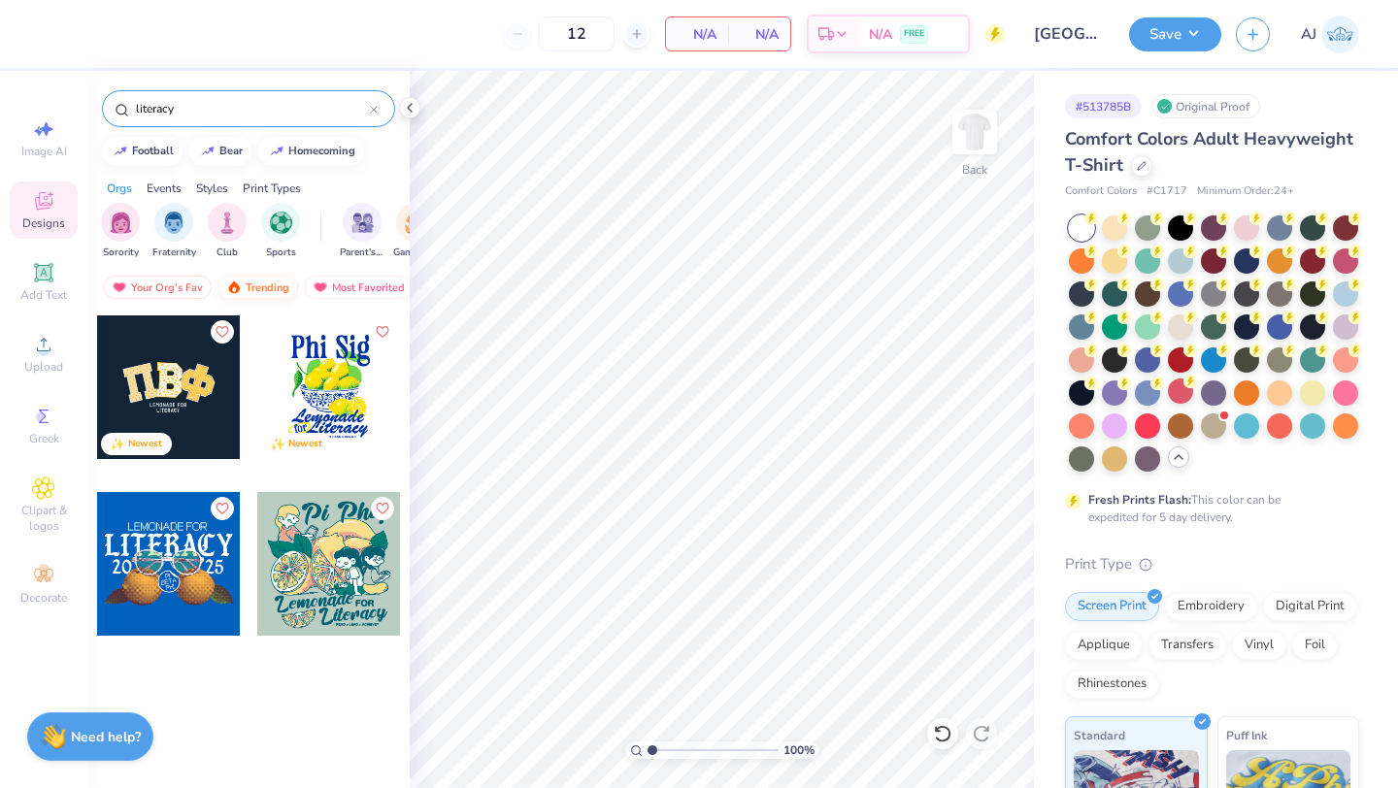
type input "literacy"
click at [272, 288] on div "Trending" at bounding box center [257, 287] width 81 height 23
click at [334, 278] on div "Most Favorited" at bounding box center [359, 287] width 110 height 23
click at [339, 283] on div "Newest" at bounding box center [344, 287] width 74 height 23
click at [370, 109] on icon at bounding box center [374, 110] width 8 height 8
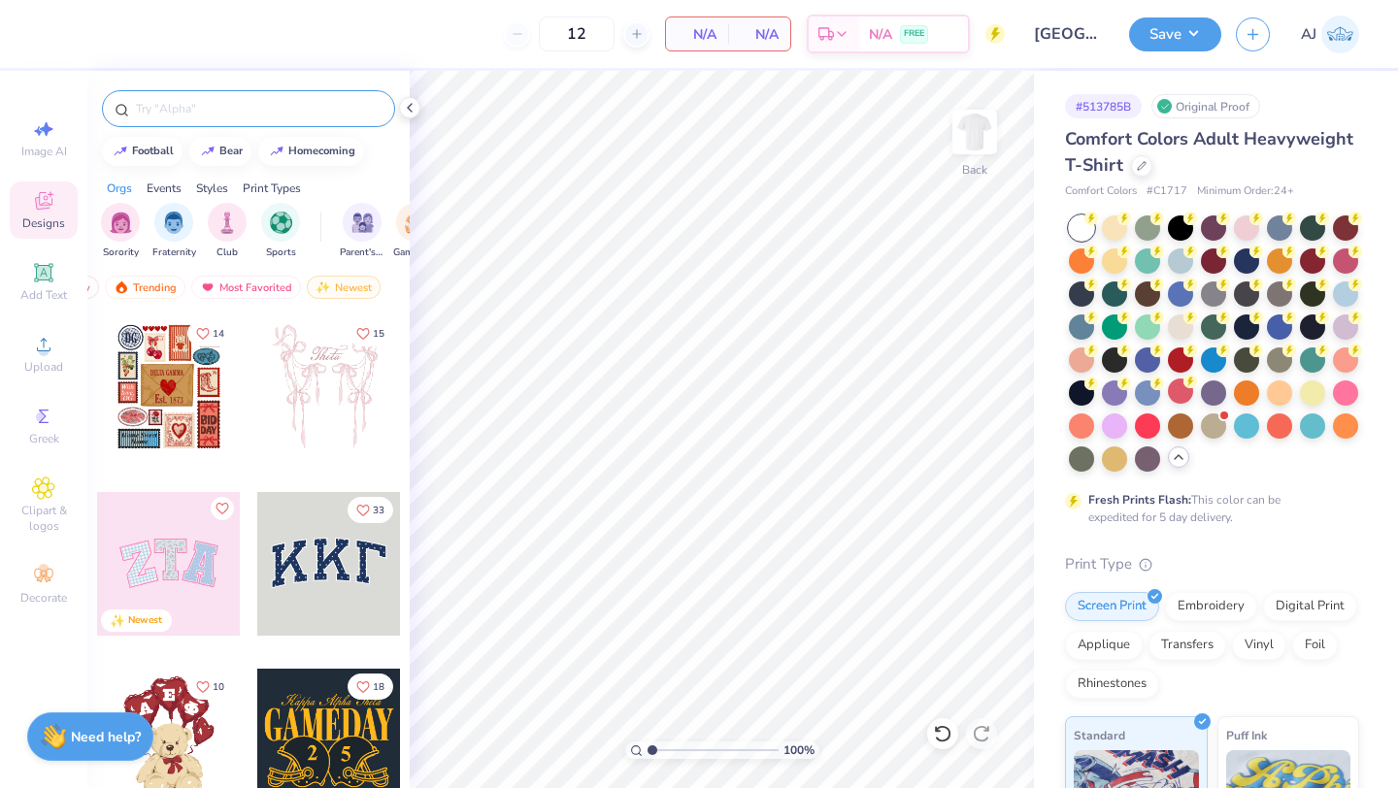
click at [162, 192] on div "Events" at bounding box center [164, 188] width 35 height 17
click at [324, 225] on img "filter for Philanthropy" at bounding box center [334, 221] width 22 height 22
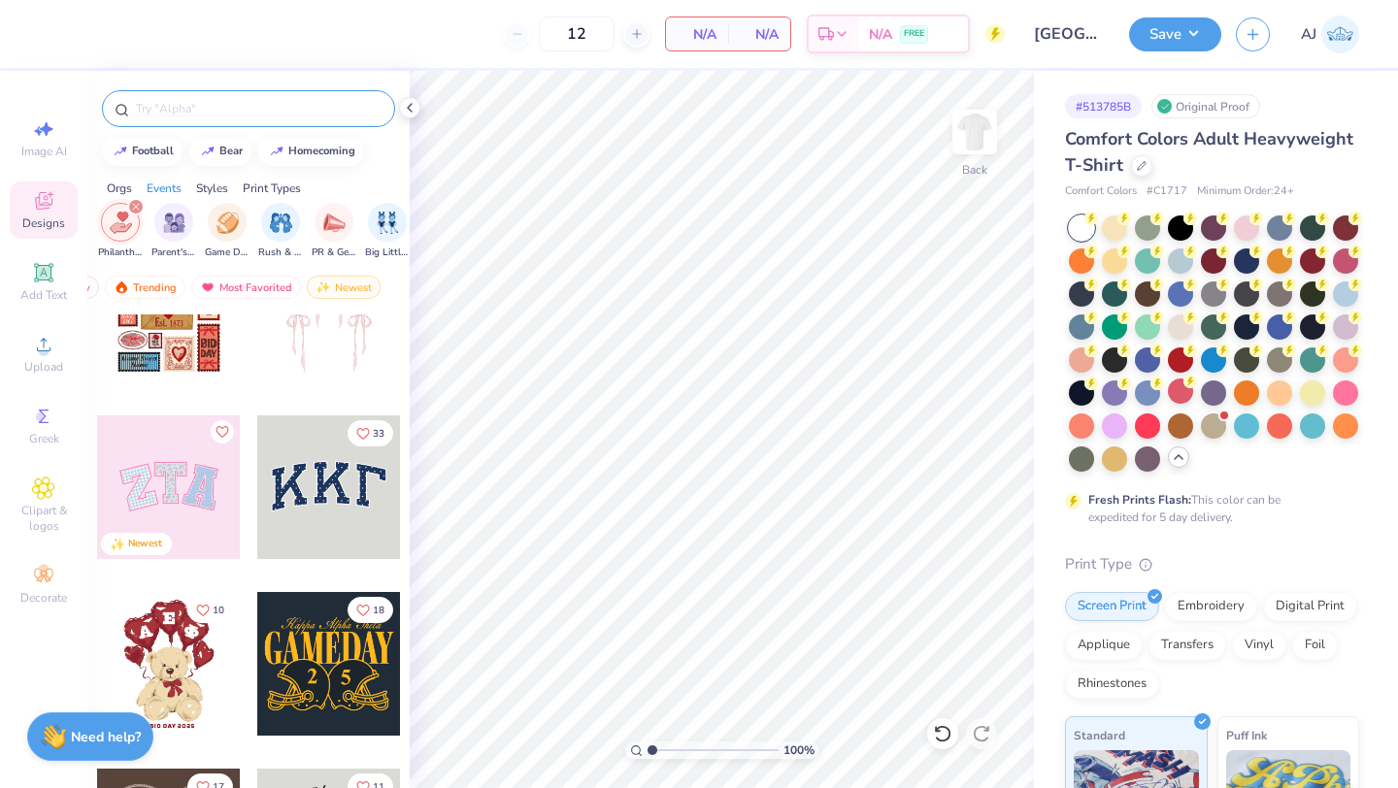
scroll to position [0, 0]
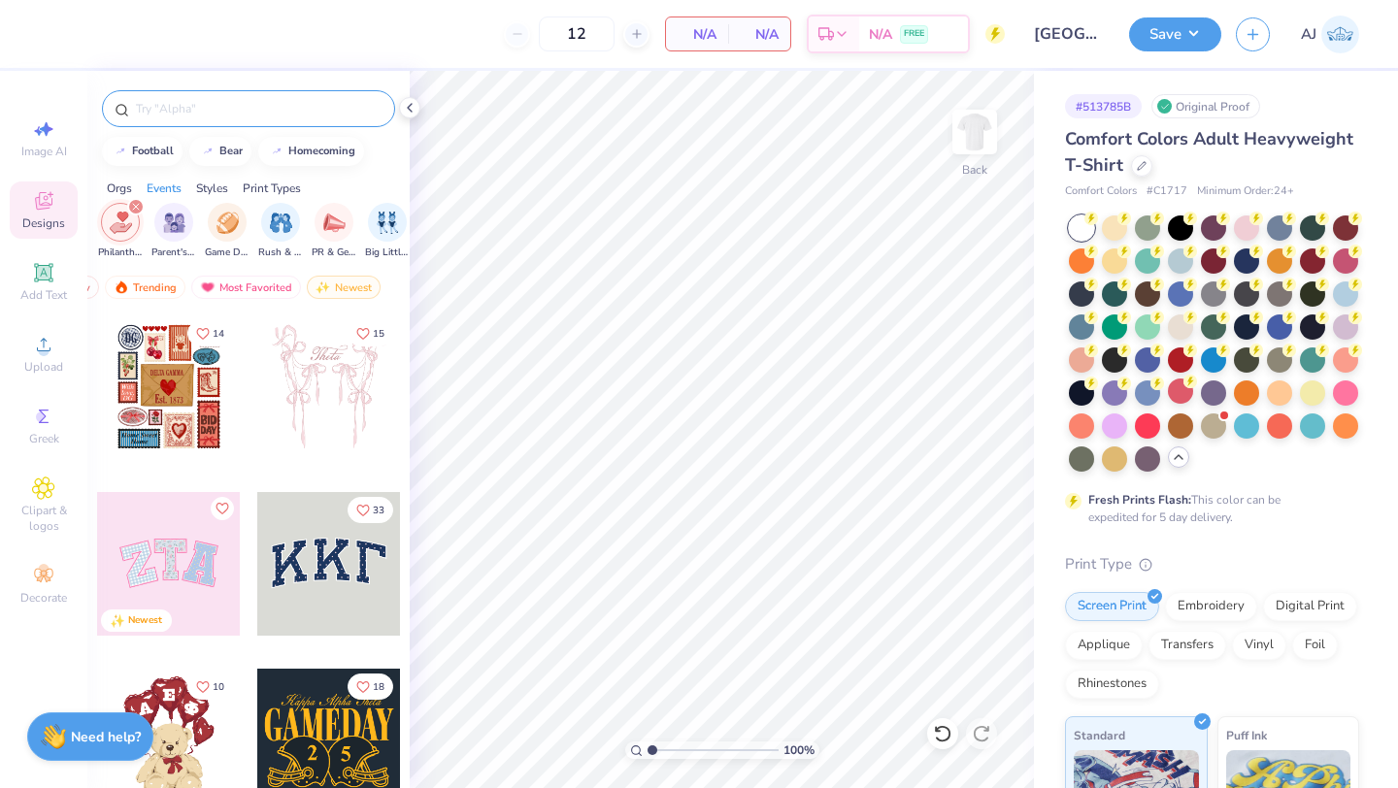
click at [200, 115] on input "text" at bounding box center [258, 108] width 248 height 19
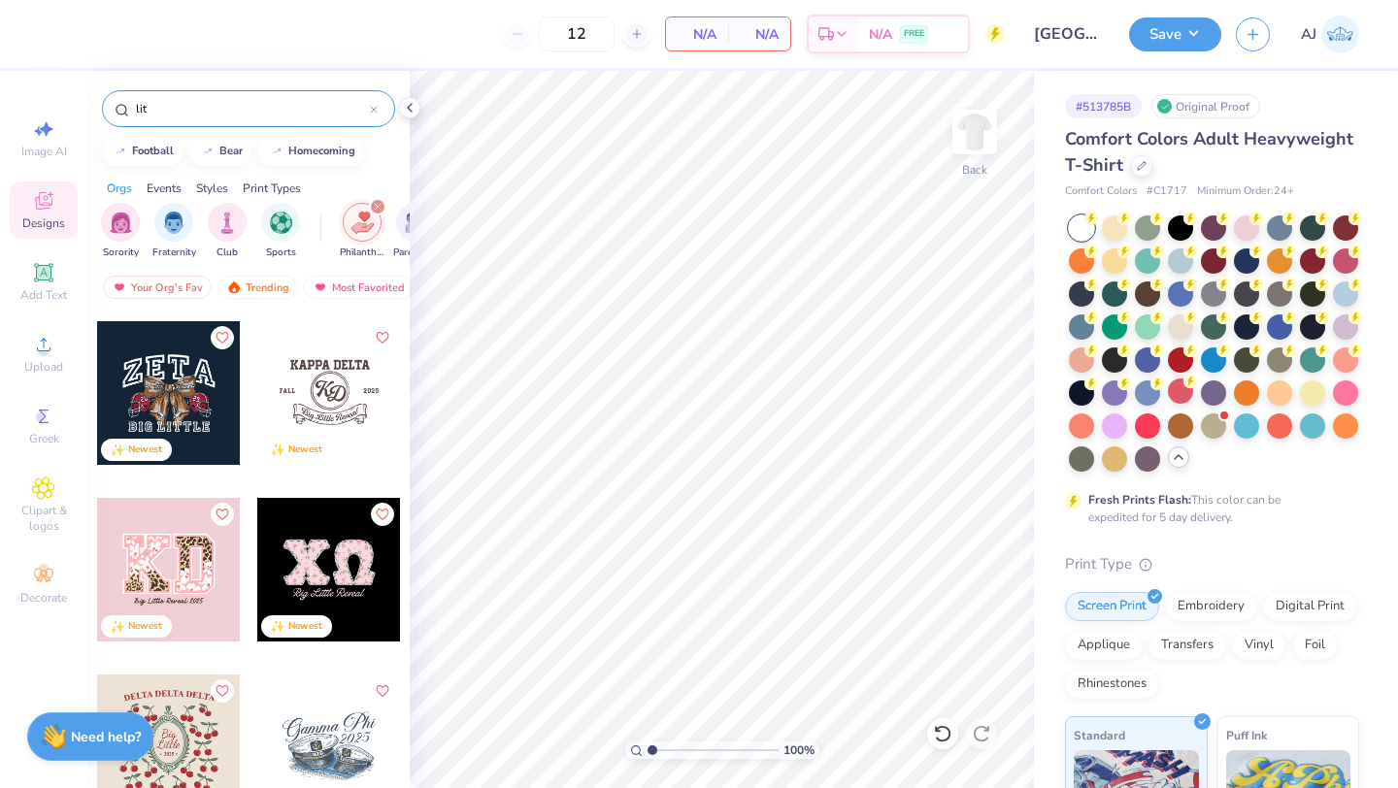
scroll to position [1631, 0]
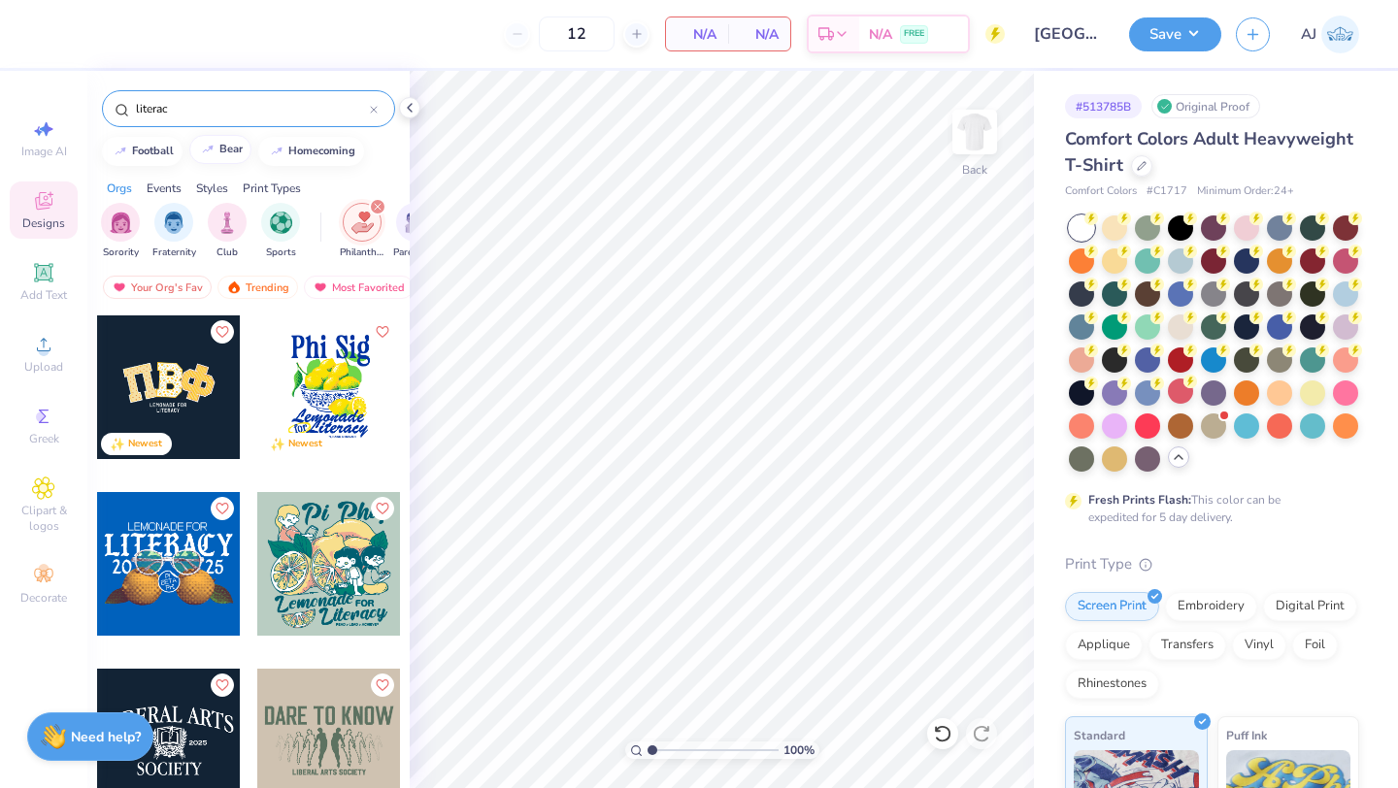
type input "literacy"
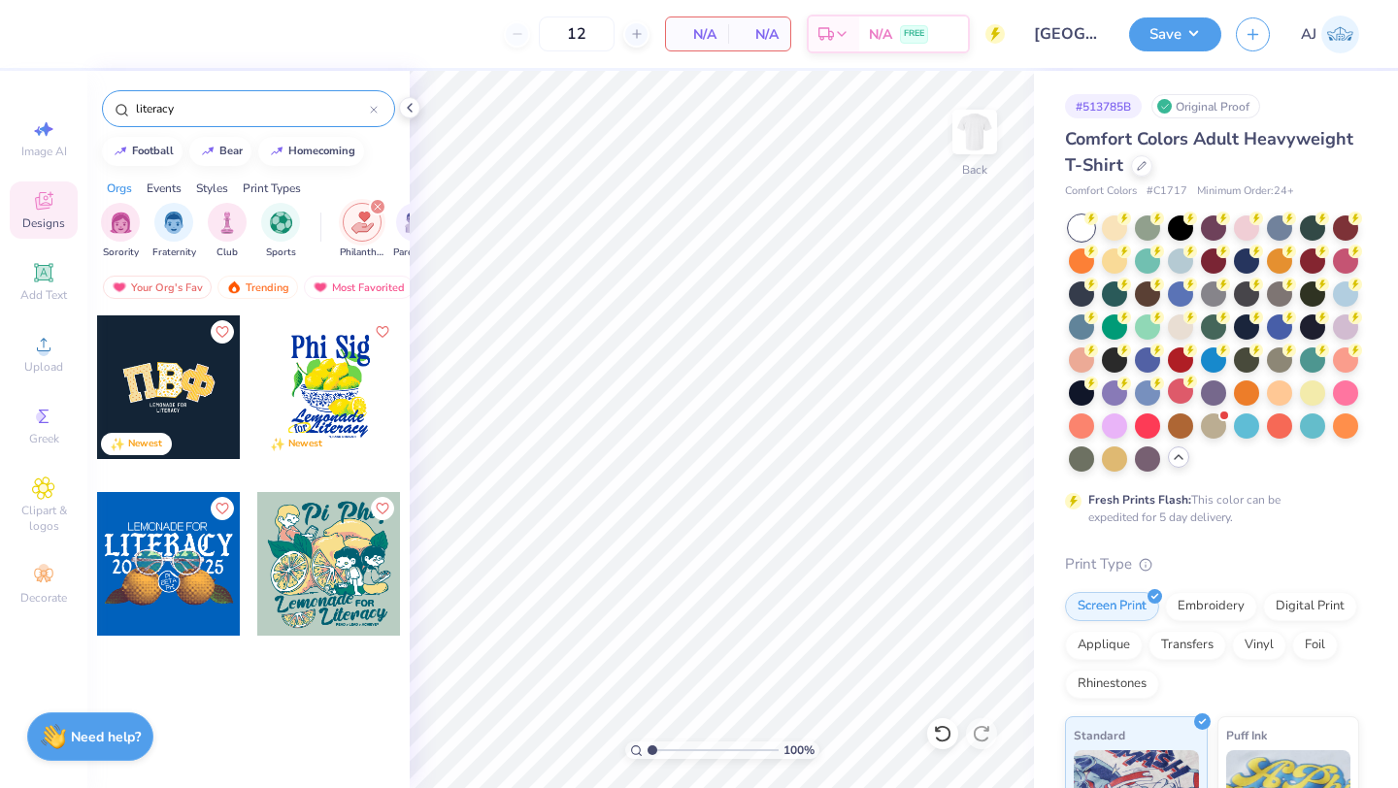
click at [377, 113] on icon at bounding box center [374, 110] width 6 height 6
